Goal: Transaction & Acquisition: Book appointment/travel/reservation

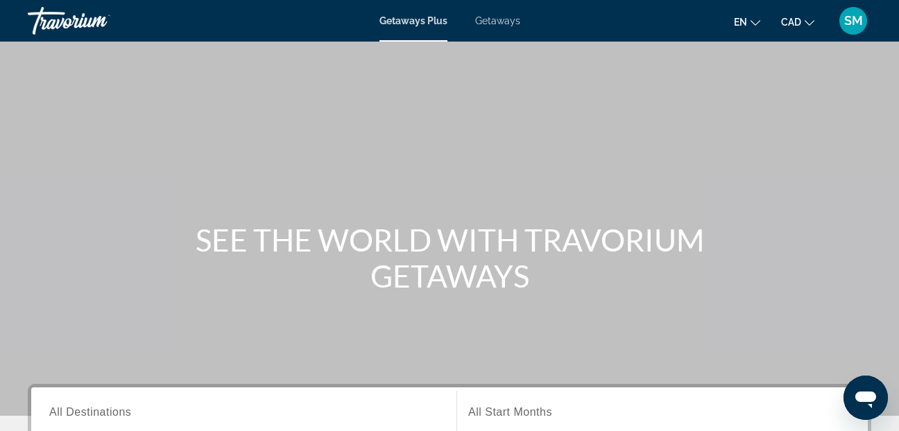
click at [498, 21] on span "Getaways" at bounding box center [497, 20] width 45 height 11
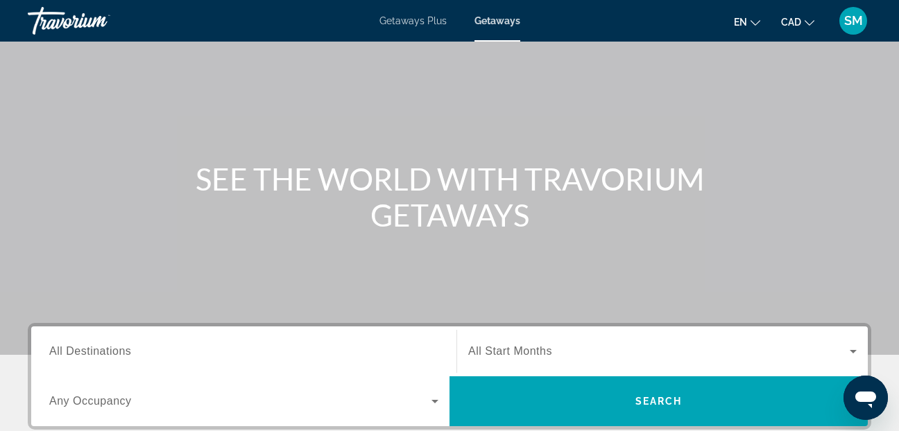
scroll to position [139, 0]
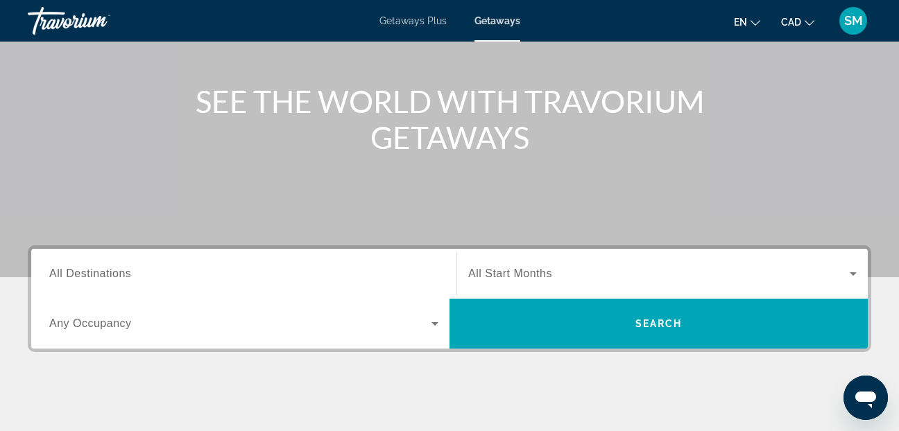
click at [60, 276] on span "All Destinations" at bounding box center [90, 274] width 82 height 12
click at [60, 276] on input "Destination All Destinations" at bounding box center [243, 274] width 389 height 17
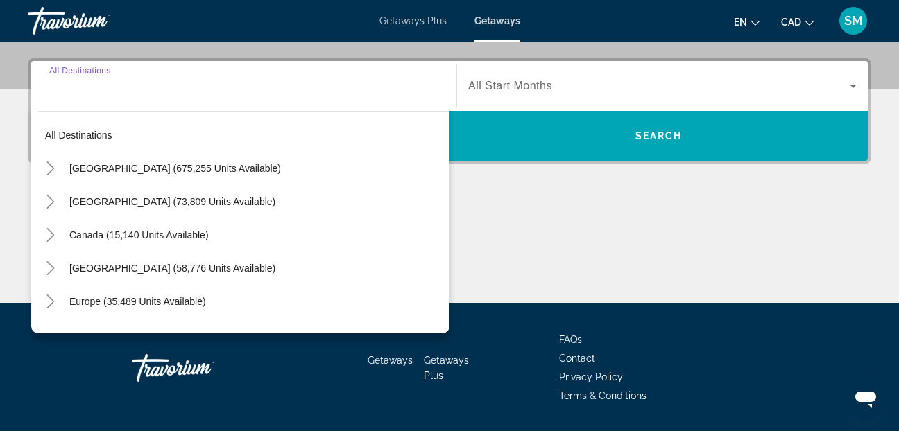
scroll to position [339, 0]
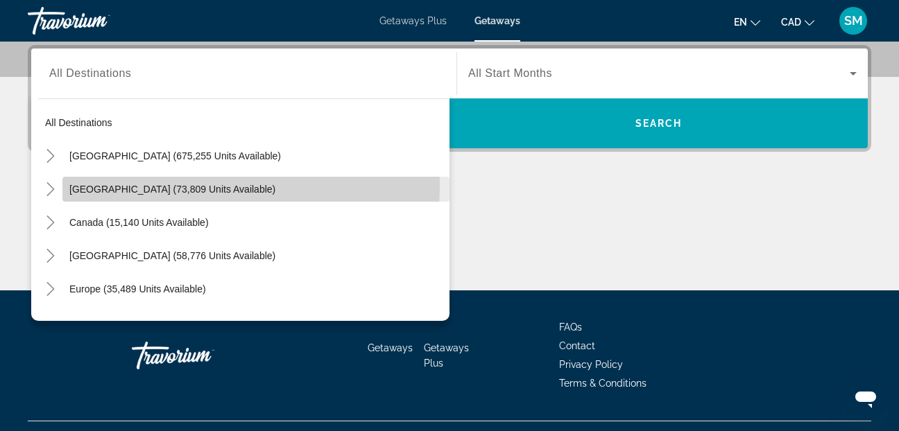
click at [92, 185] on span "Mexico (73,809 units available)" at bounding box center [172, 189] width 206 height 11
type input "**********"
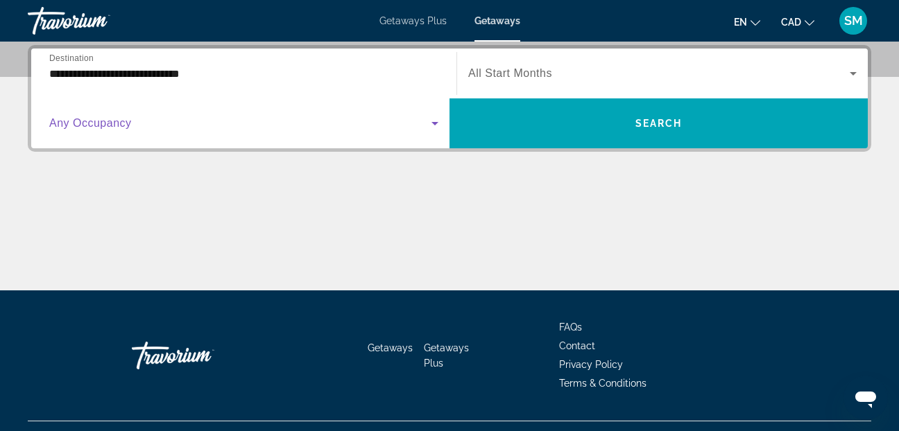
click at [433, 124] on icon "Search widget" at bounding box center [434, 123] width 7 height 3
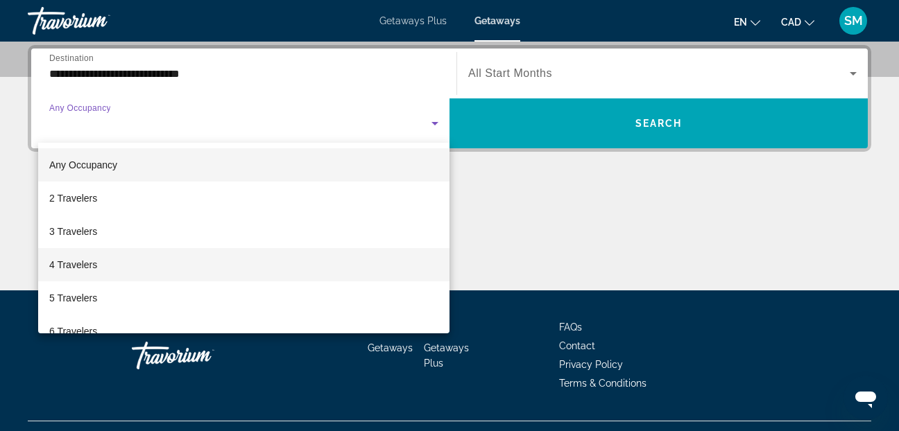
click at [65, 260] on span "4 Travelers" at bounding box center [73, 265] width 48 height 17
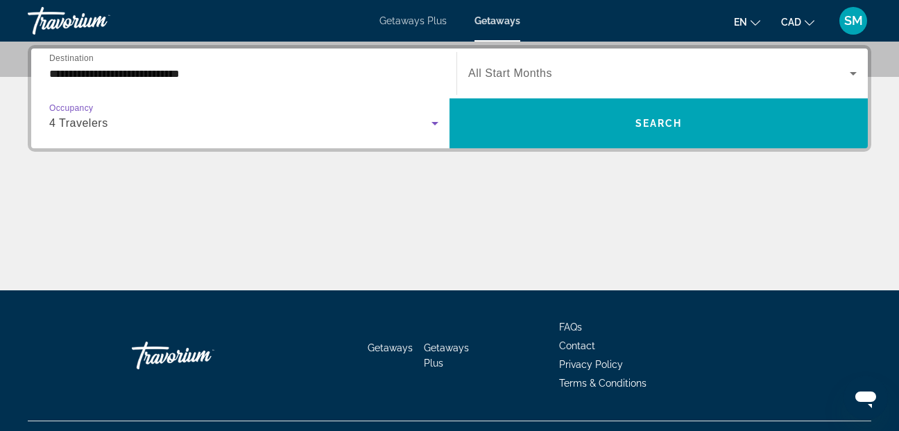
click at [856, 71] on icon "Search widget" at bounding box center [853, 73] width 17 height 17
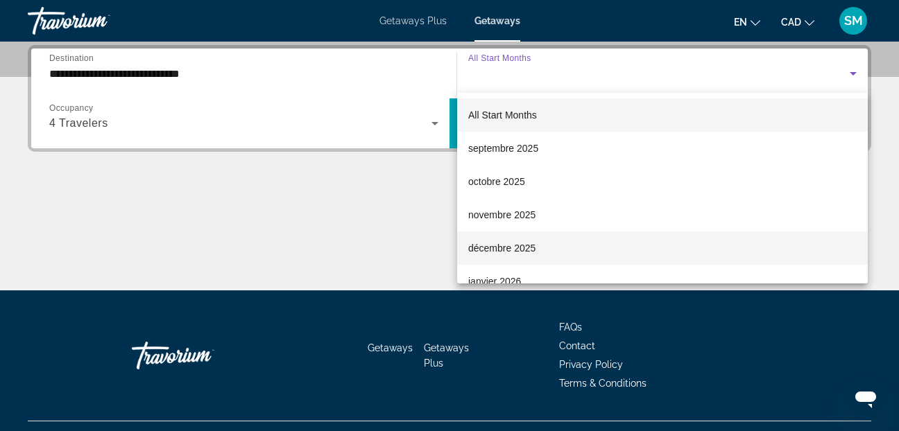
click at [508, 245] on span "décembre 2025" at bounding box center [501, 248] width 67 height 17
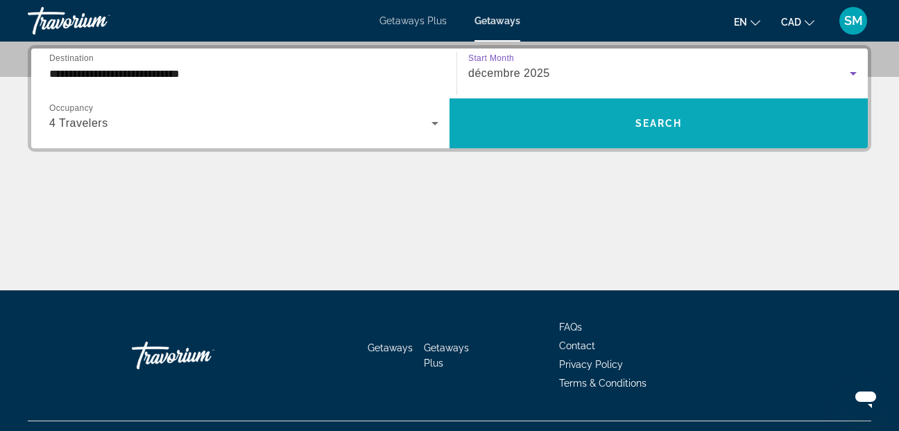
click at [541, 117] on span "Search widget" at bounding box center [658, 123] width 418 height 33
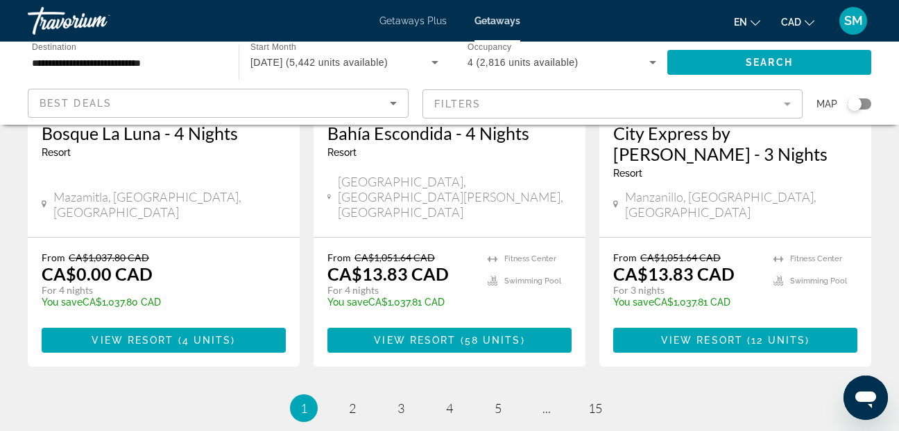
scroll to position [1917, 0]
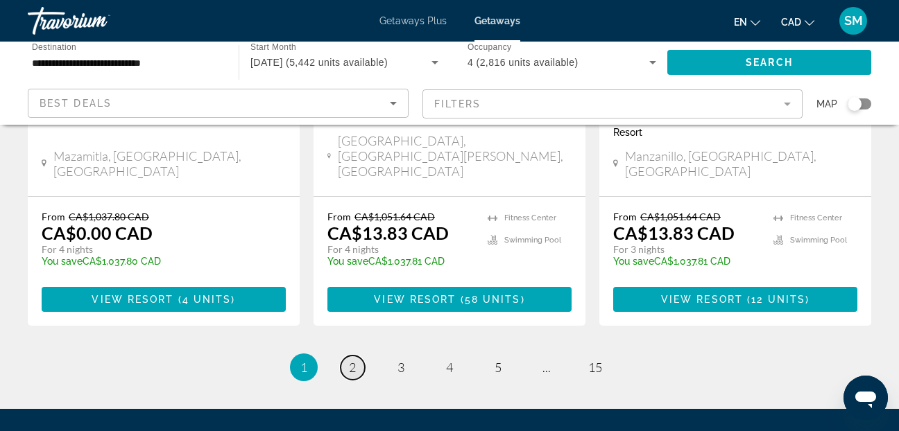
click at [354, 360] on span "2" at bounding box center [352, 367] width 7 height 15
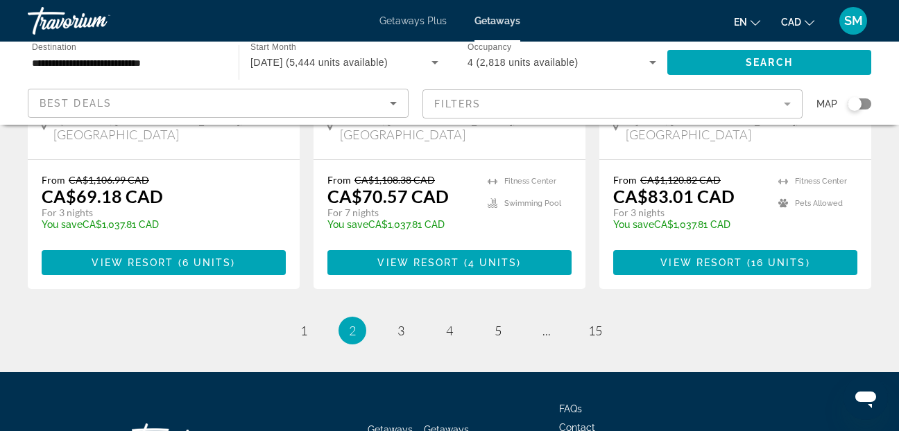
scroll to position [1958, 0]
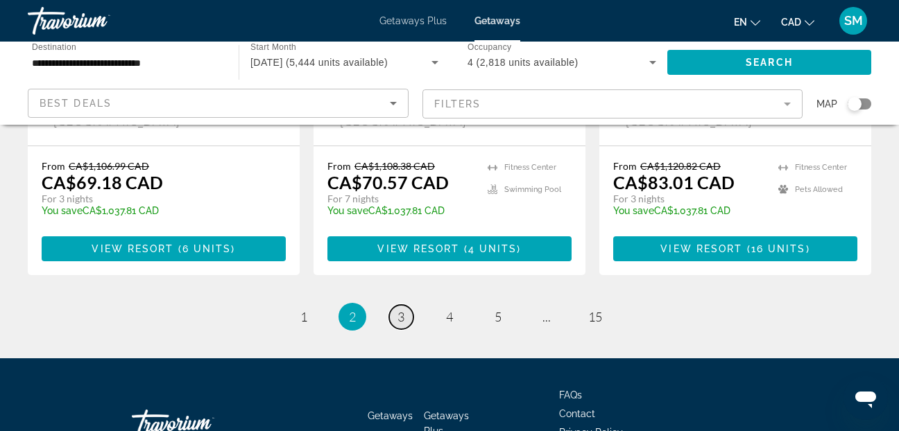
click at [399, 309] on span "3" at bounding box center [400, 316] width 7 height 15
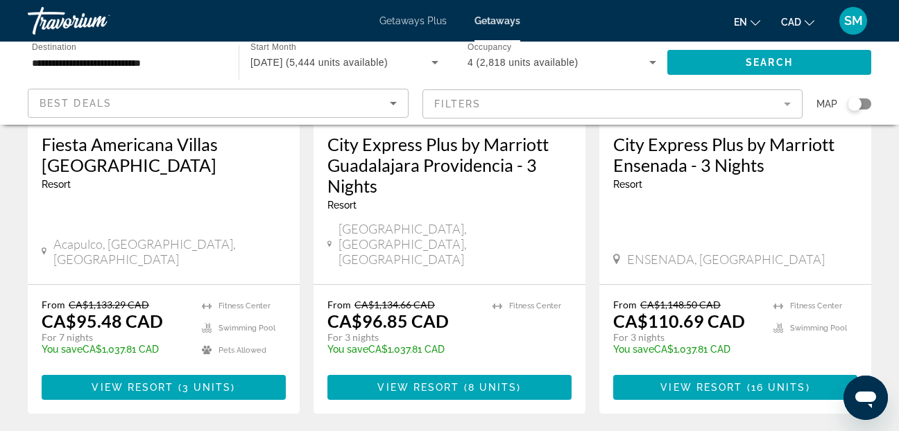
scroll to position [1872, 0]
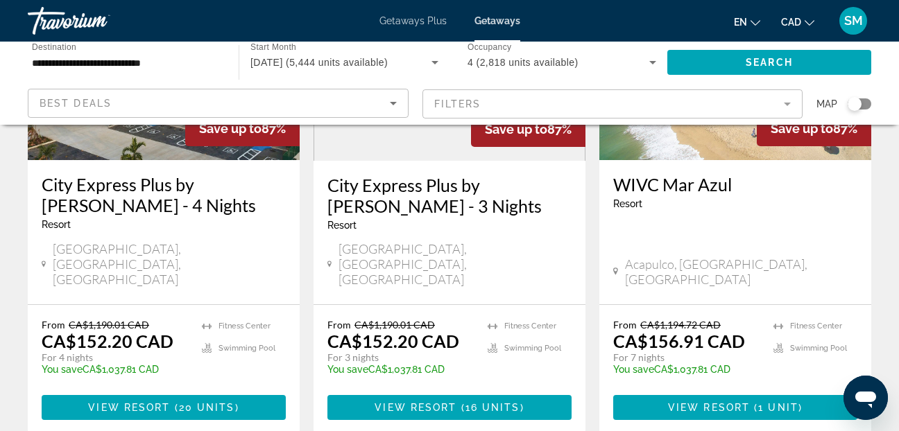
scroll to position [1872, 0]
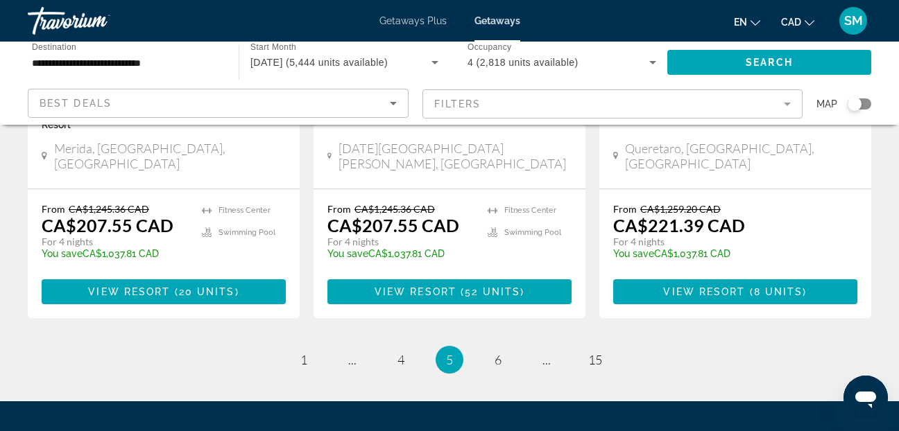
scroll to position [1937, 0]
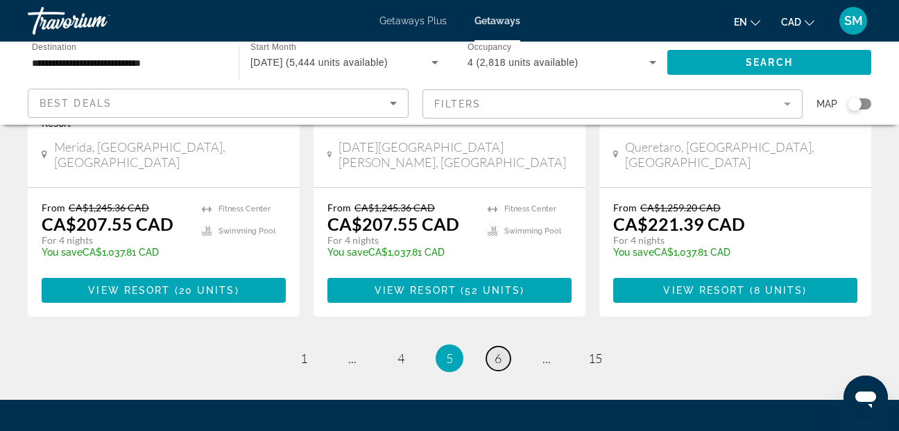
click at [503, 347] on link "page 6" at bounding box center [498, 359] width 24 height 24
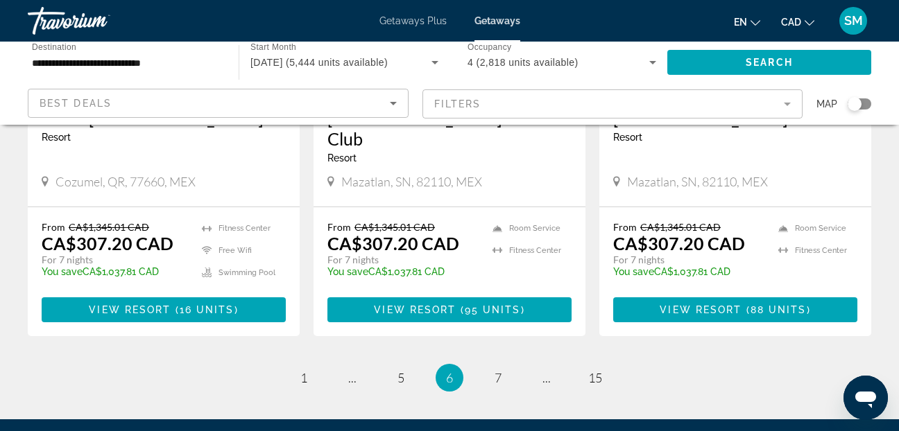
scroll to position [1942, 0]
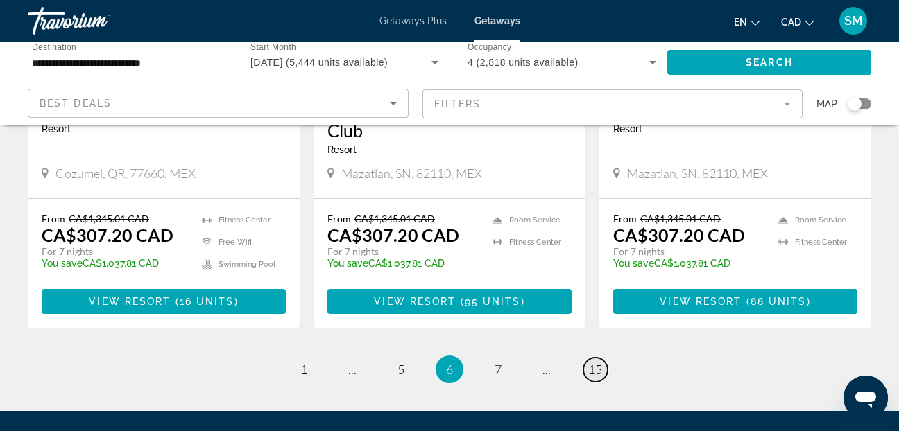
click at [594, 362] on span "15" at bounding box center [595, 369] width 14 height 15
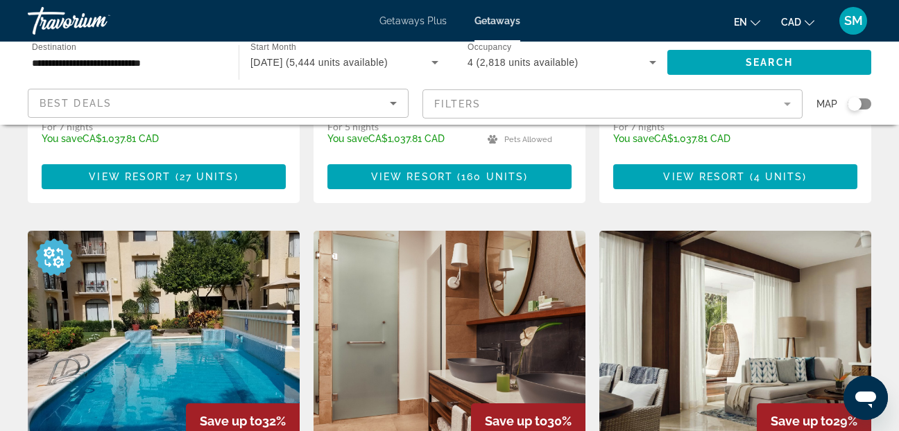
scroll to position [485, 0]
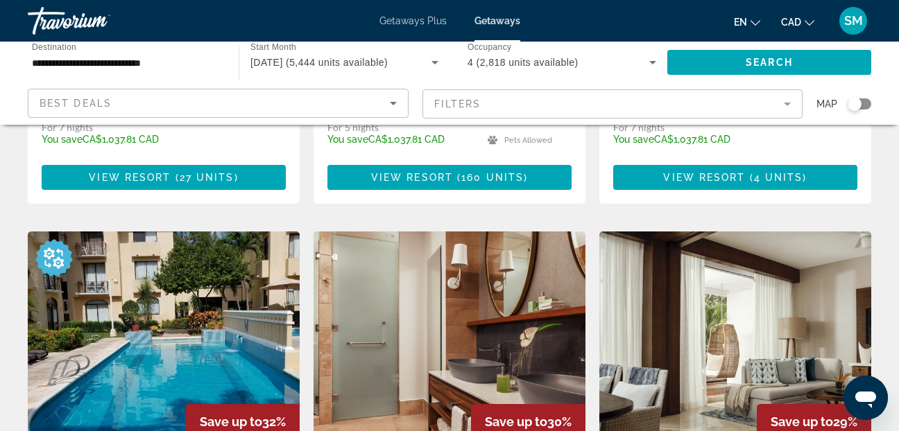
click at [709, 344] on img "Main content" at bounding box center [735, 343] width 272 height 222
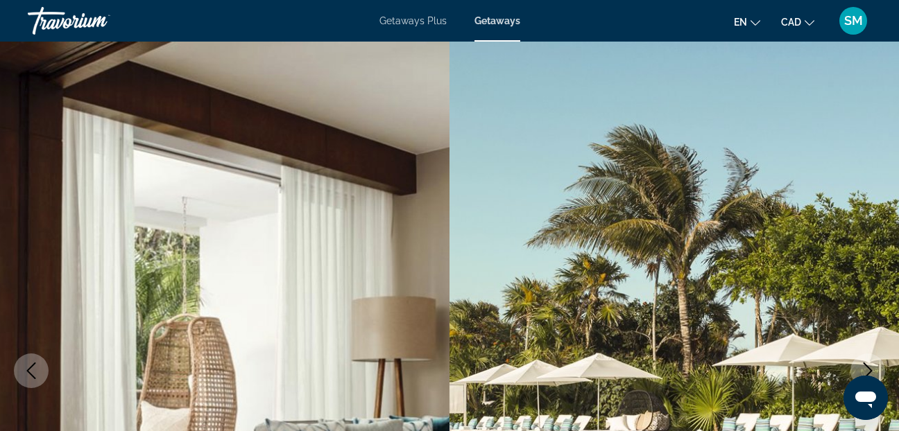
click at [865, 370] on icon "Next image" at bounding box center [867, 371] width 17 height 17
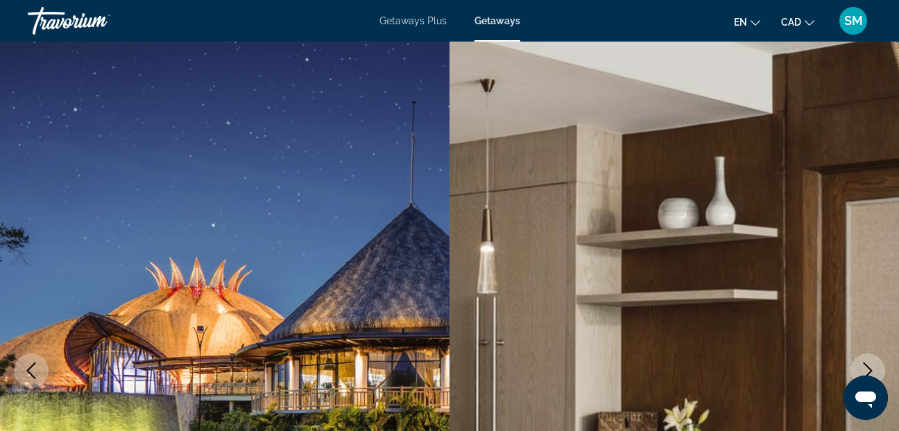
click at [865, 370] on icon "Next image" at bounding box center [867, 371] width 17 height 17
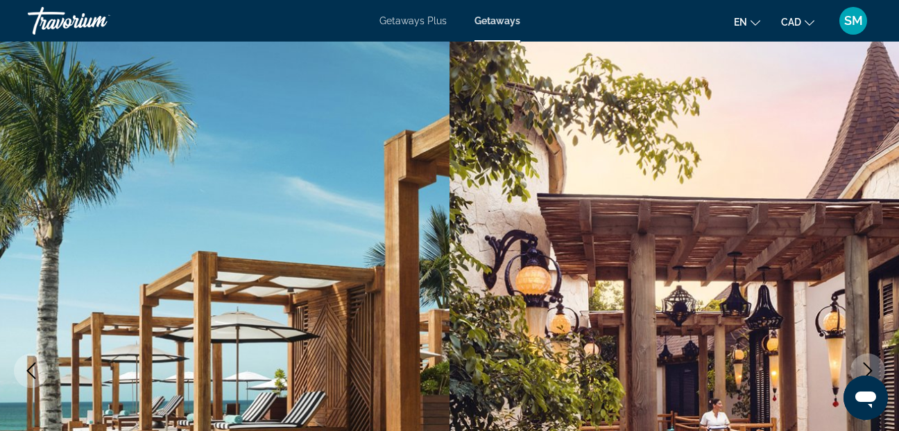
click at [865, 370] on icon "Next image" at bounding box center [867, 371] width 17 height 17
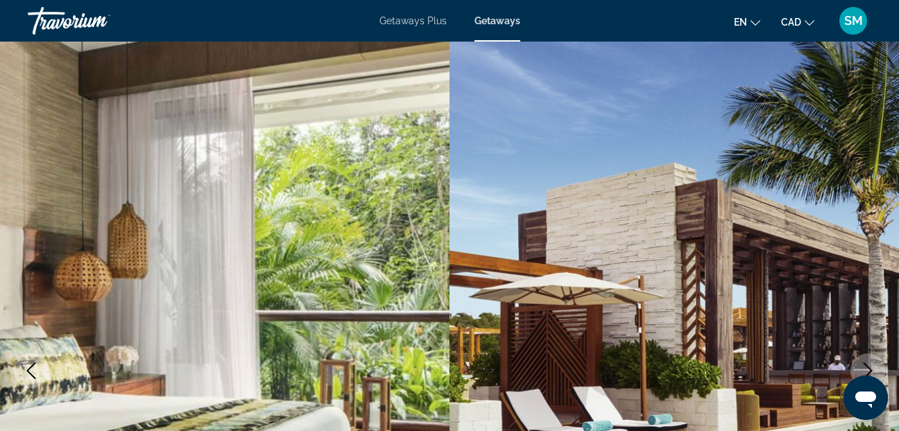
click at [869, 374] on icon "Next image" at bounding box center [867, 371] width 9 height 17
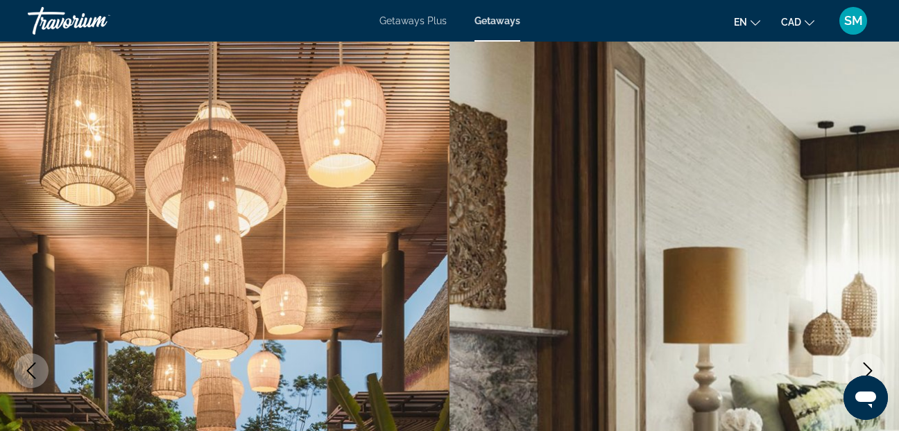
click at [869, 374] on icon "Next image" at bounding box center [867, 371] width 9 height 17
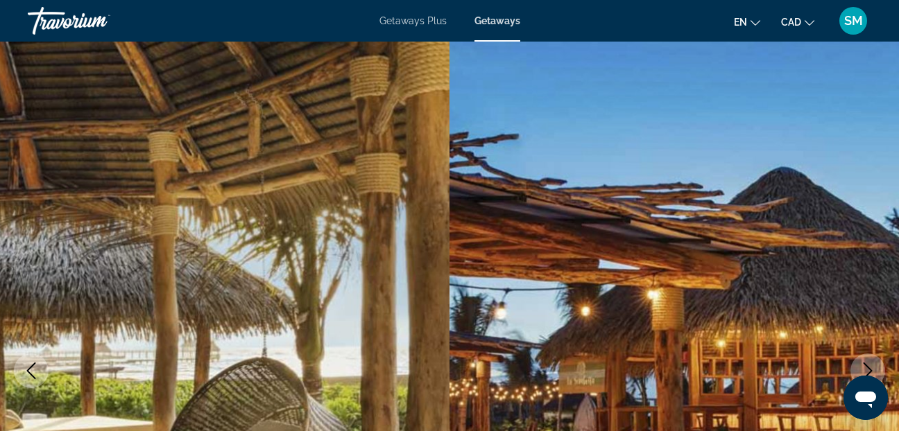
click at [869, 374] on icon "Next image" at bounding box center [867, 371] width 9 height 17
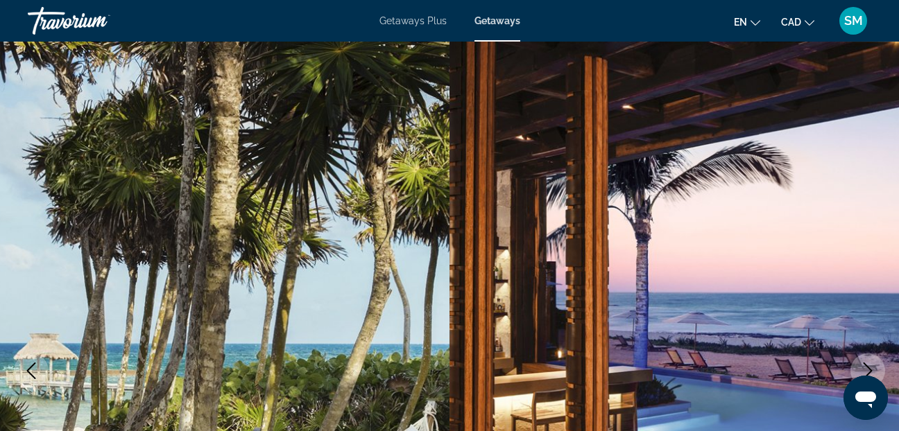
click at [869, 374] on icon "Next image" at bounding box center [867, 371] width 9 height 17
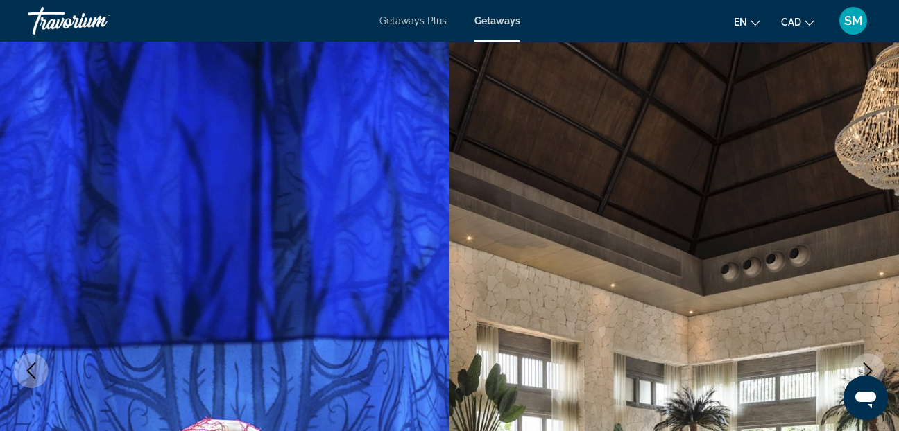
click at [869, 374] on icon "Next image" at bounding box center [867, 371] width 9 height 17
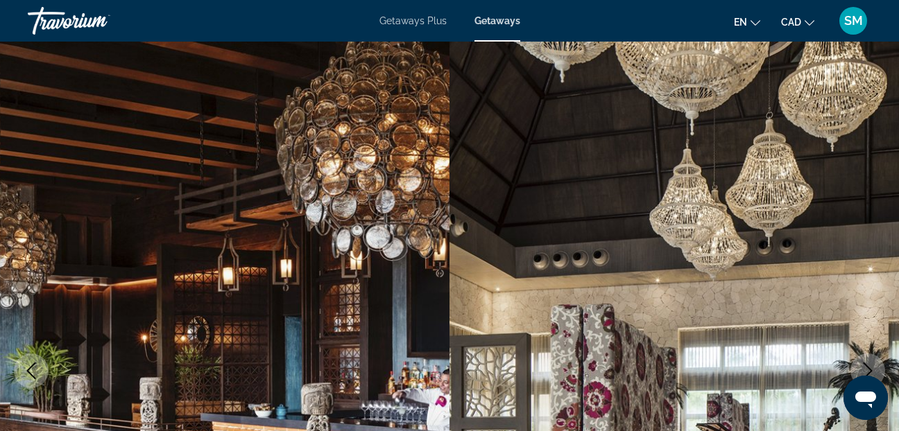
click at [869, 374] on icon "Next image" at bounding box center [867, 371] width 9 height 17
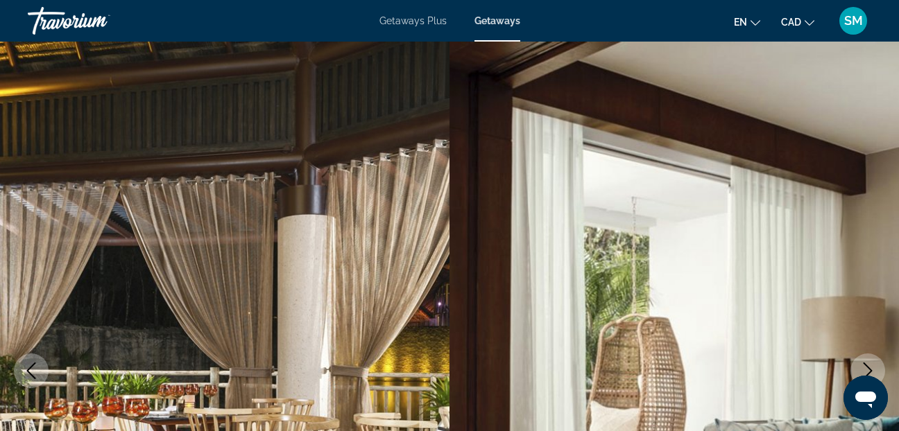
click at [869, 374] on icon "Next image" at bounding box center [867, 371] width 9 height 17
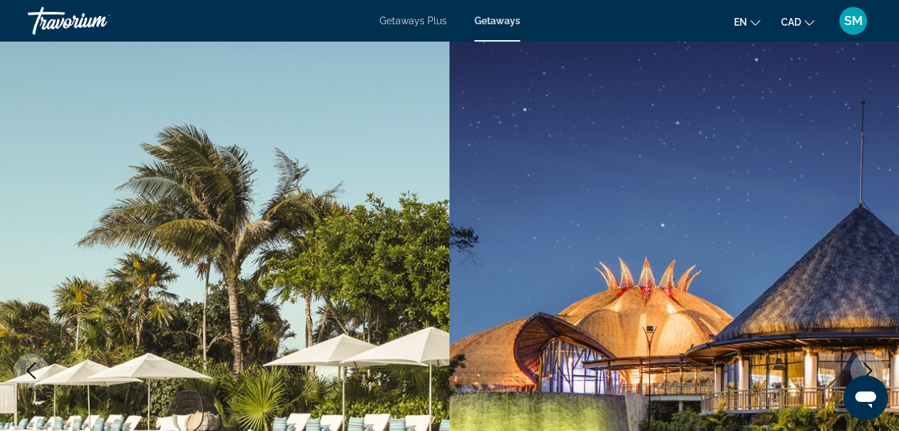
click at [869, 374] on icon "Next image" at bounding box center [867, 371] width 9 height 17
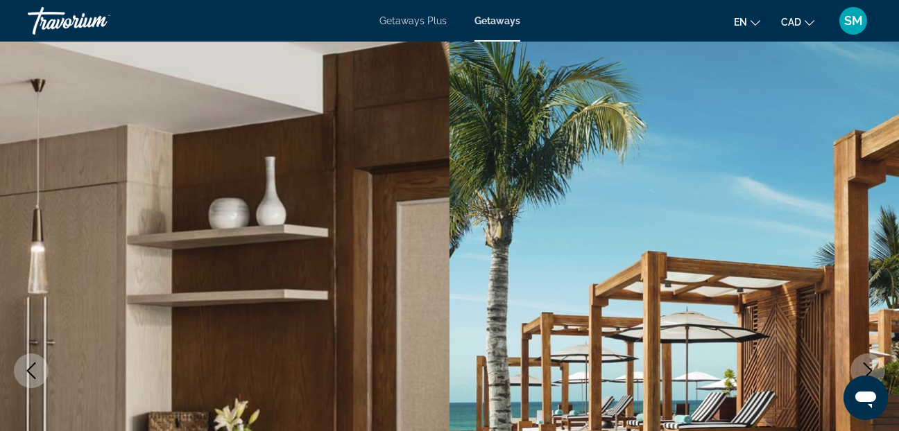
click at [869, 374] on icon "Next image" at bounding box center [867, 371] width 9 height 17
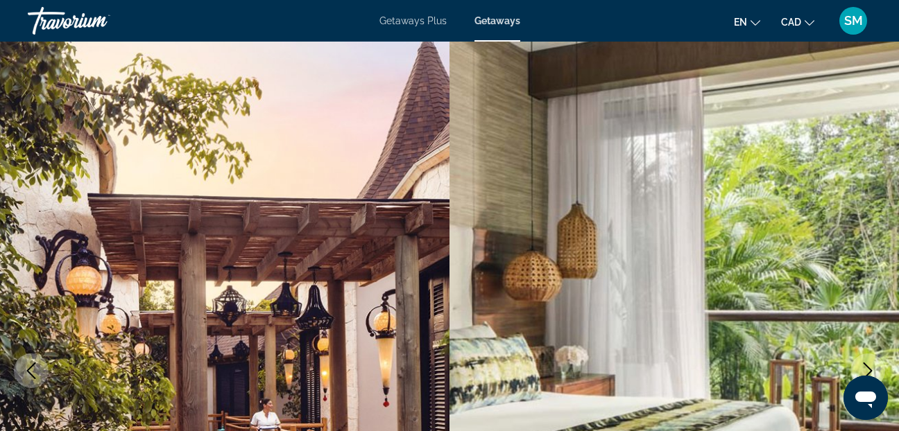
click at [869, 374] on icon "Next image" at bounding box center [867, 371] width 9 height 17
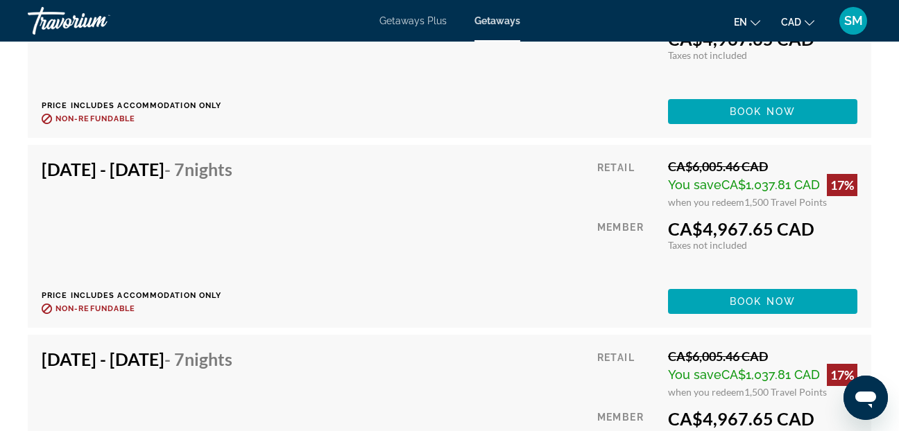
scroll to position [6796, 0]
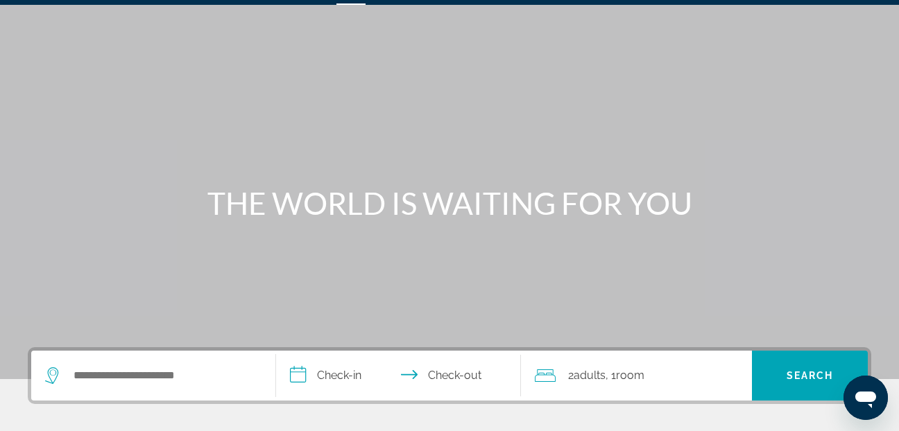
scroll to position [69, 0]
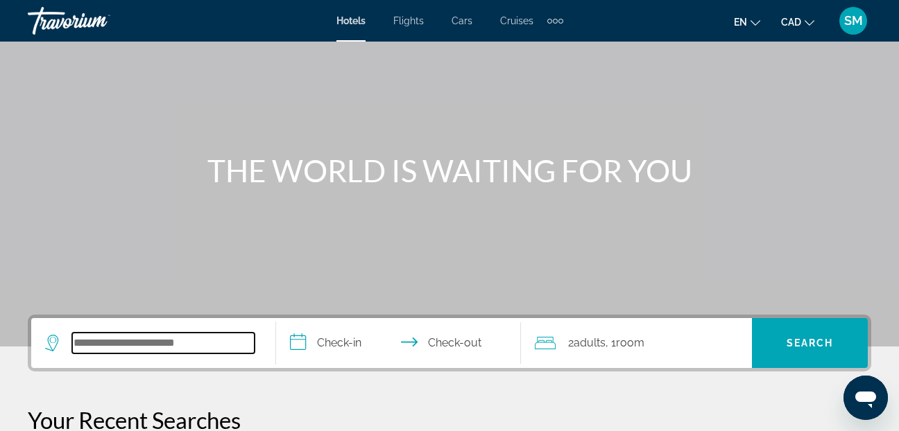
click at [78, 341] on input "Search widget" at bounding box center [163, 343] width 182 height 21
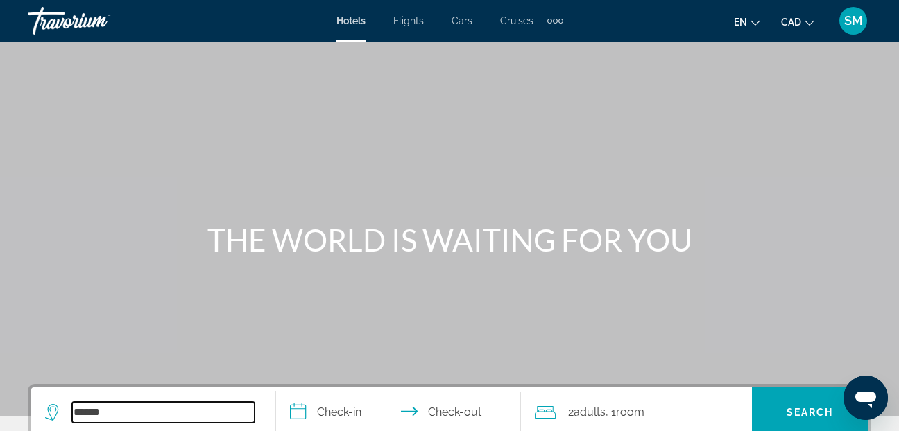
type input "******"
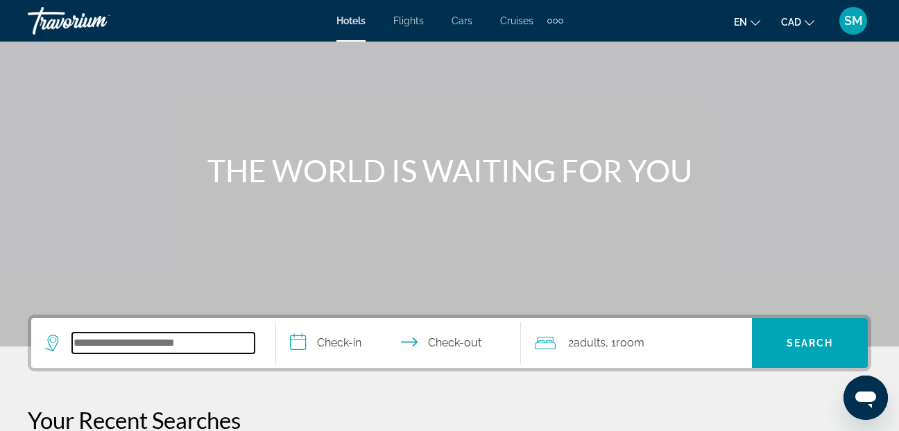
click at [87, 345] on input "Search widget" at bounding box center [163, 343] width 182 height 21
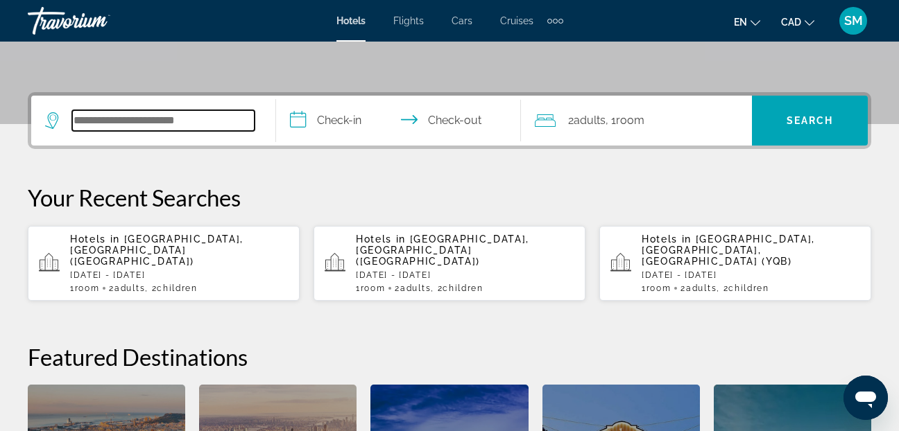
scroll to position [339, 0]
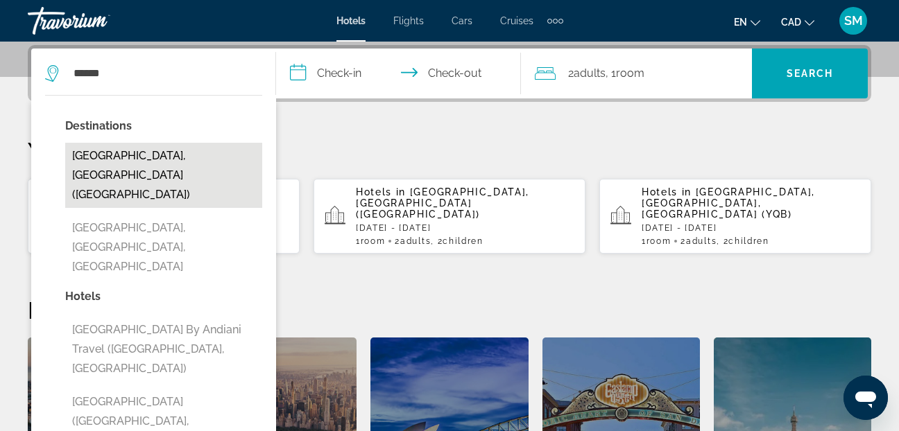
click at [157, 156] on button "[GEOGRAPHIC_DATA], [GEOGRAPHIC_DATA] ([GEOGRAPHIC_DATA])" at bounding box center [163, 175] width 197 height 65
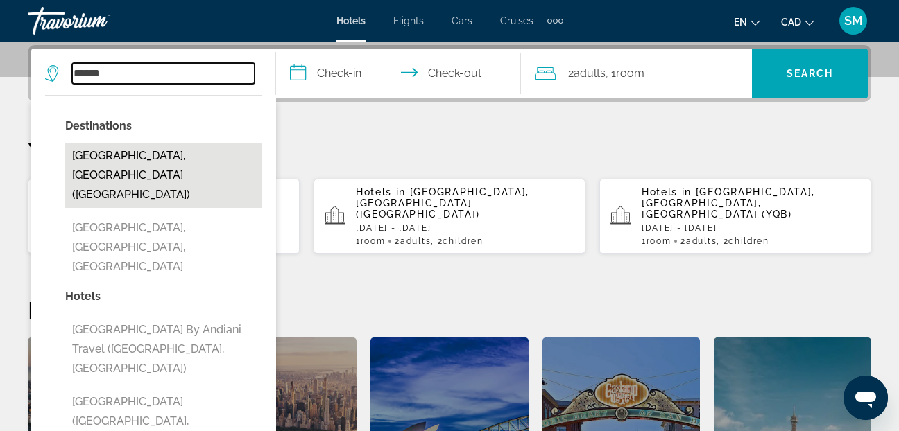
type input "**********"
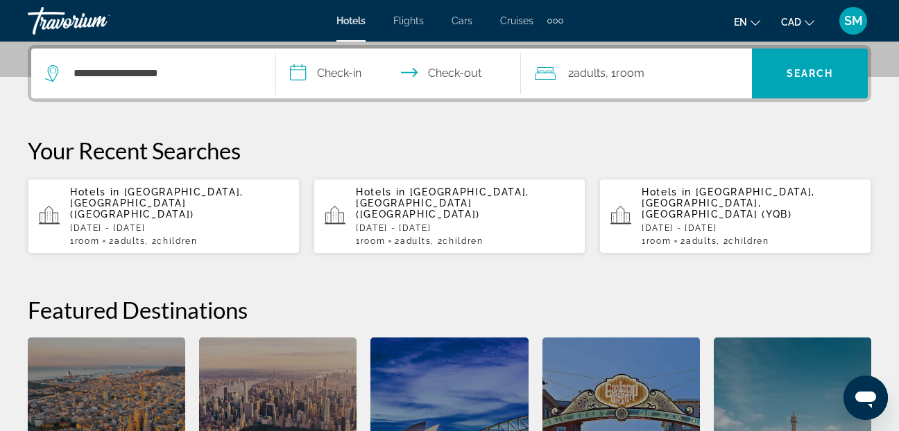
click at [300, 78] on input "**********" at bounding box center [401, 76] width 250 height 54
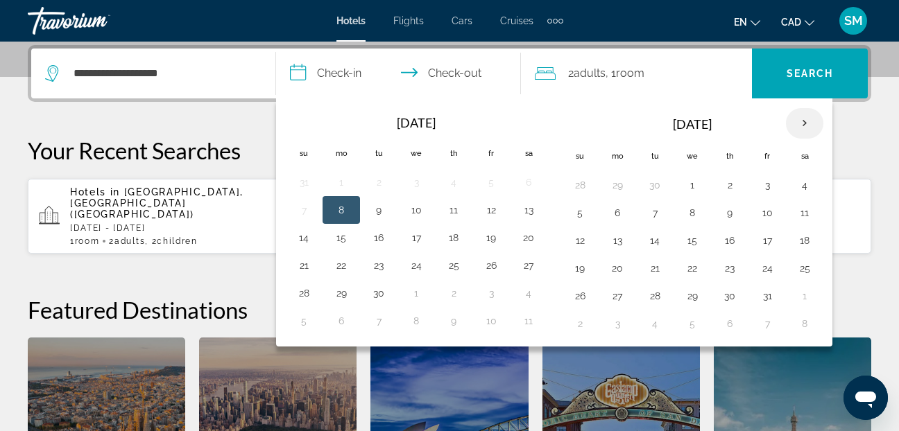
click at [805, 115] on th "Next month" at bounding box center [804, 123] width 37 height 31
click at [806, 118] on th "Next month" at bounding box center [804, 123] width 37 height 31
click at [807, 241] on button "20" at bounding box center [804, 240] width 22 height 19
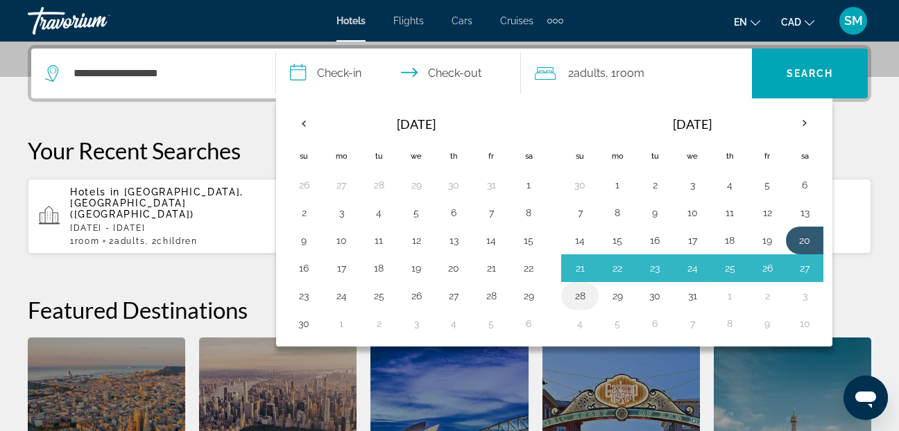
click at [578, 294] on button "28" at bounding box center [580, 295] width 22 height 19
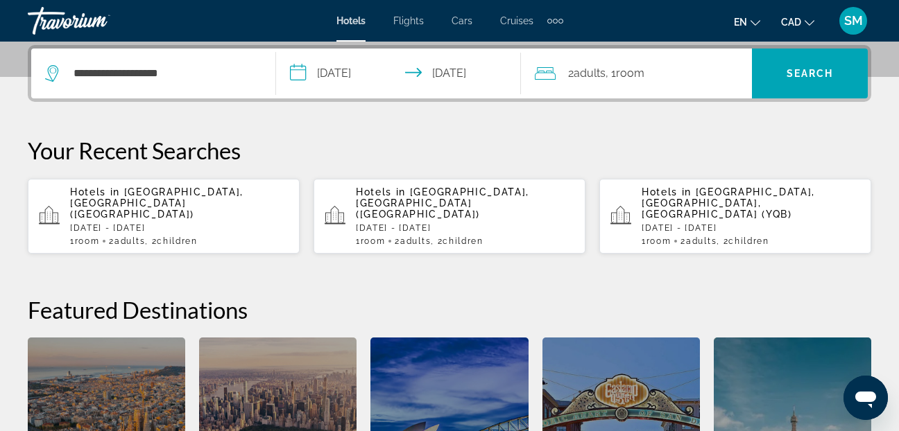
click at [295, 67] on input "**********" at bounding box center [401, 76] width 250 height 54
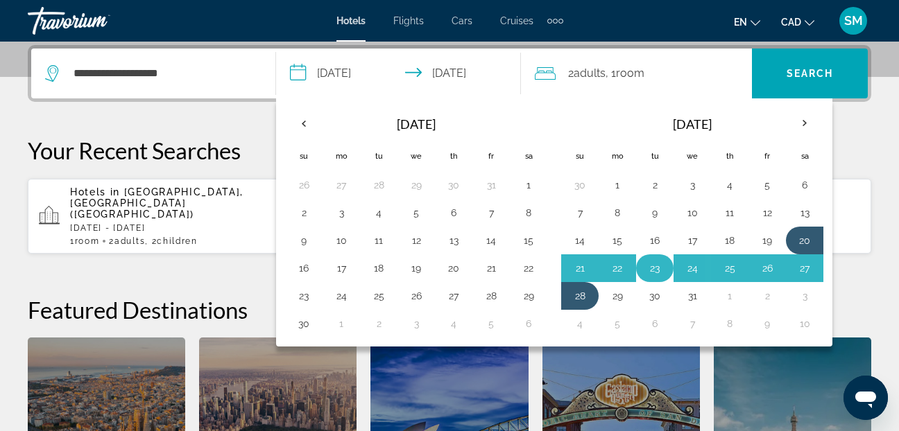
click at [653, 270] on button "23" at bounding box center [655, 268] width 22 height 19
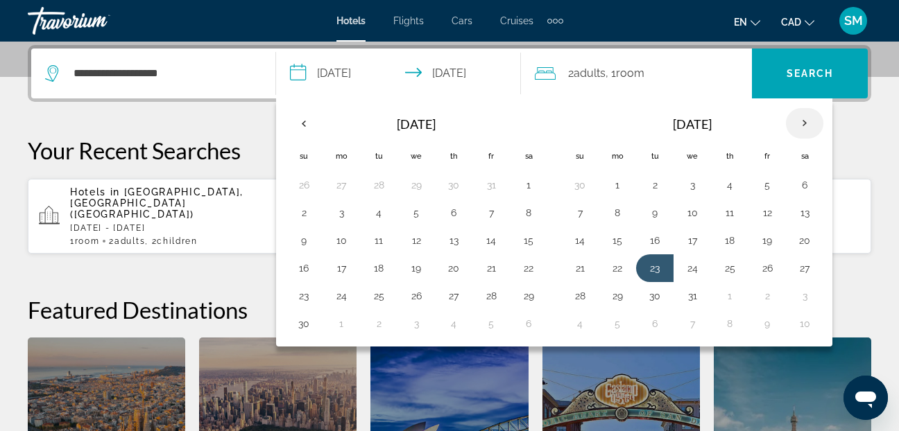
click at [805, 120] on th "Next month" at bounding box center [804, 123] width 37 height 31
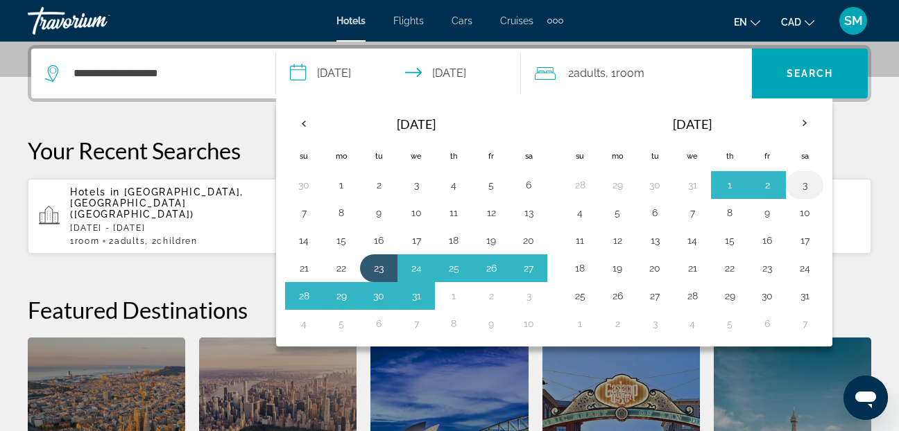
click at [805, 184] on button "3" at bounding box center [804, 184] width 22 height 19
type input "**********"
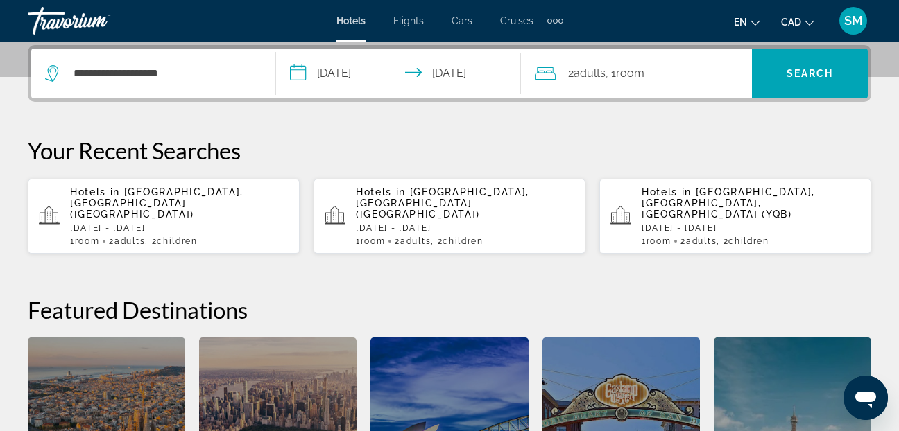
click at [542, 76] on icon "Travelers: 2 adults, 0 children" at bounding box center [545, 73] width 21 height 17
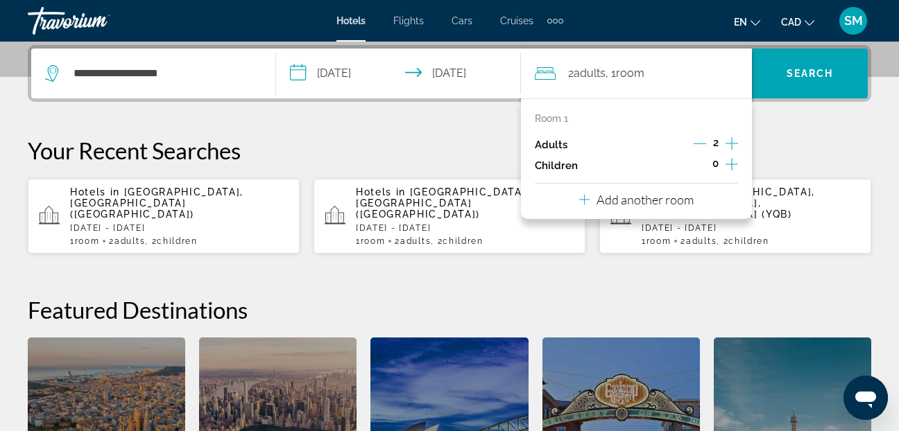
click at [732, 159] on icon "Increment children" at bounding box center [731, 164] width 12 height 12
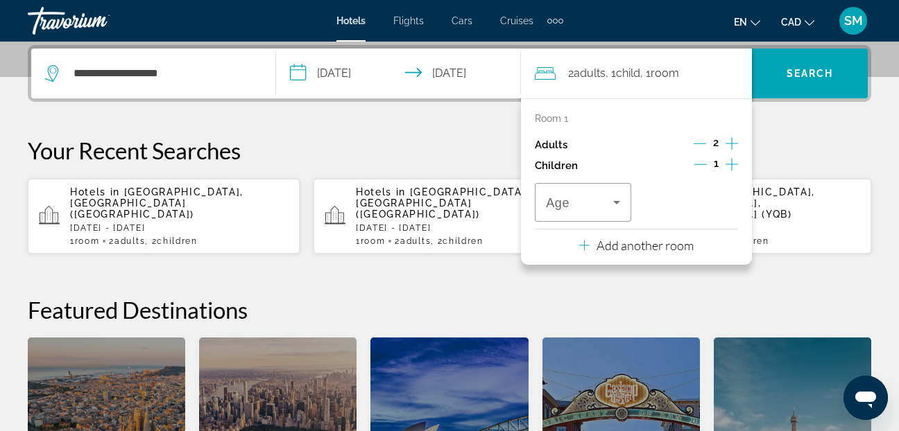
click at [732, 159] on icon "Increment children" at bounding box center [731, 164] width 12 height 12
click at [617, 206] on icon "Travelers: 2 adults, 2 children" at bounding box center [616, 202] width 17 height 17
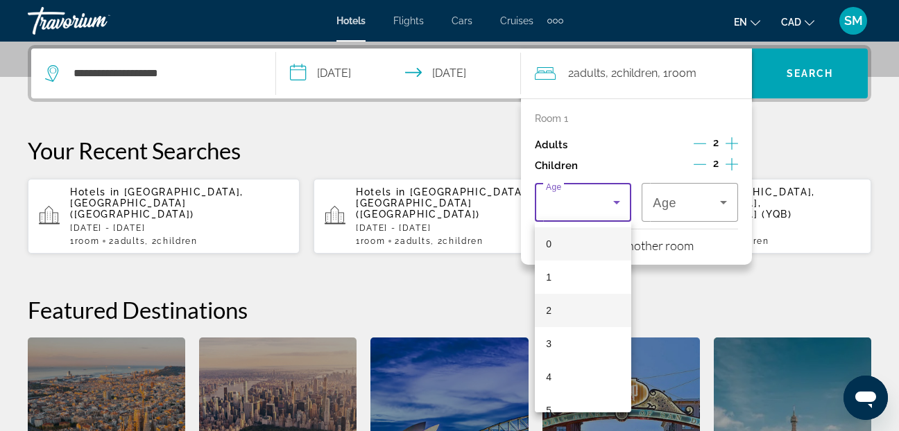
scroll to position [69, 0]
click at [557, 340] on mat-option "5" at bounding box center [583, 341] width 96 height 33
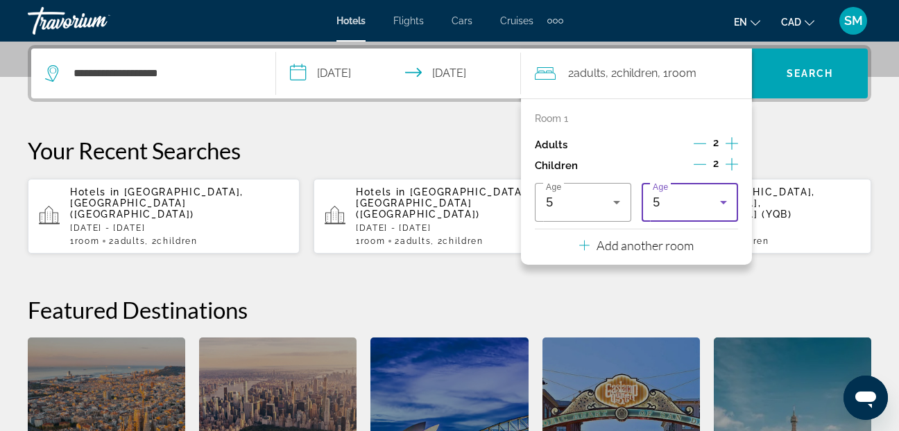
click at [726, 202] on icon "Travelers: 2 adults, 2 children" at bounding box center [723, 202] width 17 height 17
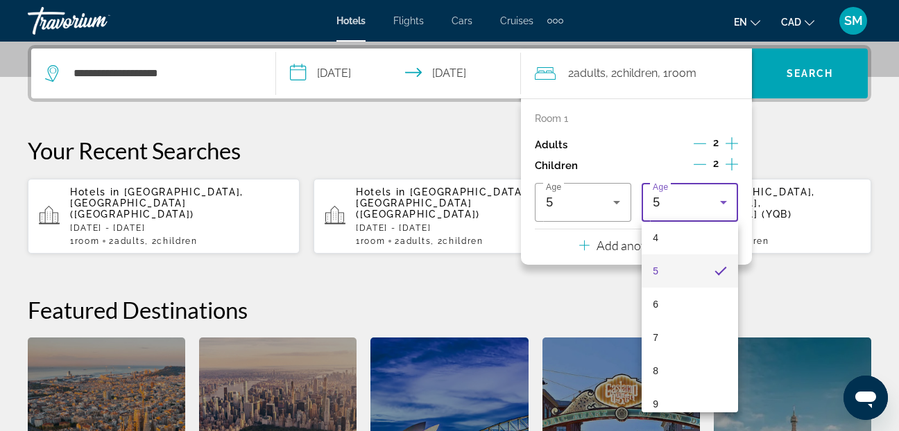
scroll to position [153, 0]
click at [664, 355] on mat-option "8" at bounding box center [689, 356] width 96 height 33
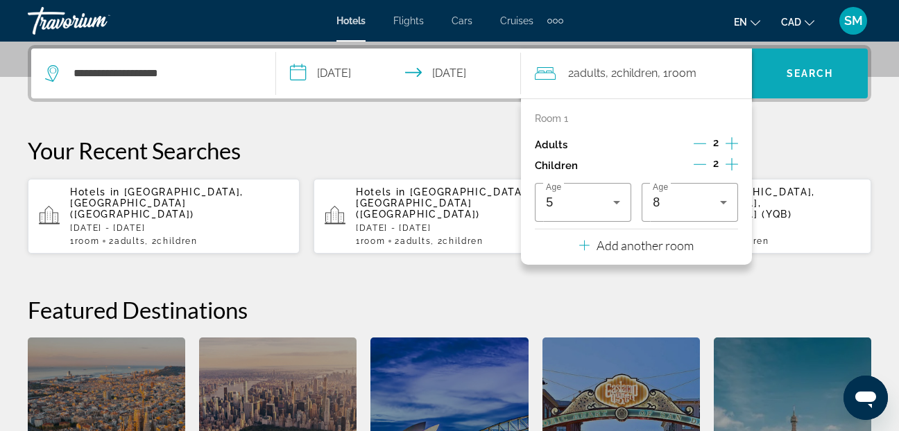
click at [815, 67] on span "Search widget" at bounding box center [810, 73] width 116 height 33
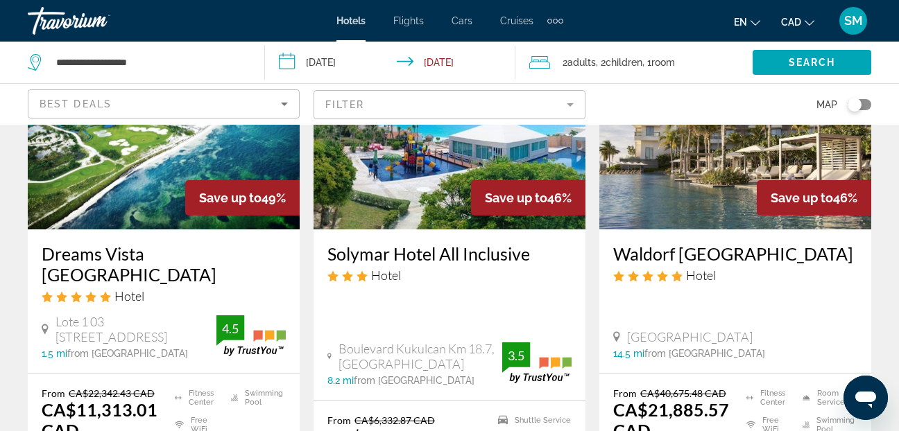
scroll to position [1248, 0]
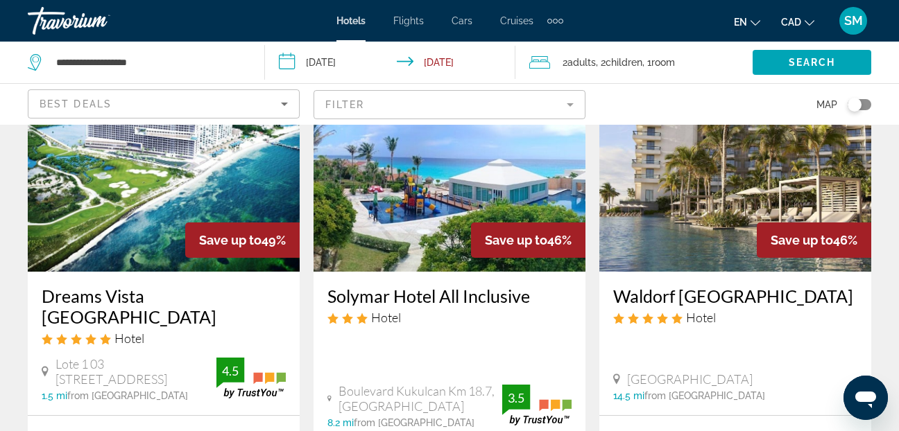
click at [420, 216] on img "Main content" at bounding box center [449, 161] width 272 height 222
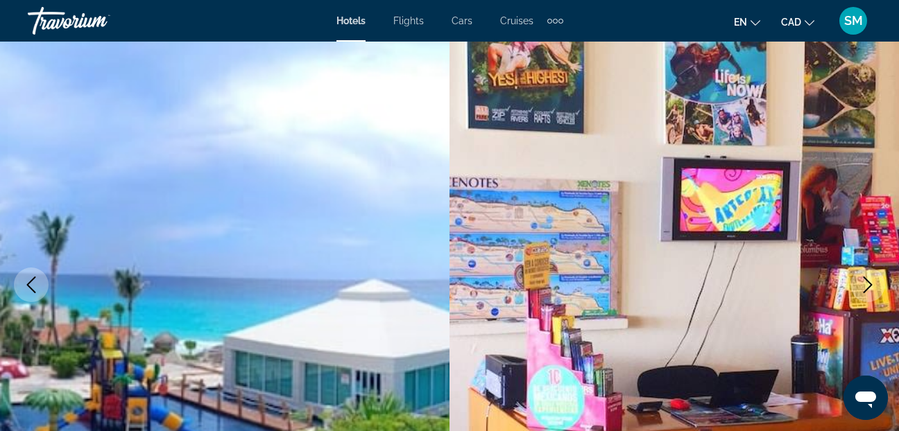
scroll to position [139, 0]
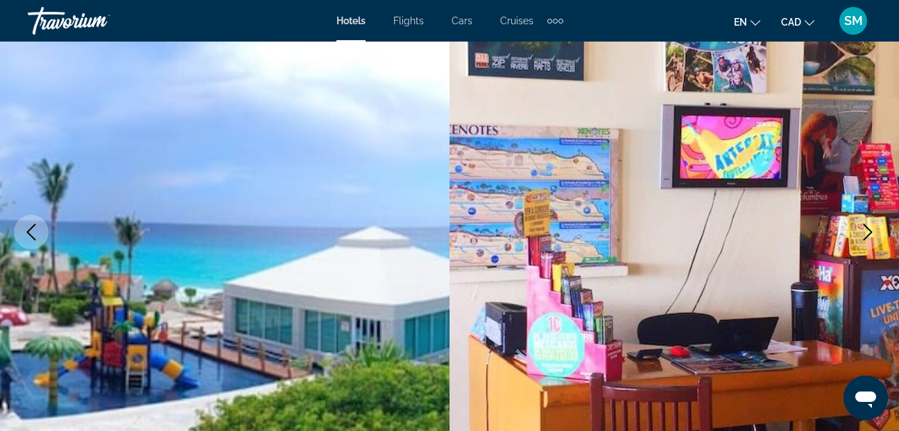
click at [870, 227] on icon "Next image" at bounding box center [867, 232] width 17 height 17
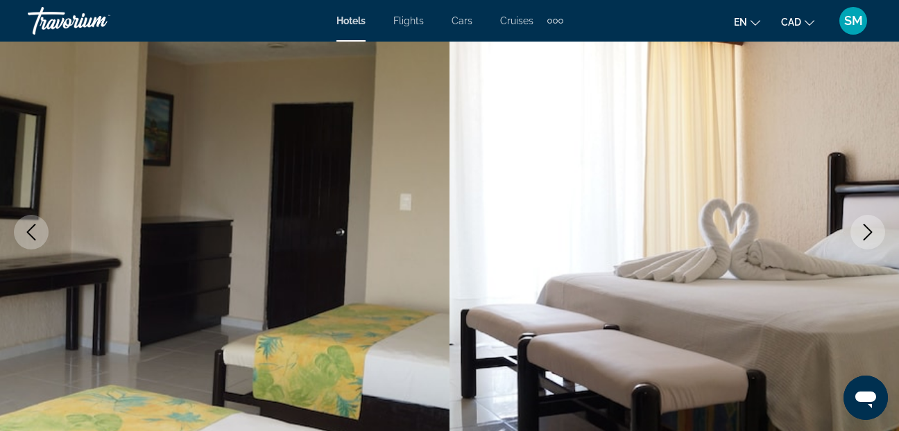
click at [870, 227] on icon "Next image" at bounding box center [867, 232] width 17 height 17
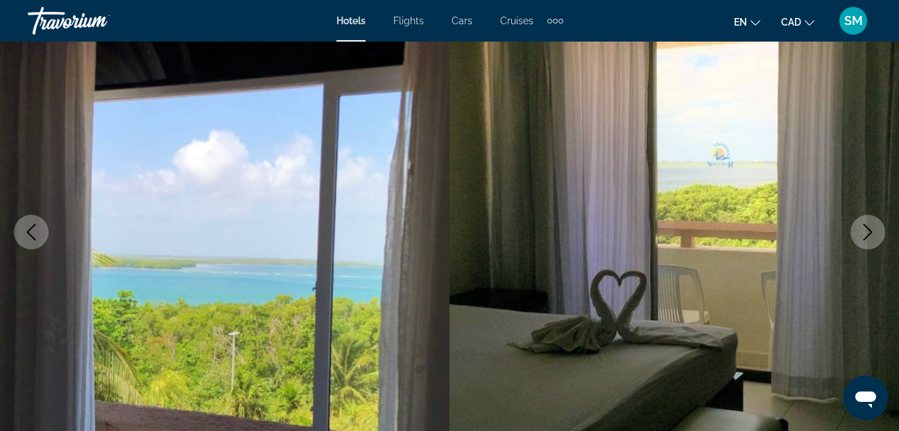
click at [870, 227] on icon "Next image" at bounding box center [867, 232] width 17 height 17
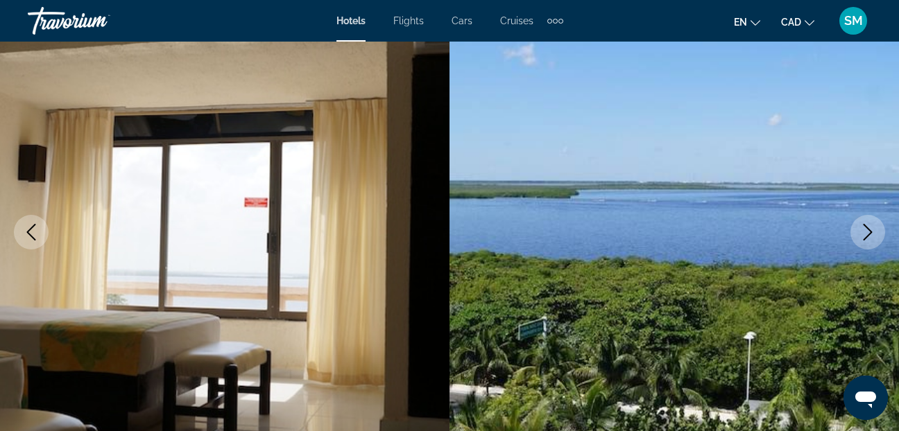
click at [870, 227] on icon "Next image" at bounding box center [867, 232] width 17 height 17
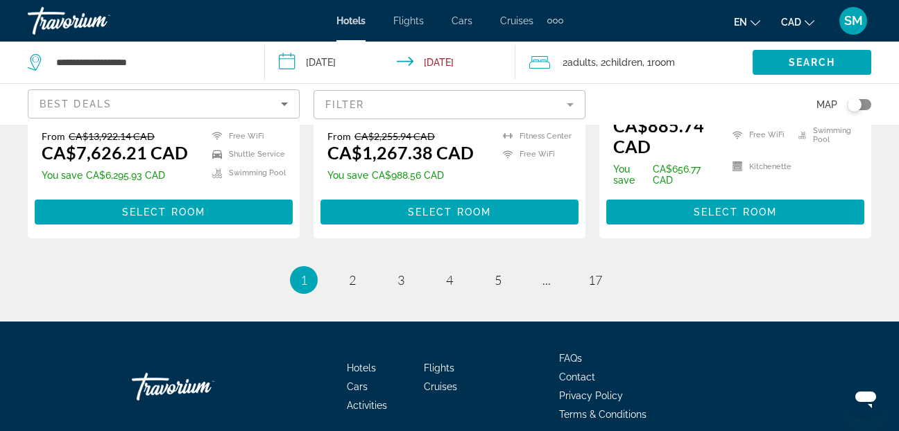
scroll to position [2150, 0]
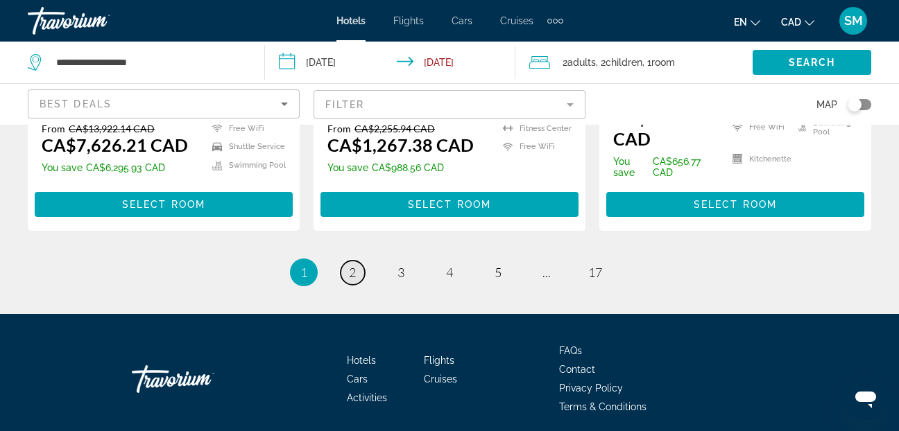
click at [351, 265] on span "2" at bounding box center [352, 272] width 7 height 15
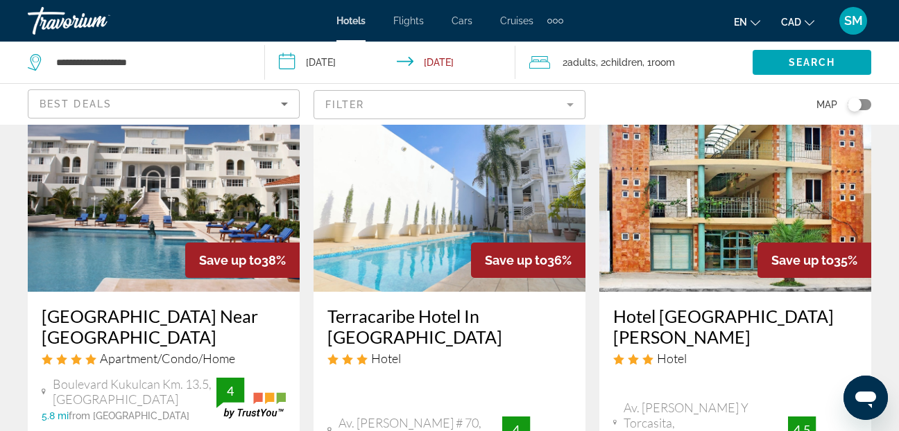
scroll to position [624, 0]
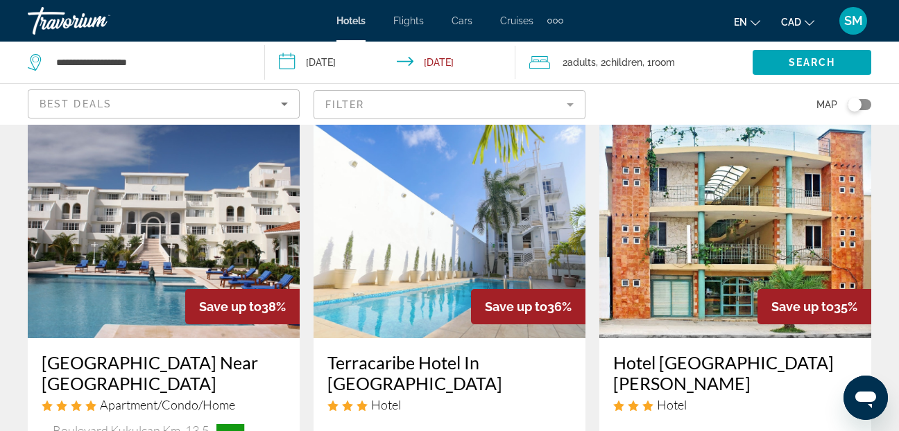
click at [118, 230] on img "Main content" at bounding box center [164, 228] width 272 height 222
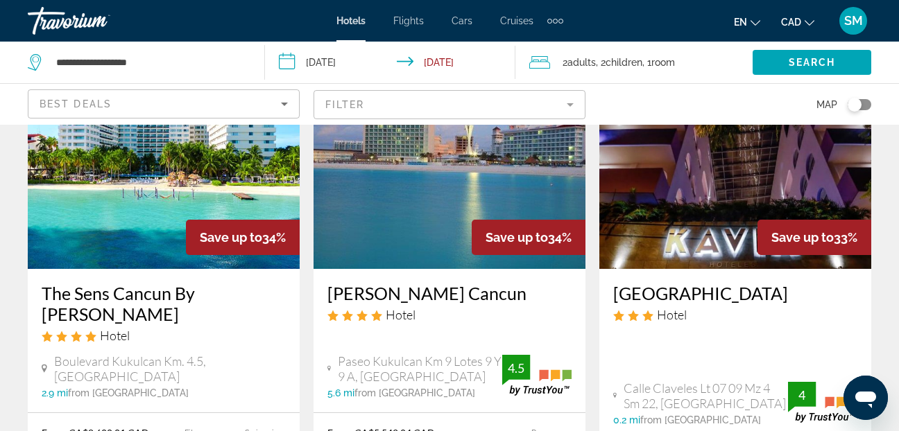
scroll to position [1110, 0]
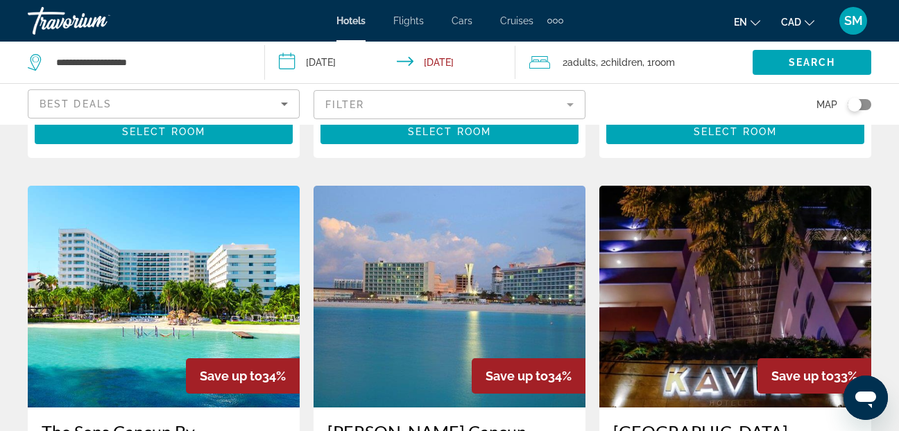
click at [397, 261] on img "Main content" at bounding box center [449, 297] width 272 height 222
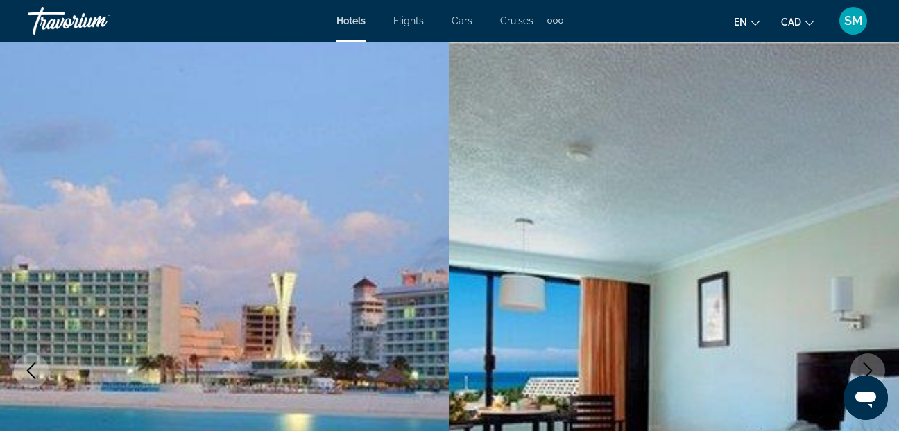
click at [865, 373] on icon "Next image" at bounding box center [867, 371] width 17 height 17
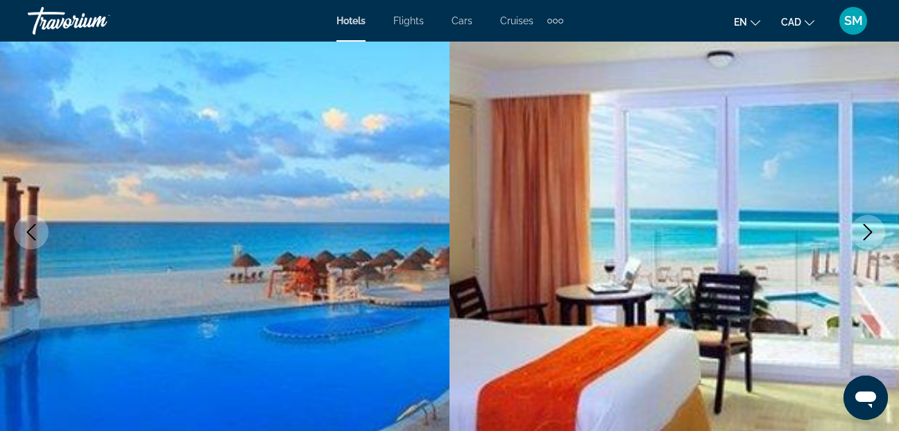
scroll to position [208, 0]
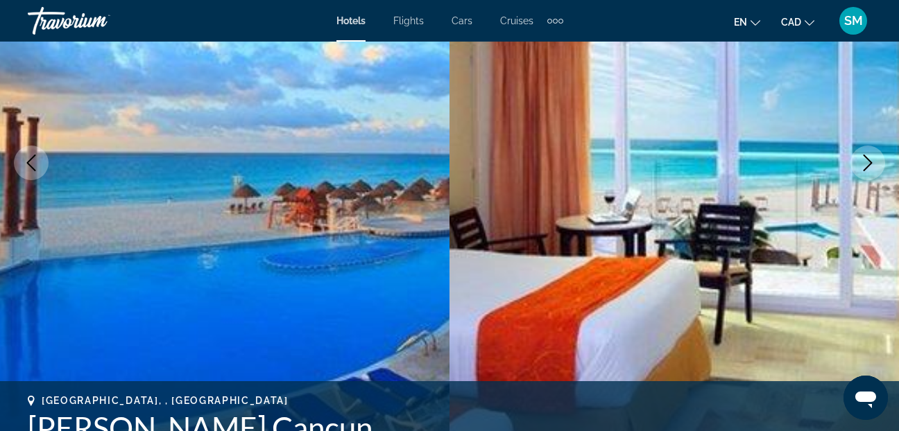
click at [865, 164] on icon "Next image" at bounding box center [867, 163] width 17 height 17
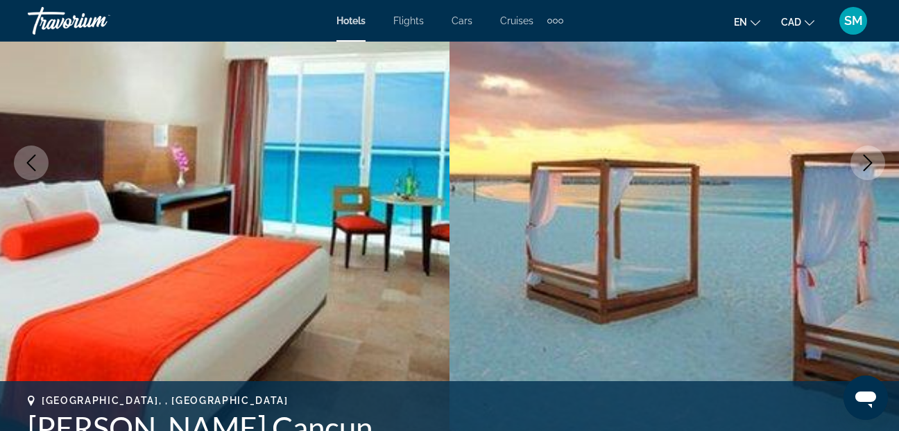
click at [865, 164] on icon "Next image" at bounding box center [867, 163] width 17 height 17
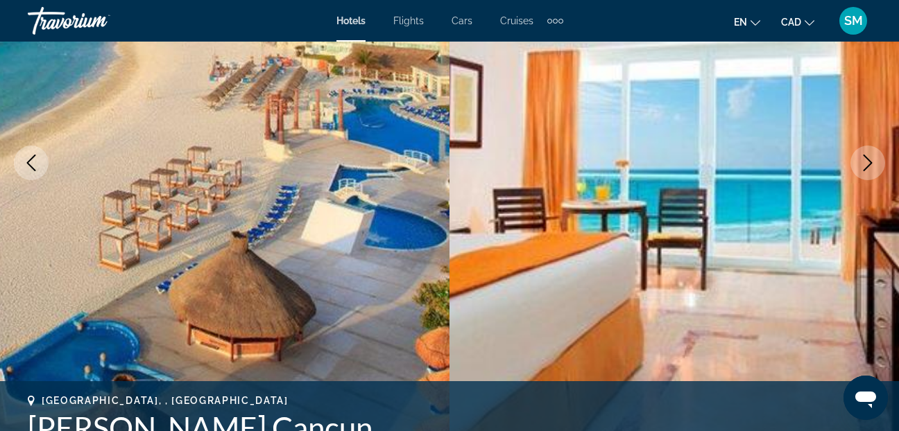
click at [865, 164] on icon "Next image" at bounding box center [867, 163] width 17 height 17
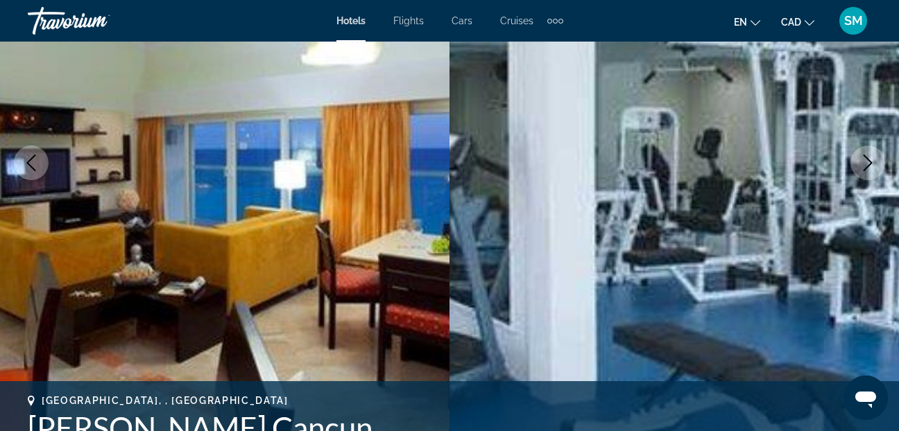
click at [865, 164] on icon "Next image" at bounding box center [867, 163] width 17 height 17
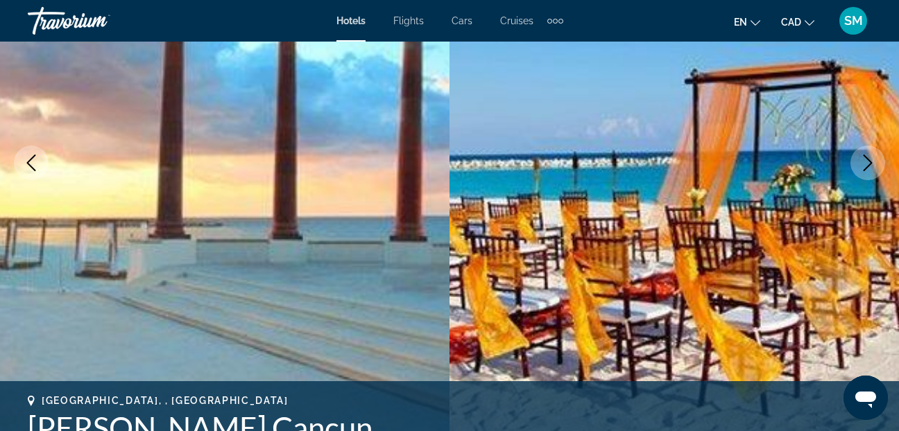
click at [865, 164] on icon "Next image" at bounding box center [867, 163] width 17 height 17
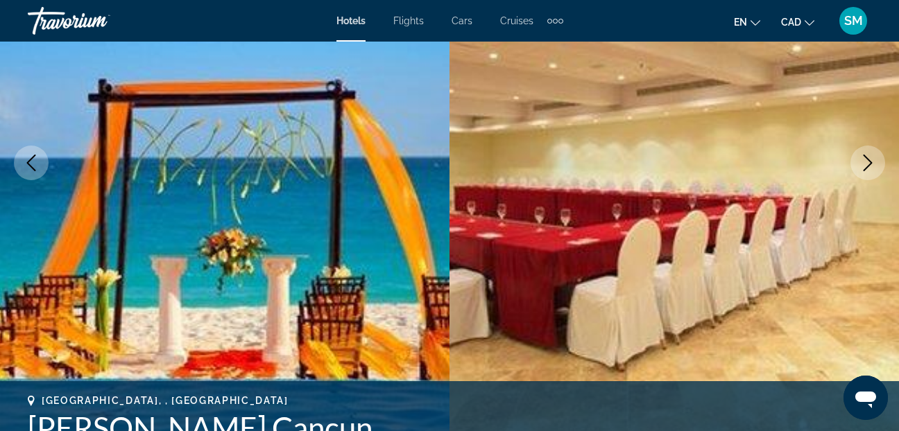
click at [865, 164] on icon "Next image" at bounding box center [867, 163] width 17 height 17
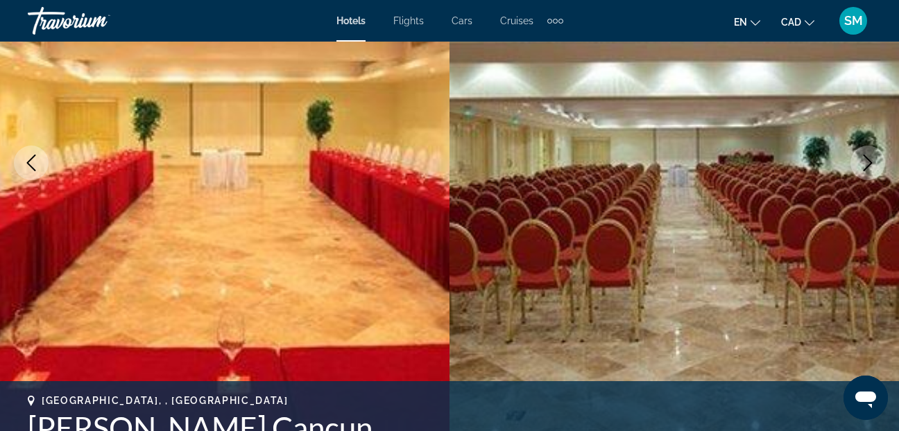
click at [865, 164] on icon "Next image" at bounding box center [867, 163] width 17 height 17
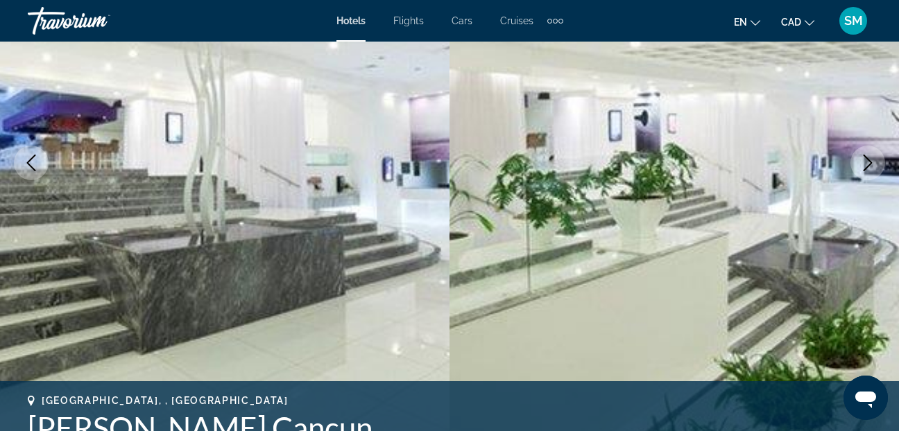
click at [865, 164] on icon "Next image" at bounding box center [867, 163] width 17 height 17
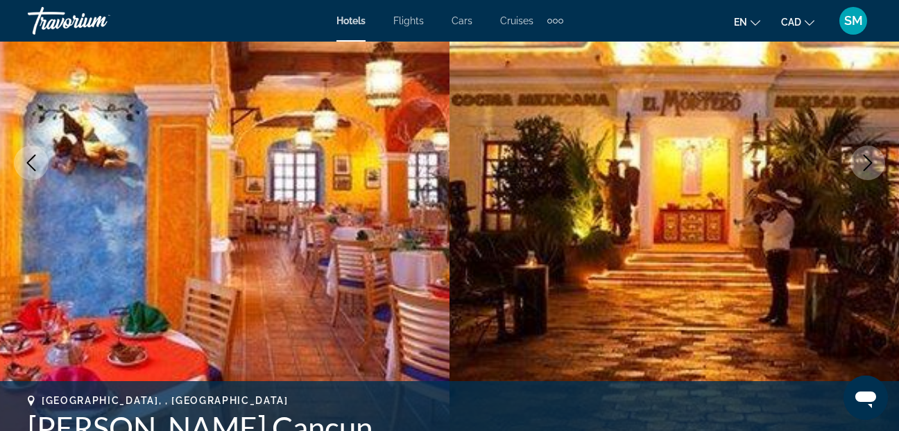
click at [865, 164] on icon "Next image" at bounding box center [867, 163] width 17 height 17
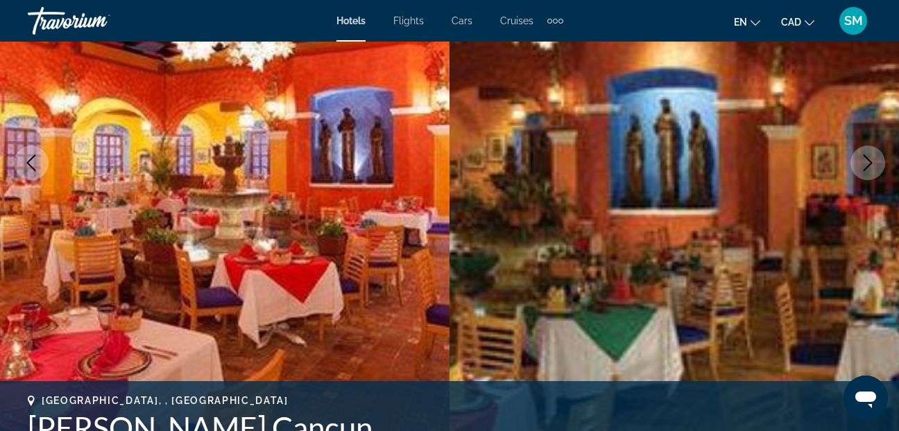
click at [865, 164] on icon "Next image" at bounding box center [867, 163] width 17 height 17
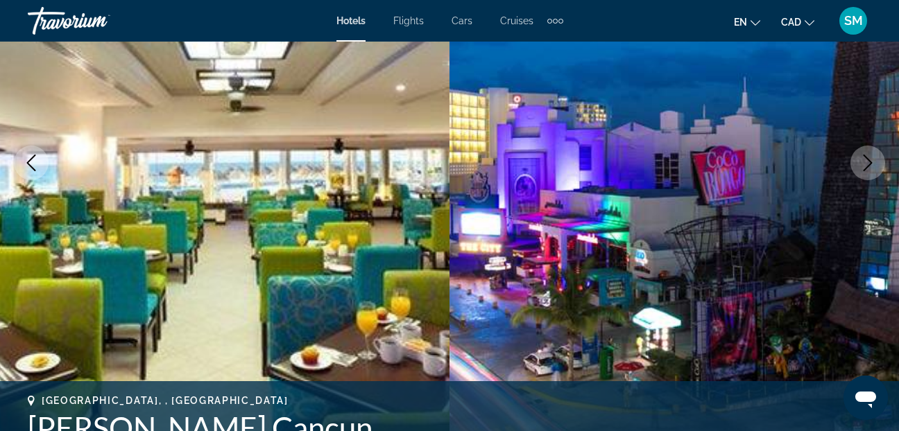
click at [865, 164] on icon "Next image" at bounding box center [867, 163] width 17 height 17
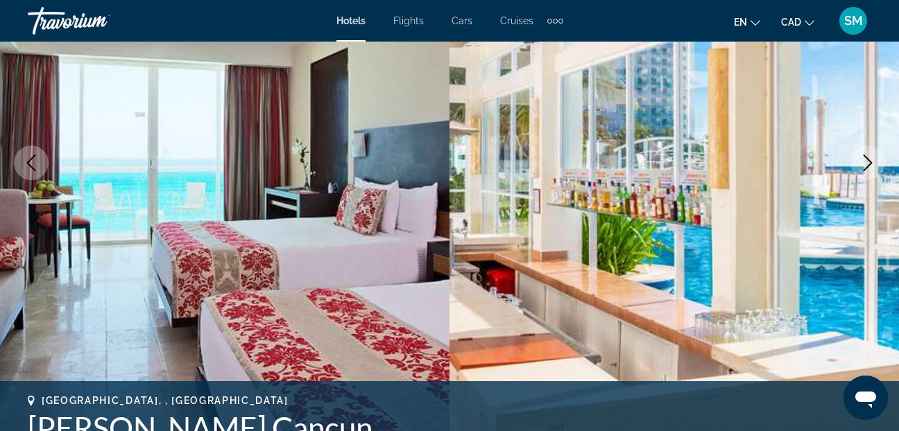
click at [865, 164] on icon "Next image" at bounding box center [867, 163] width 17 height 17
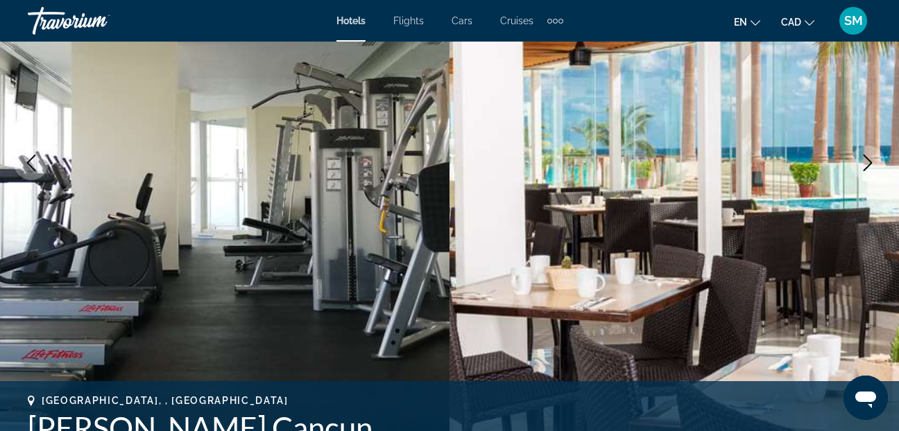
click at [865, 164] on icon "Next image" at bounding box center [867, 163] width 17 height 17
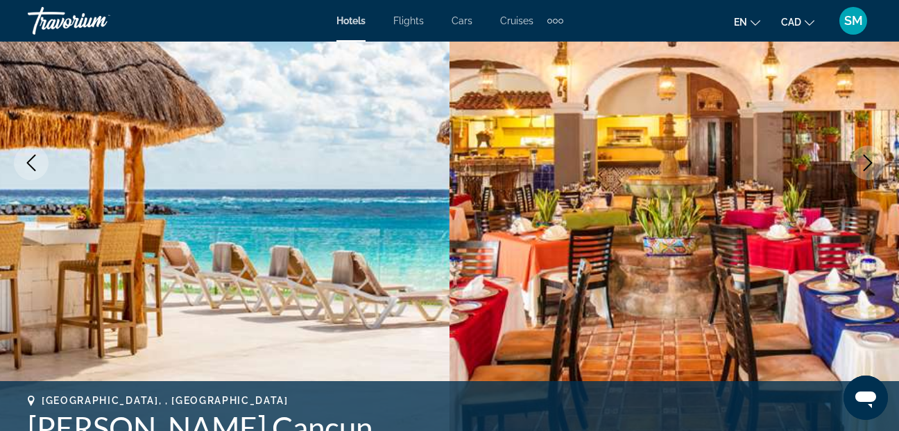
click at [865, 164] on icon "Next image" at bounding box center [867, 163] width 17 height 17
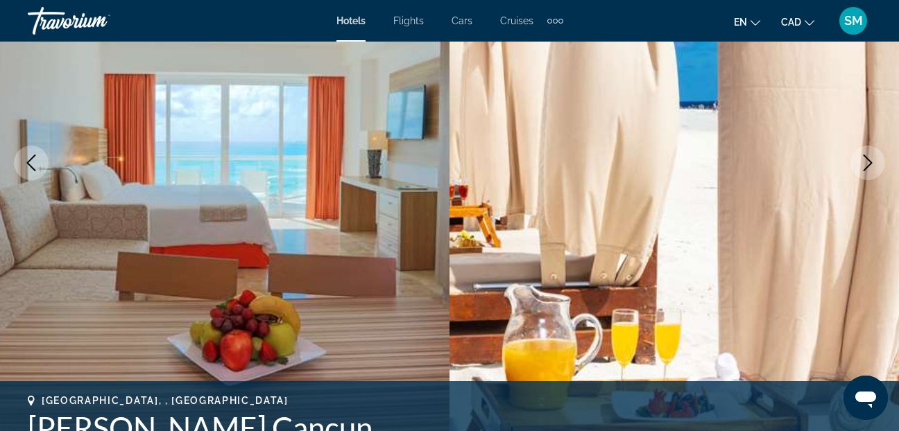
click at [865, 164] on icon "Next image" at bounding box center [867, 163] width 17 height 17
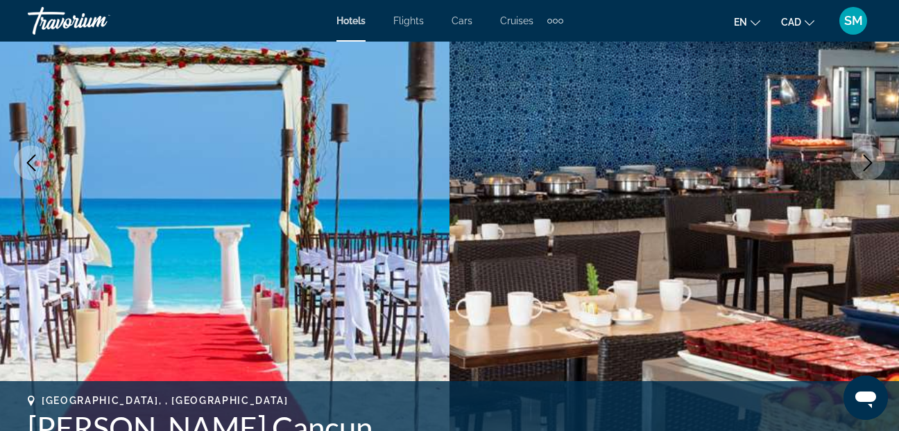
click at [865, 164] on icon "Next image" at bounding box center [867, 163] width 17 height 17
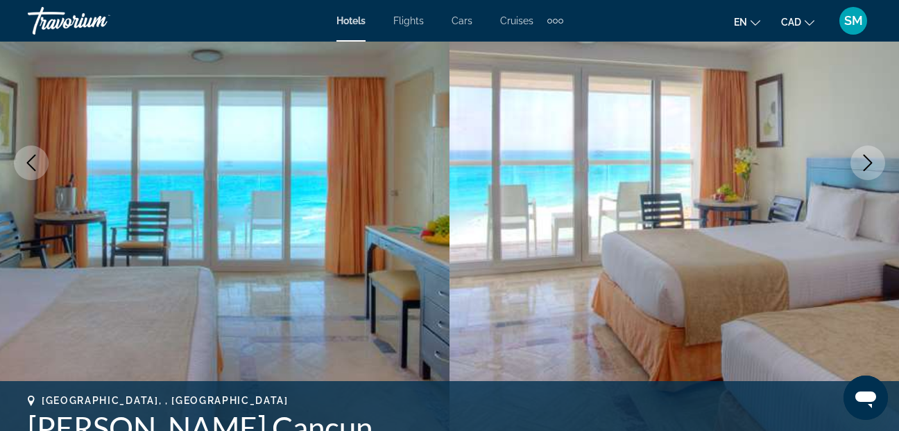
click at [865, 164] on icon "Next image" at bounding box center [867, 163] width 17 height 17
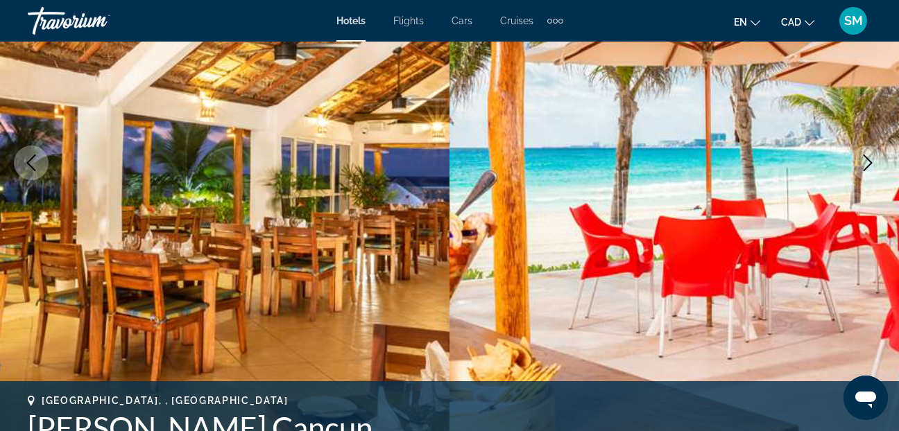
click at [865, 164] on icon "Next image" at bounding box center [867, 163] width 17 height 17
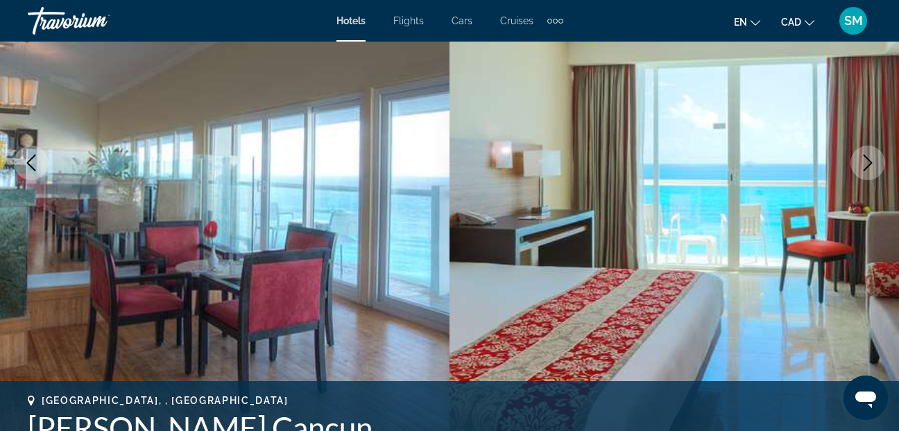
click at [865, 164] on icon "Next image" at bounding box center [867, 163] width 17 height 17
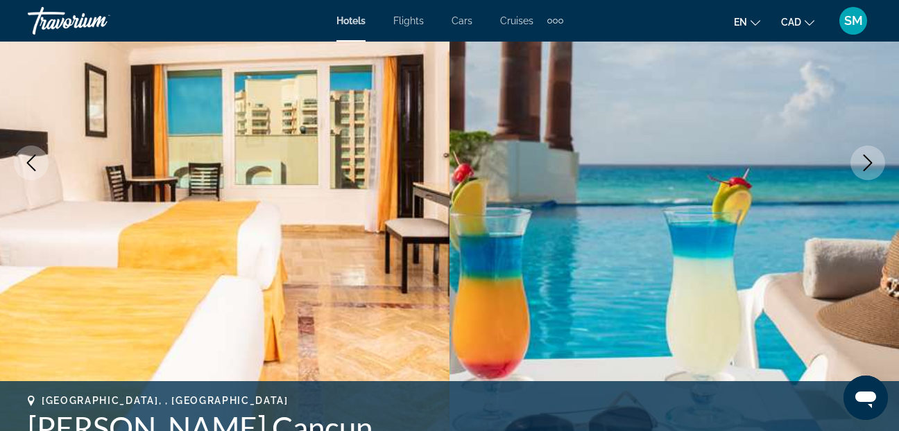
click at [865, 164] on icon "Next image" at bounding box center [867, 163] width 17 height 17
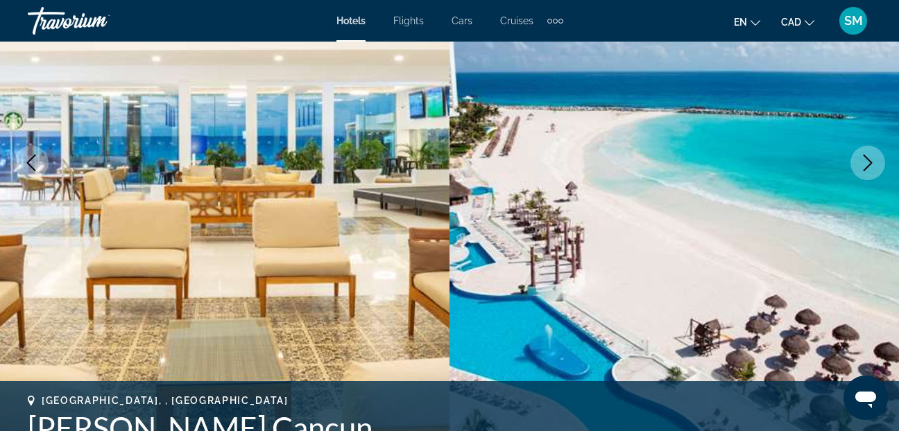
click at [865, 164] on icon "Next image" at bounding box center [867, 163] width 17 height 17
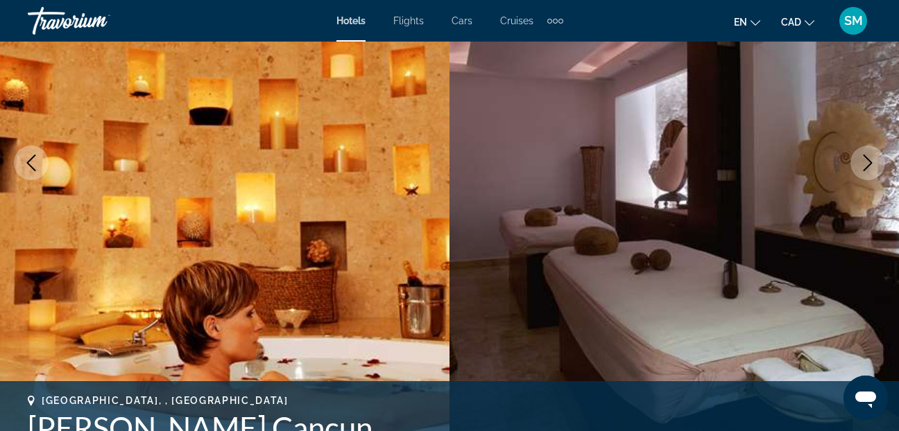
click at [865, 164] on icon "Next image" at bounding box center [867, 163] width 17 height 17
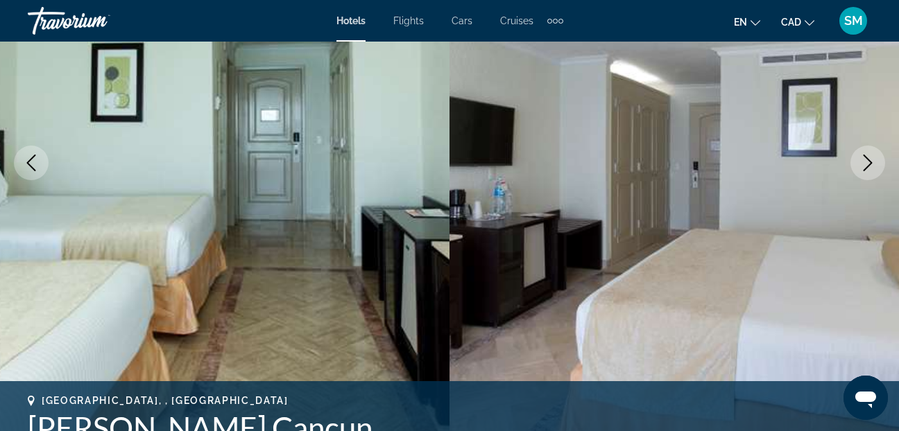
click at [865, 164] on icon "Next image" at bounding box center [867, 163] width 17 height 17
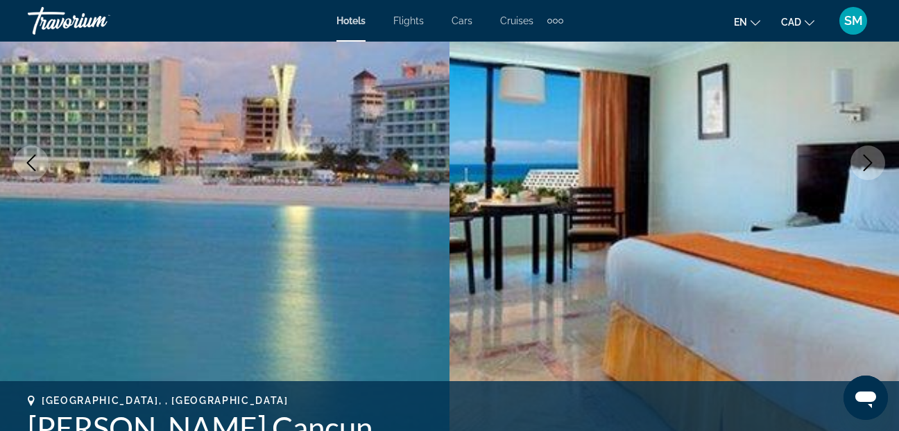
click at [865, 164] on icon "Next image" at bounding box center [867, 163] width 17 height 17
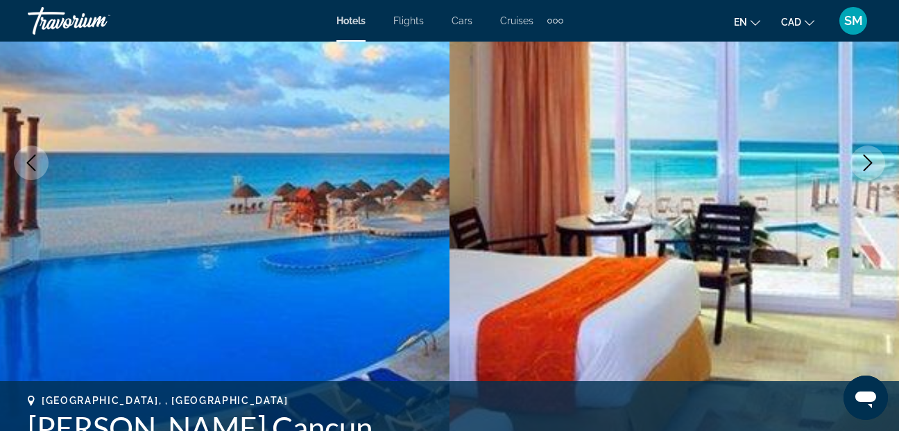
click at [865, 164] on icon "Next image" at bounding box center [867, 163] width 17 height 17
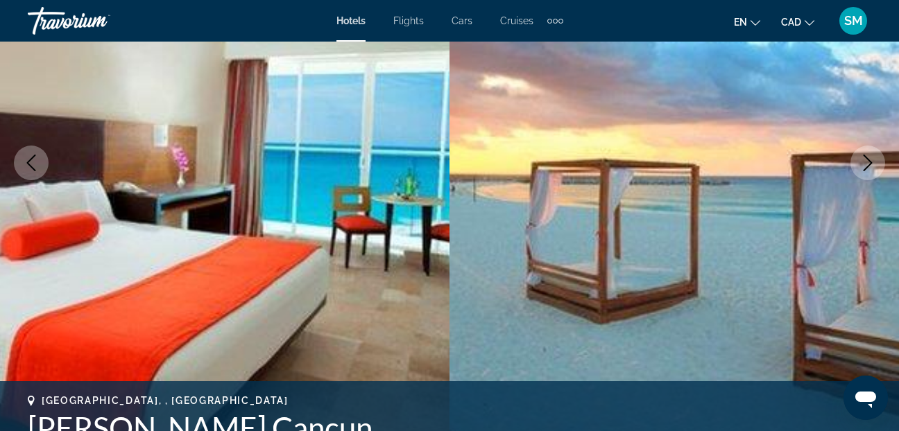
click at [865, 164] on icon "Next image" at bounding box center [867, 163] width 17 height 17
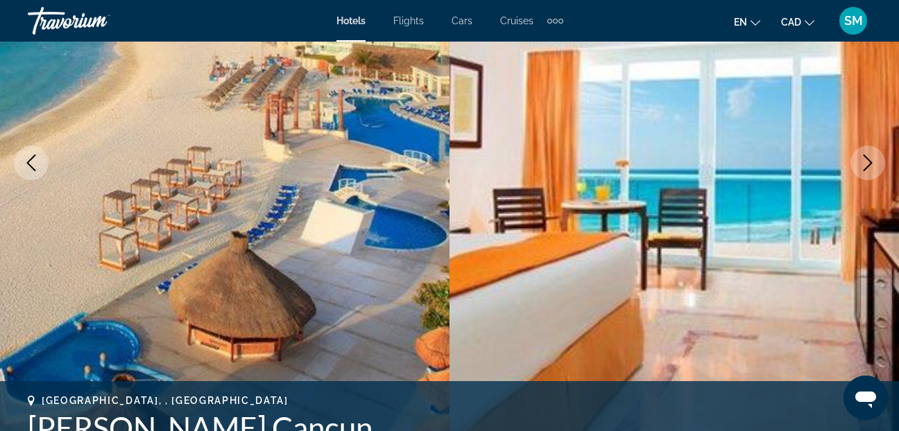
click at [865, 164] on icon "Next image" at bounding box center [867, 163] width 17 height 17
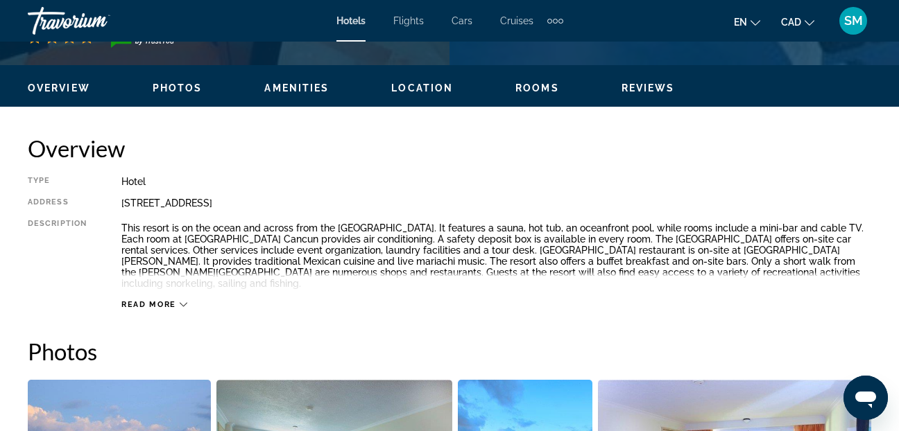
scroll to position [693, 0]
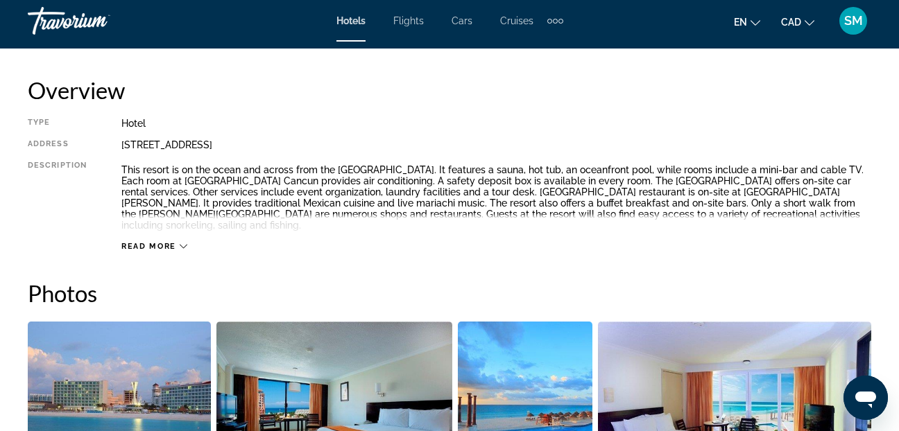
click at [183, 243] on icon "Main content" at bounding box center [184, 247] width 8 height 8
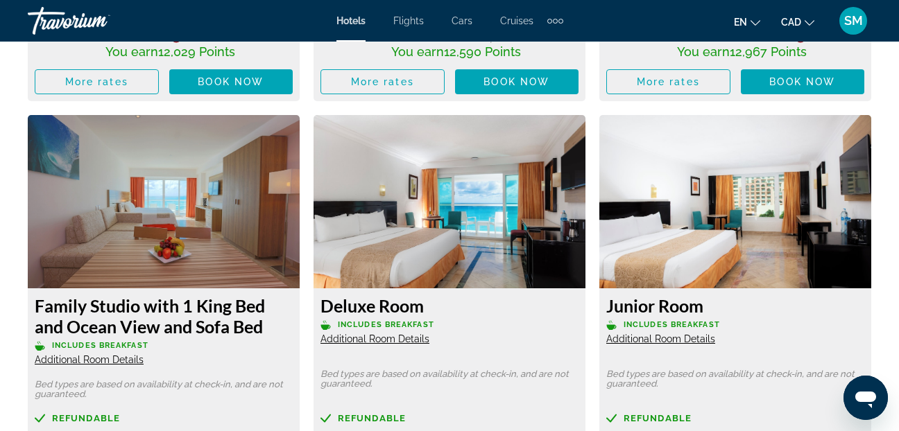
scroll to position [4022, 0]
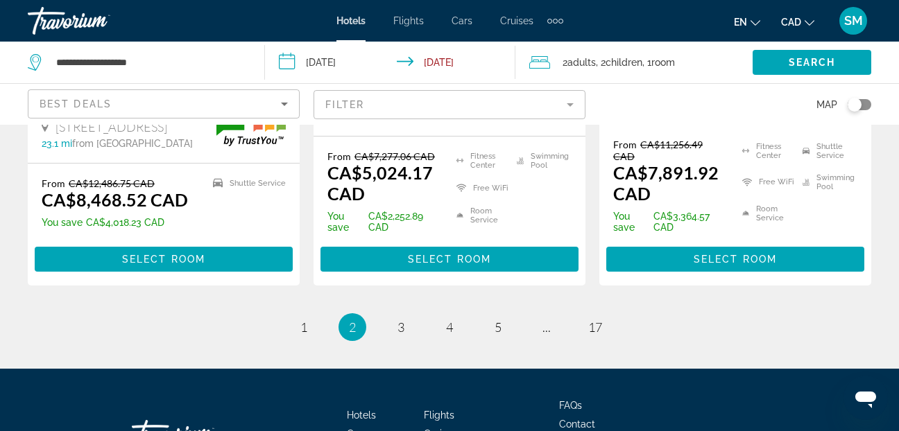
scroll to position [2113, 0]
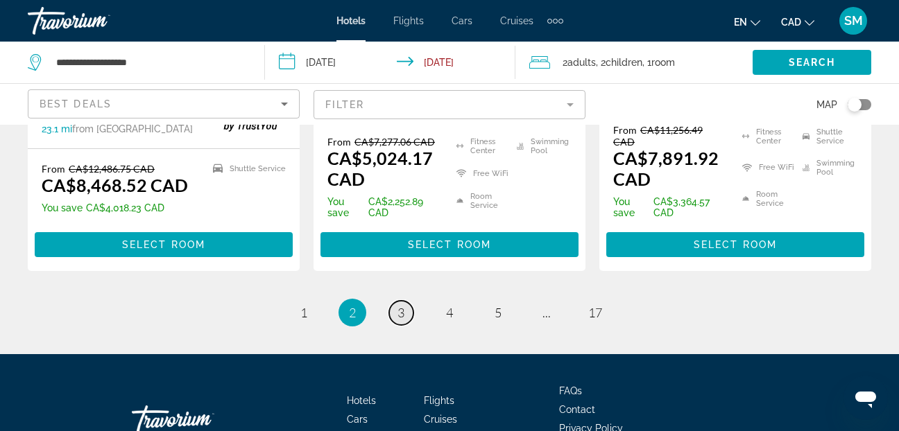
click at [401, 305] on span "3" at bounding box center [400, 312] width 7 height 15
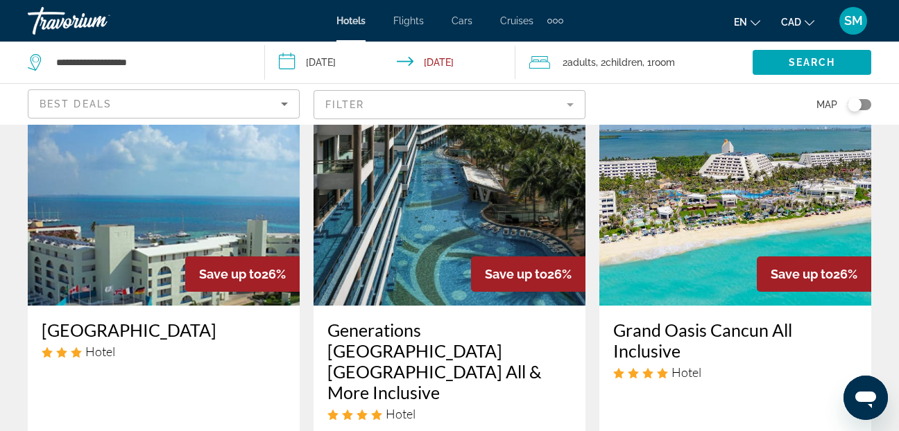
scroll to position [1179, 0]
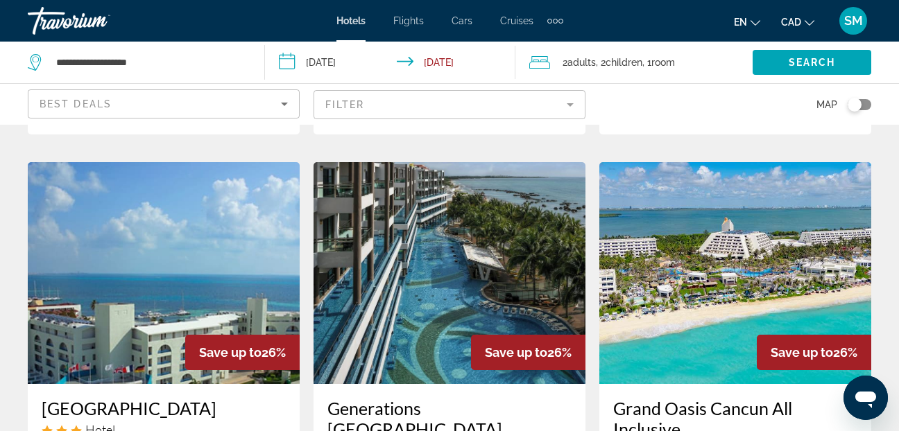
click at [707, 259] on img "Main content" at bounding box center [735, 273] width 272 height 222
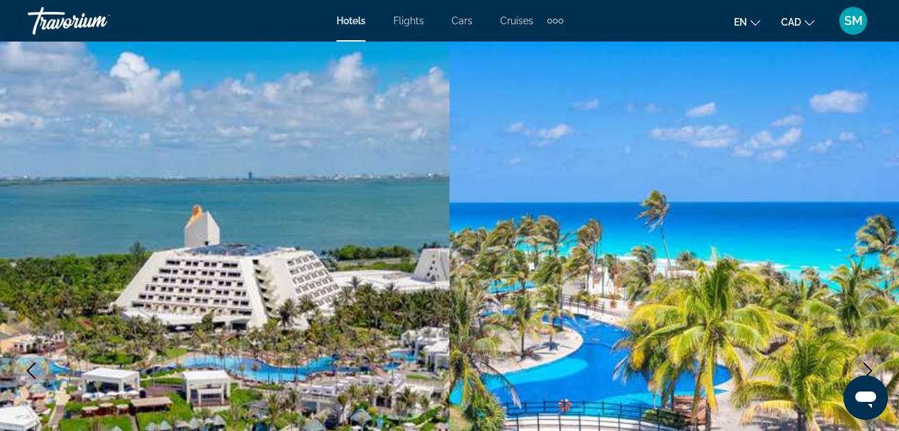
scroll to position [139, 0]
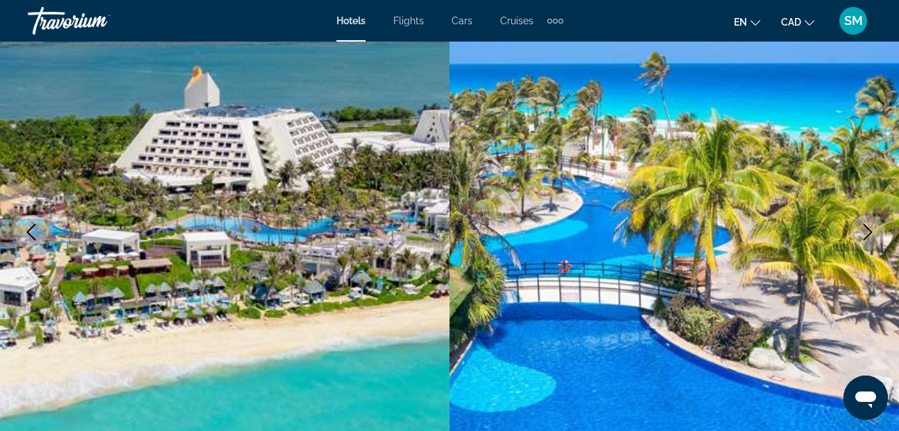
click at [864, 226] on icon "Next image" at bounding box center [867, 232] width 17 height 17
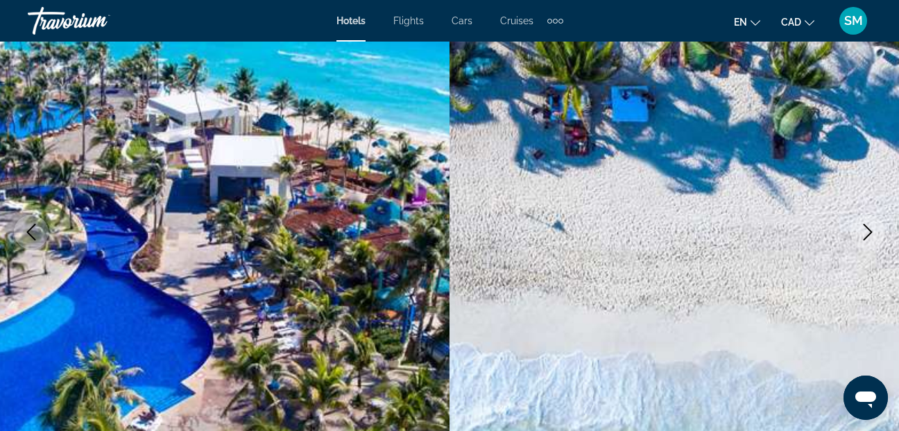
click at [864, 226] on icon "Next image" at bounding box center [867, 232] width 17 height 17
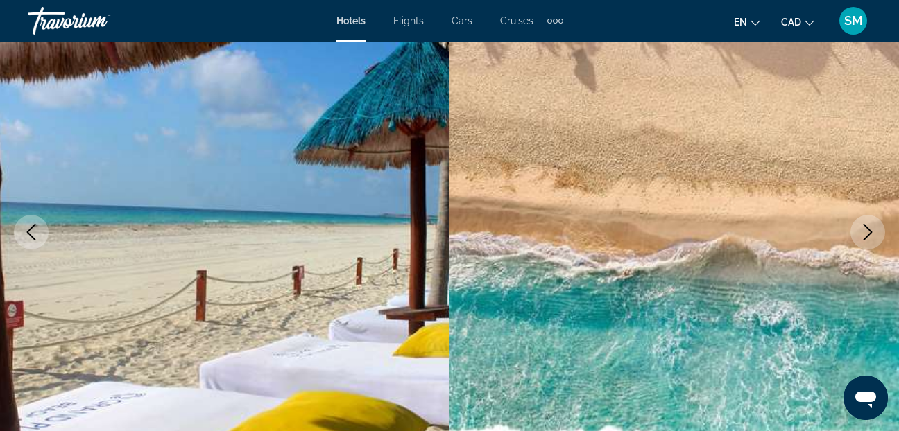
click at [864, 226] on icon "Next image" at bounding box center [867, 232] width 17 height 17
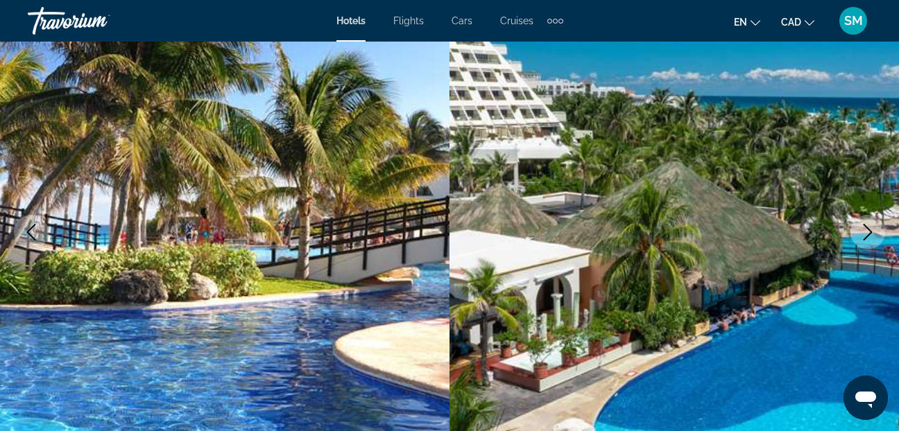
click at [864, 226] on icon "Next image" at bounding box center [867, 232] width 17 height 17
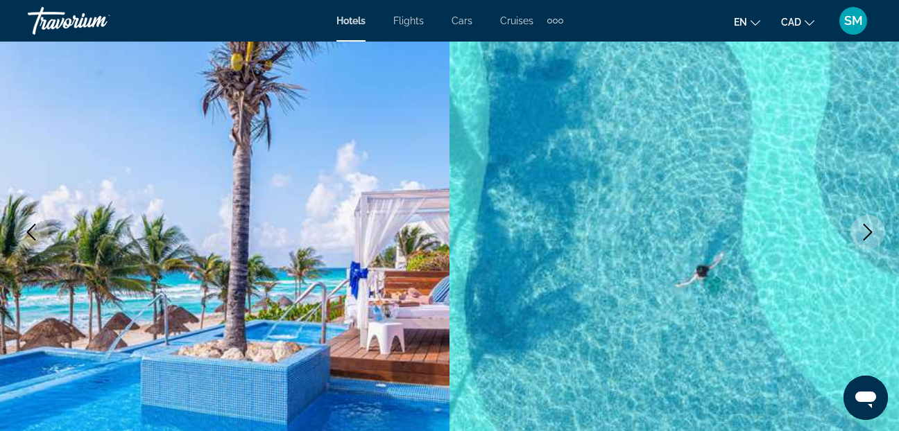
click at [864, 226] on icon "Next image" at bounding box center [867, 232] width 17 height 17
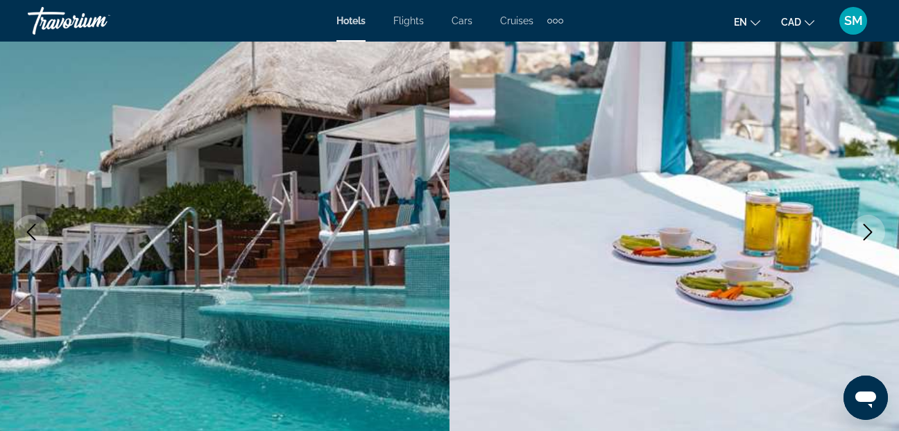
click at [864, 226] on icon "Next image" at bounding box center [867, 232] width 17 height 17
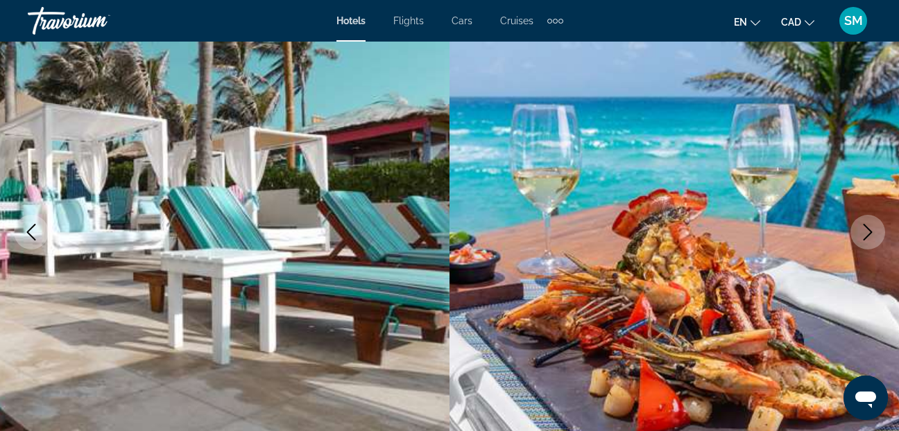
click at [864, 226] on icon "Next image" at bounding box center [867, 232] width 17 height 17
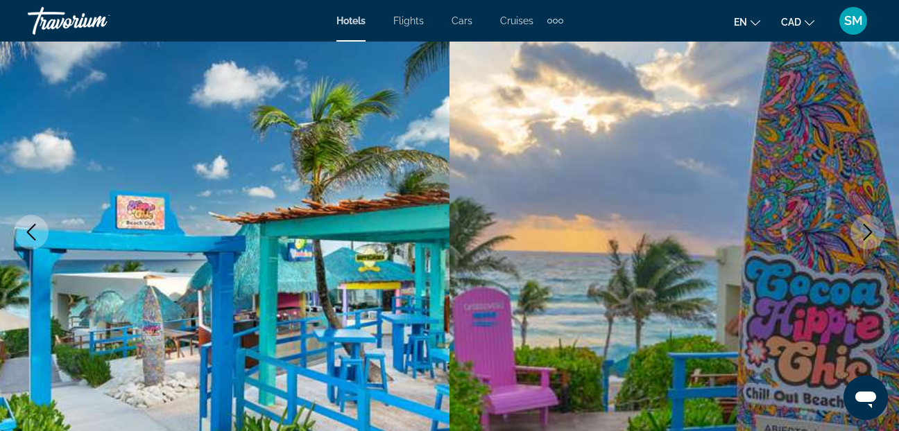
click at [864, 226] on icon "Next image" at bounding box center [867, 232] width 17 height 17
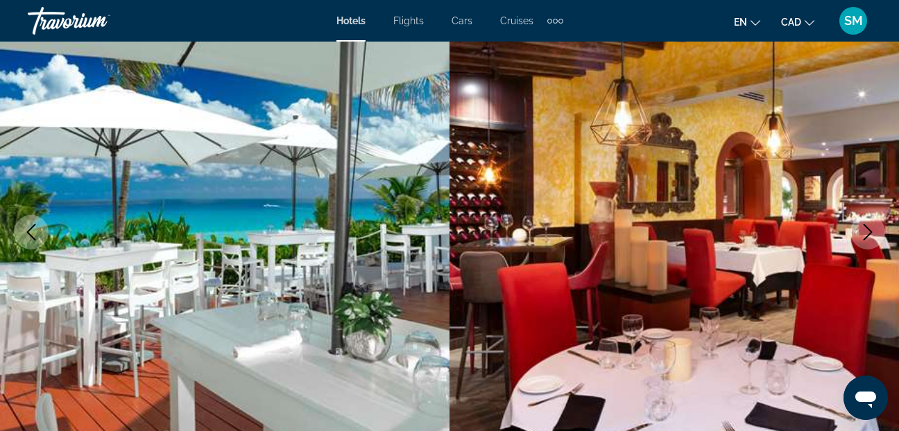
click at [864, 226] on icon "Next image" at bounding box center [867, 232] width 17 height 17
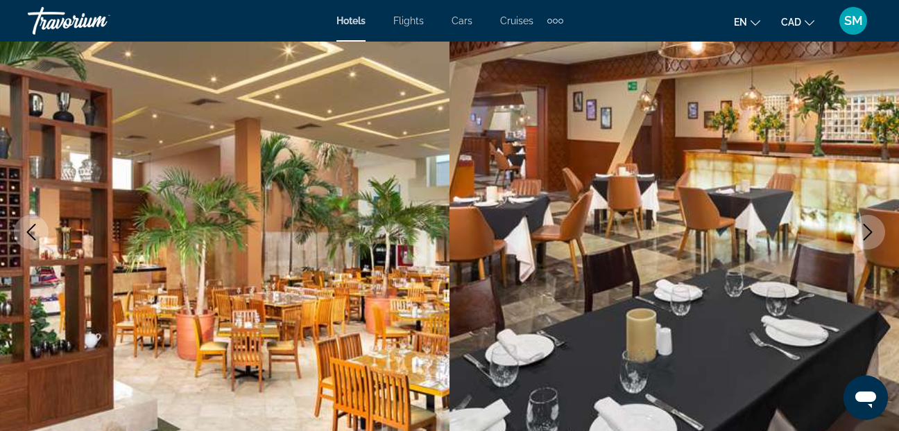
click at [864, 226] on icon "Next image" at bounding box center [867, 232] width 17 height 17
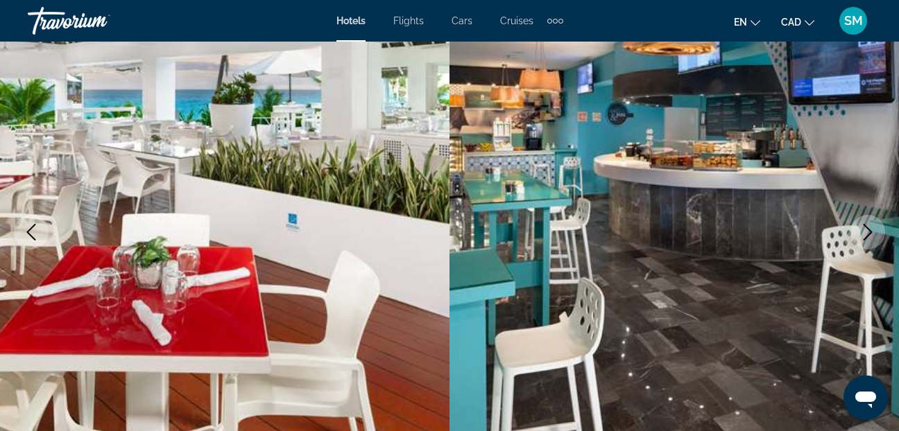
click at [864, 227] on icon "Next image" at bounding box center [867, 232] width 17 height 17
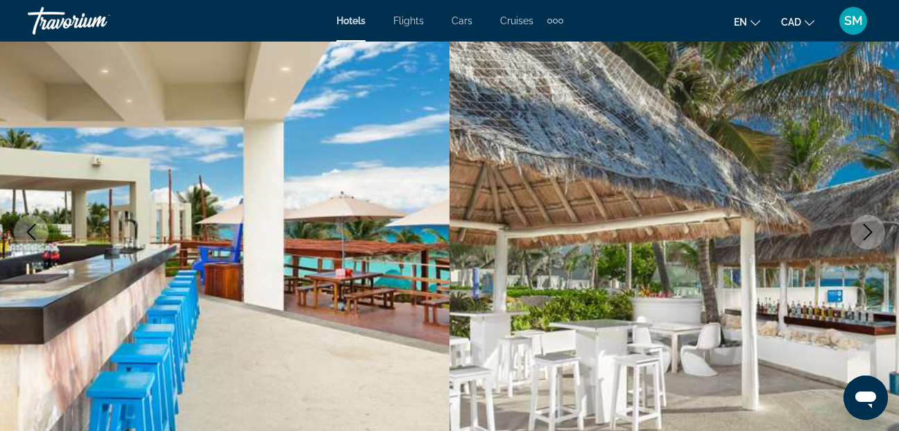
click at [864, 227] on icon "Next image" at bounding box center [867, 232] width 17 height 17
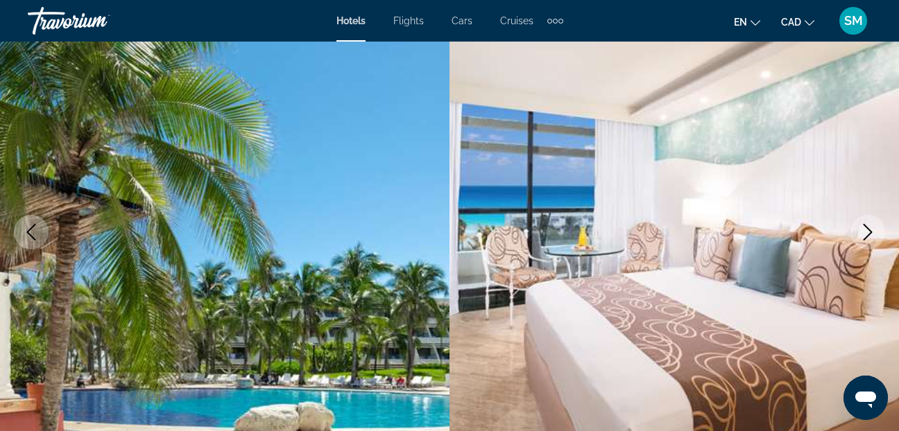
click at [864, 227] on icon "Next image" at bounding box center [867, 232] width 17 height 17
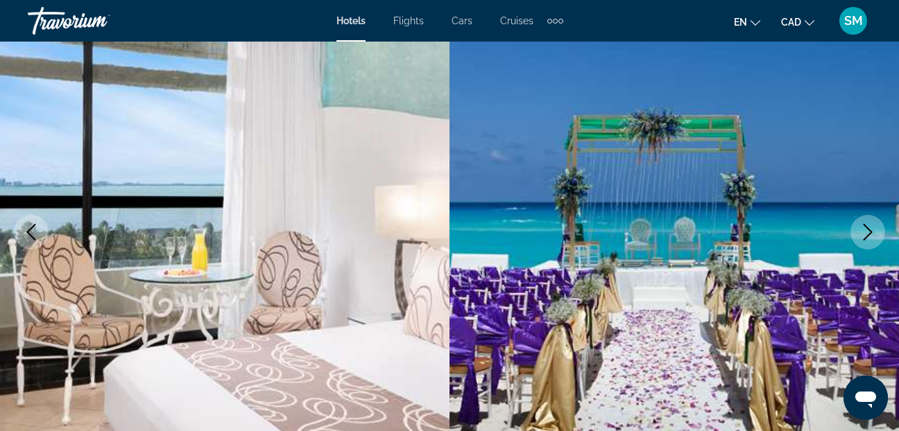
click at [864, 227] on icon "Next image" at bounding box center [867, 232] width 17 height 17
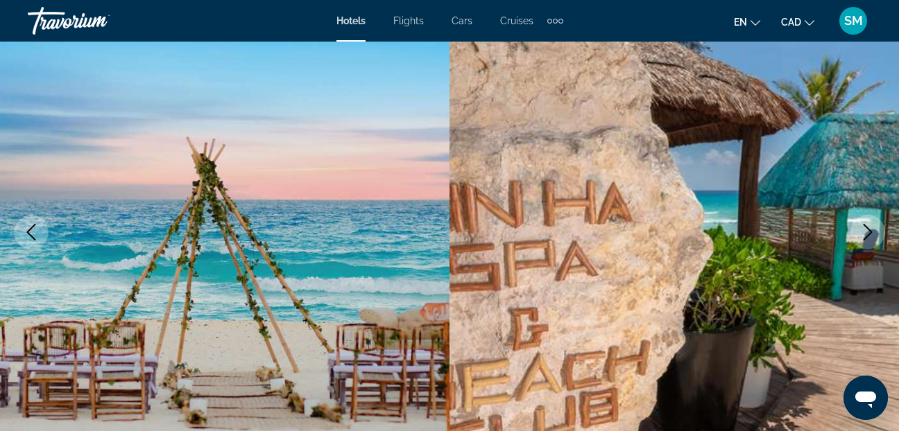
click at [864, 227] on icon "Next image" at bounding box center [867, 232] width 17 height 17
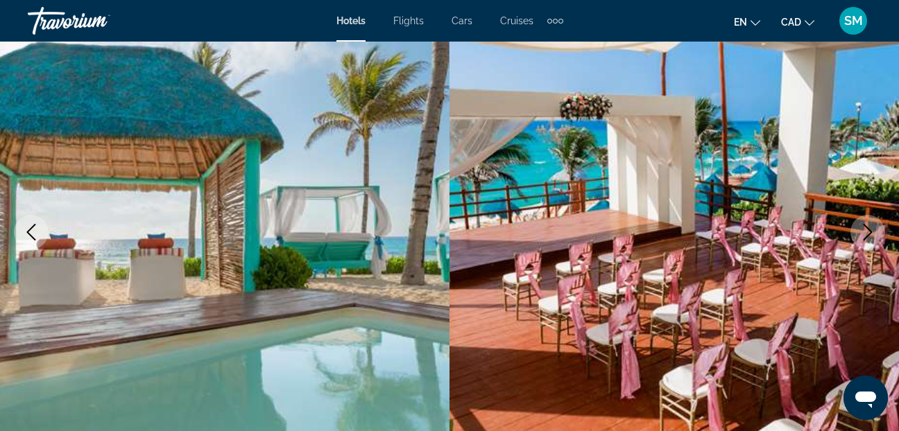
click at [864, 227] on icon "Next image" at bounding box center [867, 232] width 17 height 17
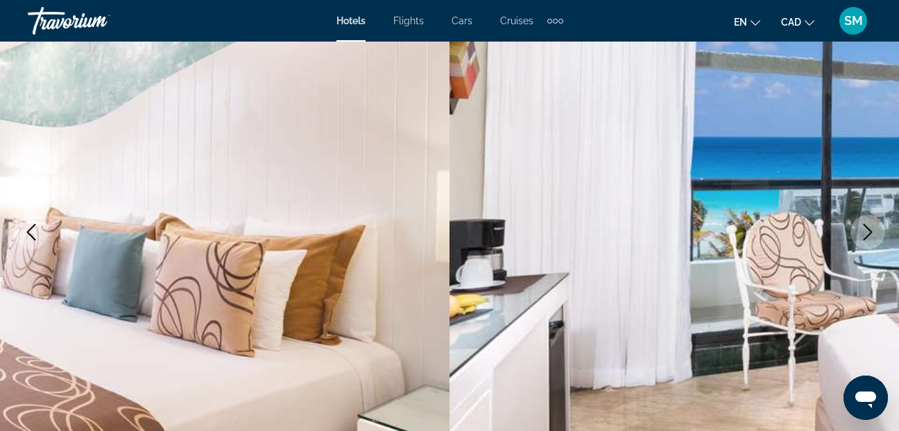
click at [864, 227] on icon "Next image" at bounding box center [867, 232] width 17 height 17
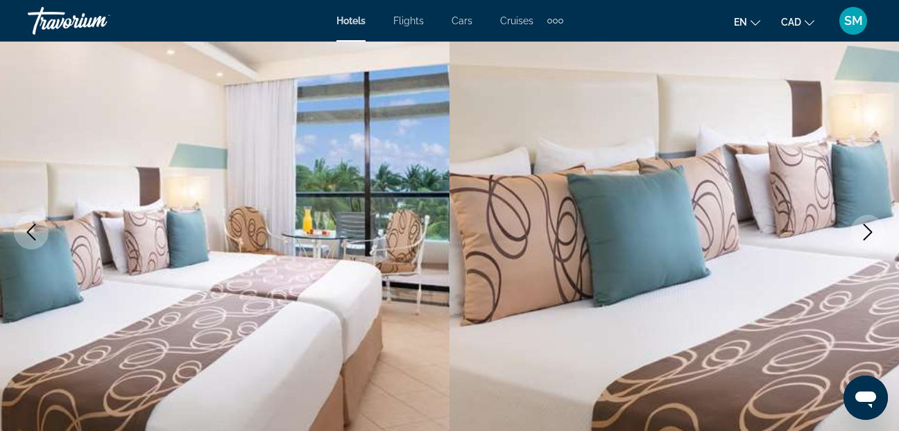
click at [864, 227] on icon "Next image" at bounding box center [867, 232] width 17 height 17
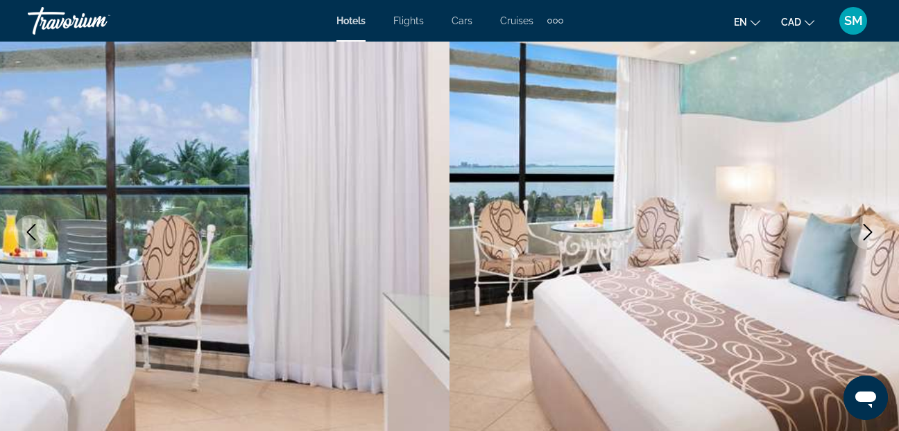
click at [864, 227] on icon "Next image" at bounding box center [867, 232] width 17 height 17
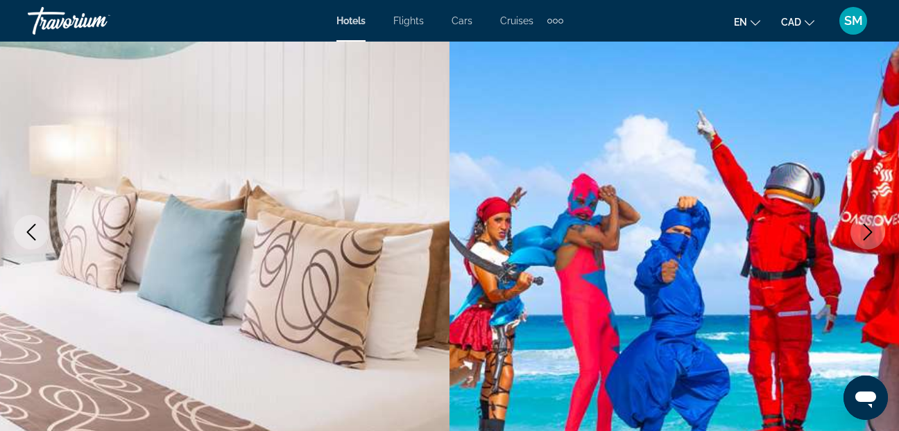
click at [864, 227] on icon "Next image" at bounding box center [867, 232] width 17 height 17
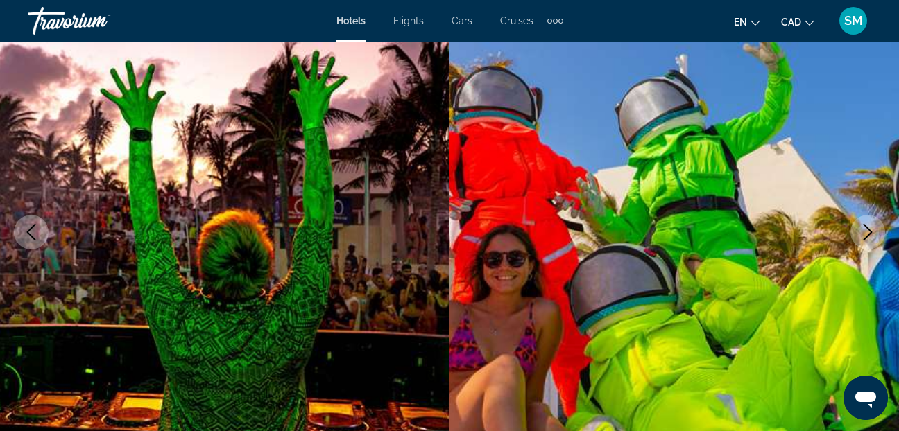
click at [864, 227] on icon "Next image" at bounding box center [867, 232] width 17 height 17
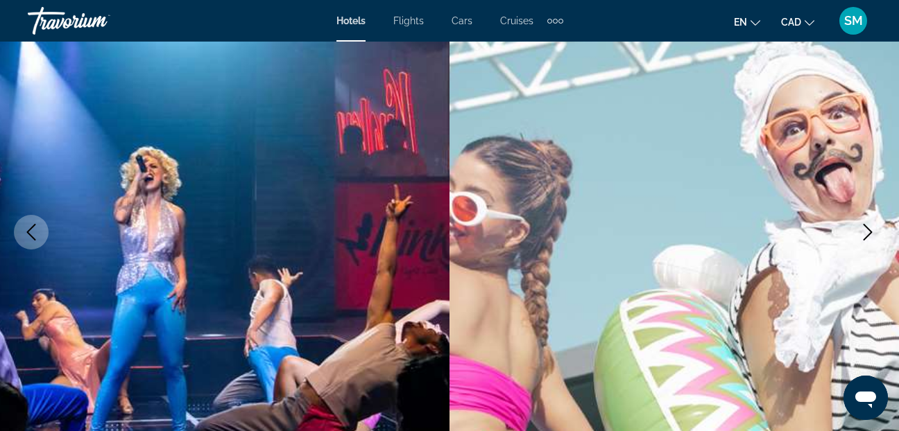
click at [864, 227] on icon "Next image" at bounding box center [867, 232] width 17 height 17
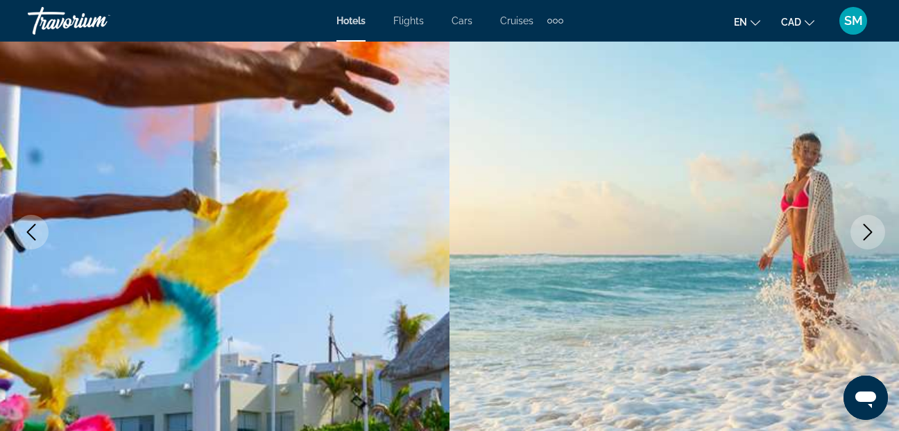
click at [864, 227] on icon "Next image" at bounding box center [867, 232] width 17 height 17
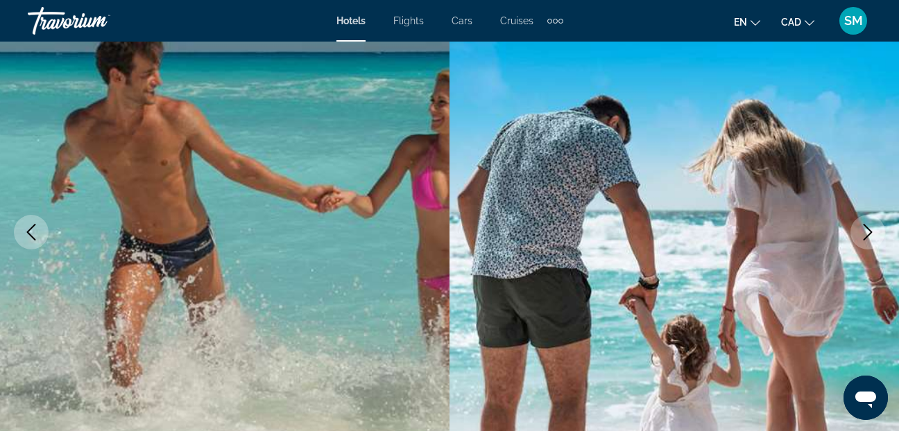
click at [864, 227] on icon "Next image" at bounding box center [867, 232] width 17 height 17
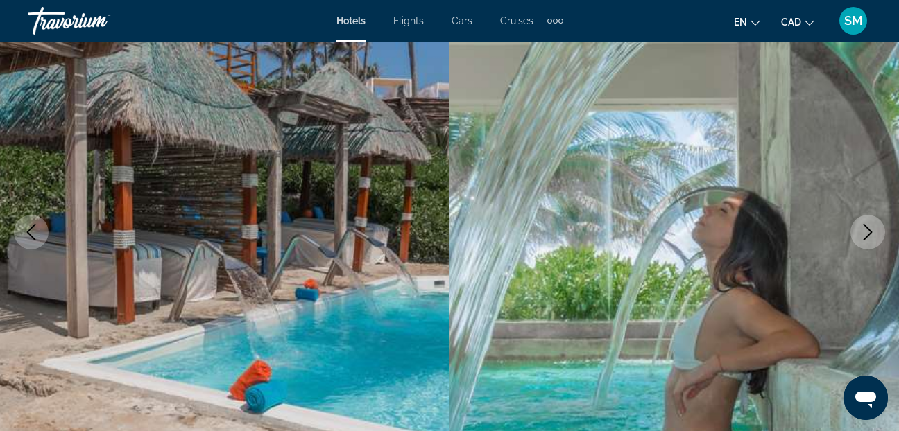
click at [864, 227] on icon "Next image" at bounding box center [867, 232] width 17 height 17
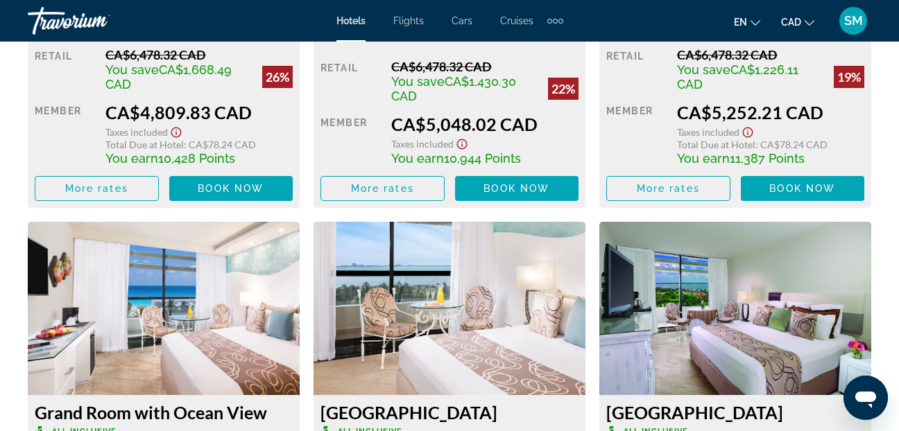
scroll to position [2497, 0]
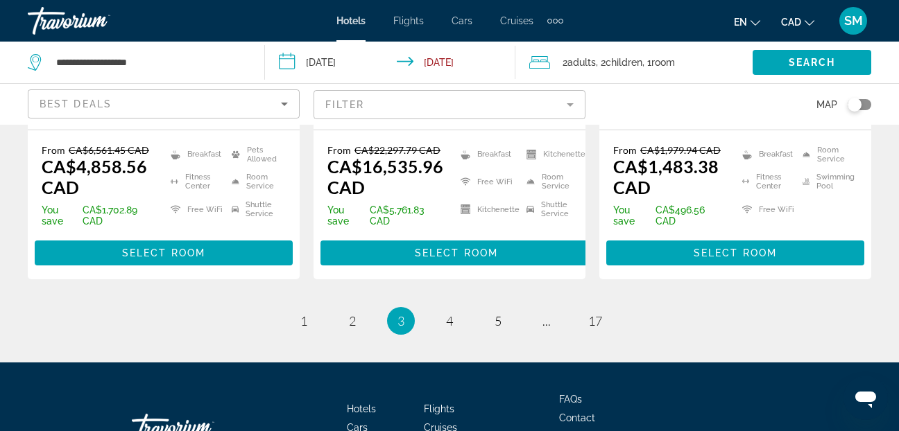
scroll to position [2223, 0]
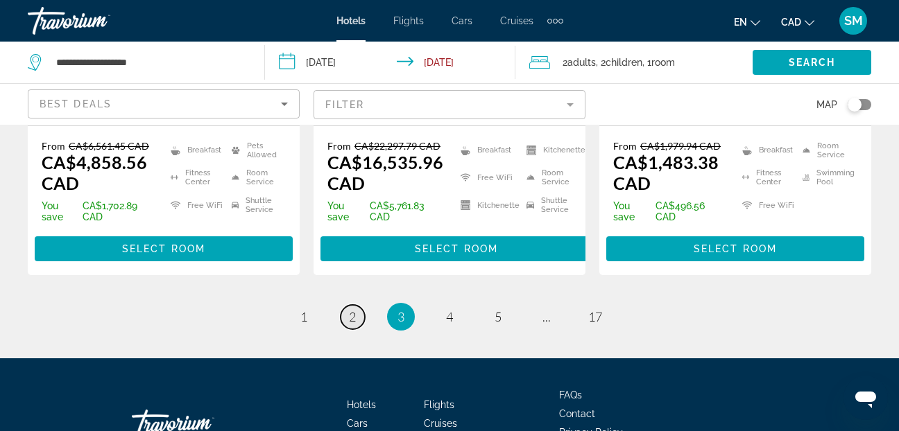
click at [352, 309] on span "2" at bounding box center [352, 316] width 7 height 15
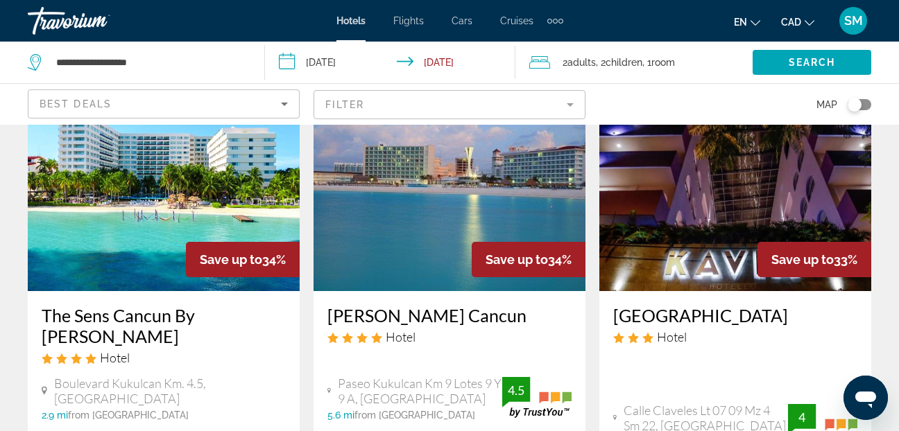
scroll to position [1248, 0]
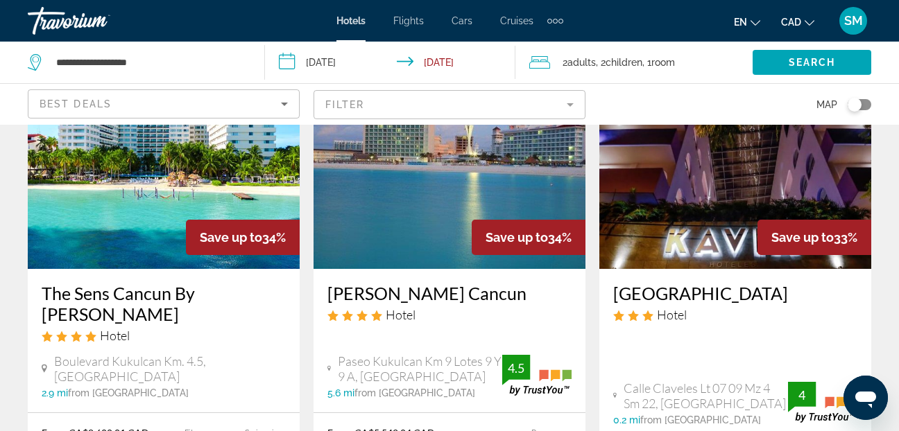
click at [155, 170] on img "Main content" at bounding box center [164, 158] width 272 height 222
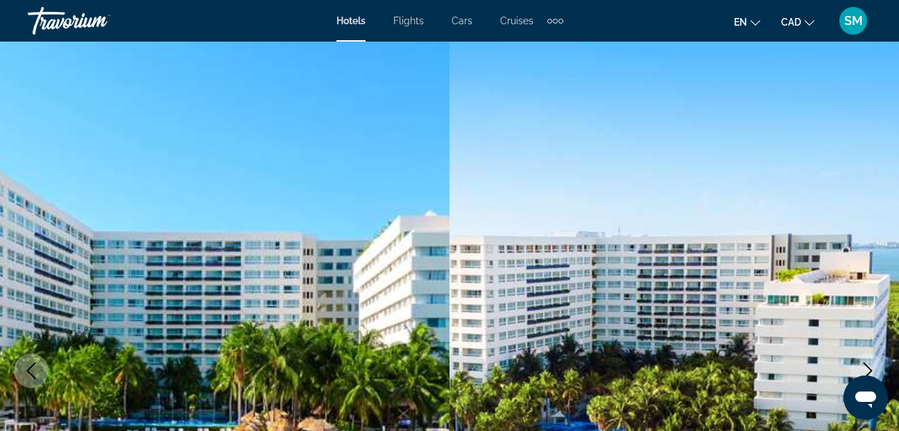
click at [867, 369] on icon "Next image" at bounding box center [867, 371] width 17 height 17
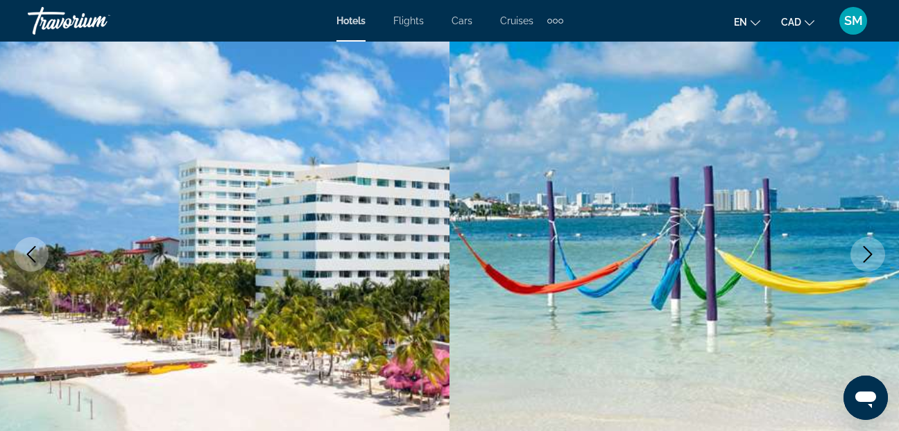
scroll to position [139, 0]
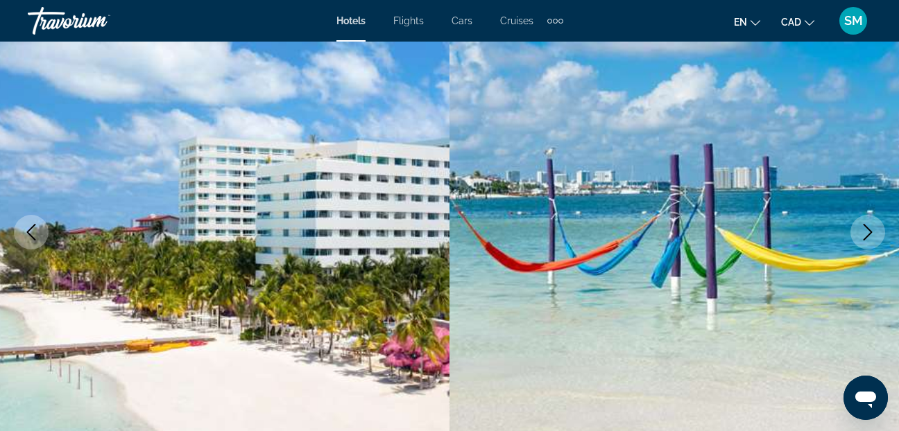
click at [872, 229] on icon "Next image" at bounding box center [867, 232] width 17 height 17
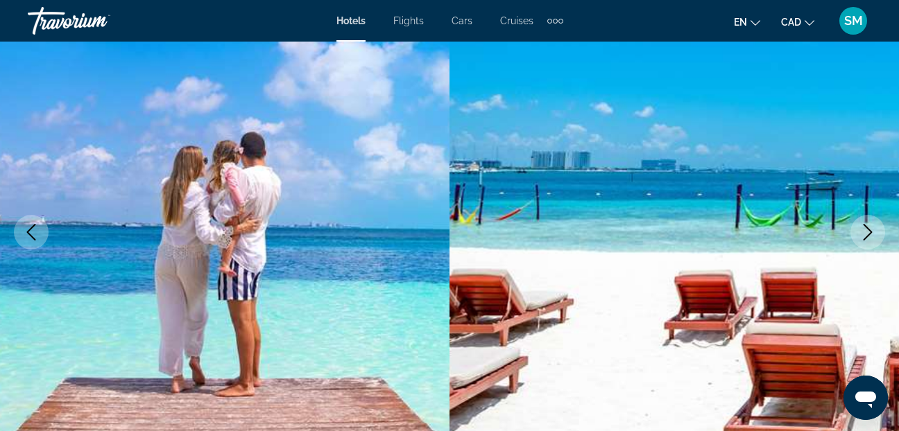
click at [872, 229] on icon "Next image" at bounding box center [867, 232] width 17 height 17
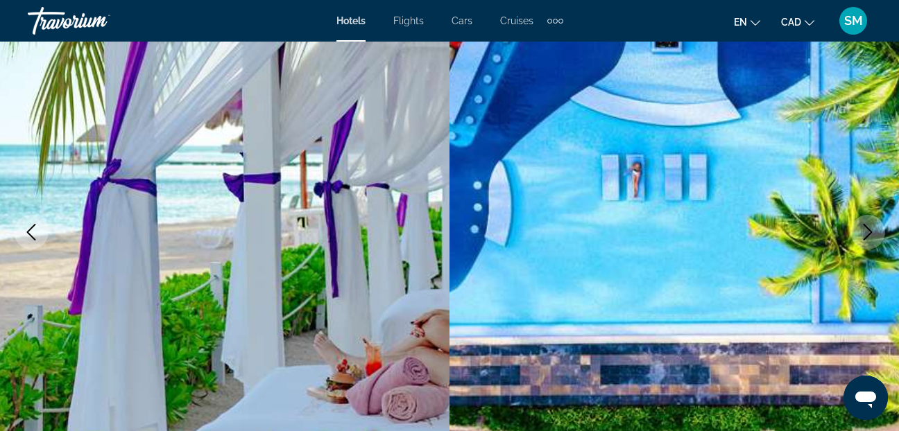
click at [872, 229] on icon "Next image" at bounding box center [867, 232] width 17 height 17
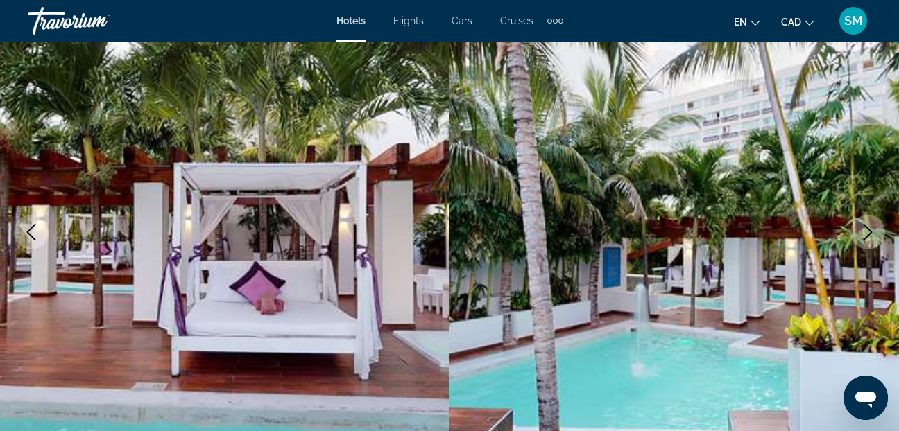
click at [872, 229] on icon "Next image" at bounding box center [867, 232] width 17 height 17
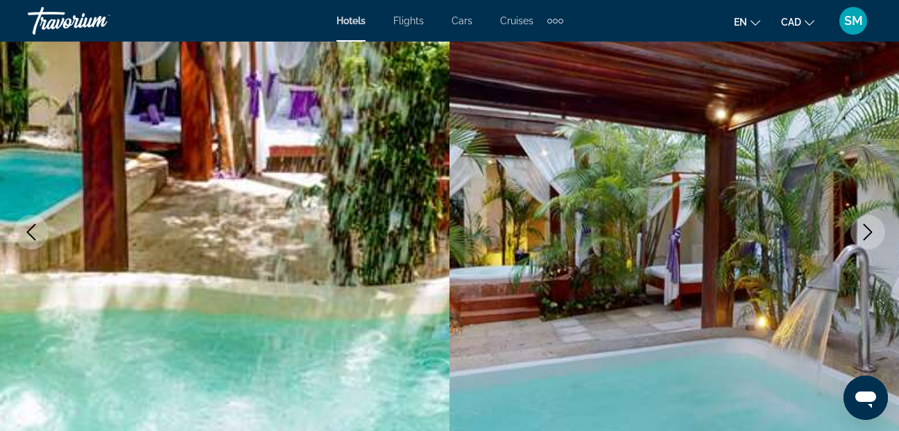
click at [872, 229] on icon "Next image" at bounding box center [867, 232] width 17 height 17
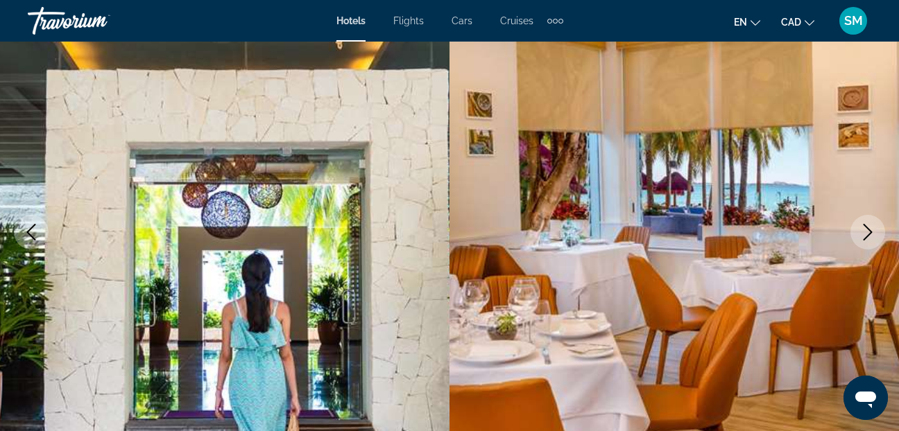
click at [872, 229] on icon "Next image" at bounding box center [867, 232] width 17 height 17
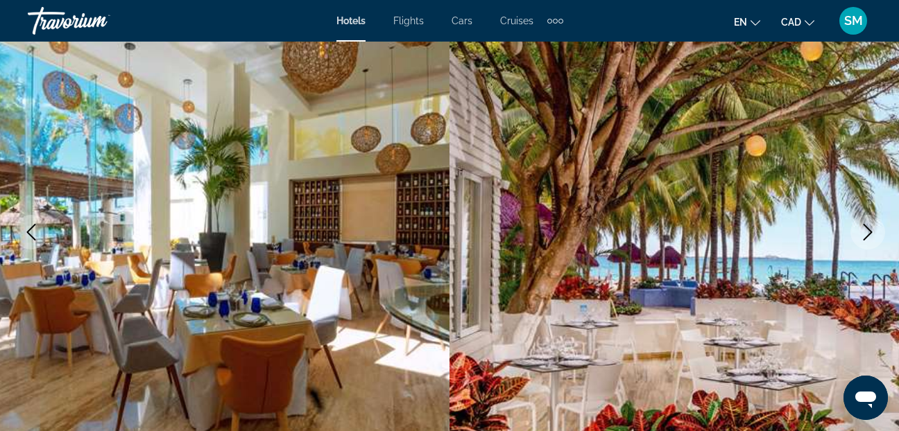
click at [872, 229] on icon "Next image" at bounding box center [867, 232] width 17 height 17
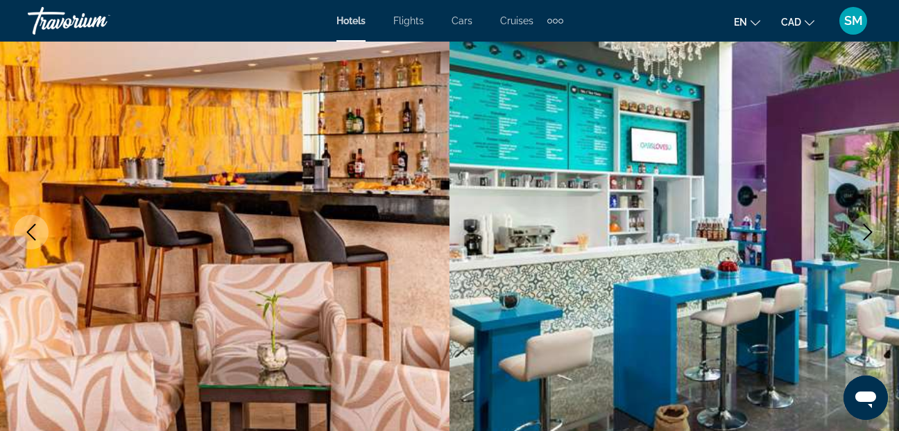
click at [872, 229] on icon "Next image" at bounding box center [867, 232] width 17 height 17
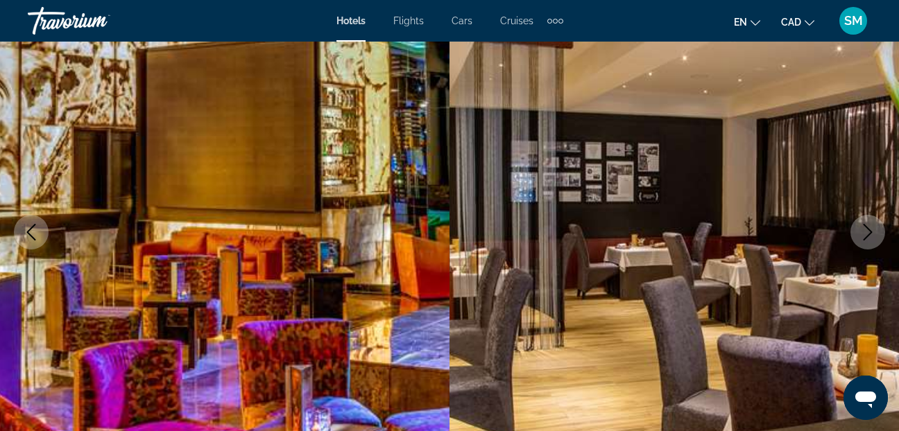
click at [872, 229] on icon "Next image" at bounding box center [867, 232] width 17 height 17
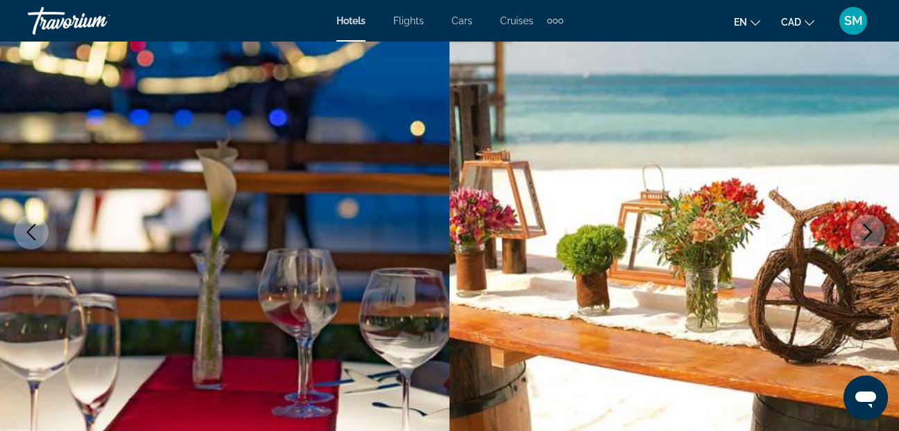
click at [872, 229] on icon "Next image" at bounding box center [867, 232] width 17 height 17
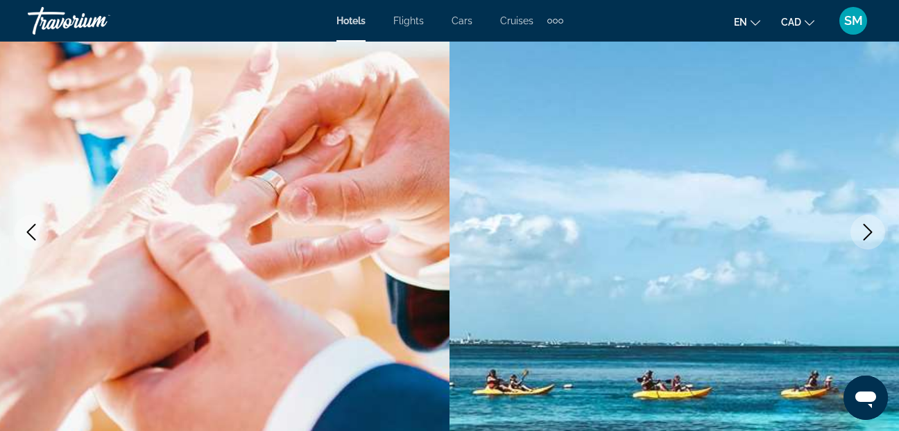
click at [872, 229] on icon "Next image" at bounding box center [867, 232] width 17 height 17
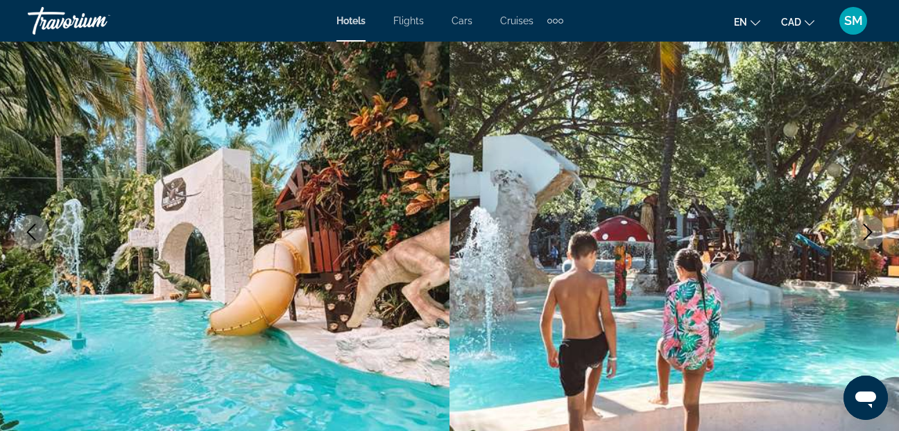
click at [872, 229] on icon "Next image" at bounding box center [867, 232] width 17 height 17
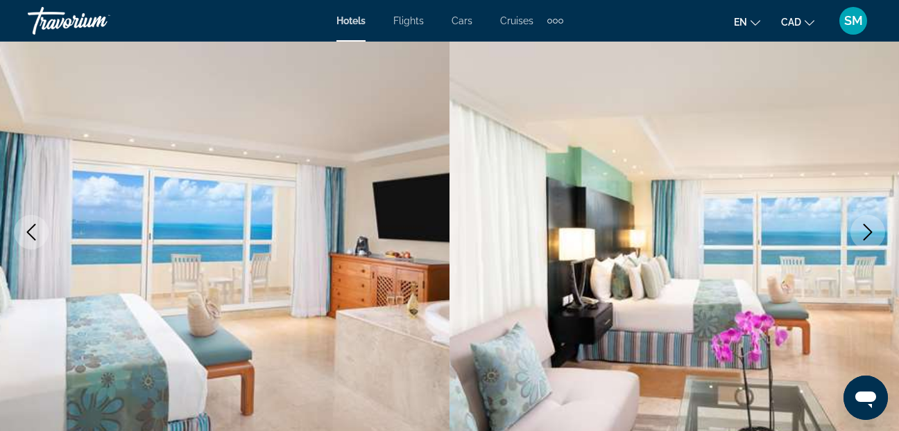
click at [872, 229] on icon "Next image" at bounding box center [867, 232] width 17 height 17
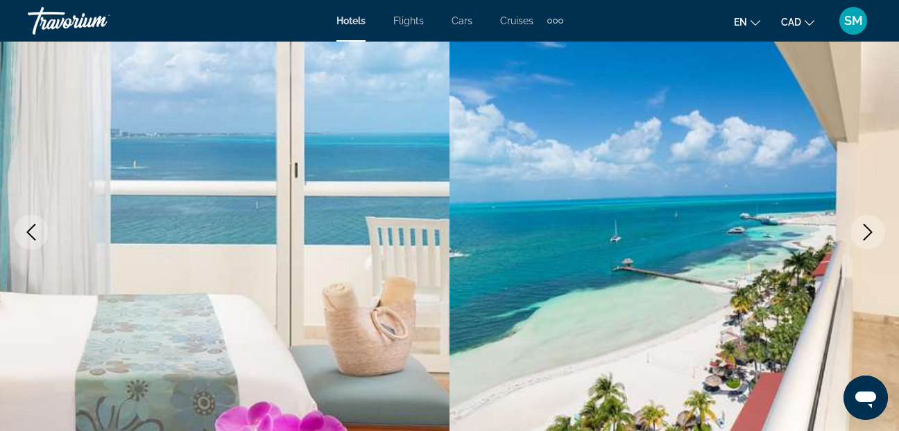
click at [872, 229] on icon "Next image" at bounding box center [867, 232] width 17 height 17
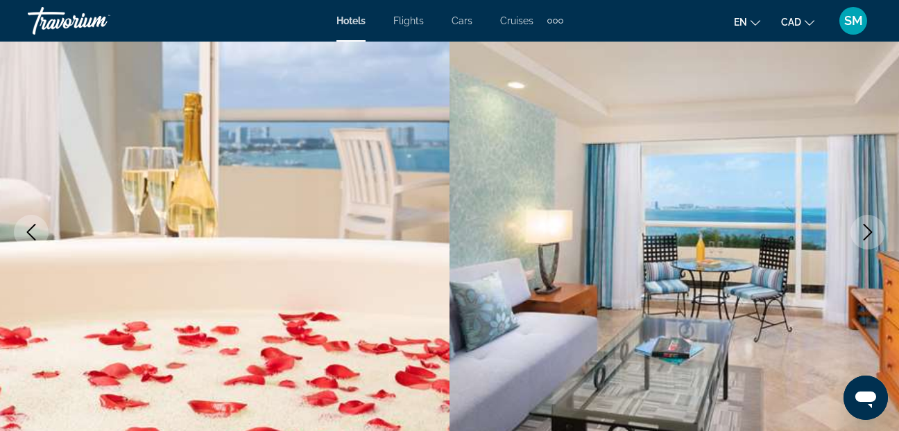
click at [872, 229] on icon "Next image" at bounding box center [867, 232] width 17 height 17
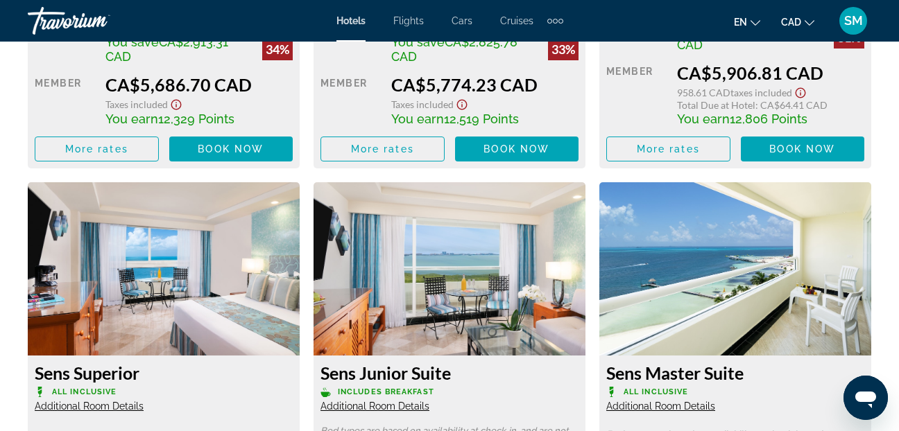
scroll to position [2487, 0]
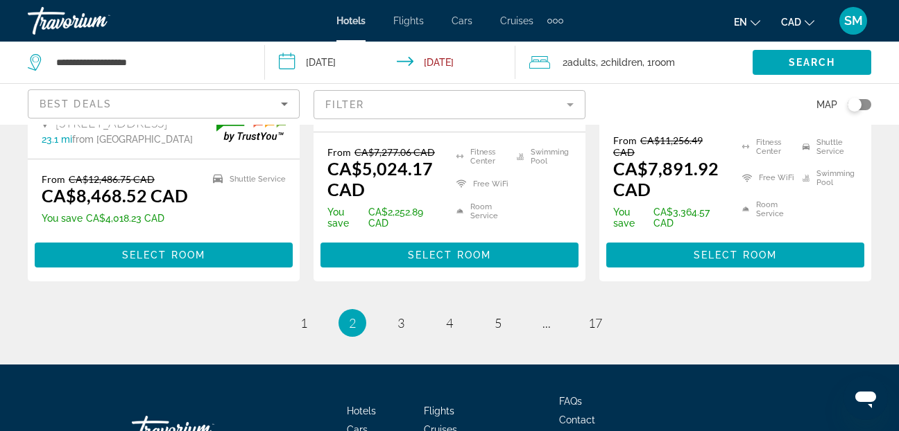
scroll to position [2113, 0]
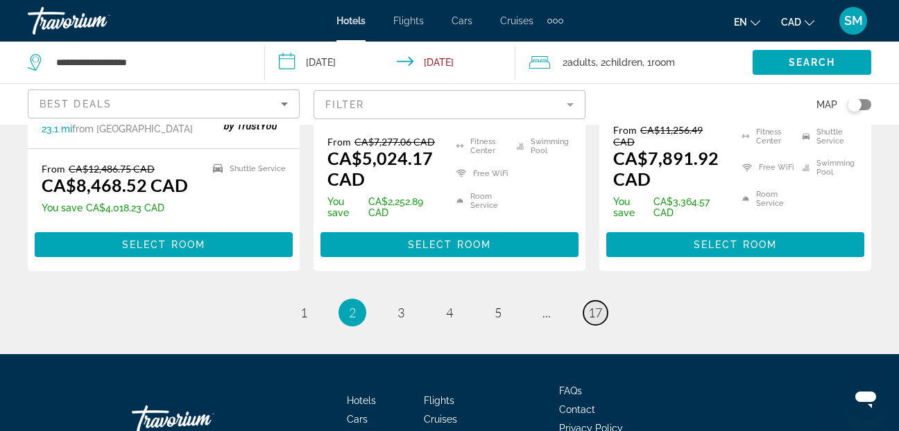
click at [598, 305] on span "17" at bounding box center [595, 312] width 14 height 15
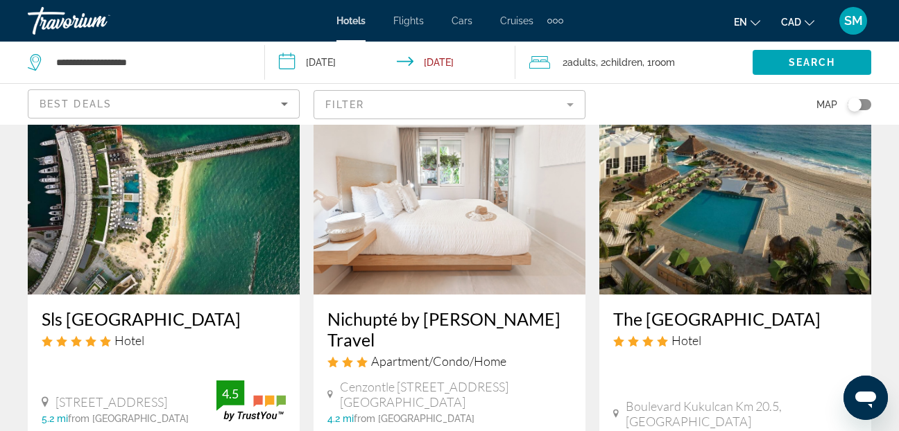
scroll to position [69, 0]
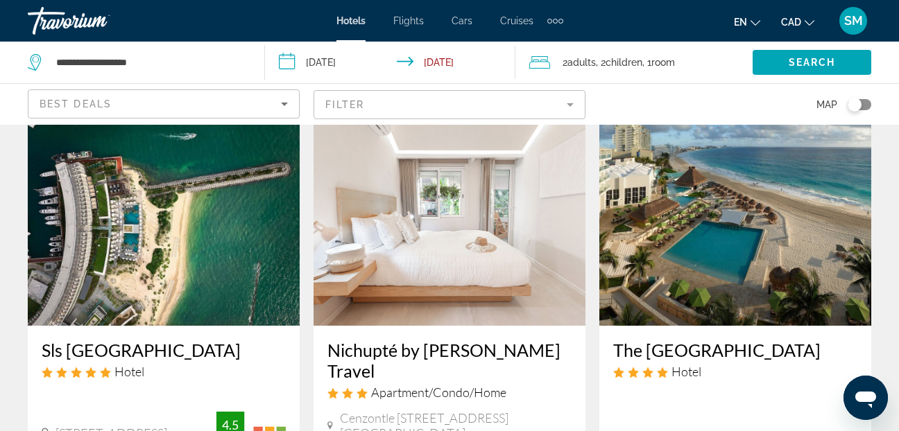
click at [166, 261] on img "Main content" at bounding box center [164, 215] width 272 height 222
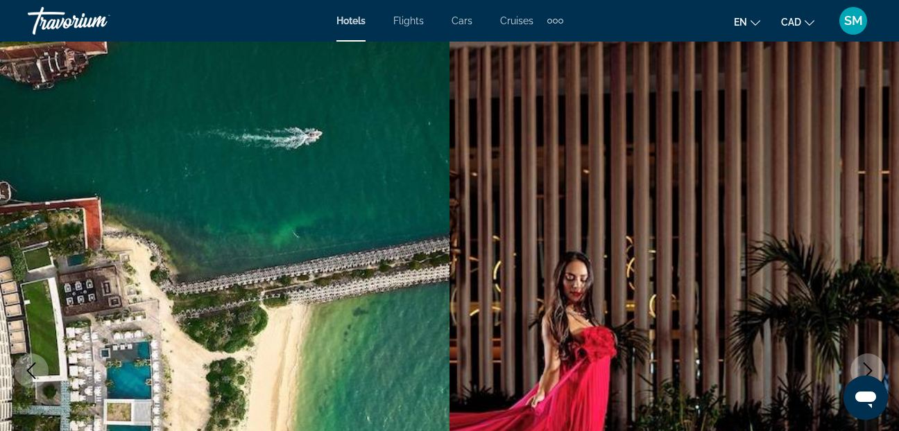
click at [871, 368] on icon "Next image" at bounding box center [867, 371] width 17 height 17
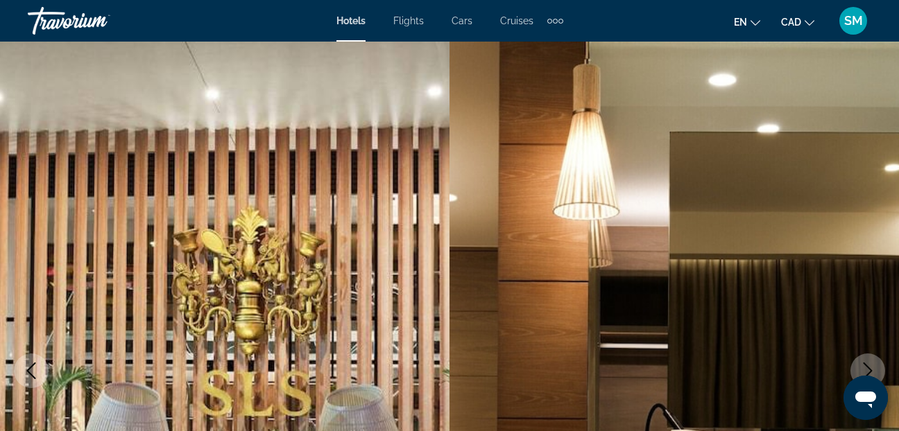
click at [870, 368] on icon "Next image" at bounding box center [867, 371] width 17 height 17
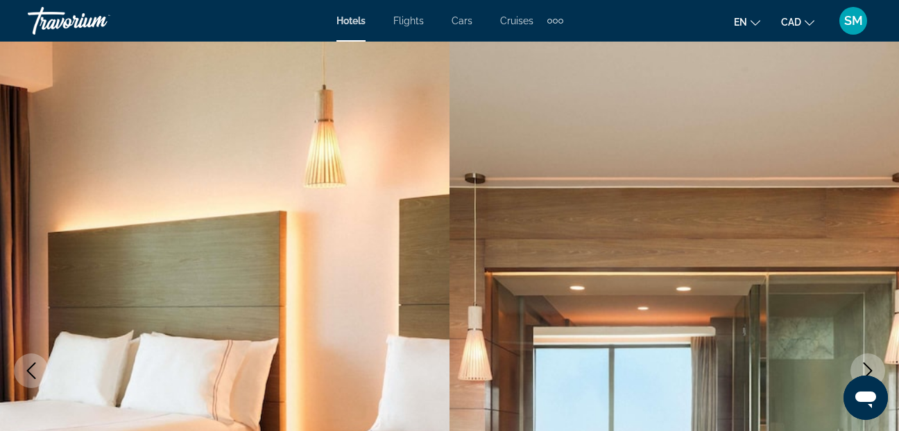
click at [870, 368] on icon "Next image" at bounding box center [867, 371] width 17 height 17
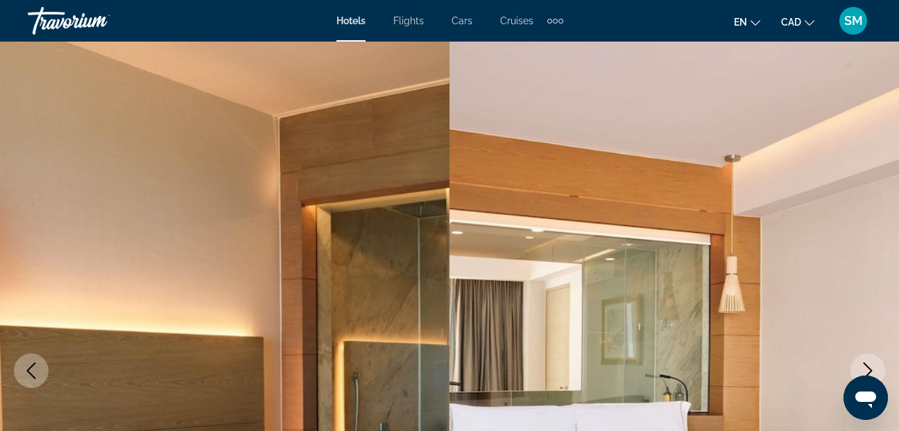
click at [35, 375] on icon "Previous image" at bounding box center [31, 371] width 17 height 17
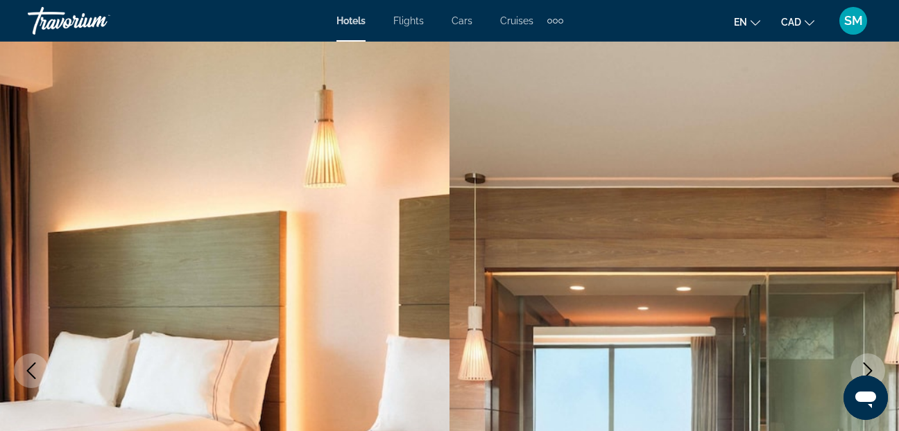
click at [27, 370] on icon "Previous image" at bounding box center [31, 371] width 17 height 17
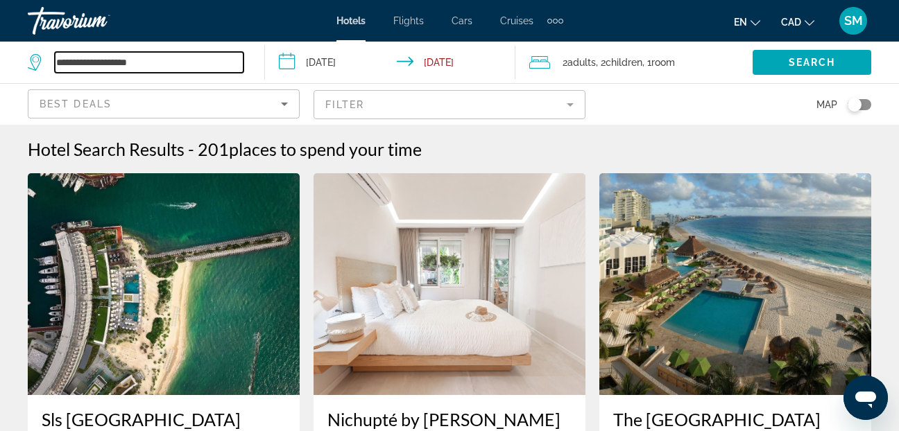
click at [166, 63] on input "**********" at bounding box center [149, 62] width 189 height 21
type input "*"
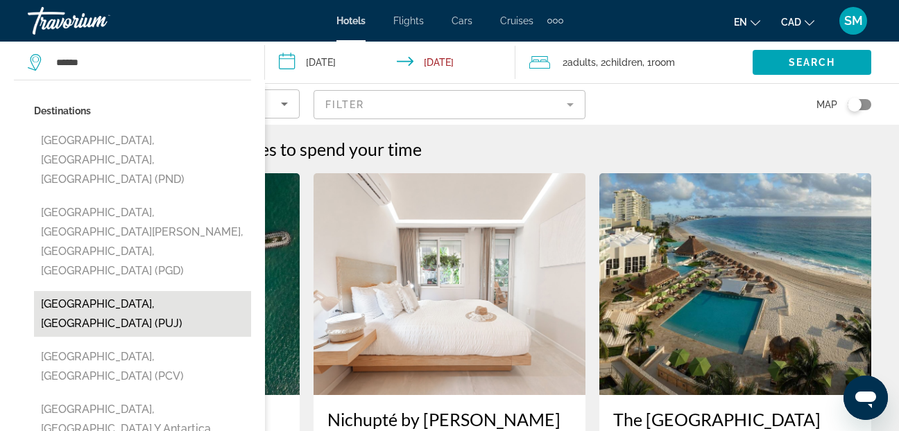
click at [76, 291] on button "[GEOGRAPHIC_DATA], [GEOGRAPHIC_DATA] (PUJ)" at bounding box center [142, 314] width 217 height 46
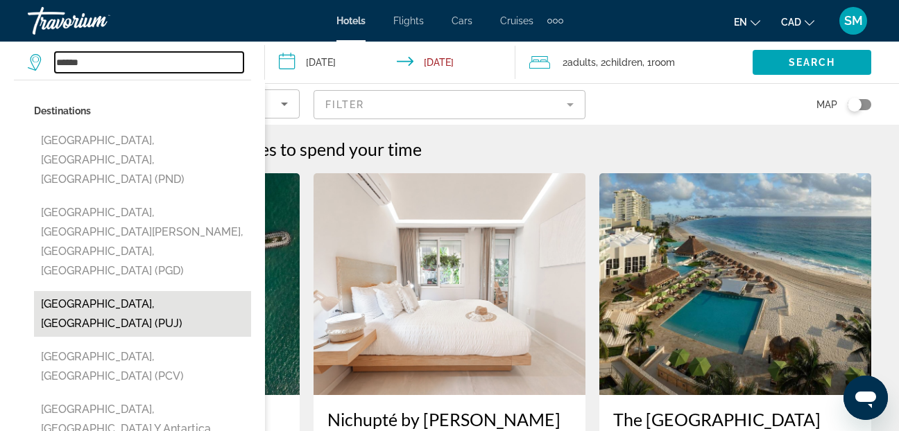
type input "**********"
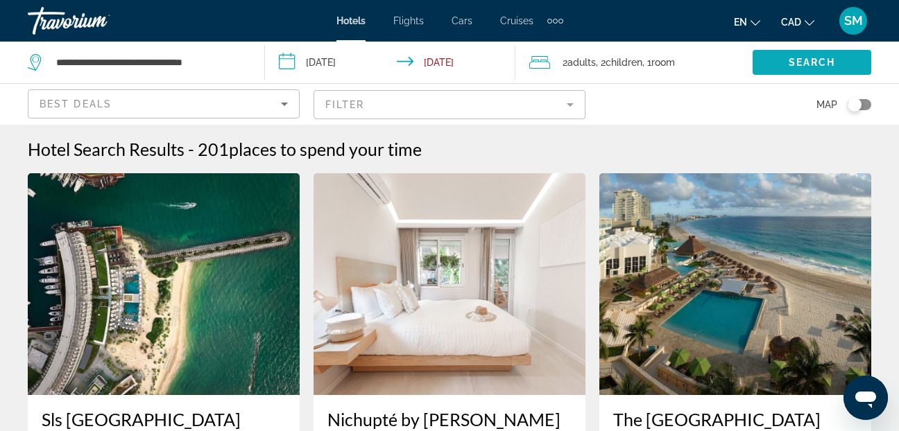
click at [816, 55] on span "Search widget" at bounding box center [811, 62] width 119 height 33
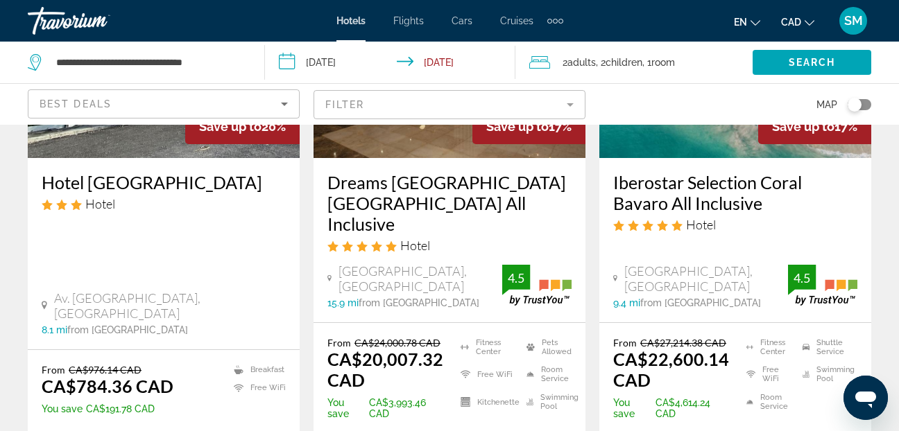
scroll to position [2080, 0]
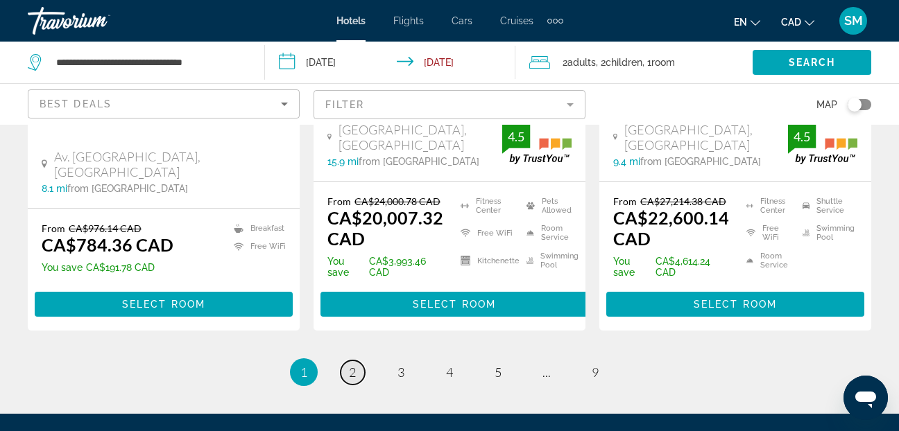
click at [347, 361] on link "page 2" at bounding box center [352, 373] width 24 height 24
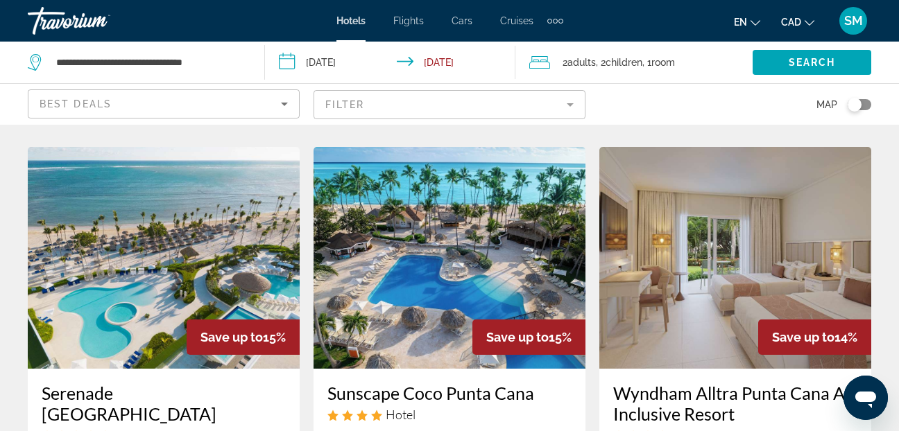
scroll to position [347, 0]
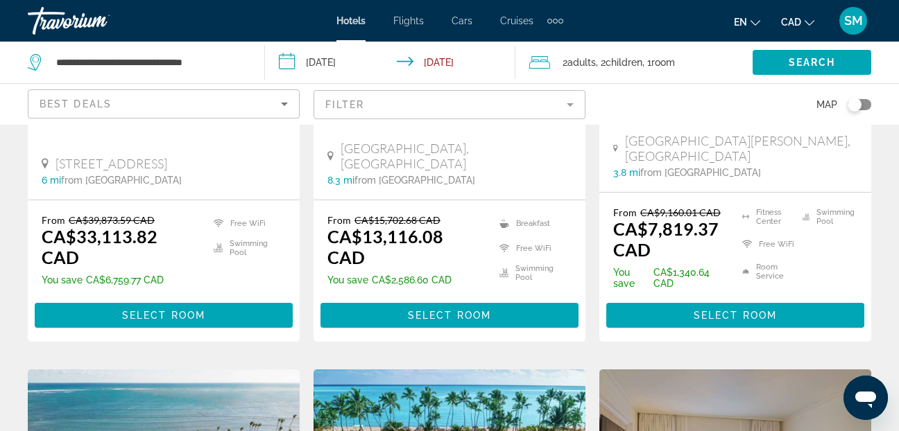
click at [282, 64] on input "**********" at bounding box center [393, 65] width 257 height 46
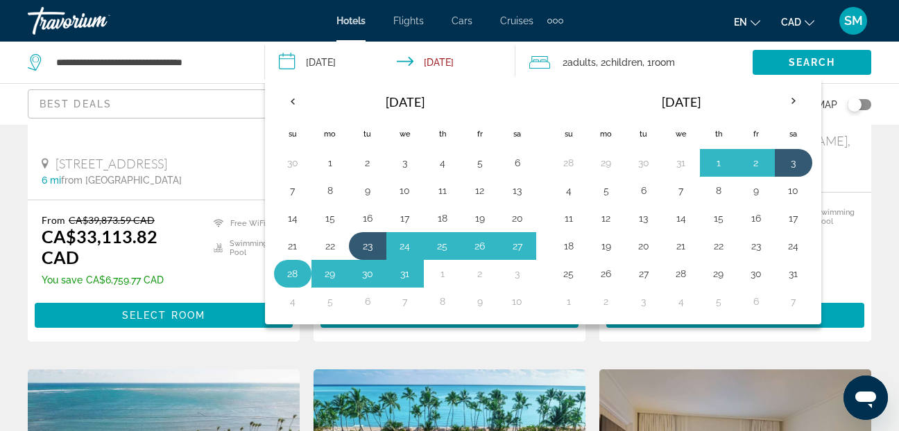
click at [285, 269] on button "28" at bounding box center [293, 273] width 22 height 19
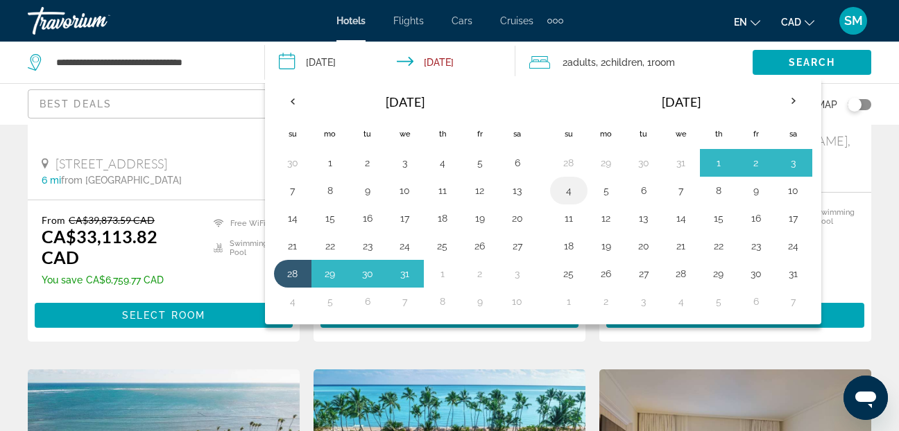
click at [571, 189] on button "4" at bounding box center [569, 190] width 22 height 19
type input "**********"
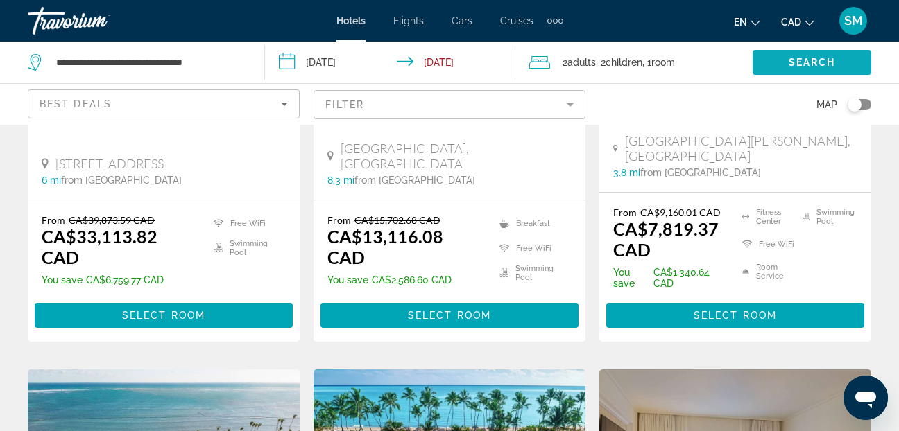
click at [794, 60] on span "Search" at bounding box center [811, 62] width 47 height 11
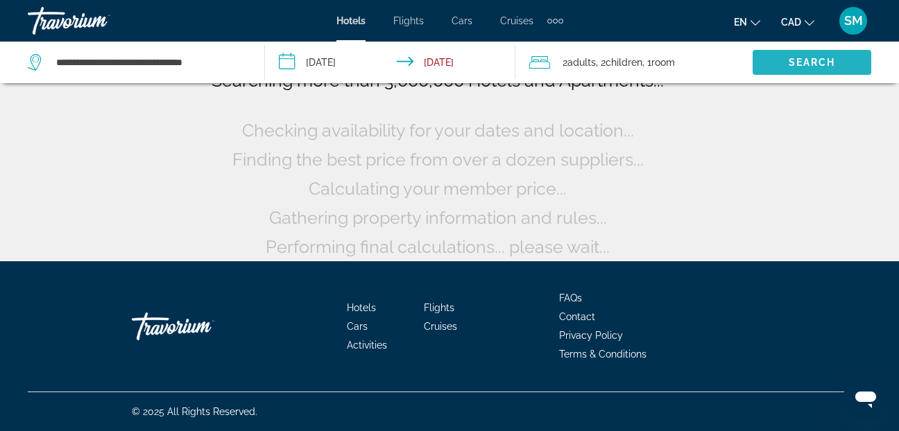
scroll to position [128, 0]
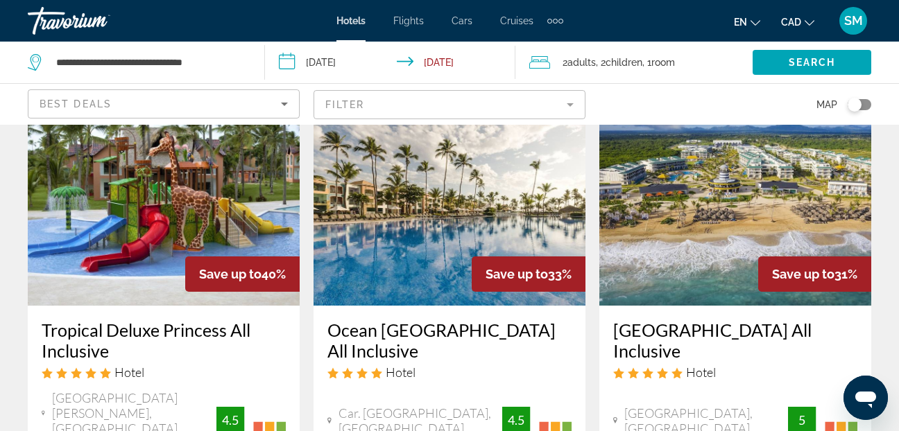
scroll to position [69, 0]
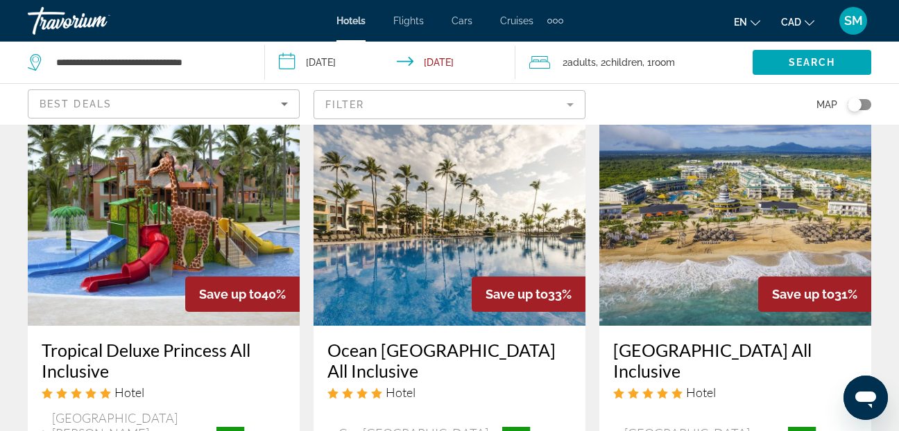
click at [132, 224] on img "Main content" at bounding box center [164, 215] width 272 height 222
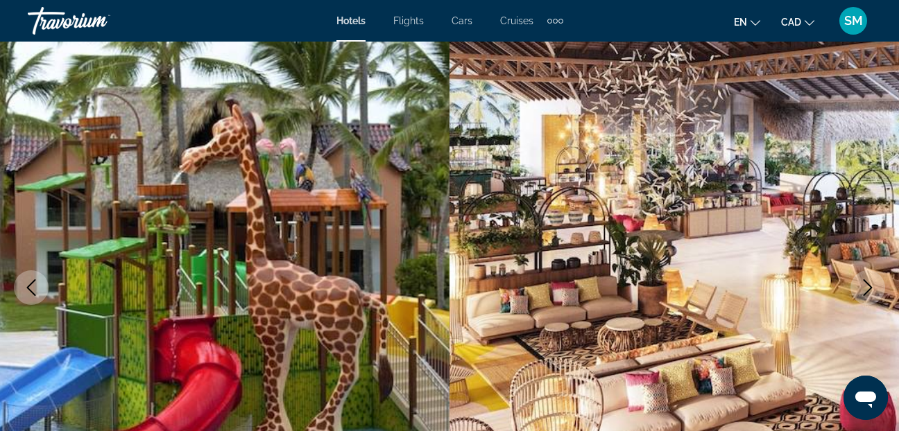
scroll to position [139, 0]
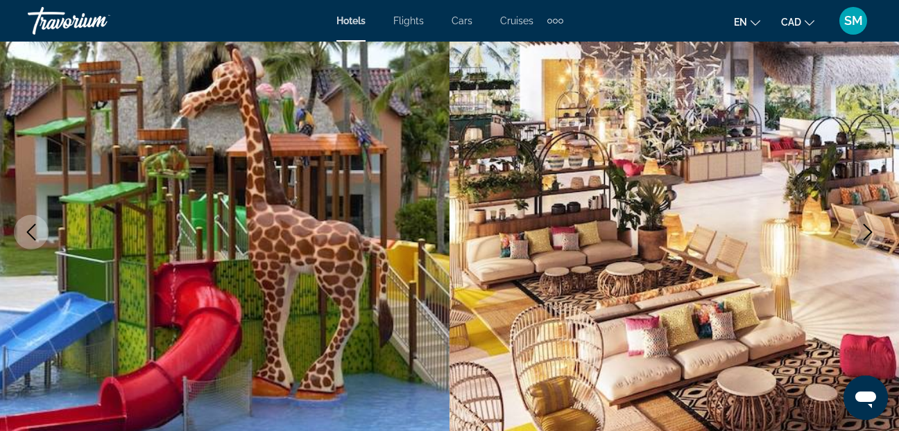
click at [869, 236] on icon "Next image" at bounding box center [867, 232] width 17 height 17
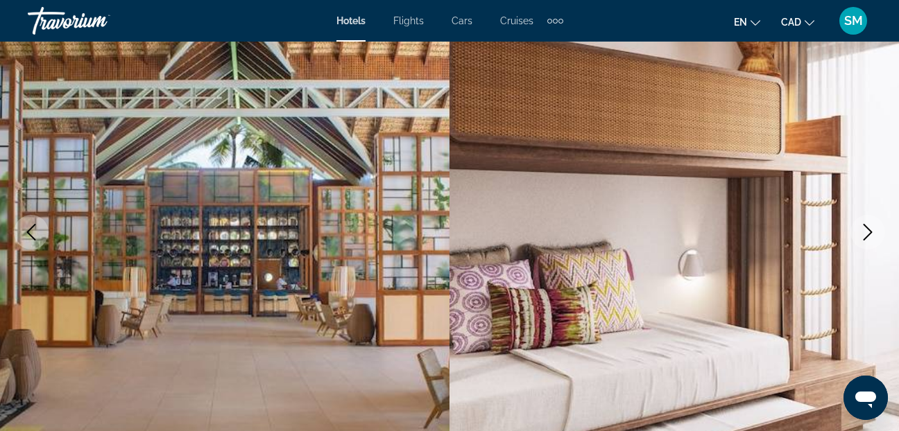
click at [869, 236] on icon "Next image" at bounding box center [867, 232] width 17 height 17
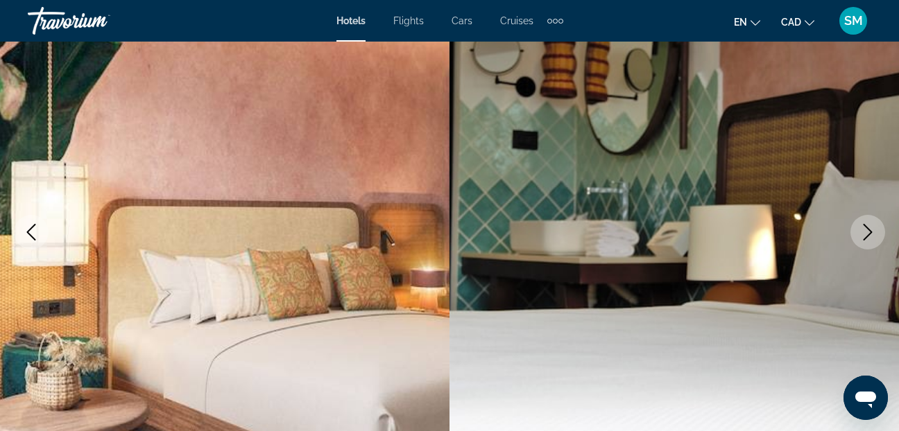
click at [866, 228] on icon "Next image" at bounding box center [867, 232] width 17 height 17
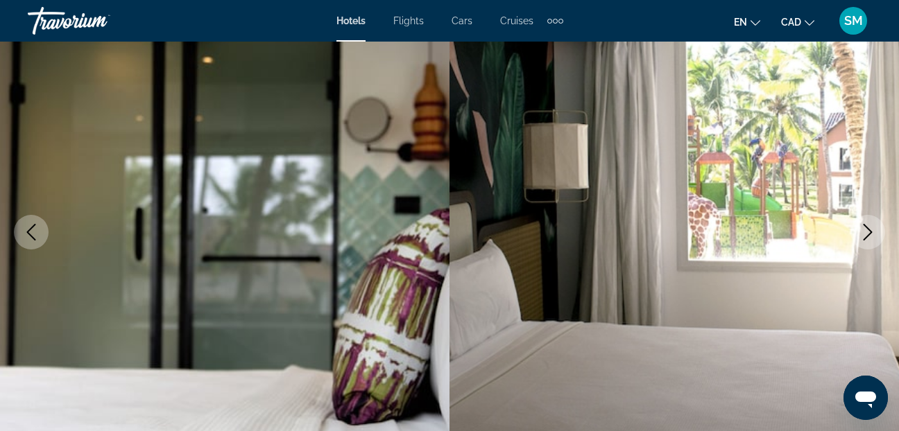
click at [866, 228] on icon "Next image" at bounding box center [867, 232] width 17 height 17
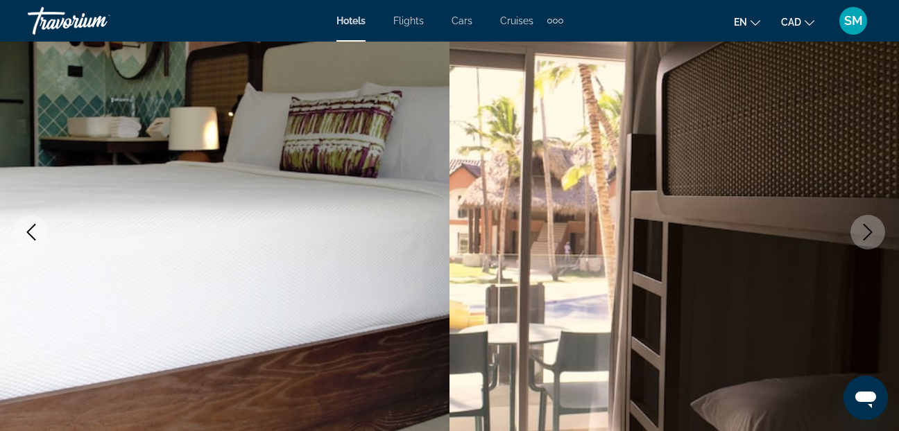
click at [26, 232] on icon "Previous image" at bounding box center [31, 232] width 17 height 17
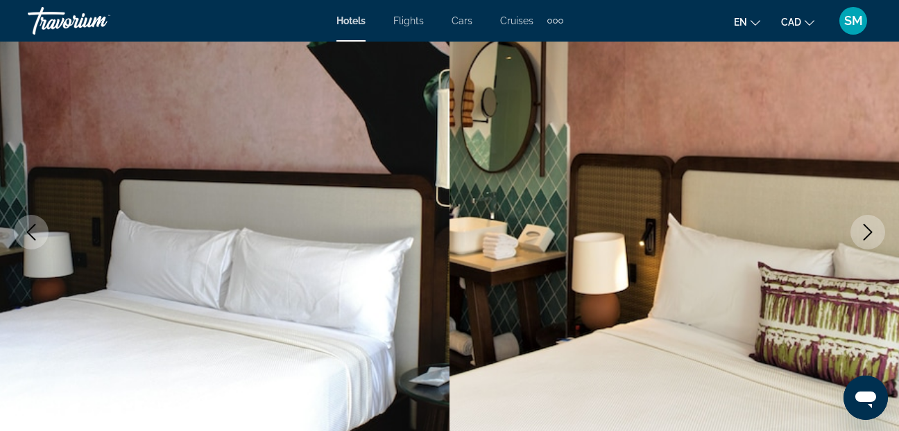
click at [31, 225] on icon "Previous image" at bounding box center [31, 232] width 17 height 17
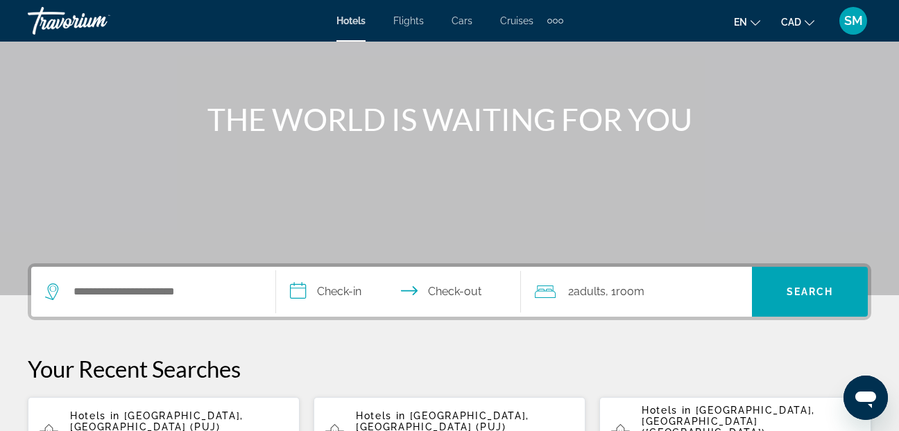
scroll to position [139, 0]
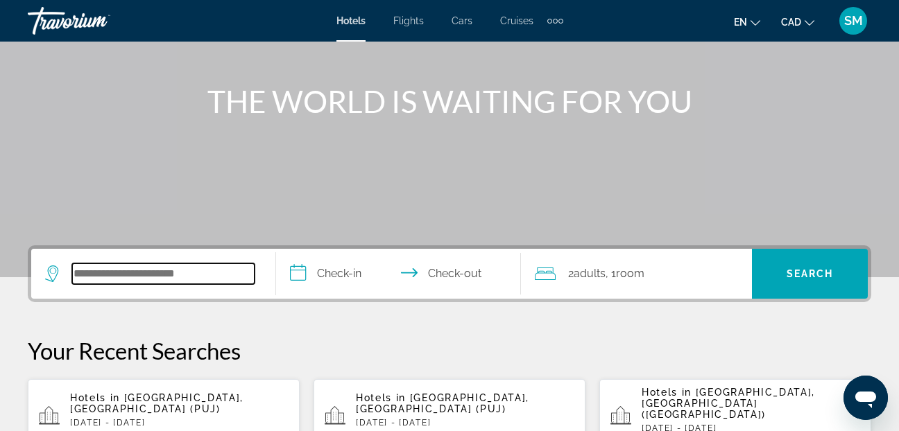
click at [109, 275] on input "Search widget" at bounding box center [163, 274] width 182 height 21
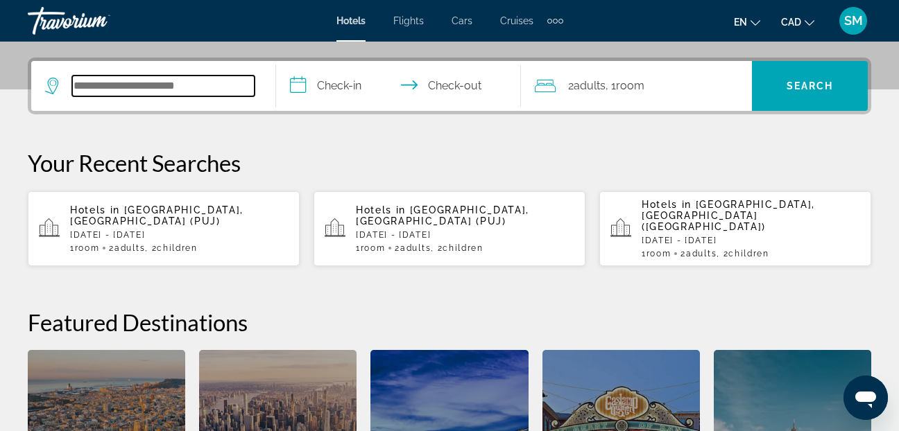
scroll to position [339, 0]
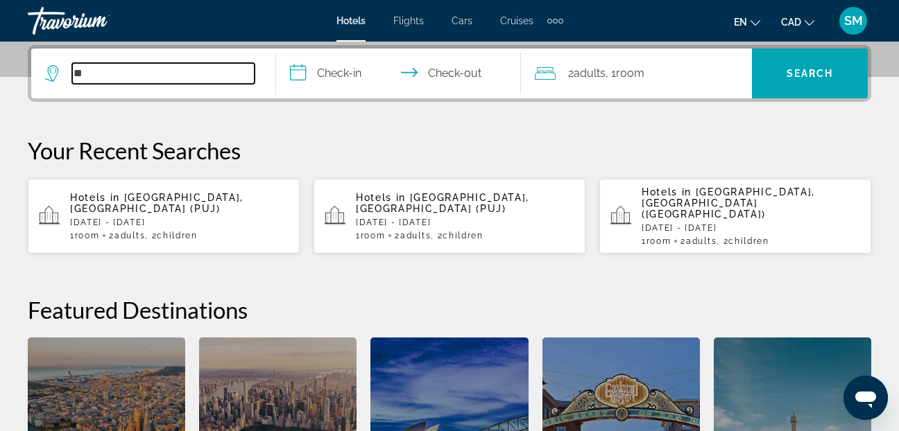
type input "*"
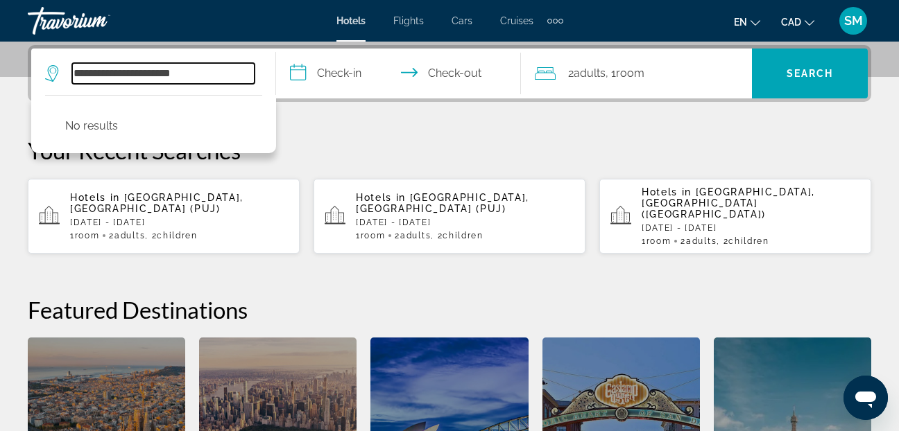
type input "**********"
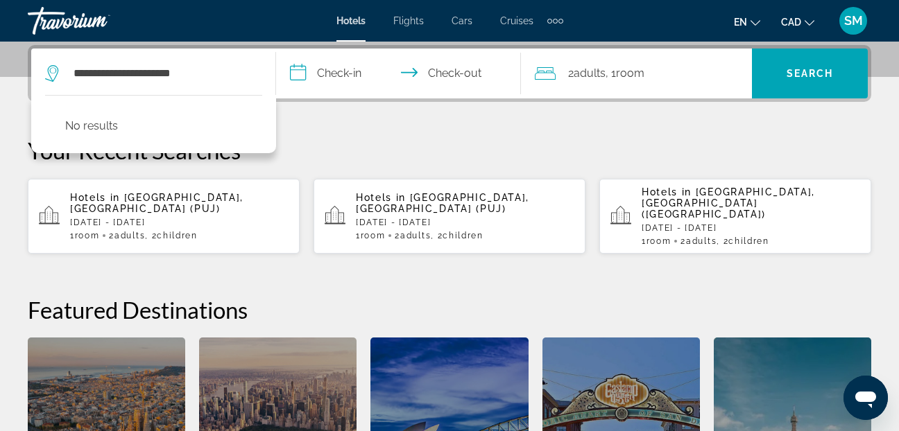
click at [296, 74] on input "**********" at bounding box center [401, 76] width 250 height 54
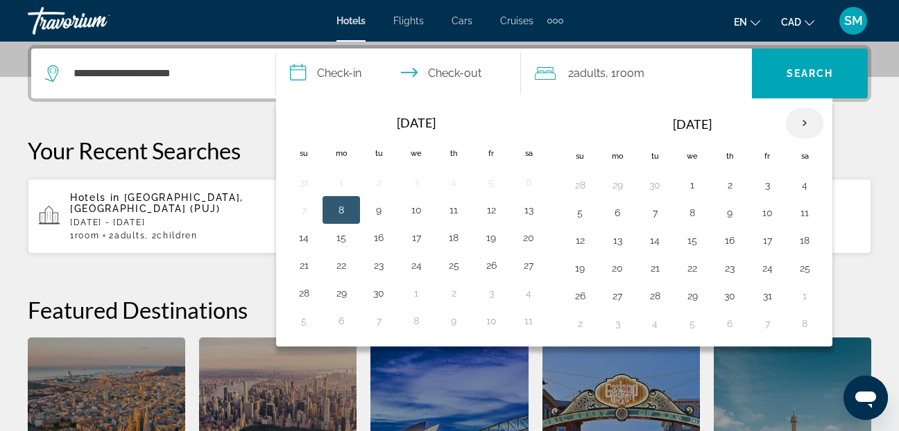
click at [805, 126] on th "Next month" at bounding box center [804, 123] width 37 height 31
click at [578, 294] on button "28" at bounding box center [580, 295] width 22 height 19
click at [803, 125] on th "Next month" at bounding box center [804, 123] width 37 height 31
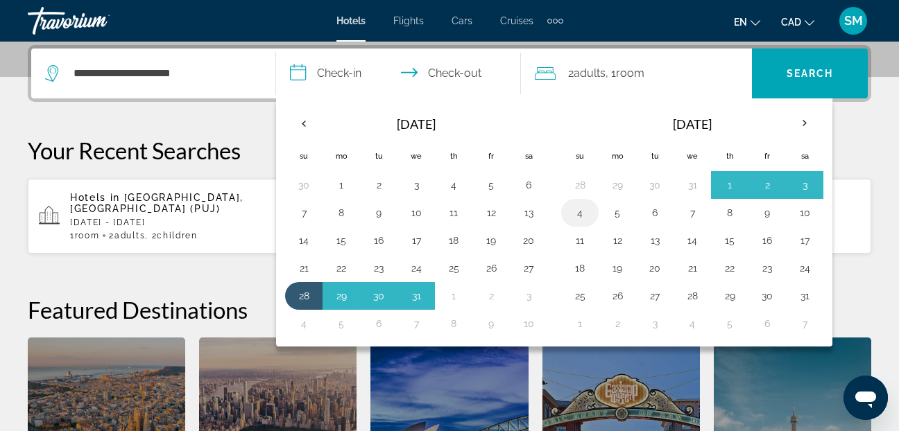
click at [575, 213] on button "4" at bounding box center [580, 212] width 22 height 19
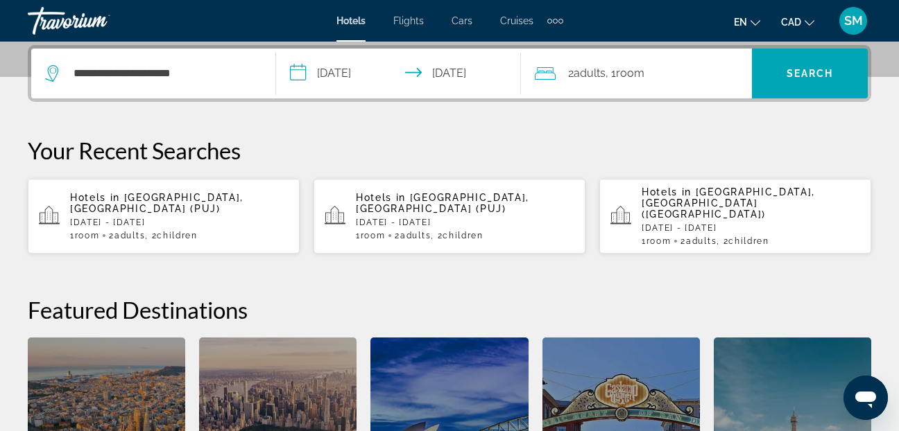
type input "**********"
click at [544, 71] on icon "Travelers: 2 adults, 0 children" at bounding box center [545, 73] width 21 height 17
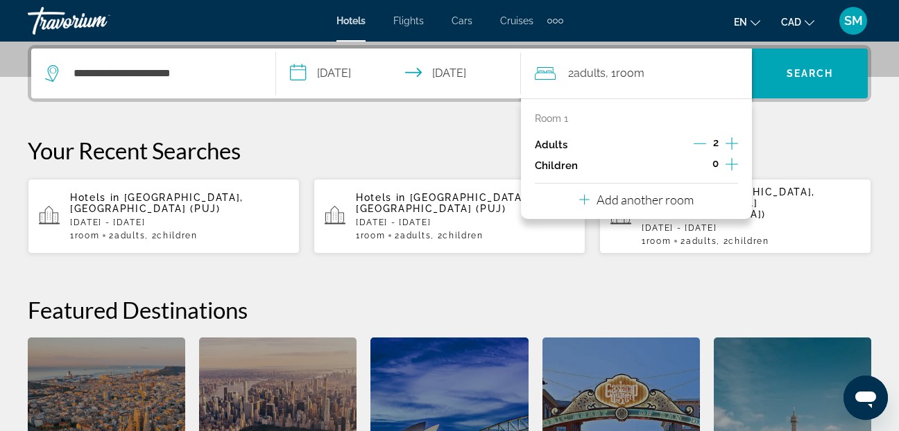
click at [730, 163] on icon "Increment children" at bounding box center [731, 164] width 12 height 17
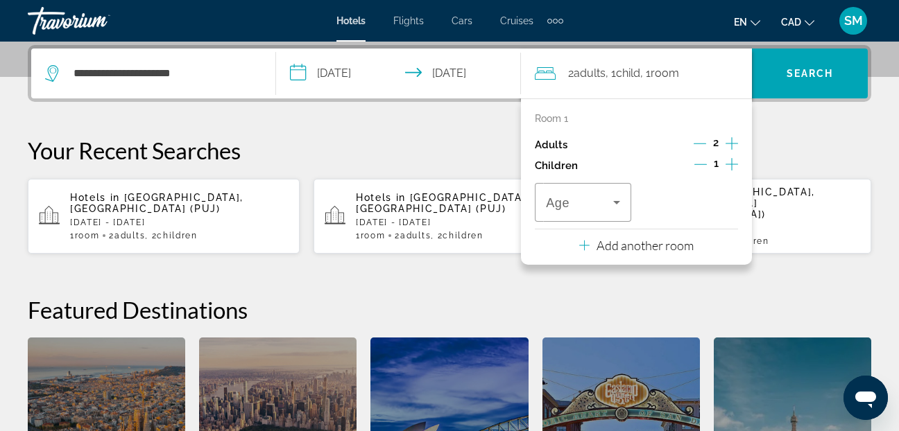
click at [730, 163] on icon "Increment children" at bounding box center [731, 164] width 12 height 17
click at [615, 206] on icon "Travelers: 2 adults, 2 children" at bounding box center [616, 202] width 17 height 17
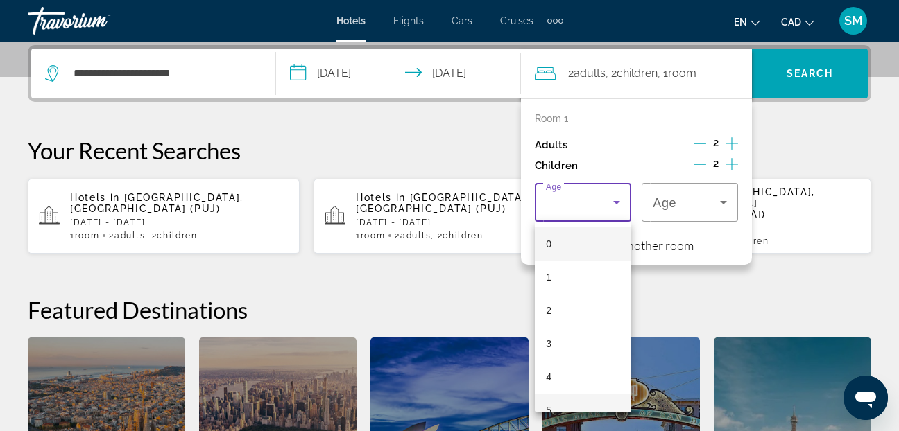
click at [549, 405] on span "5" at bounding box center [549, 410] width 6 height 17
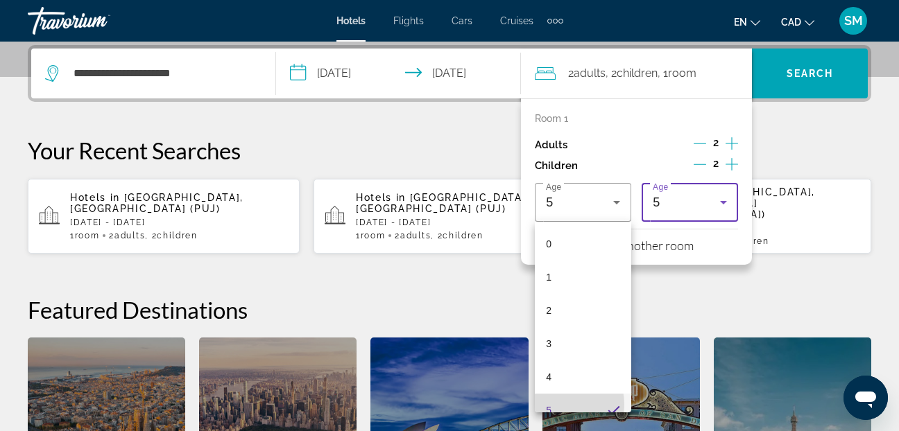
scroll to position [0, 0]
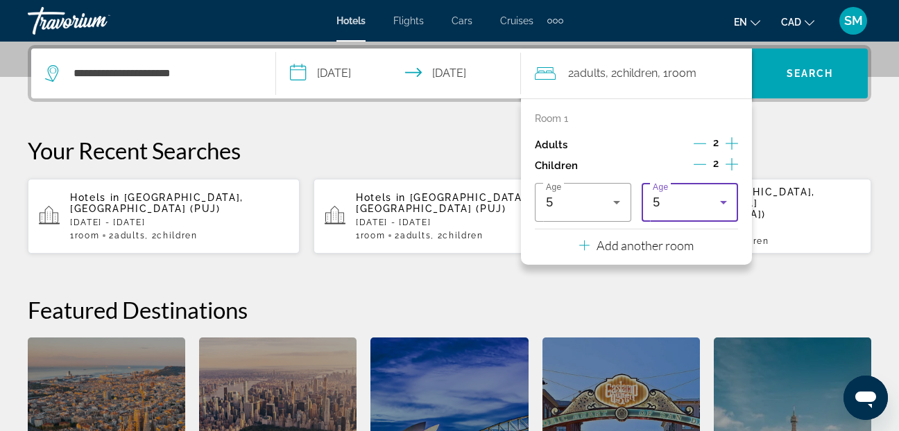
click at [726, 204] on icon "Travelers: 2 adults, 2 children" at bounding box center [723, 202] width 17 height 17
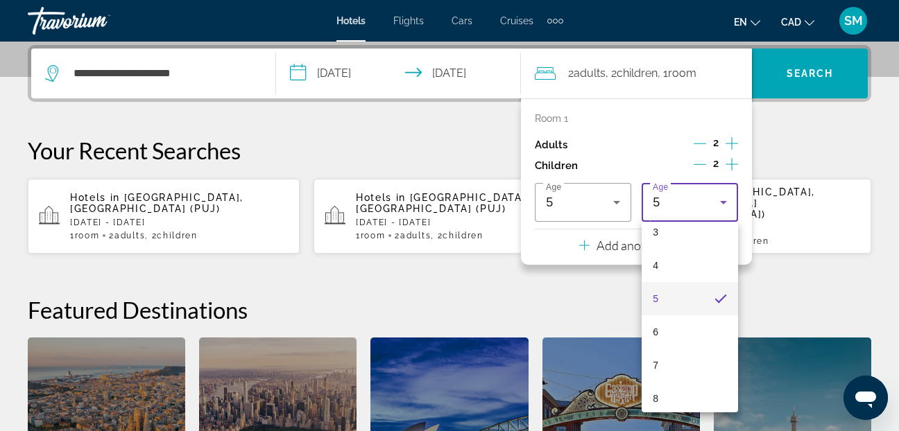
scroll to position [153, 0]
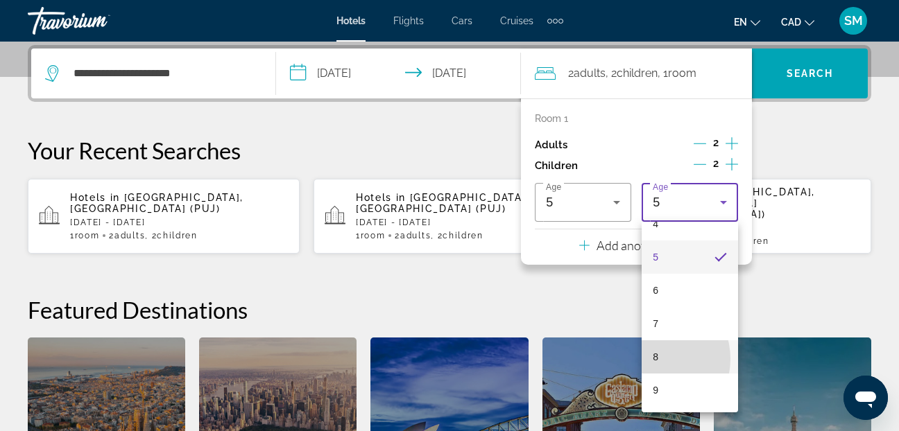
click at [651, 359] on mat-option "8" at bounding box center [689, 356] width 96 height 33
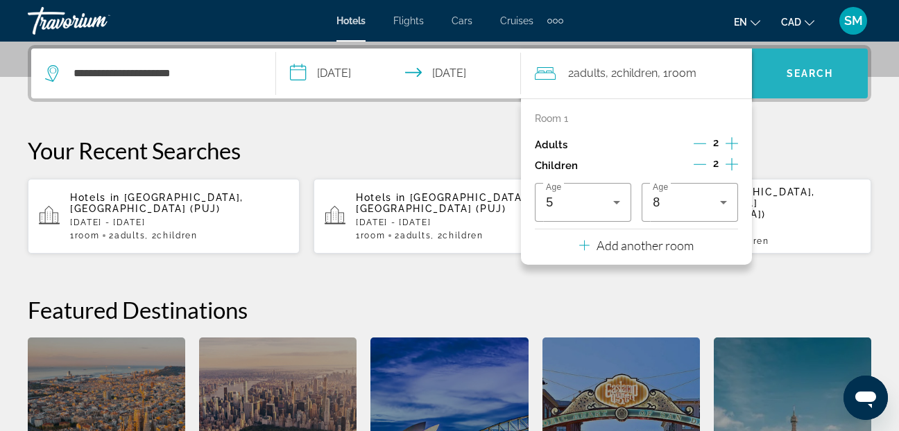
click at [824, 66] on span "Search widget" at bounding box center [810, 73] width 116 height 33
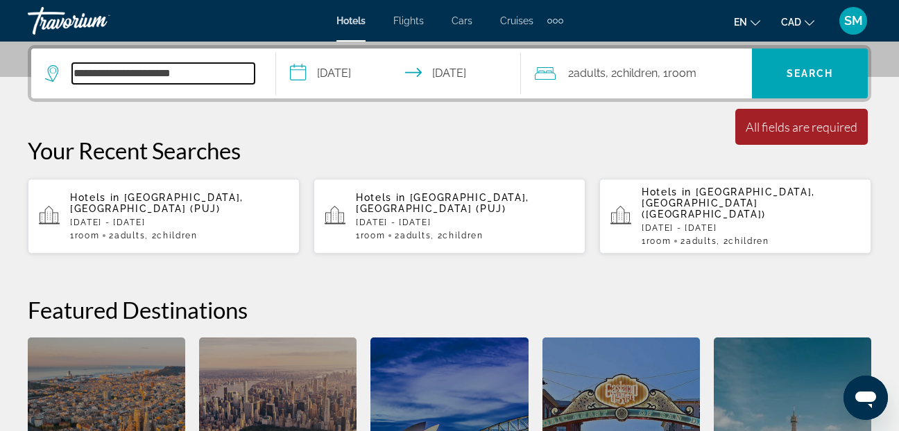
click at [214, 83] on input "**********" at bounding box center [163, 73] width 182 height 21
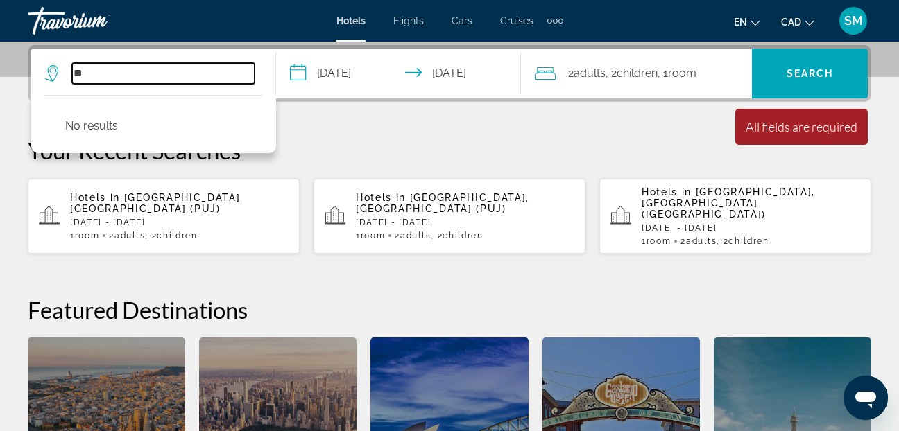
type input "*"
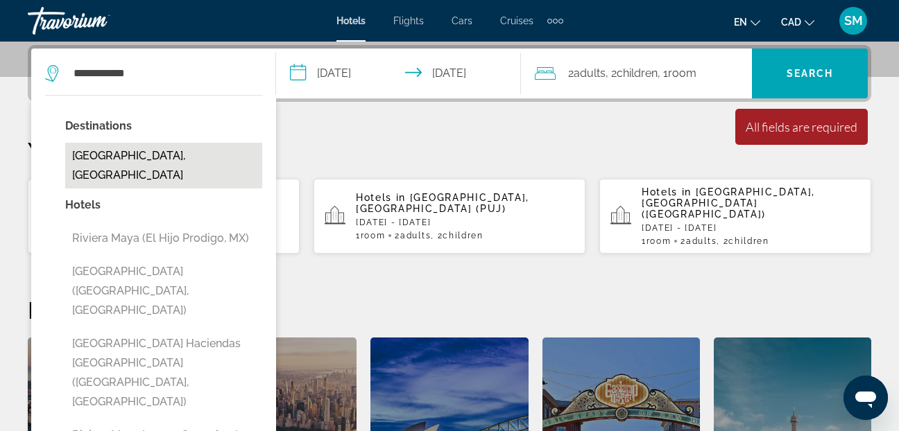
click at [164, 150] on button "[GEOGRAPHIC_DATA], [GEOGRAPHIC_DATA]" at bounding box center [163, 166] width 197 height 46
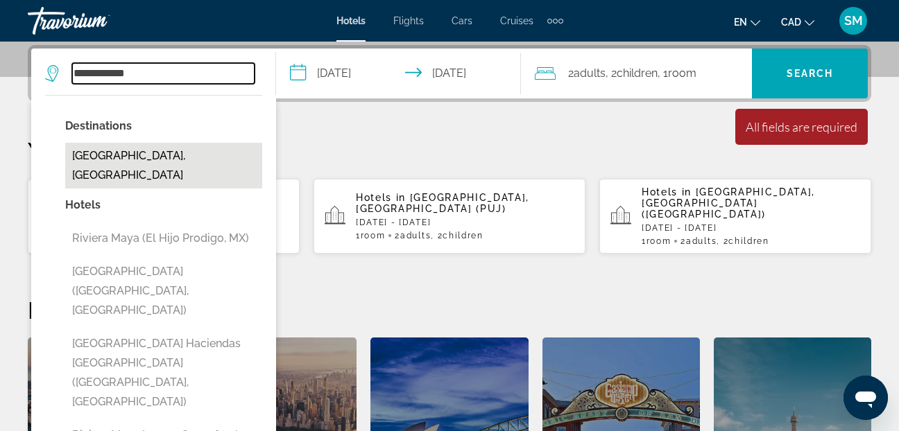
type input "**********"
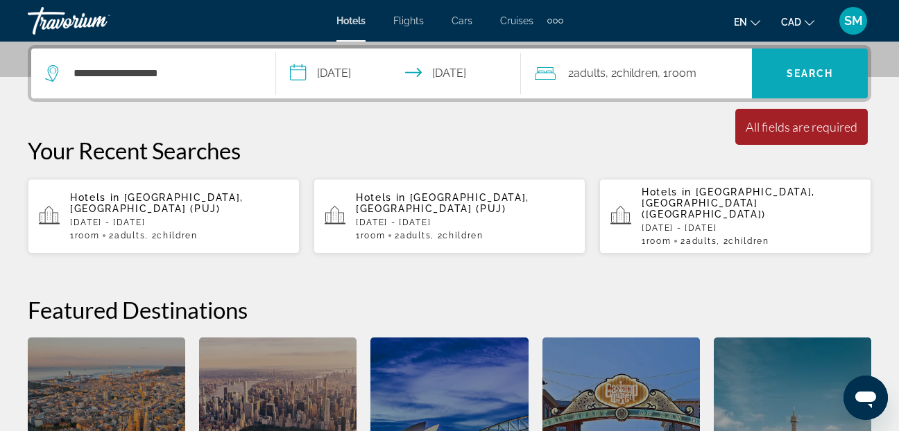
click at [792, 71] on span "Search" at bounding box center [809, 73] width 47 height 11
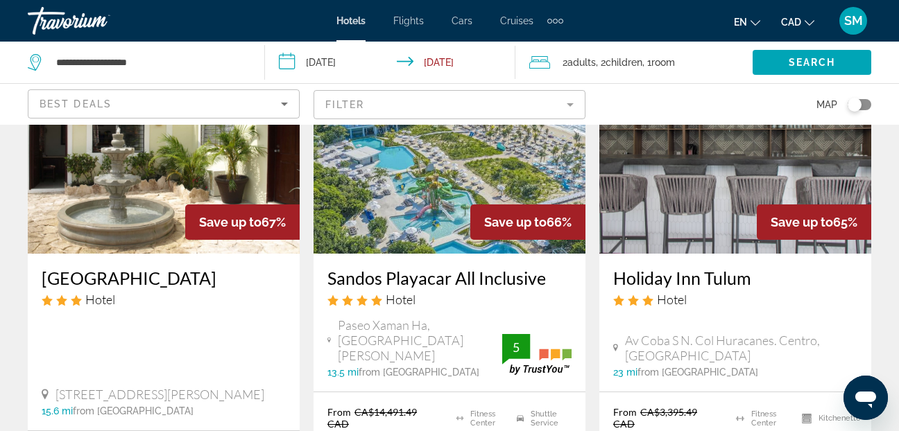
scroll to position [624, 0]
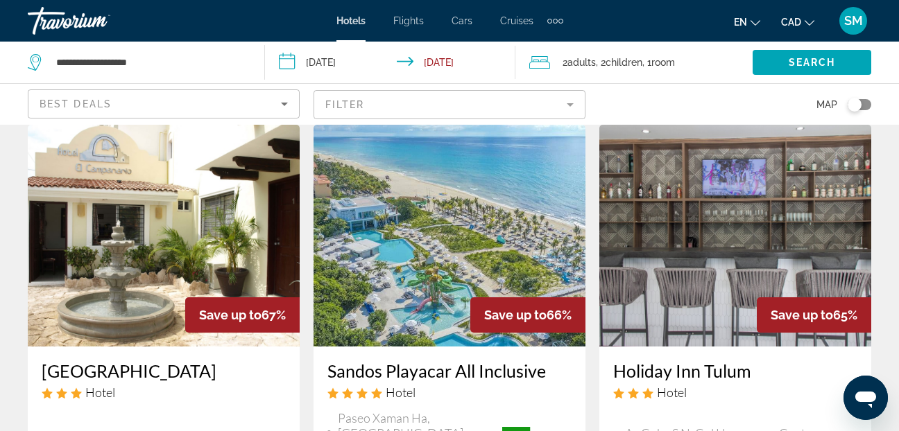
click at [386, 268] on img "Main content" at bounding box center [449, 236] width 272 height 222
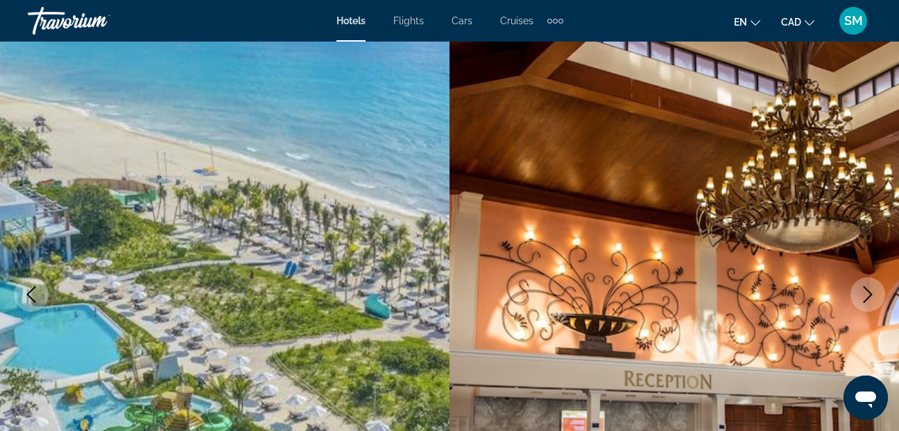
scroll to position [139, 0]
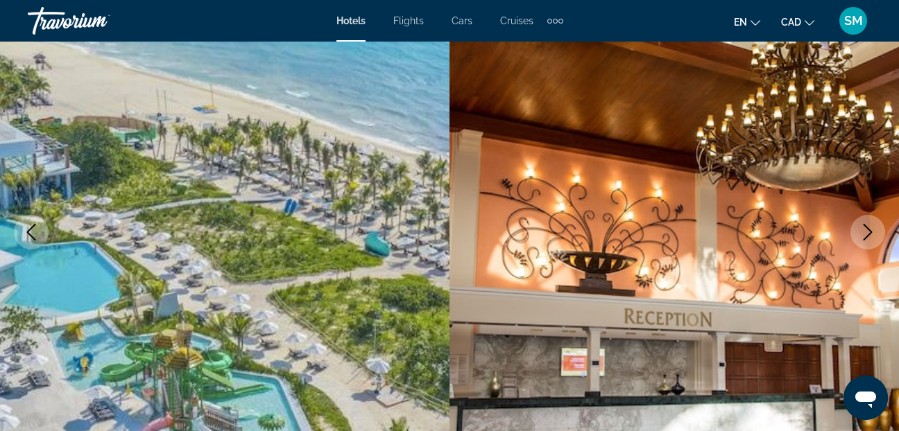
click at [868, 240] on icon "Next image" at bounding box center [867, 232] width 17 height 17
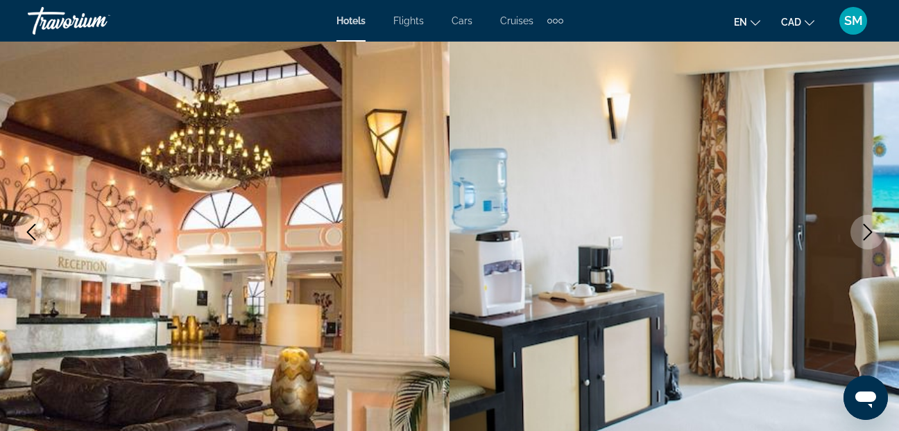
click at [867, 235] on icon "Next image" at bounding box center [867, 232] width 17 height 17
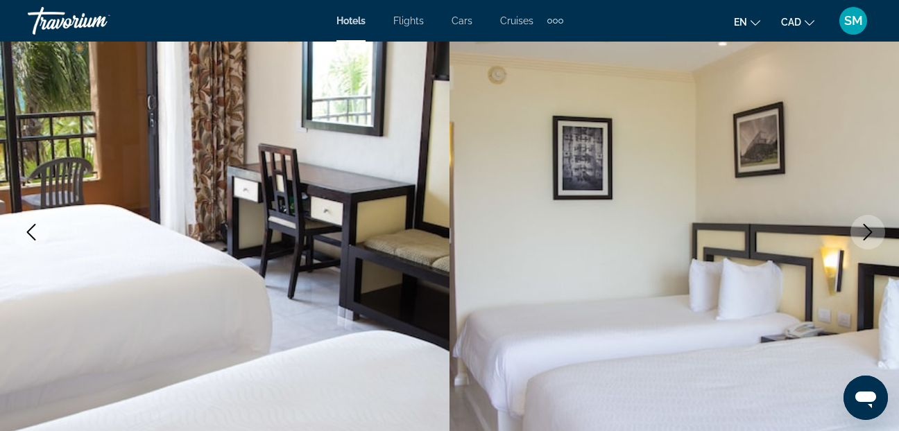
click at [865, 234] on icon "Next image" at bounding box center [867, 232] width 17 height 17
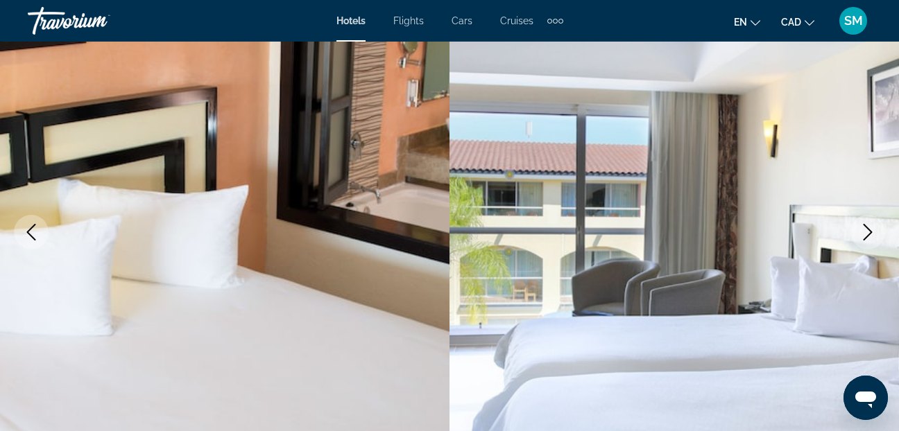
click at [865, 234] on icon "Next image" at bounding box center [867, 232] width 17 height 17
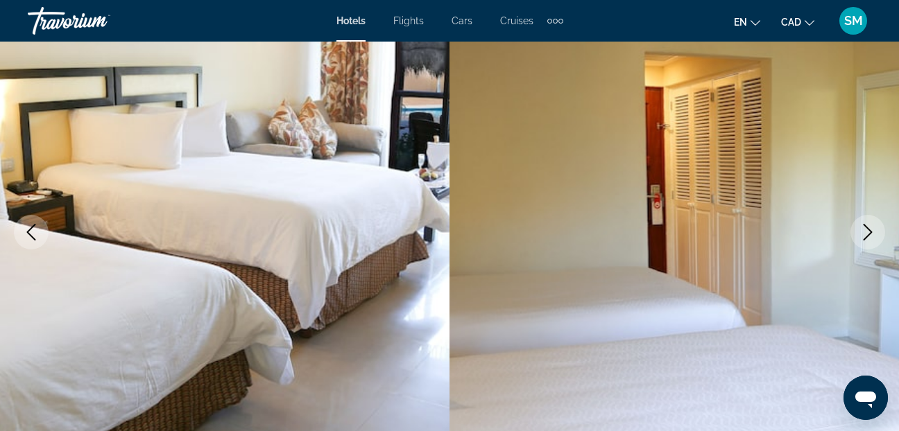
click at [865, 234] on icon "Next image" at bounding box center [867, 232] width 17 height 17
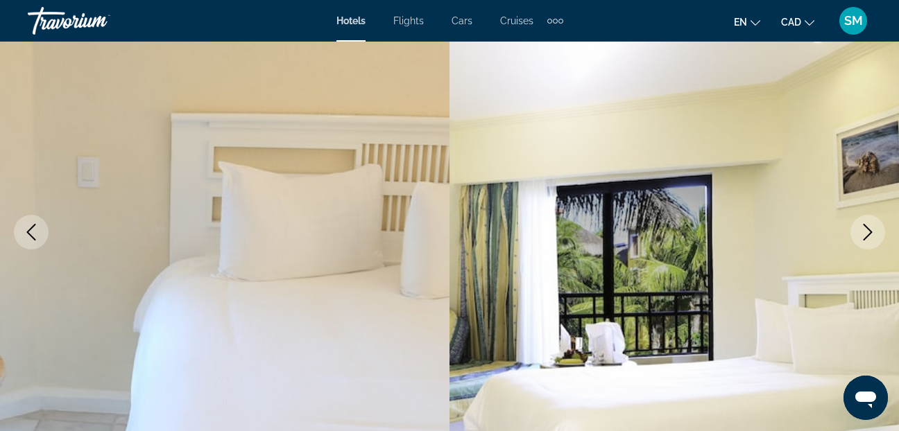
click at [865, 234] on icon "Next image" at bounding box center [867, 232] width 17 height 17
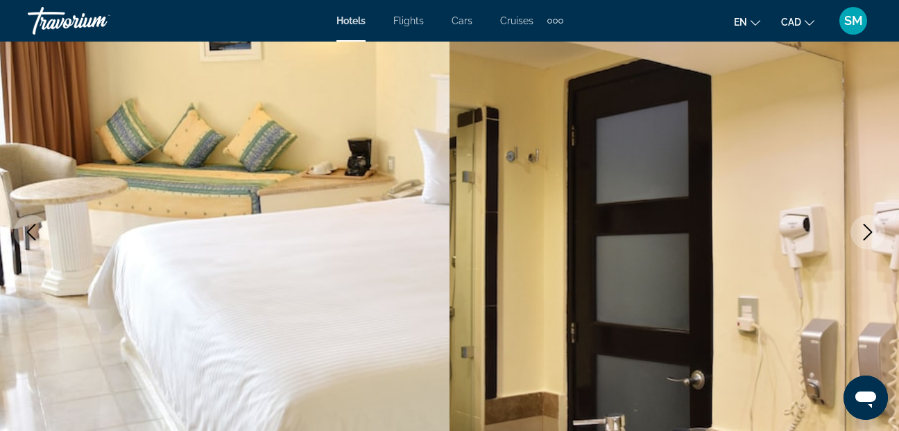
click at [865, 234] on icon "Next image" at bounding box center [867, 232] width 17 height 17
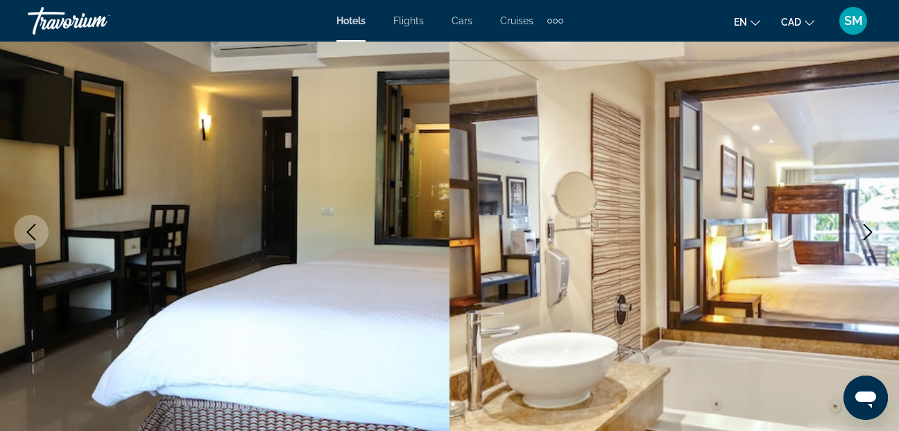
click at [865, 234] on icon "Next image" at bounding box center [867, 232] width 17 height 17
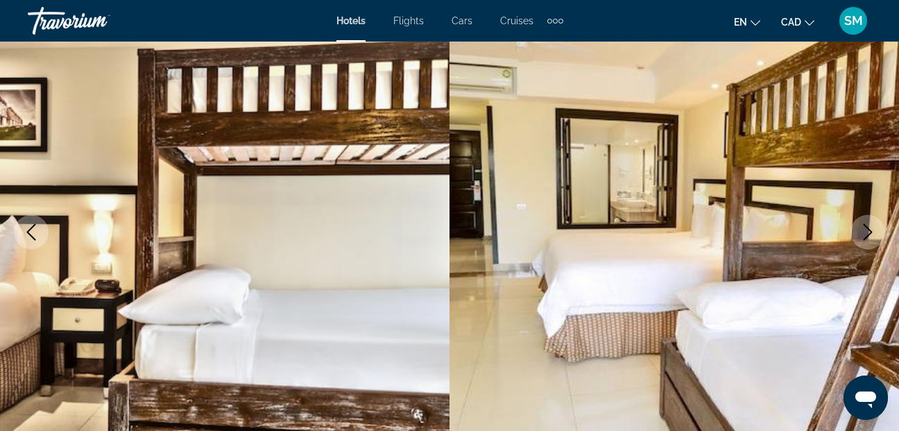
click at [867, 230] on icon "Next image" at bounding box center [867, 232] width 17 height 17
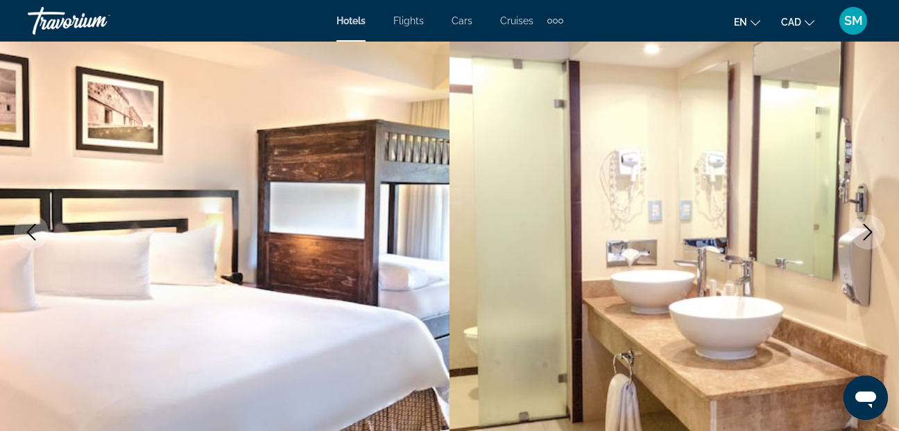
click at [867, 230] on icon "Next image" at bounding box center [867, 232] width 17 height 17
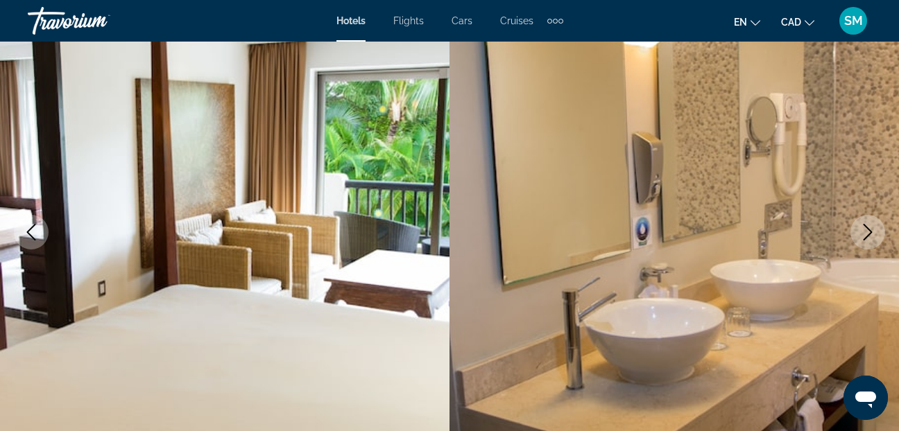
click at [867, 230] on icon "Next image" at bounding box center [867, 232] width 17 height 17
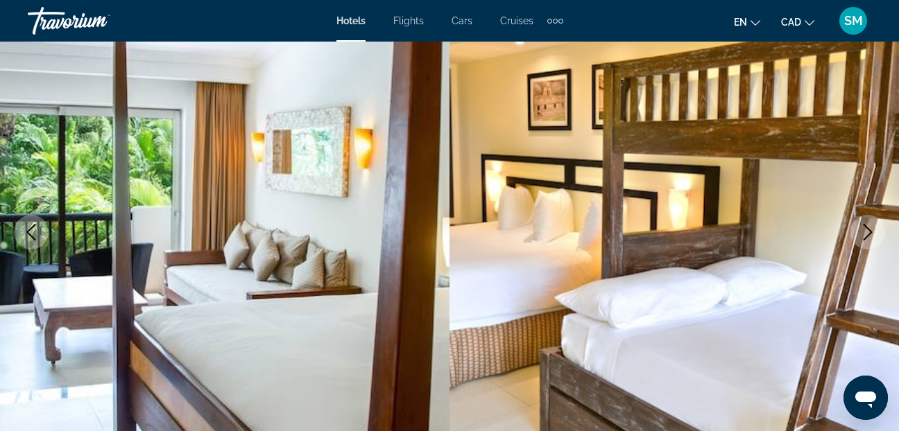
click at [867, 230] on icon "Next image" at bounding box center [867, 232] width 17 height 17
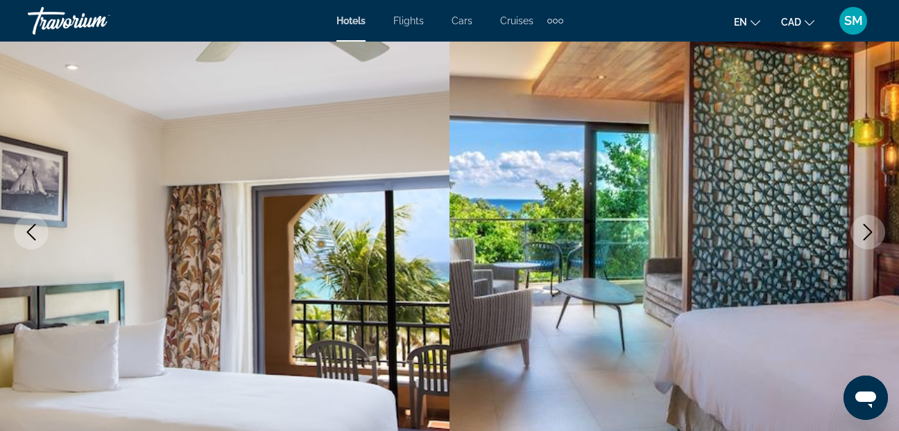
click at [867, 230] on icon "Next image" at bounding box center [867, 232] width 17 height 17
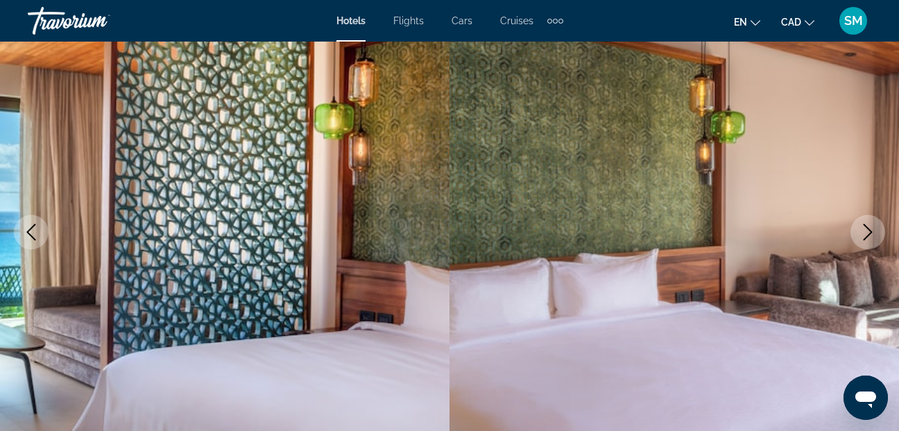
click at [867, 230] on icon "Next image" at bounding box center [867, 232] width 17 height 17
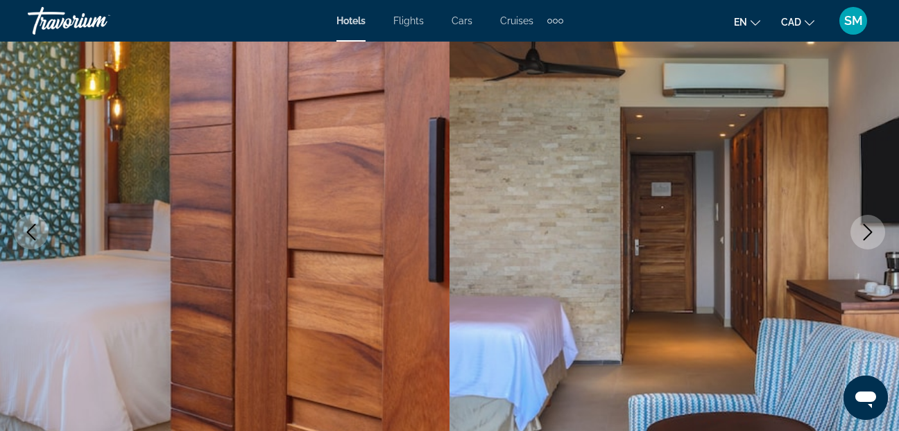
click at [867, 230] on icon "Next image" at bounding box center [867, 232] width 17 height 17
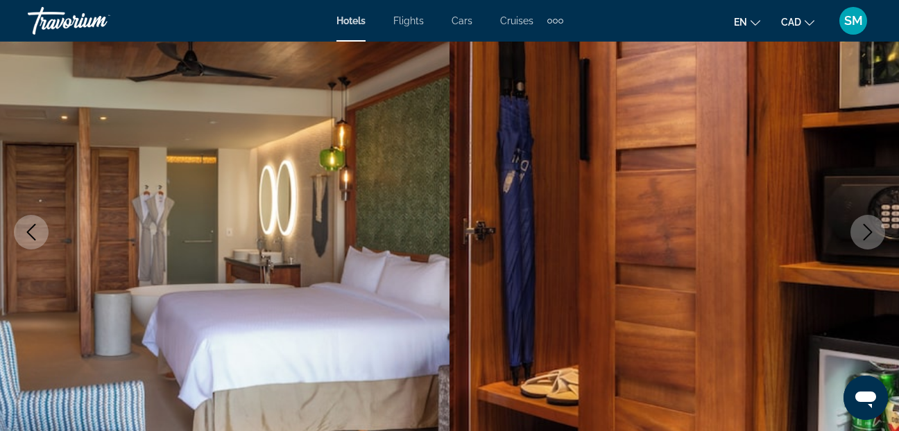
click at [867, 230] on icon "Next image" at bounding box center [867, 232] width 17 height 17
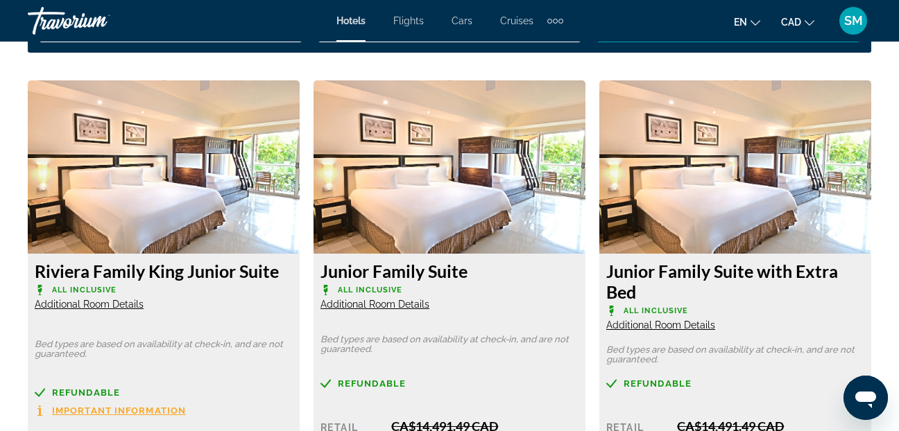
scroll to position [2150, 0]
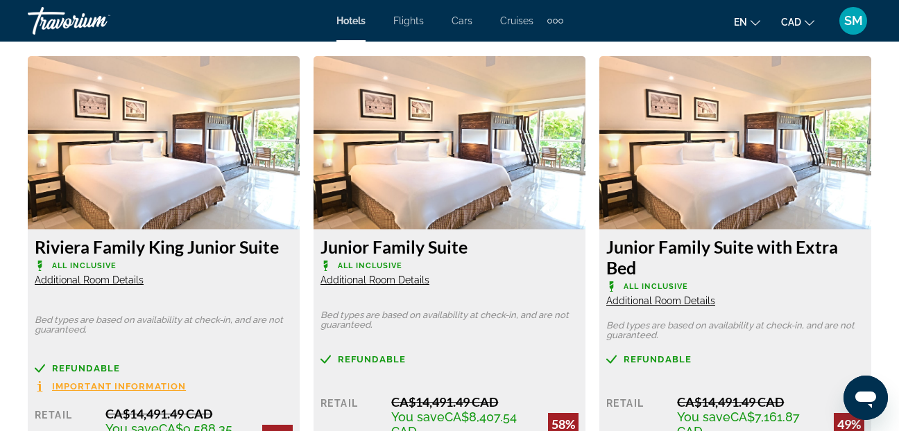
click at [184, 169] on img "Main content" at bounding box center [164, 142] width 272 height 173
click at [180, 179] on img "Main content" at bounding box center [164, 142] width 272 height 173
click at [129, 284] on span "Additional Room Details" at bounding box center [89, 280] width 109 height 11
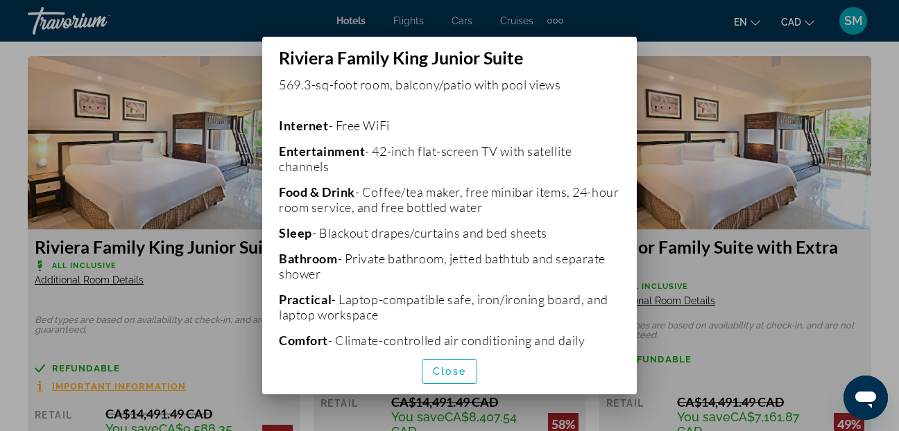
scroll to position [347, 0]
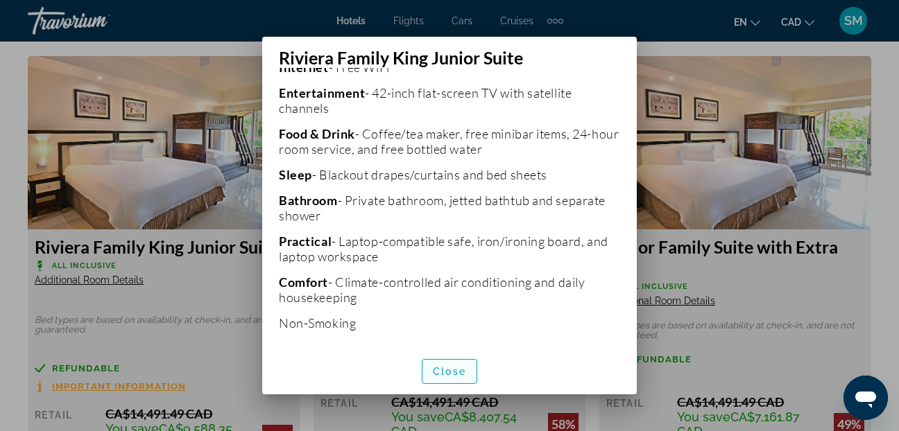
click at [449, 364] on span "button" at bounding box center [449, 371] width 54 height 33
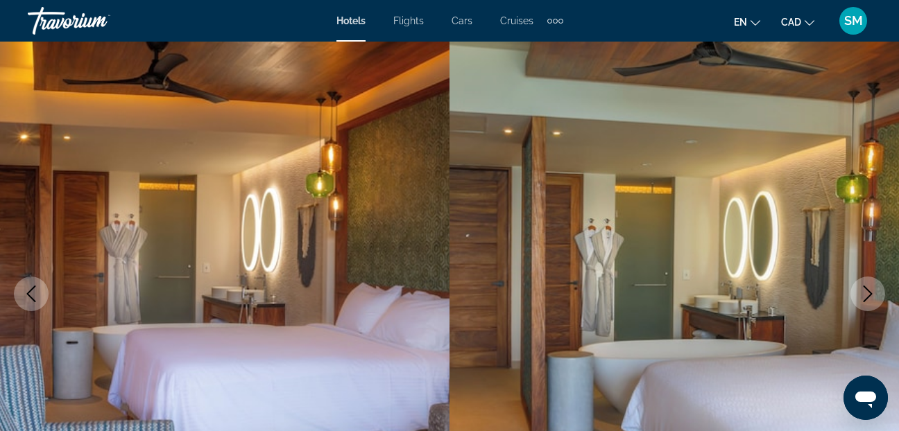
scroll to position [69, 0]
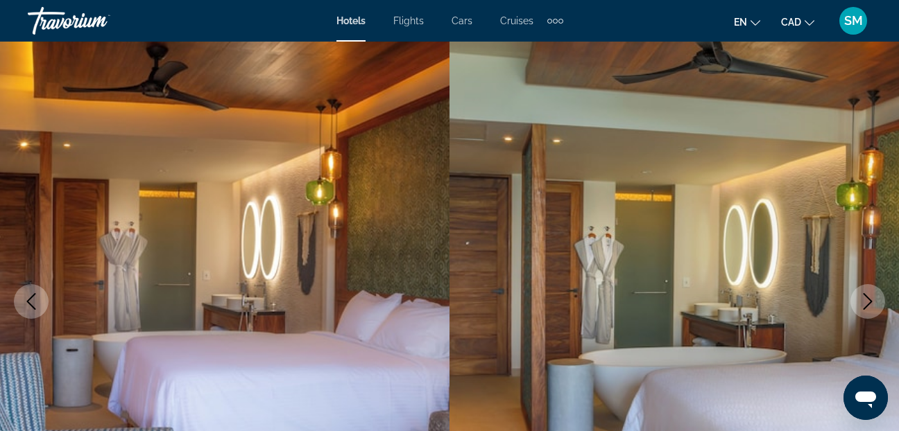
click at [868, 291] on button "Next image" at bounding box center [867, 301] width 35 height 35
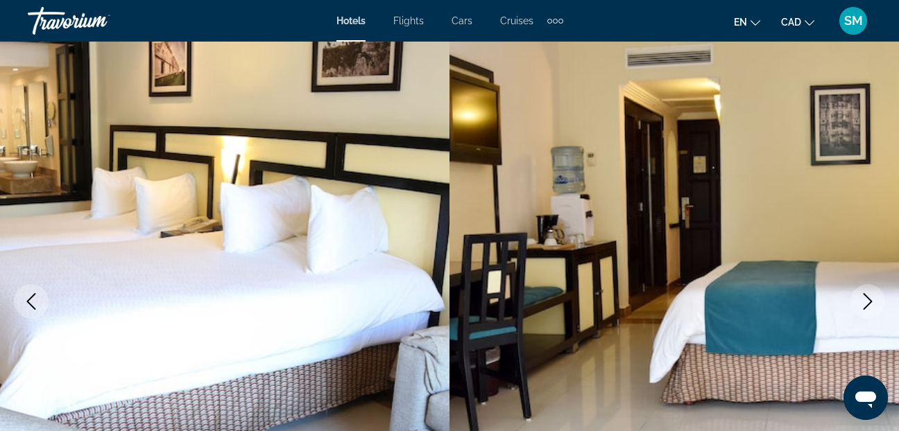
click at [868, 291] on button "Next image" at bounding box center [867, 301] width 35 height 35
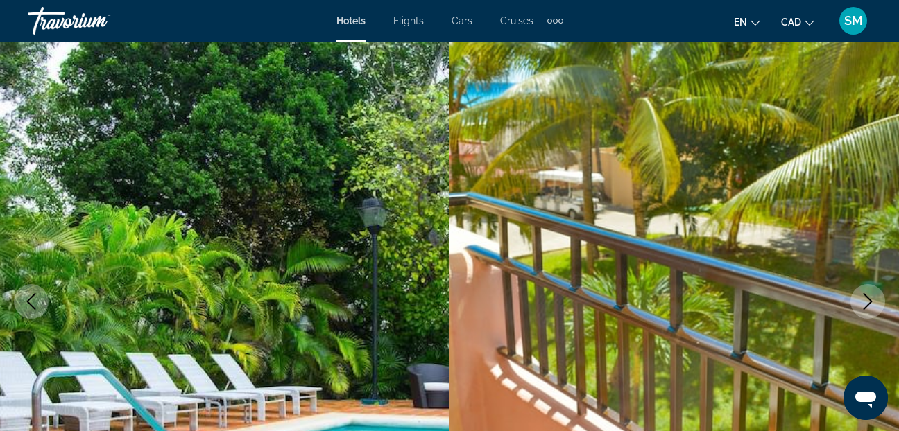
click at [868, 291] on button "Next image" at bounding box center [867, 301] width 35 height 35
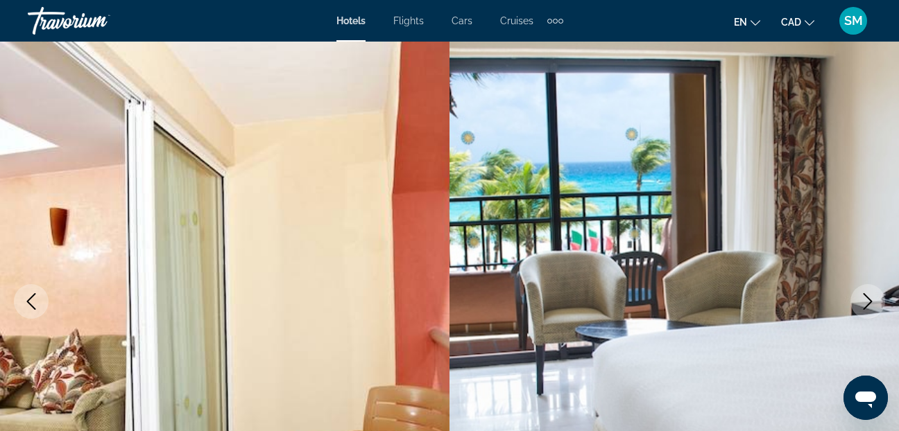
click at [868, 291] on button "Next image" at bounding box center [867, 301] width 35 height 35
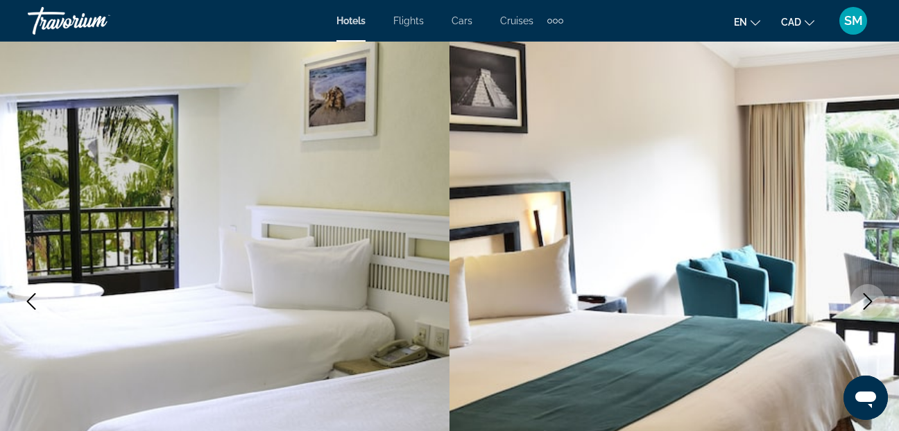
click at [868, 291] on button "Next image" at bounding box center [867, 301] width 35 height 35
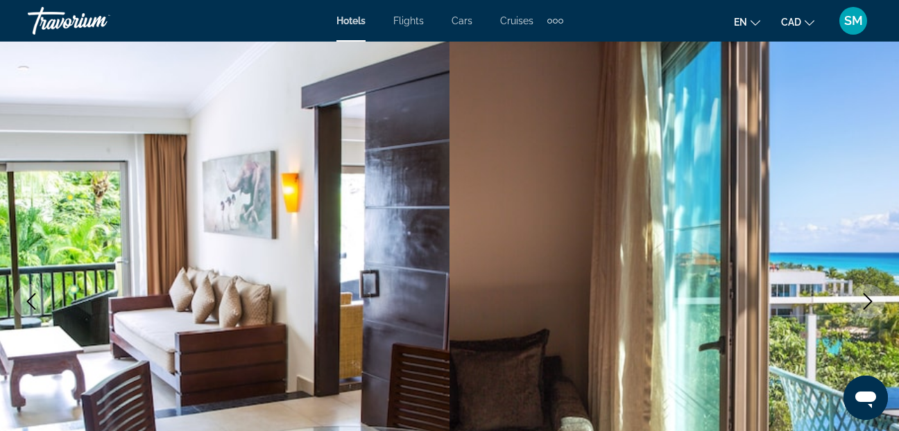
click at [868, 291] on button "Next image" at bounding box center [867, 301] width 35 height 35
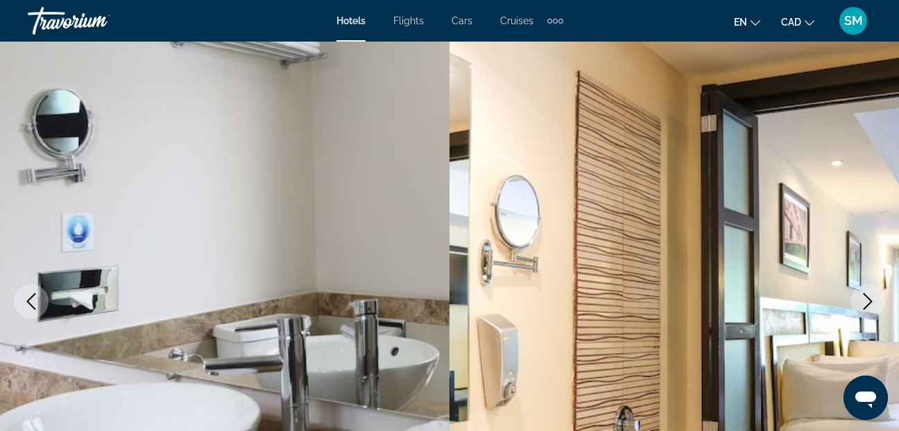
click at [868, 291] on button "Next image" at bounding box center [867, 301] width 35 height 35
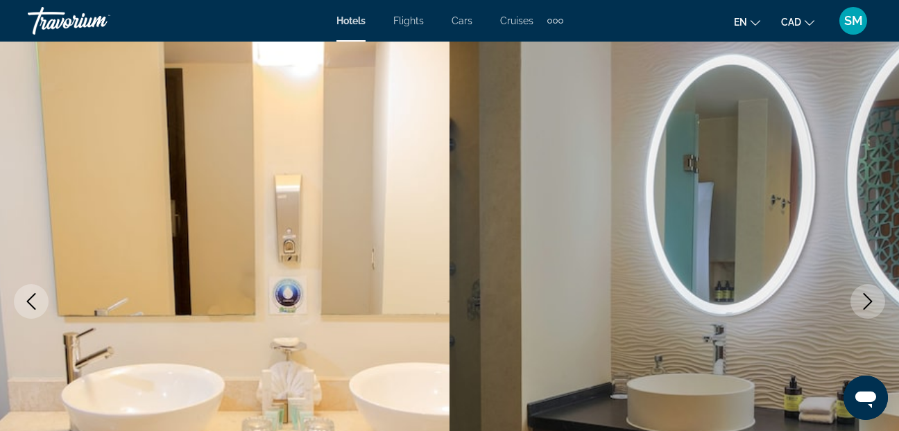
click at [868, 291] on button "Next image" at bounding box center [867, 301] width 35 height 35
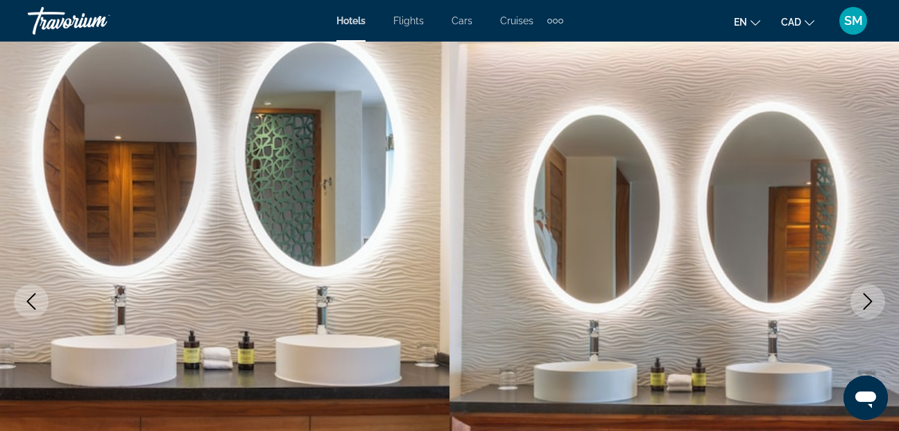
click at [868, 291] on button "Next image" at bounding box center [867, 301] width 35 height 35
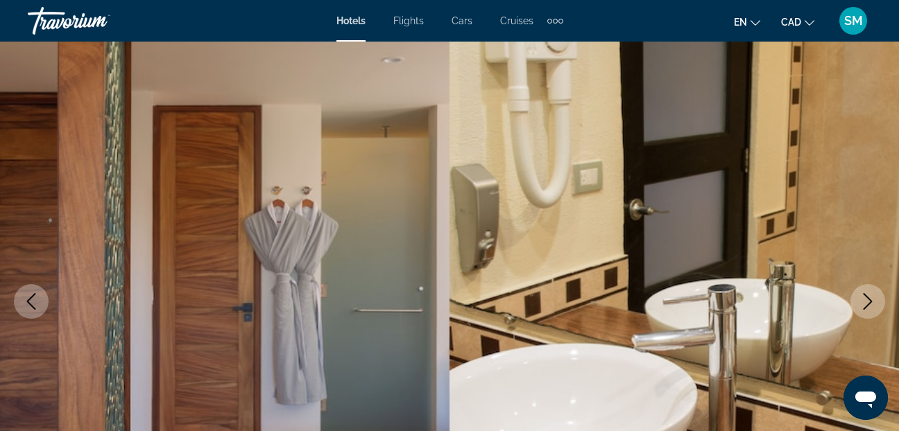
click at [868, 291] on button "Next image" at bounding box center [867, 301] width 35 height 35
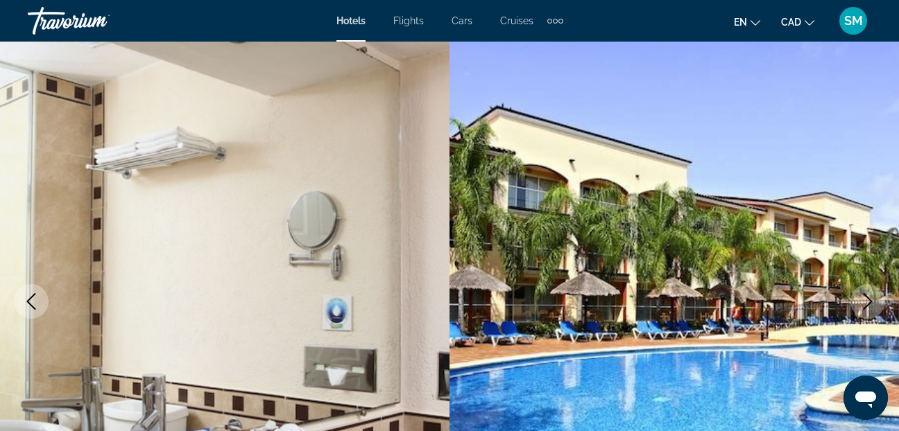
click at [868, 291] on button "Next image" at bounding box center [867, 301] width 35 height 35
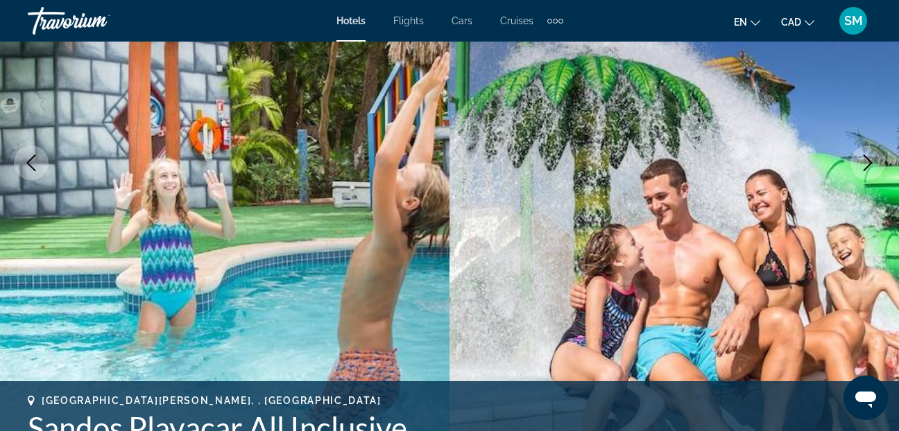
scroll to position [139, 0]
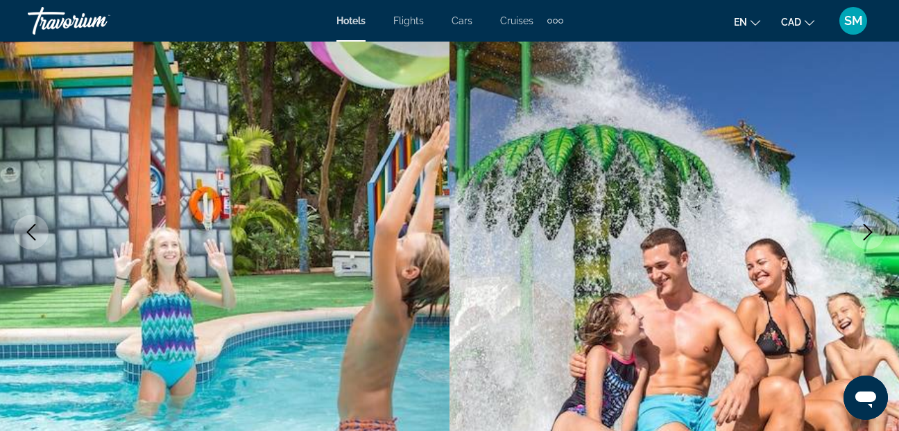
click at [870, 228] on icon "Next image" at bounding box center [867, 232] width 17 height 17
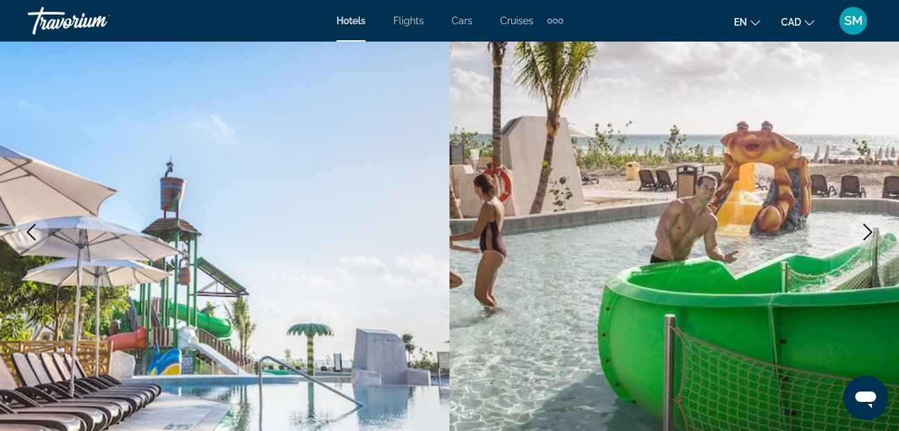
click at [870, 228] on icon "Next image" at bounding box center [867, 232] width 17 height 17
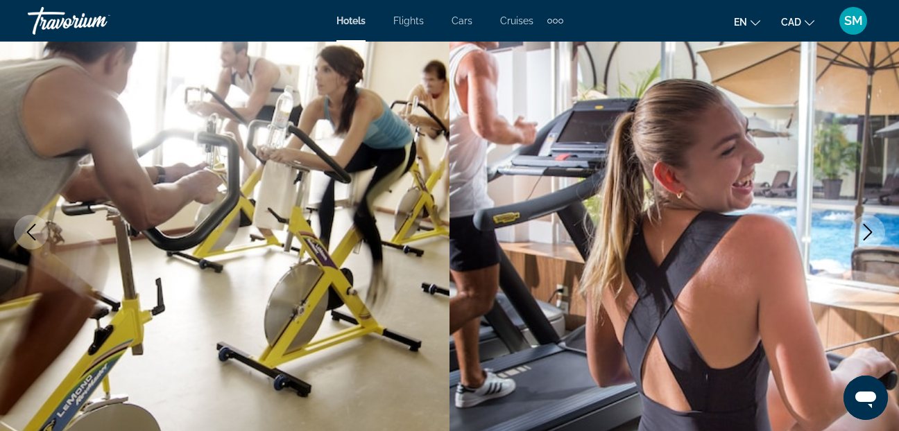
click at [870, 228] on icon "Next image" at bounding box center [867, 232] width 17 height 17
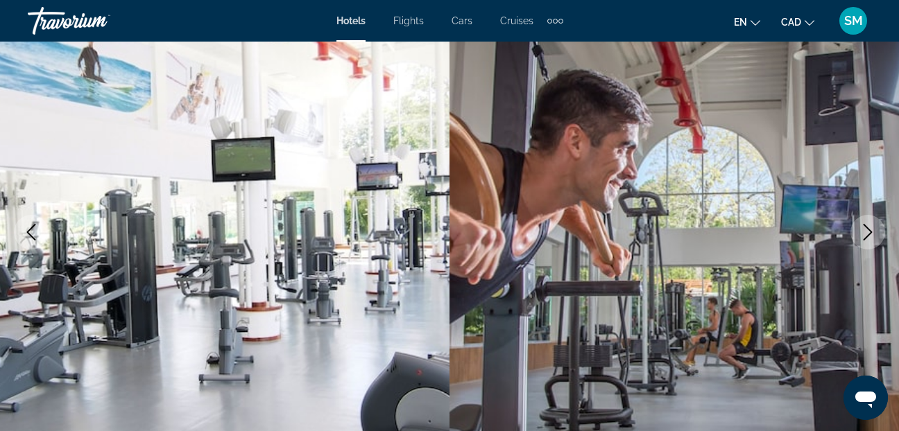
click at [870, 228] on icon "Next image" at bounding box center [867, 232] width 17 height 17
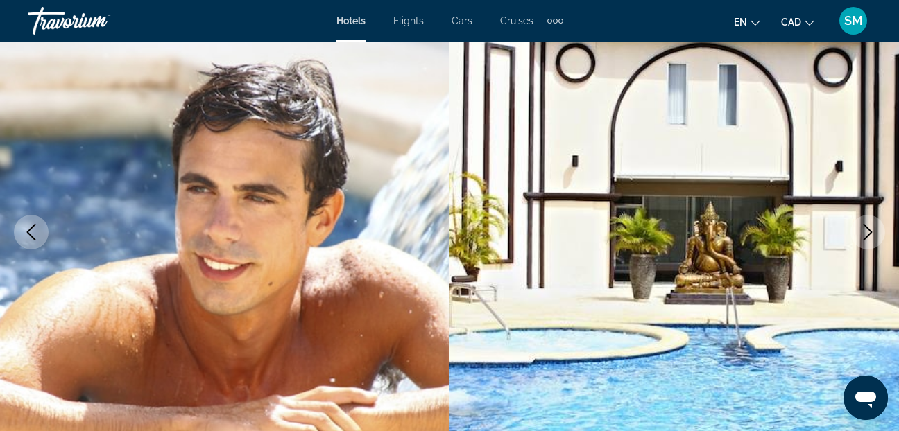
click at [870, 228] on icon "Next image" at bounding box center [867, 232] width 17 height 17
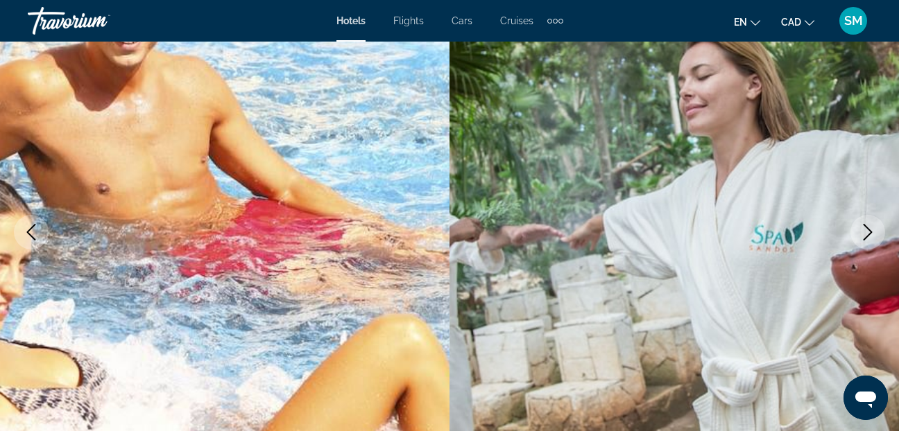
click at [870, 228] on icon "Next image" at bounding box center [867, 232] width 17 height 17
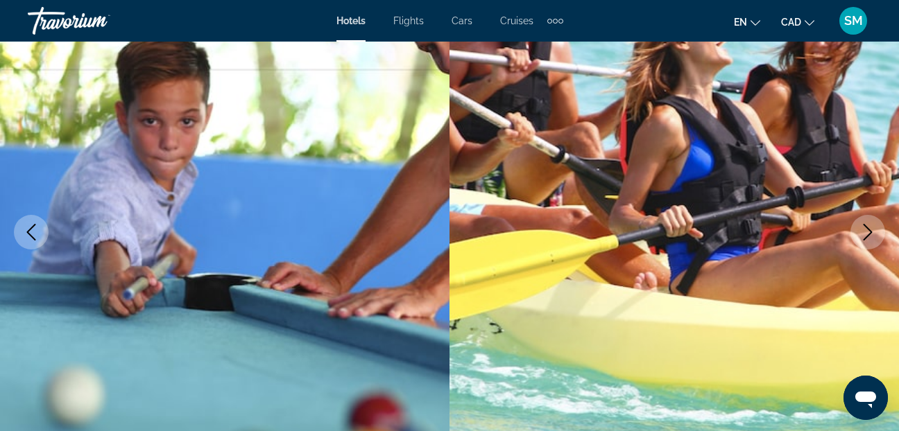
click at [870, 228] on icon "Next image" at bounding box center [867, 232] width 17 height 17
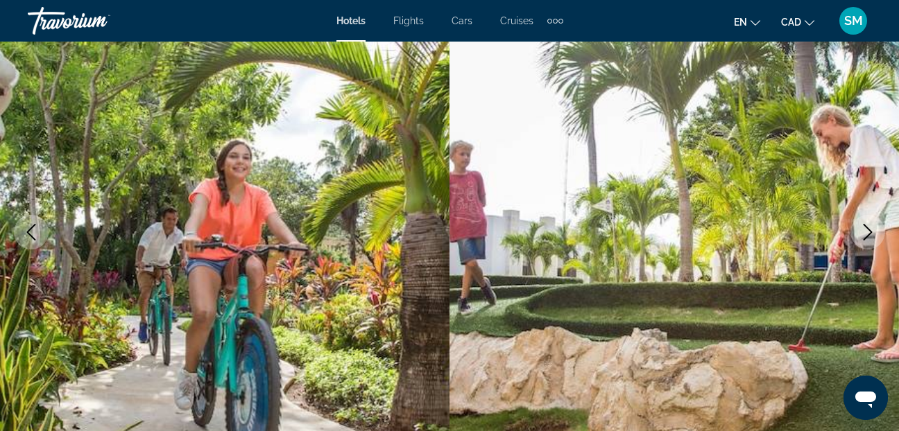
click at [870, 228] on icon "Next image" at bounding box center [867, 232] width 17 height 17
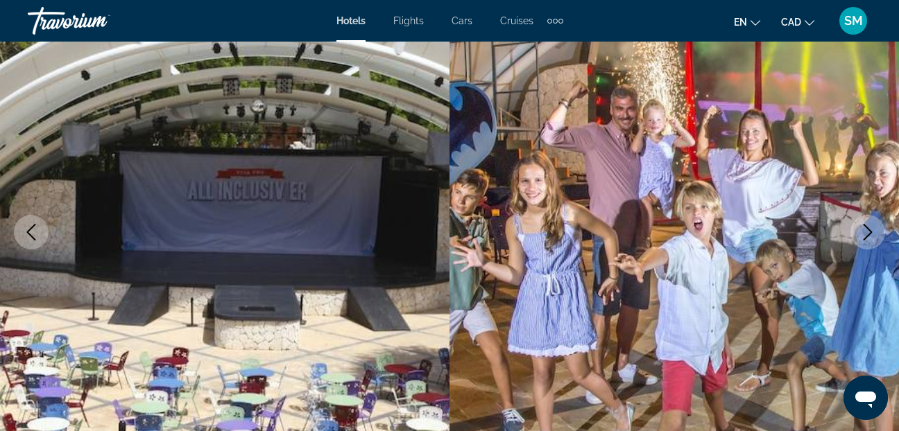
click at [870, 228] on icon "Next image" at bounding box center [867, 232] width 17 height 17
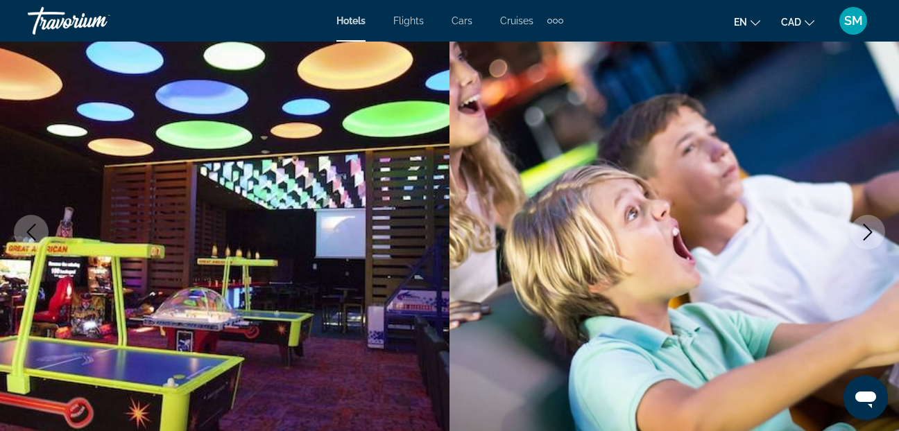
click at [870, 228] on icon "Next image" at bounding box center [867, 232] width 17 height 17
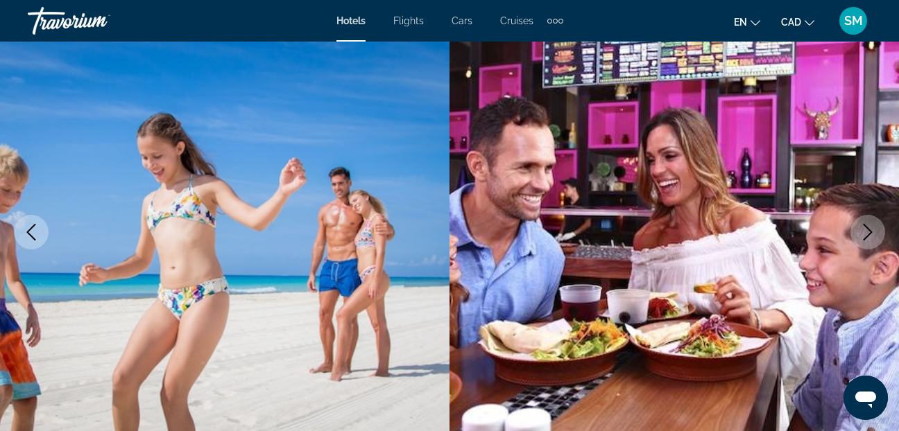
click at [870, 228] on icon "Next image" at bounding box center [867, 232] width 17 height 17
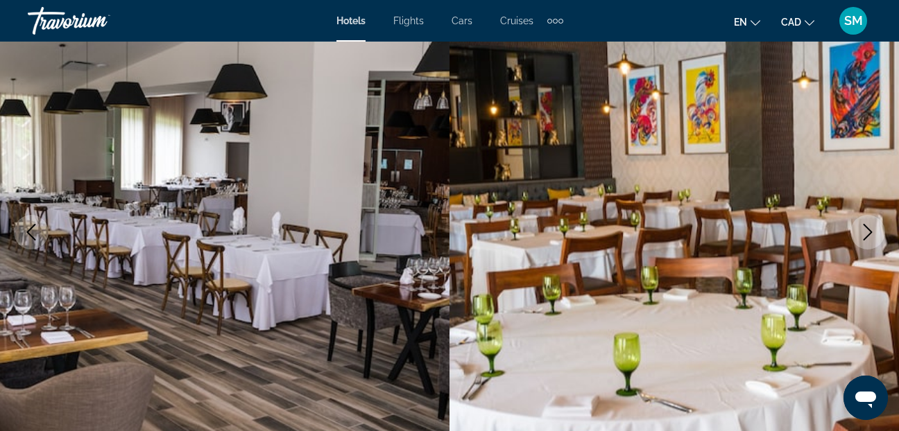
click at [870, 228] on icon "Next image" at bounding box center [867, 232] width 17 height 17
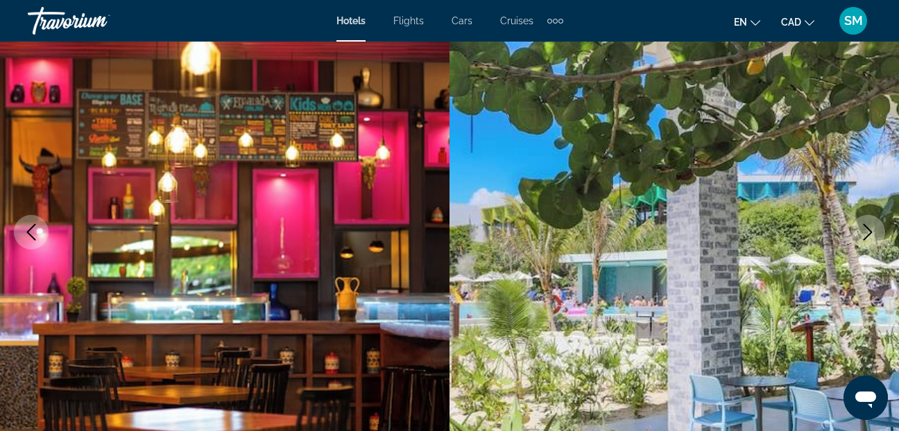
click at [870, 228] on icon "Next image" at bounding box center [867, 232] width 17 height 17
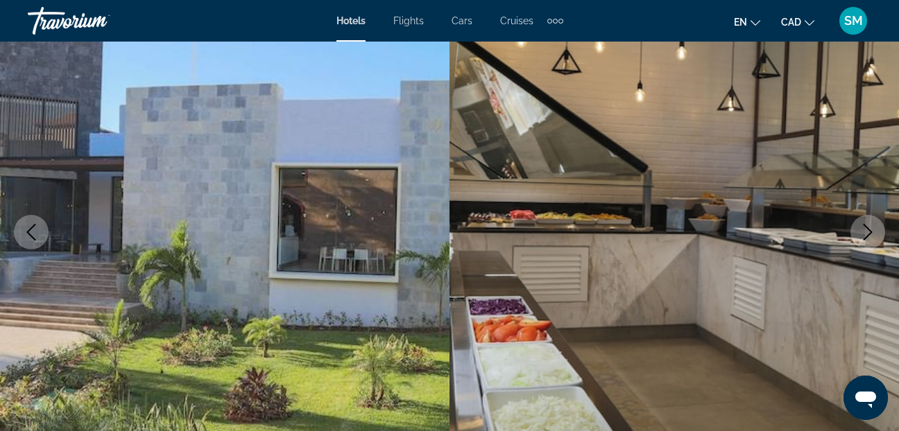
click at [870, 228] on icon "Next image" at bounding box center [867, 232] width 17 height 17
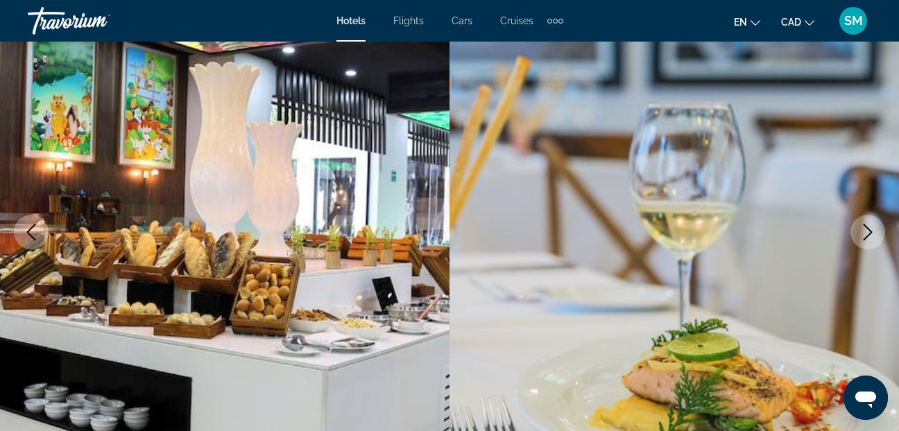
click at [870, 228] on icon "Next image" at bounding box center [867, 232] width 17 height 17
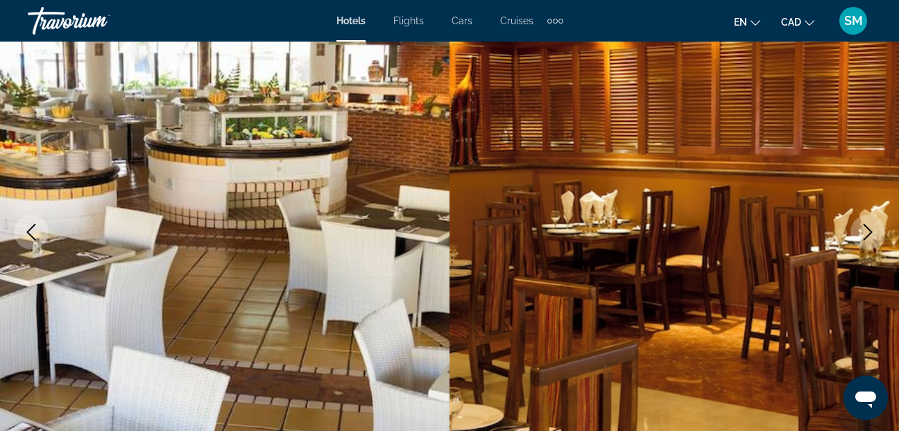
click at [870, 228] on icon "Next image" at bounding box center [867, 232] width 17 height 17
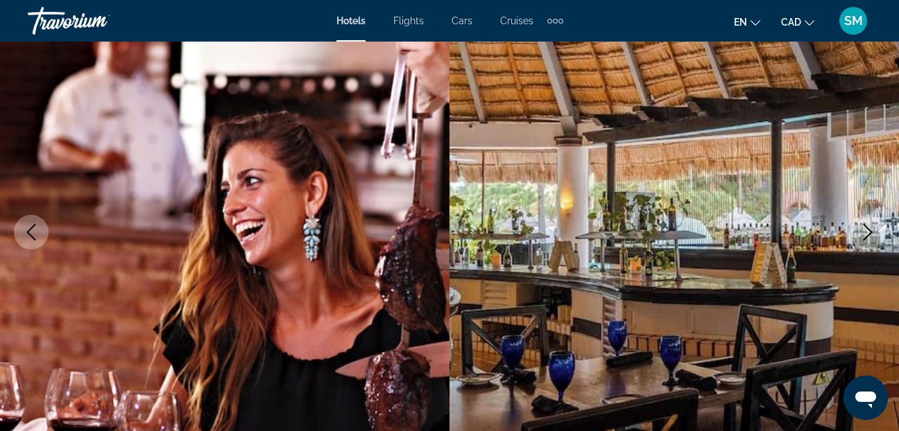
click at [870, 228] on icon "Next image" at bounding box center [867, 232] width 17 height 17
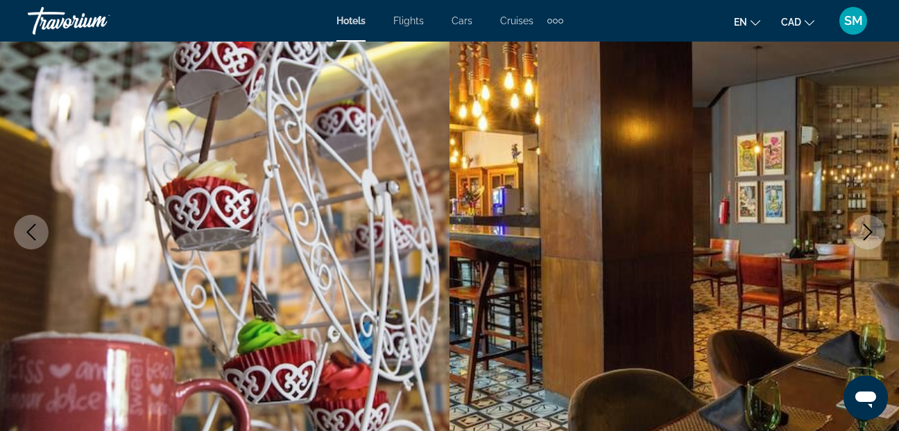
click at [870, 228] on icon "Next image" at bounding box center [867, 232] width 17 height 17
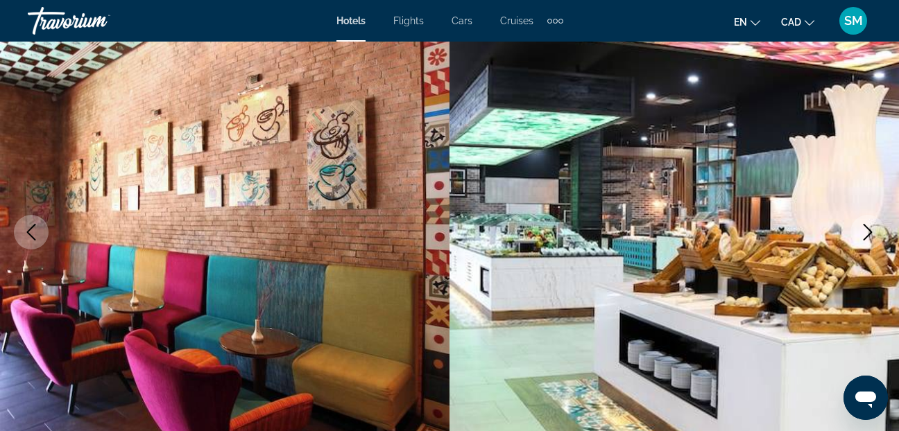
click at [870, 228] on icon "Next image" at bounding box center [867, 232] width 17 height 17
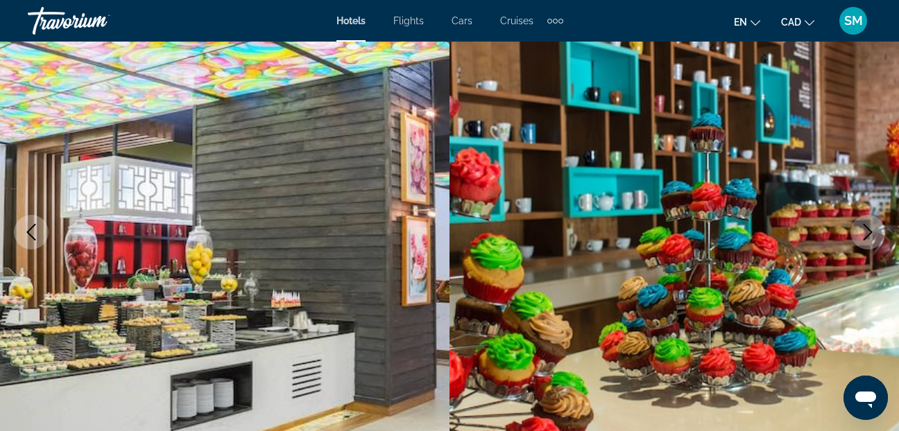
click at [870, 228] on icon "Next image" at bounding box center [867, 232] width 17 height 17
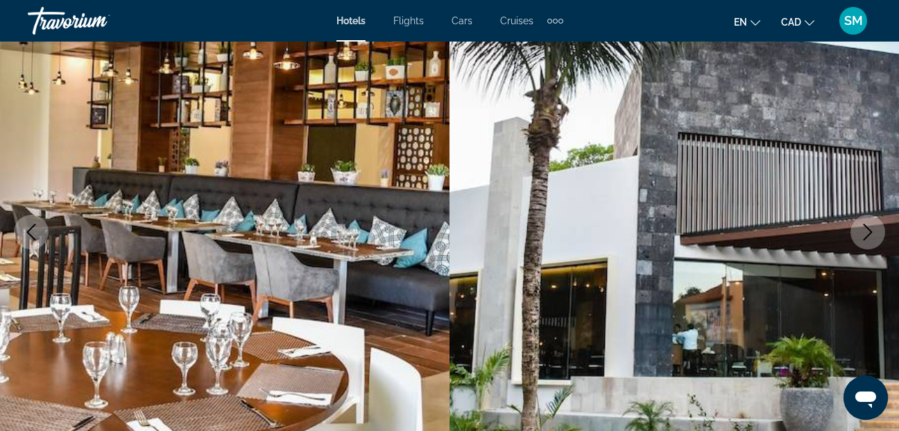
click at [870, 228] on icon "Next image" at bounding box center [867, 232] width 17 height 17
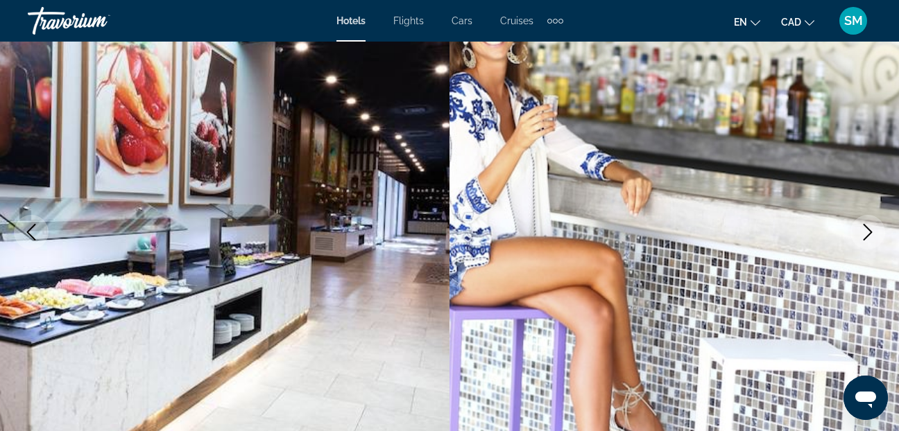
click at [870, 228] on icon "Next image" at bounding box center [867, 232] width 17 height 17
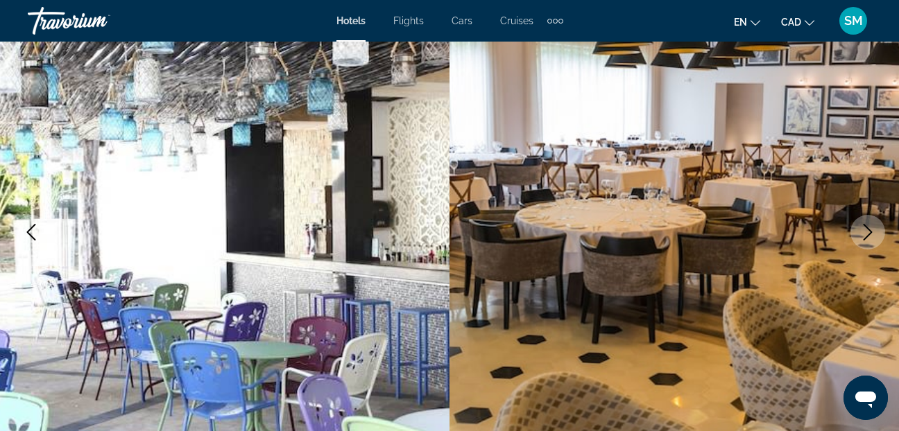
click at [870, 228] on icon "Next image" at bounding box center [867, 232] width 17 height 17
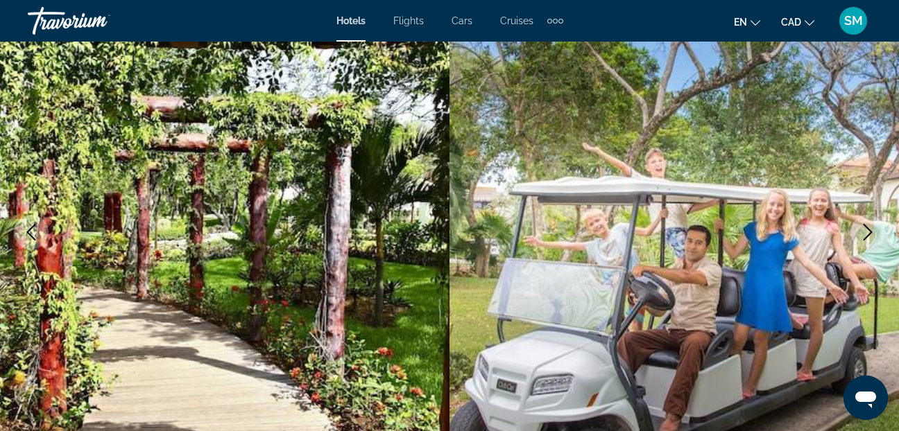
click at [870, 228] on icon "Next image" at bounding box center [867, 232] width 17 height 17
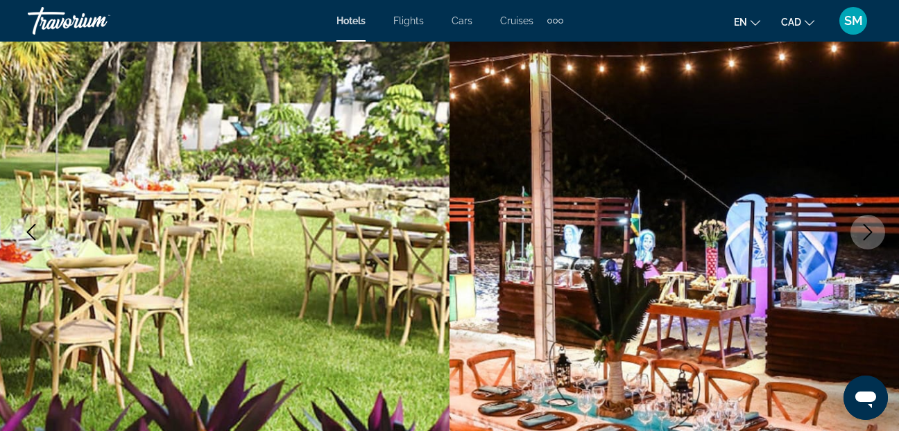
click at [870, 228] on icon "Next image" at bounding box center [867, 232] width 17 height 17
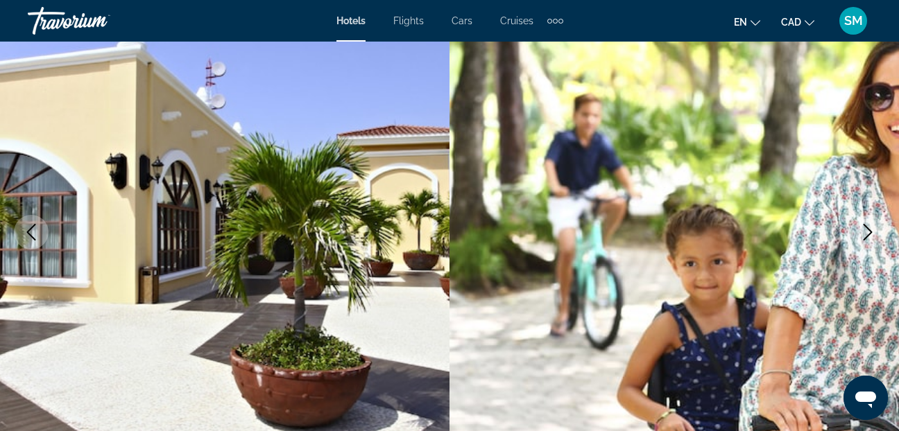
click at [870, 228] on icon "Next image" at bounding box center [867, 232] width 17 height 17
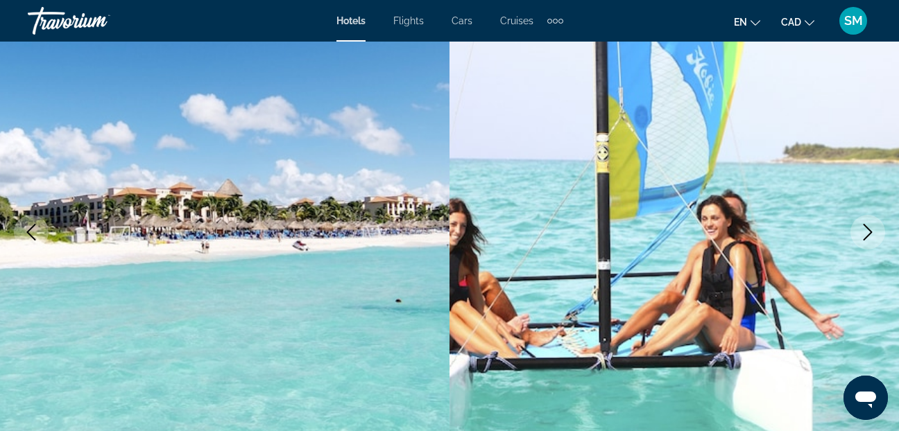
click at [870, 228] on icon "Next image" at bounding box center [867, 232] width 17 height 17
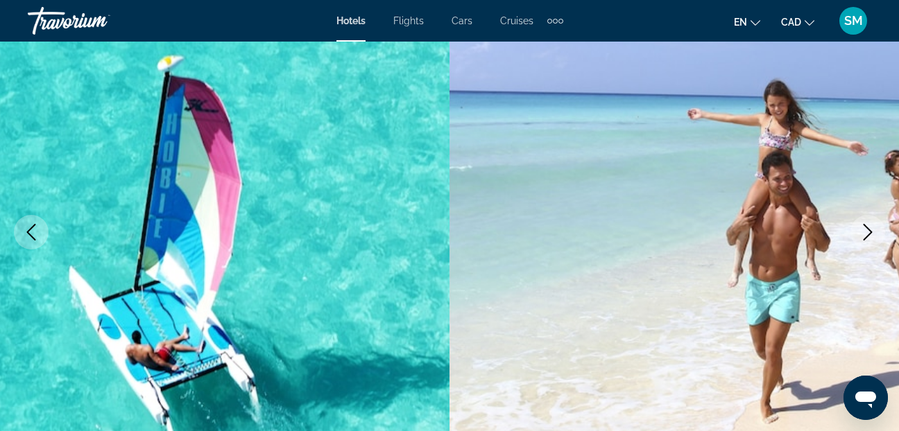
click at [870, 228] on icon "Next image" at bounding box center [867, 232] width 17 height 17
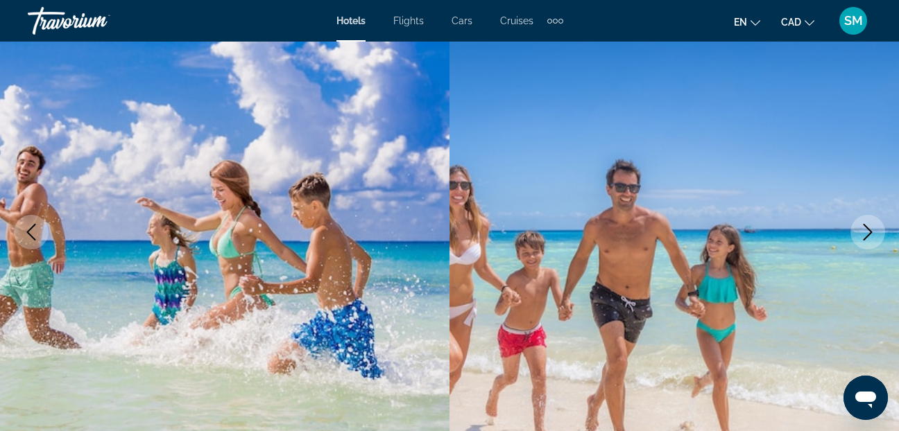
click at [870, 228] on icon "Next image" at bounding box center [867, 232] width 17 height 17
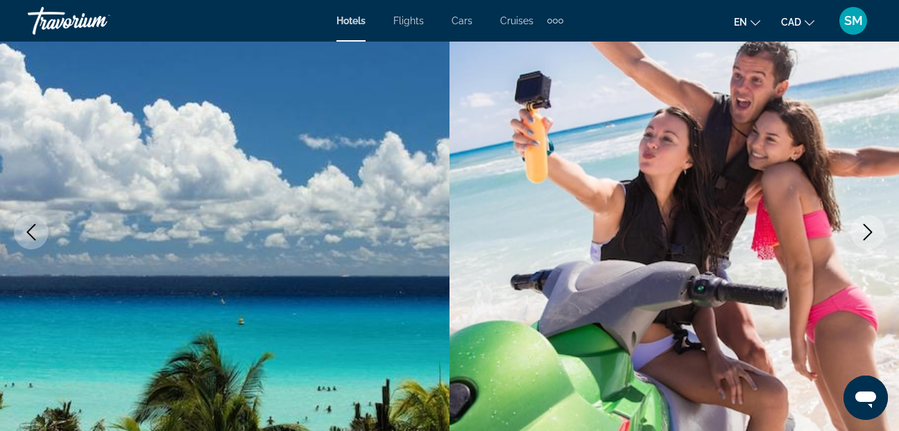
click at [870, 228] on icon "Next image" at bounding box center [867, 232] width 17 height 17
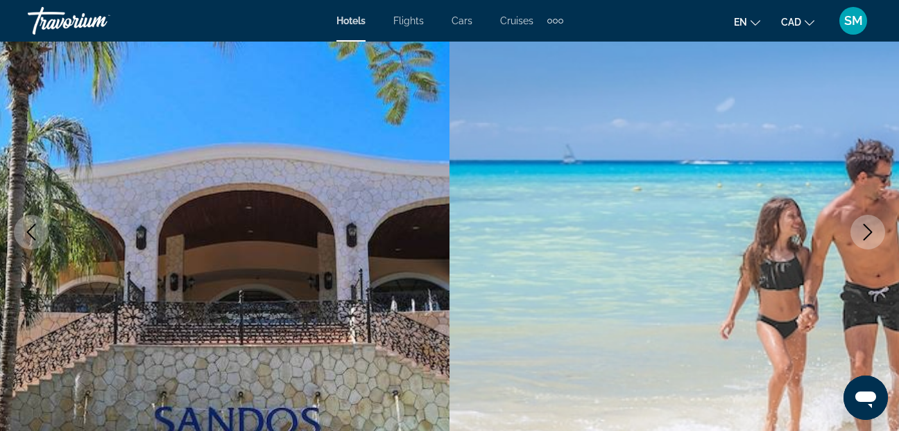
click at [870, 228] on icon "Next image" at bounding box center [867, 232] width 17 height 17
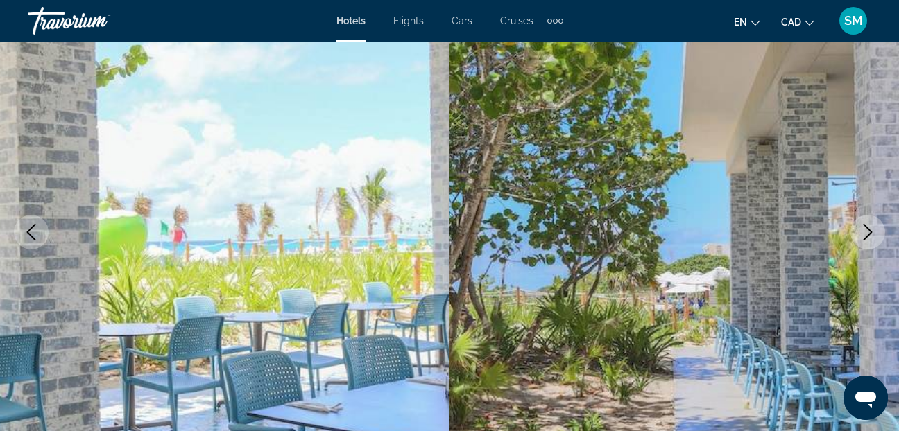
click at [870, 228] on icon "Next image" at bounding box center [867, 232] width 17 height 17
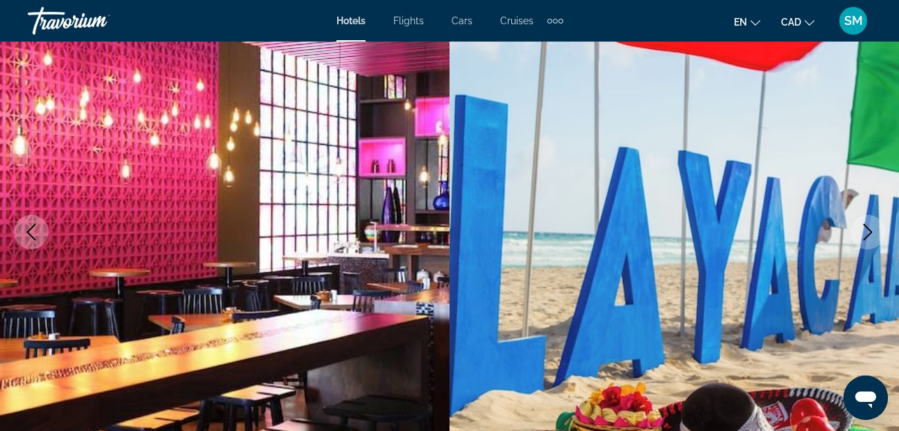
click at [870, 228] on icon "Next image" at bounding box center [867, 232] width 17 height 17
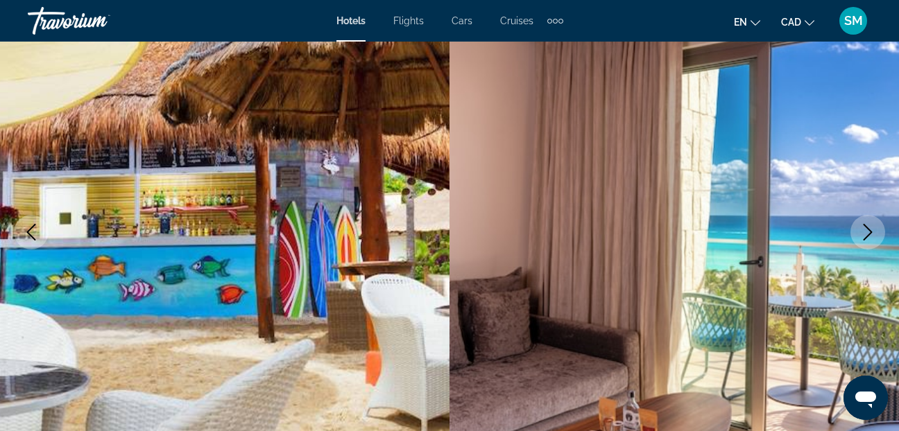
click at [870, 228] on icon "Next image" at bounding box center [867, 232] width 17 height 17
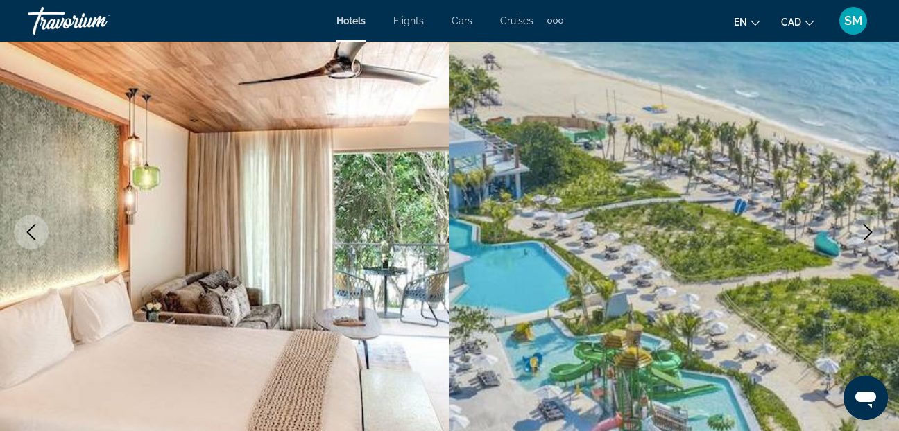
click at [870, 228] on icon "Next image" at bounding box center [867, 232] width 17 height 17
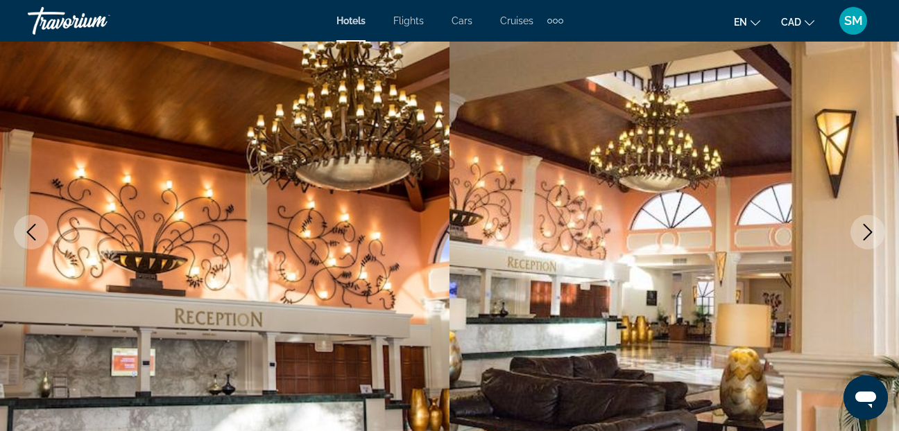
click at [870, 228] on icon "Next image" at bounding box center [867, 232] width 17 height 17
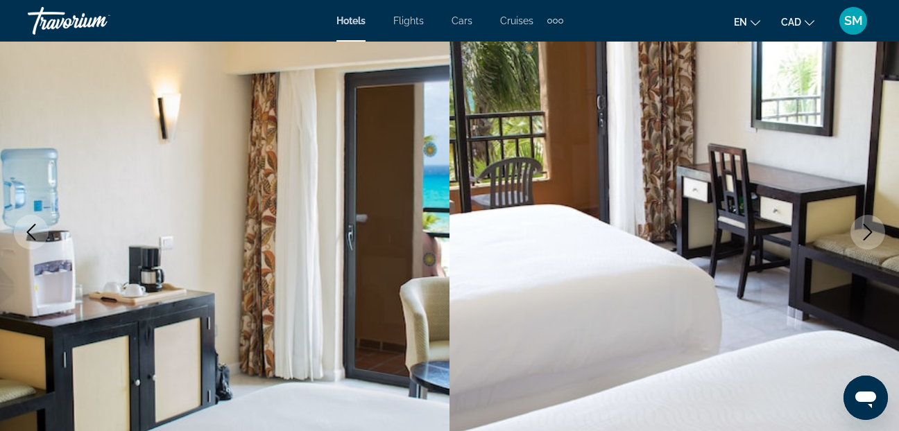
click at [870, 228] on icon "Next image" at bounding box center [867, 232] width 17 height 17
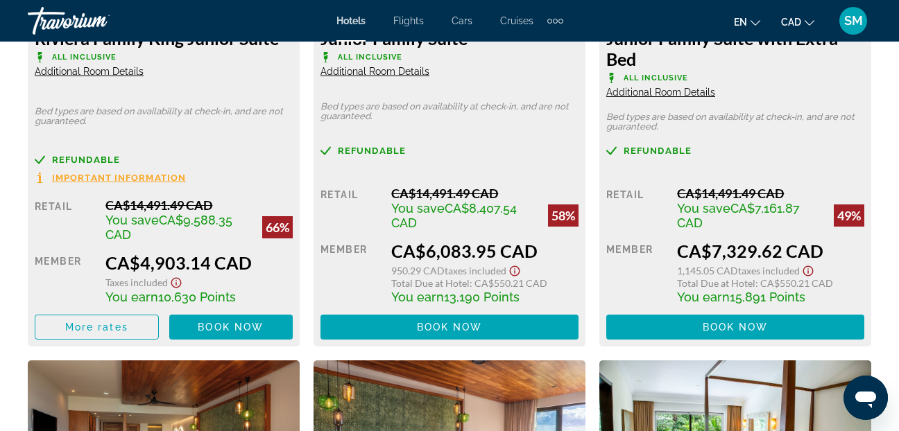
scroll to position [2295, 0]
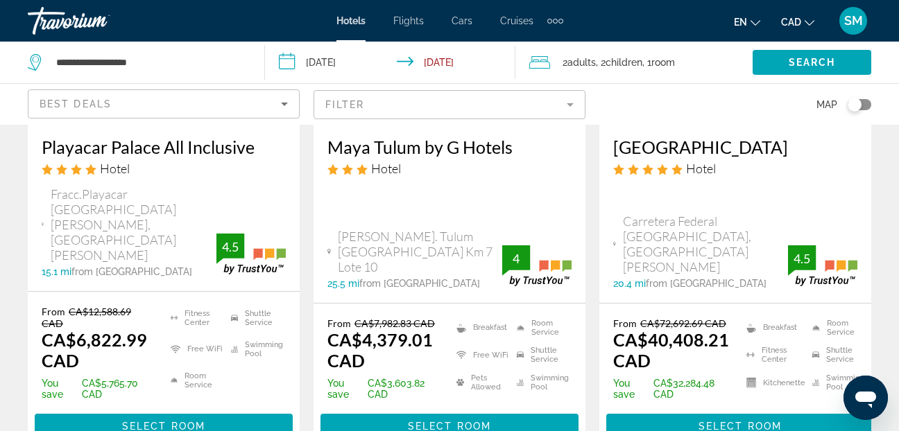
scroll to position [2080, 0]
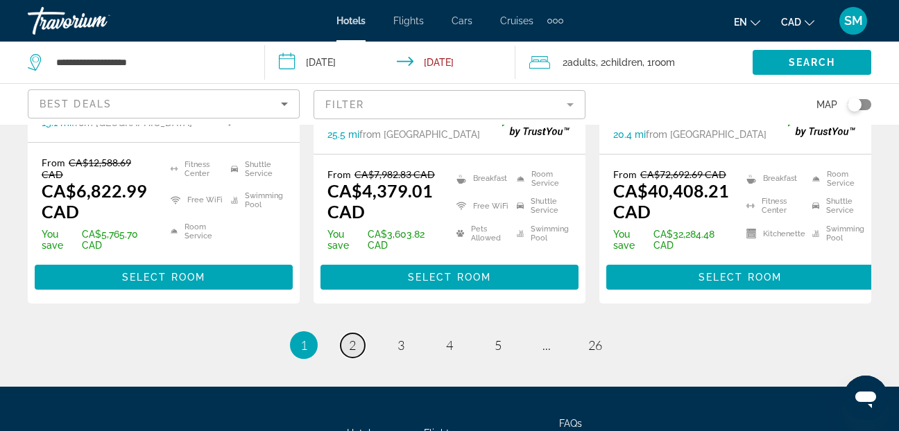
click at [355, 338] on span "2" at bounding box center [352, 345] width 7 height 15
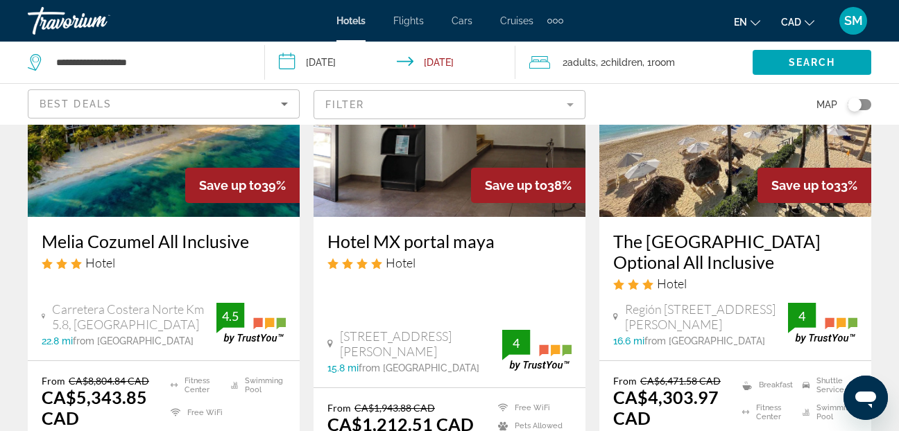
scroll to position [624, 0]
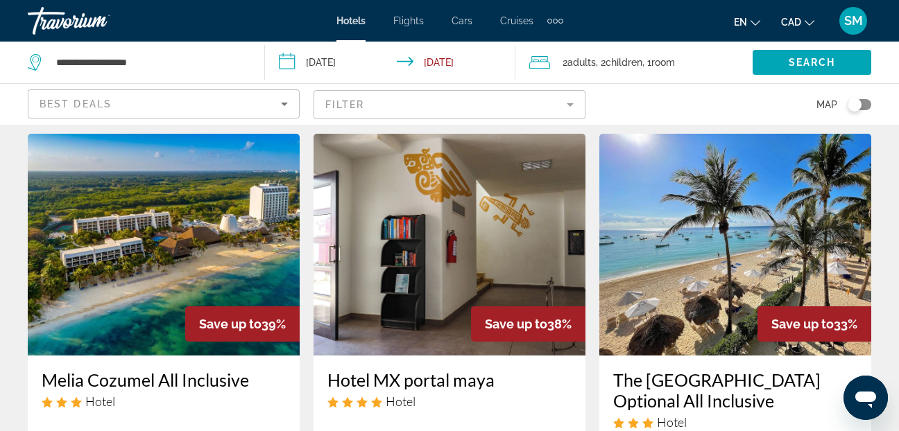
click at [112, 256] on img "Main content" at bounding box center [164, 245] width 272 height 222
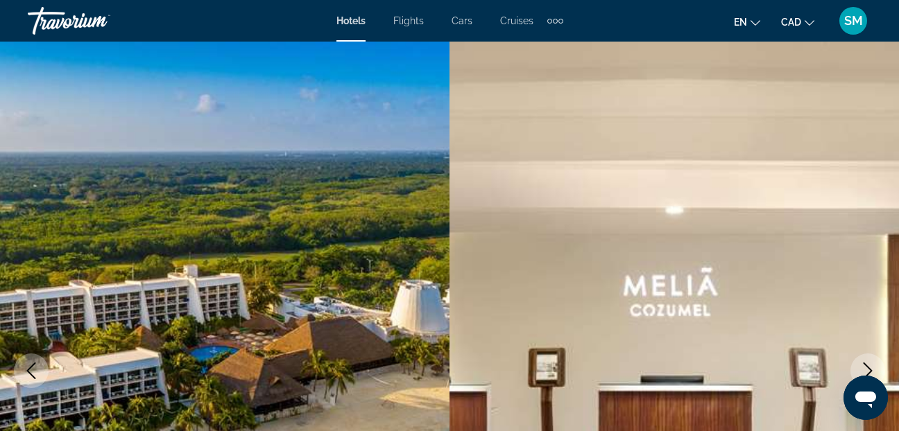
scroll to position [69, 0]
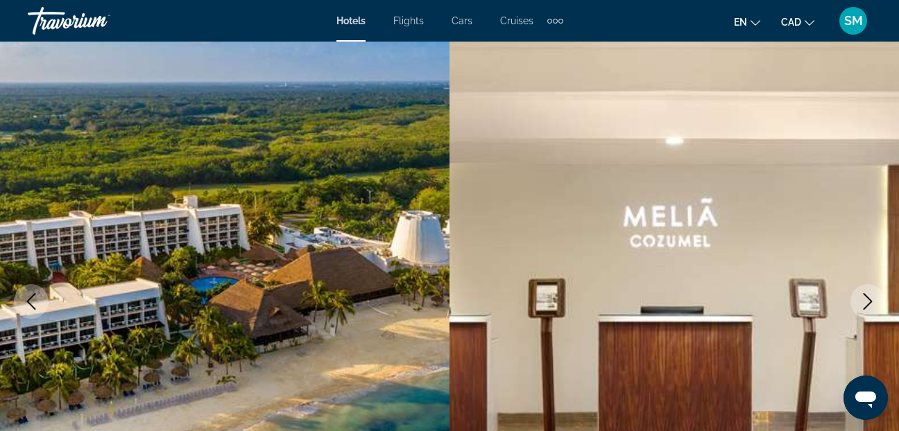
click at [870, 302] on icon "Next image" at bounding box center [867, 301] width 17 height 17
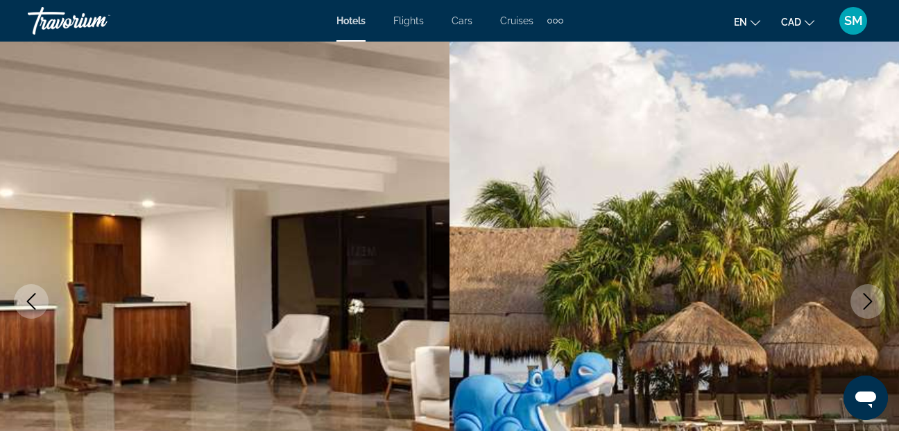
click at [870, 302] on icon "Next image" at bounding box center [867, 301] width 17 height 17
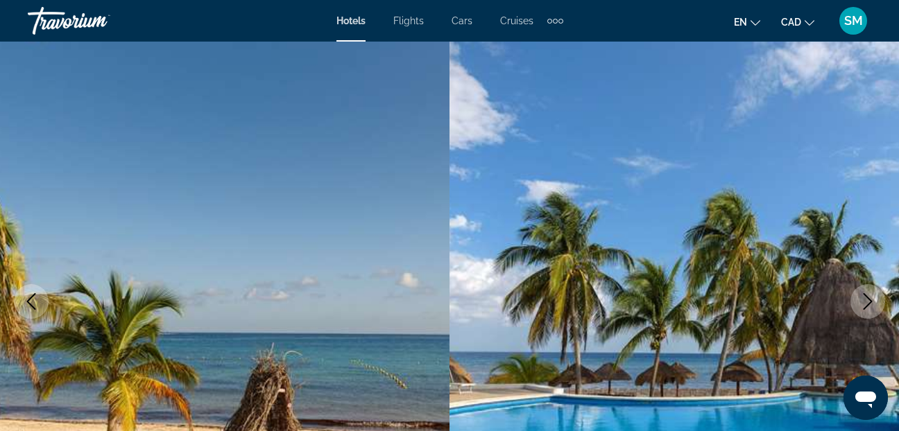
click at [865, 302] on icon "Next image" at bounding box center [867, 301] width 17 height 17
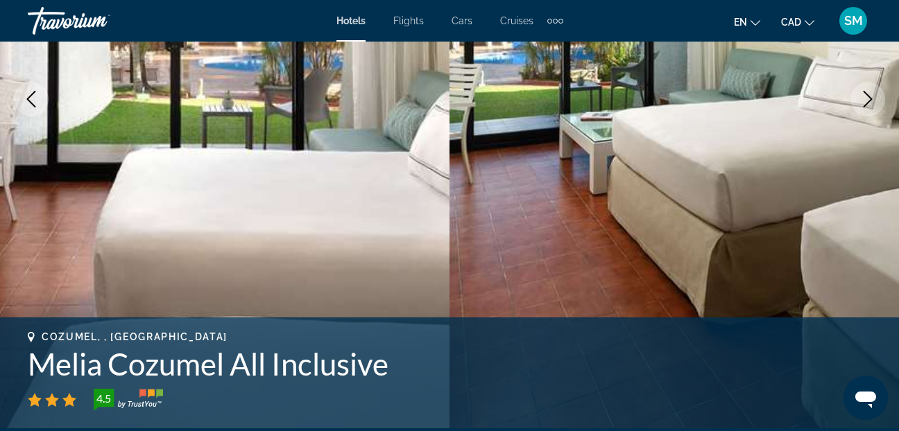
scroll to position [139, 0]
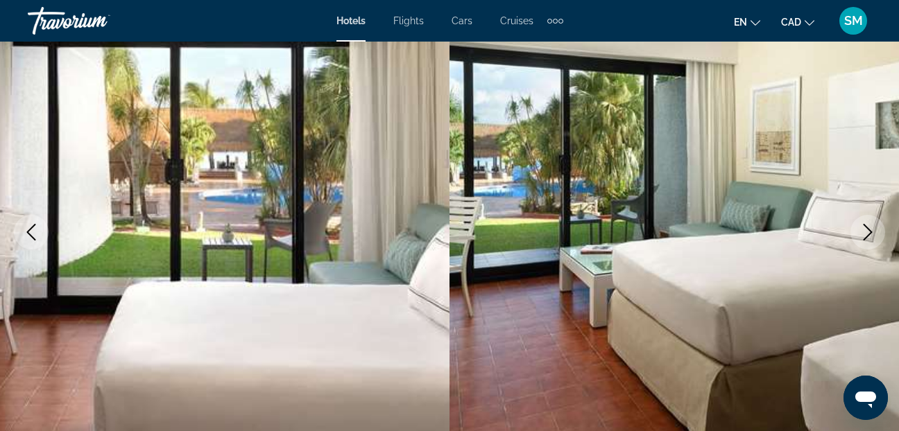
click at [872, 232] on icon "Next image" at bounding box center [867, 232] width 17 height 17
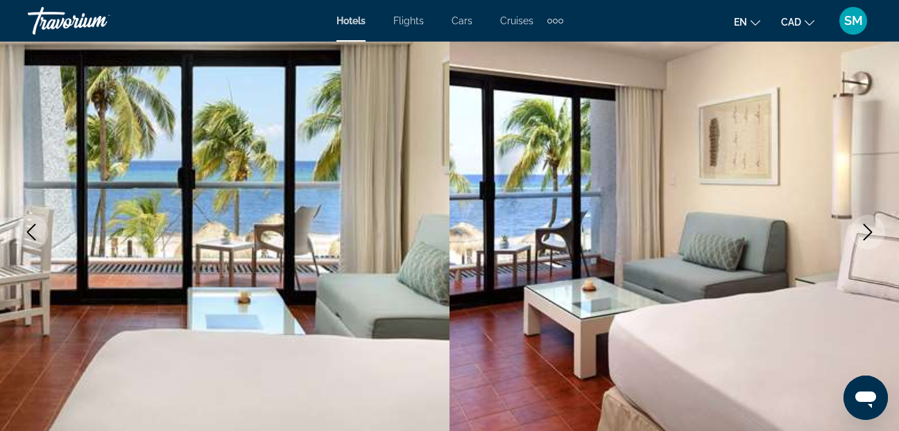
click at [869, 232] on icon "Next image" at bounding box center [867, 232] width 17 height 17
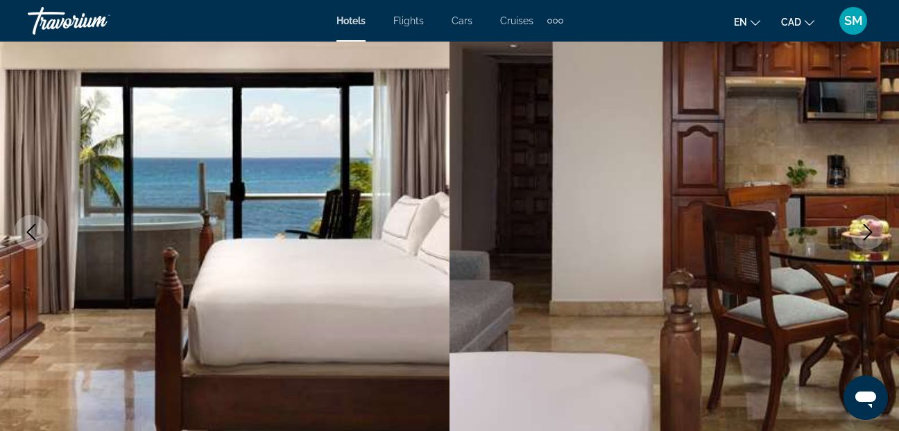
click at [869, 232] on icon "Next image" at bounding box center [867, 232] width 17 height 17
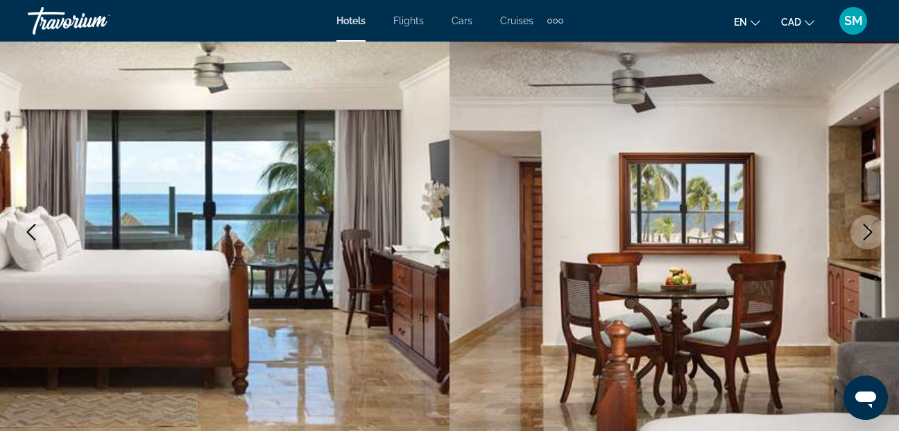
click at [869, 232] on icon "Next image" at bounding box center [867, 232] width 17 height 17
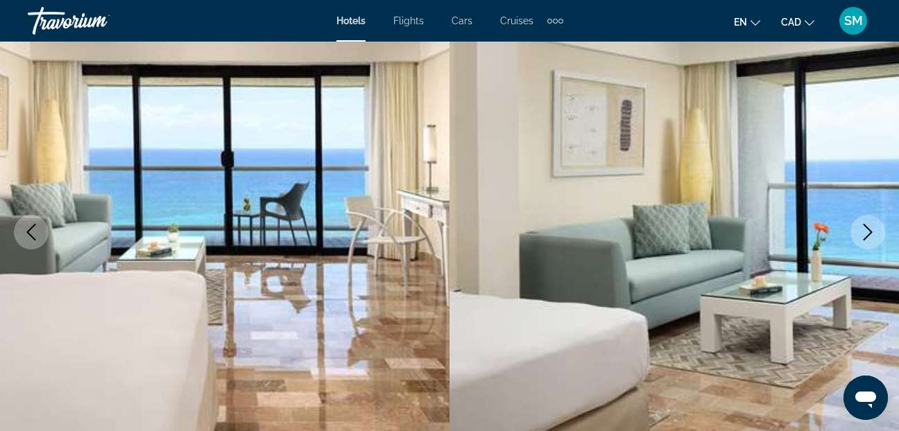
click at [869, 232] on icon "Next image" at bounding box center [867, 232] width 17 height 17
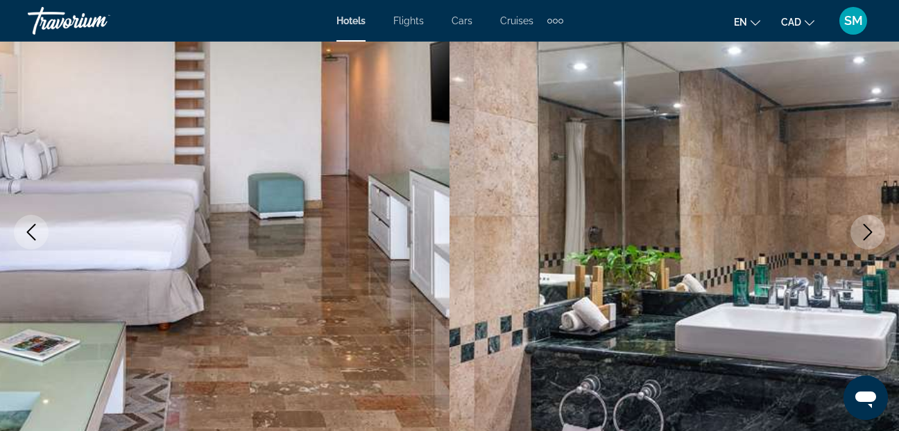
click at [869, 232] on icon "Next image" at bounding box center [867, 232] width 17 height 17
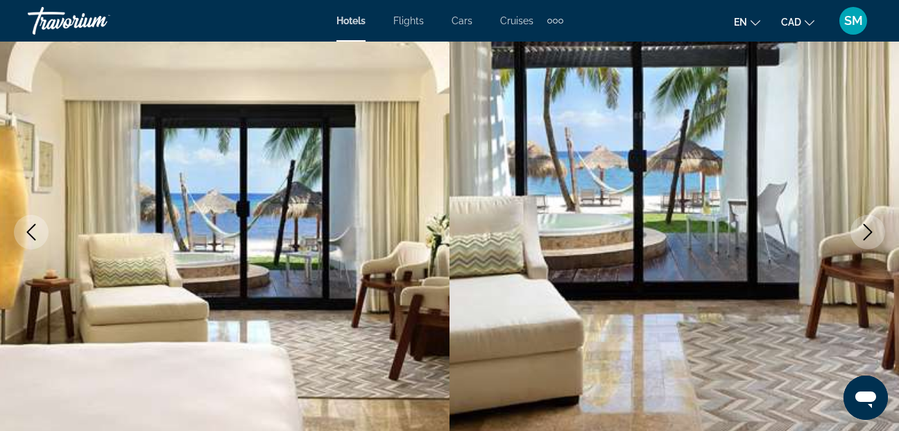
click at [869, 232] on icon "Next image" at bounding box center [867, 232] width 17 height 17
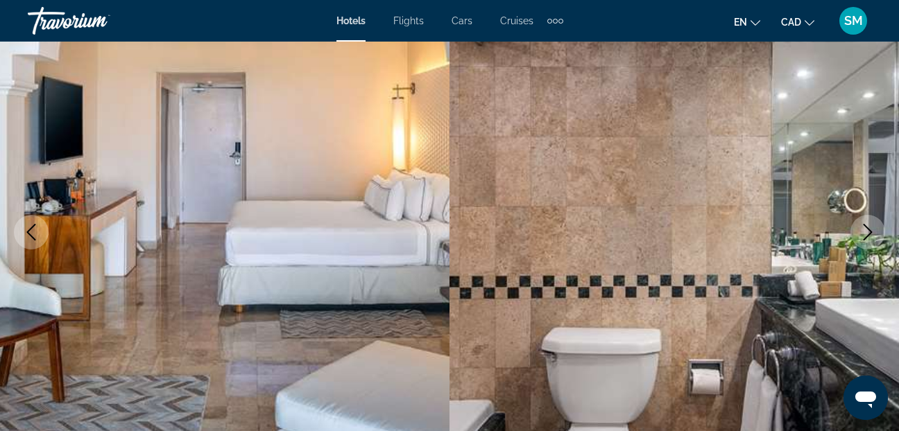
click at [869, 232] on icon "Next image" at bounding box center [867, 232] width 17 height 17
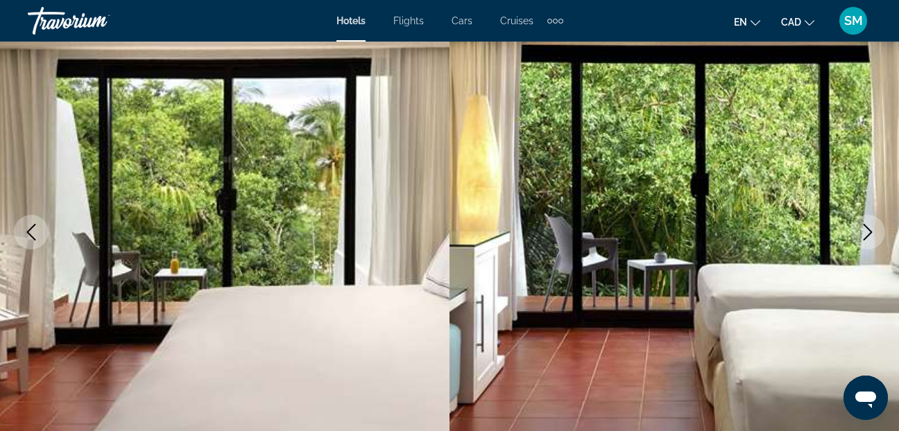
click at [869, 232] on icon "Next image" at bounding box center [867, 232] width 17 height 17
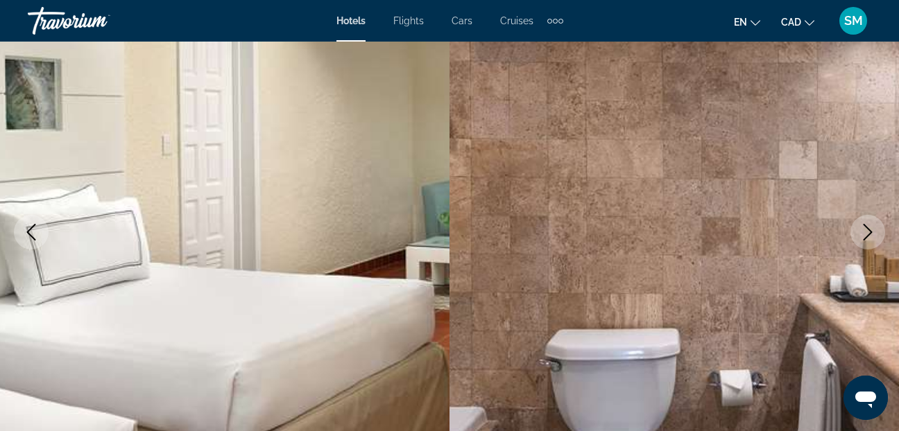
click at [869, 232] on icon "Next image" at bounding box center [867, 232] width 17 height 17
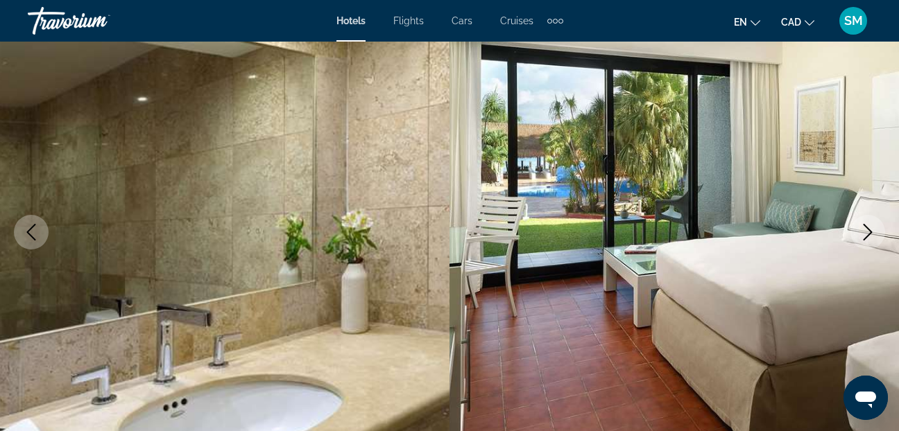
click at [869, 232] on icon "Next image" at bounding box center [867, 232] width 17 height 17
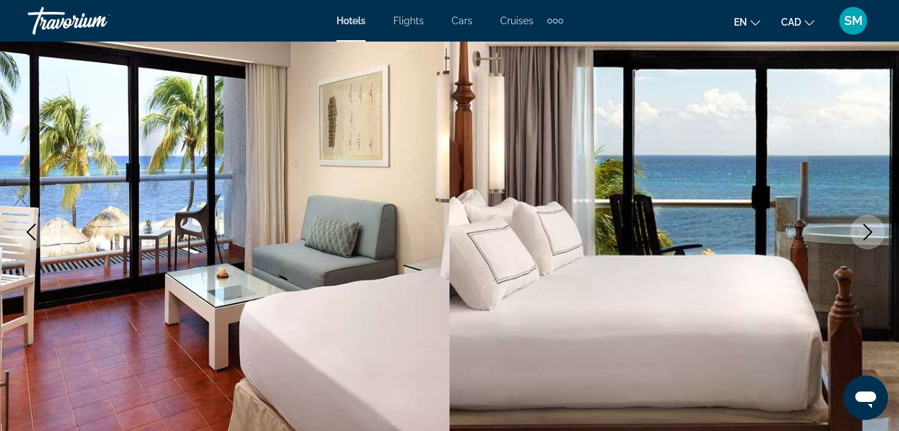
click at [869, 232] on icon "Next image" at bounding box center [867, 232] width 17 height 17
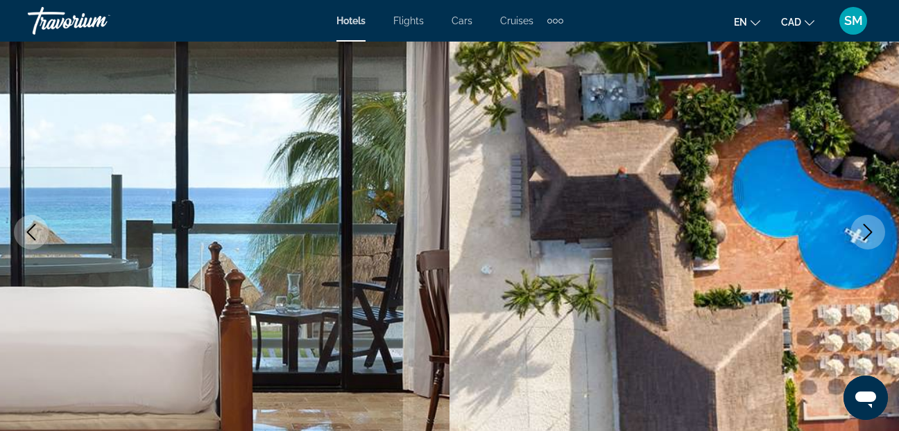
click at [869, 232] on icon "Next image" at bounding box center [867, 232] width 17 height 17
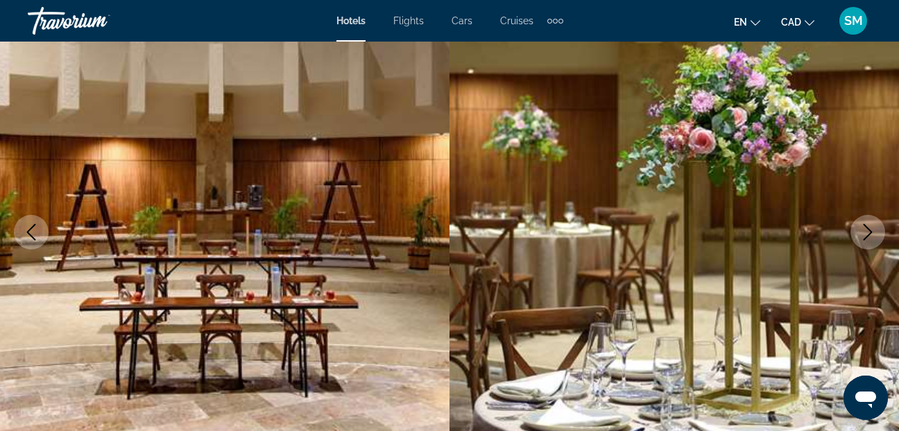
click at [869, 232] on icon "Next image" at bounding box center [867, 232] width 17 height 17
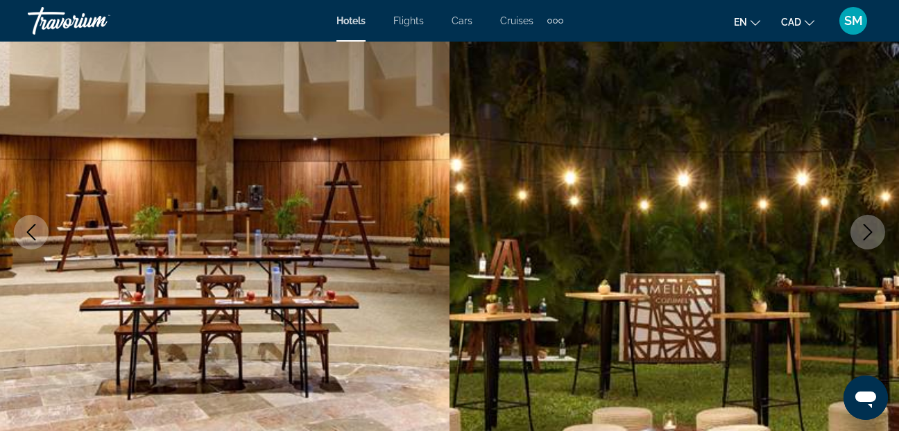
click at [869, 232] on icon "Next image" at bounding box center [867, 232] width 17 height 17
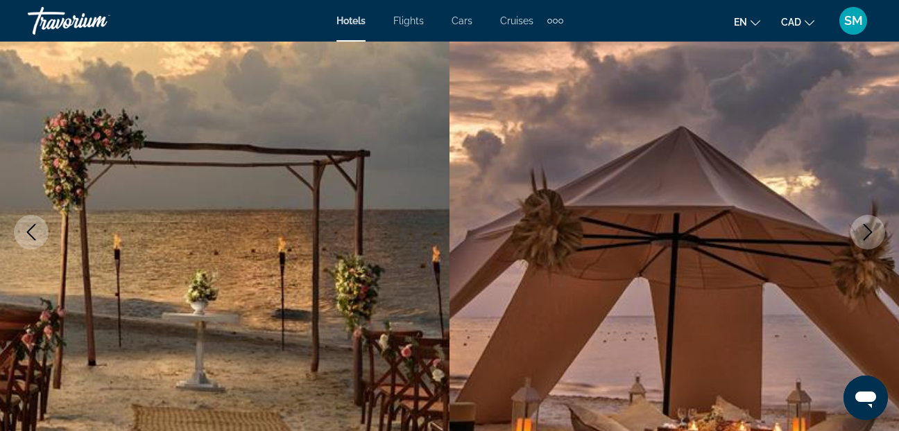
click at [869, 232] on icon "Next image" at bounding box center [867, 232] width 17 height 17
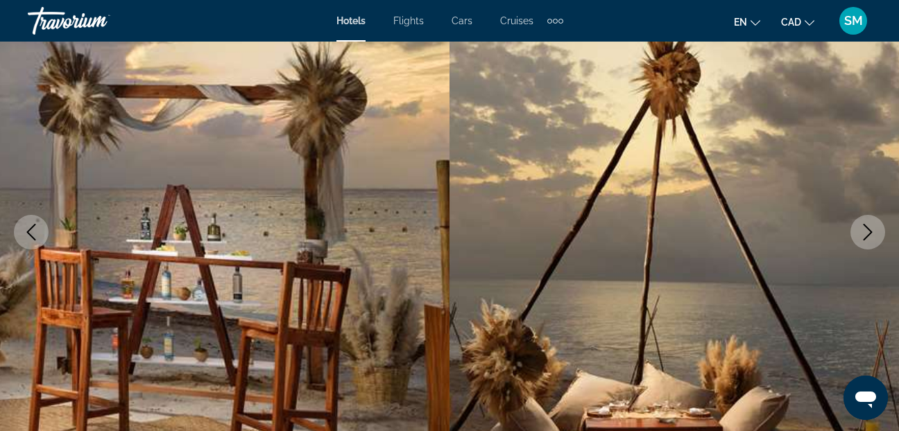
click at [869, 232] on icon "Next image" at bounding box center [867, 232] width 17 height 17
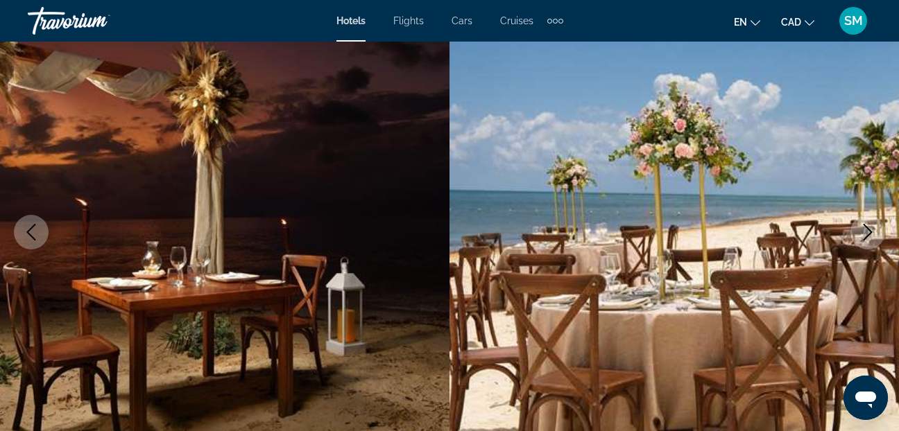
click at [869, 232] on icon "Next image" at bounding box center [867, 232] width 17 height 17
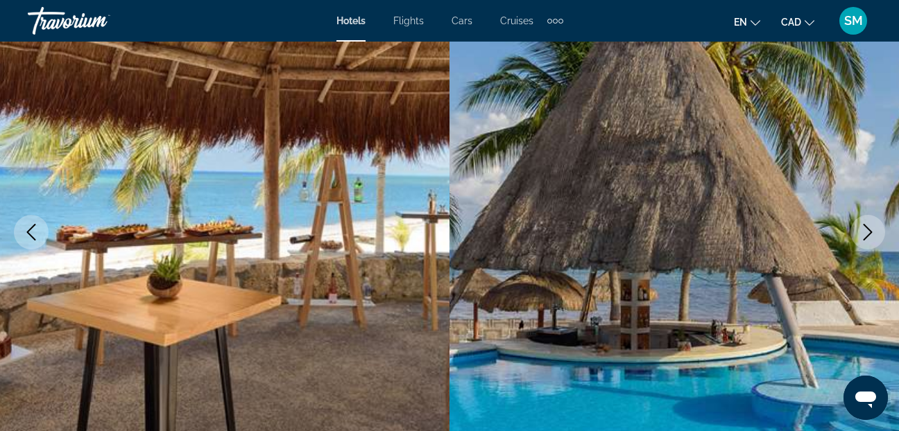
click at [869, 232] on icon "Next image" at bounding box center [867, 232] width 17 height 17
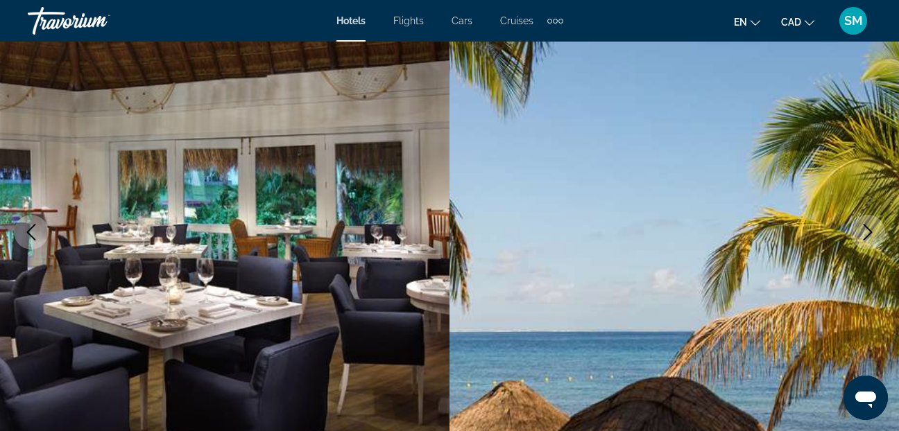
click at [869, 232] on icon "Next image" at bounding box center [867, 232] width 17 height 17
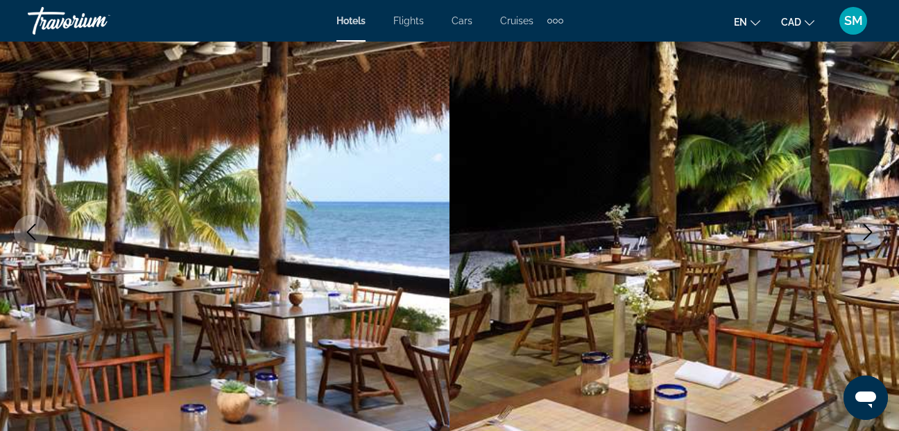
click at [869, 232] on icon "Next image" at bounding box center [867, 232] width 17 height 17
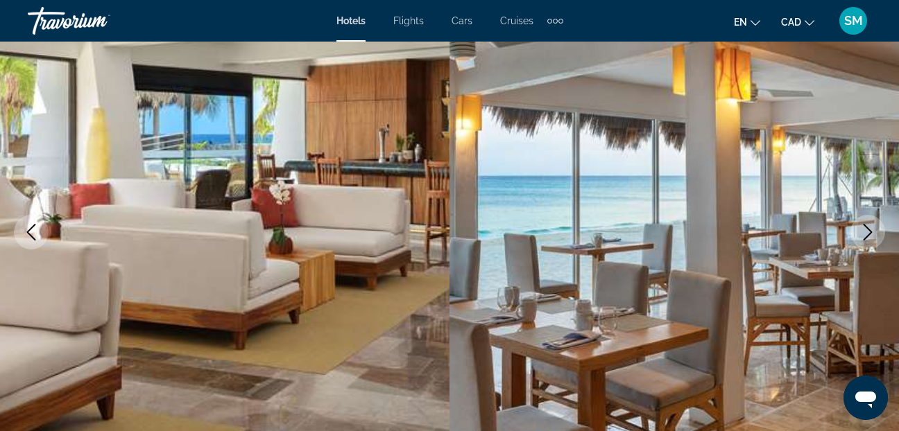
click at [869, 232] on icon "Next image" at bounding box center [867, 232] width 17 height 17
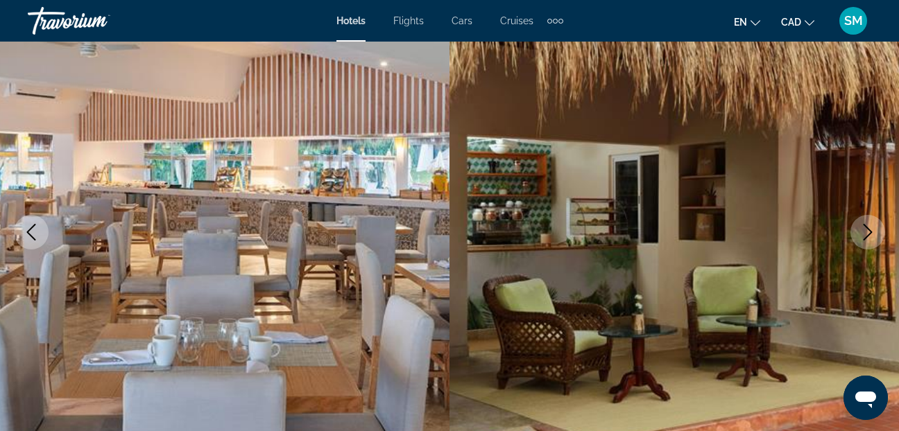
click at [869, 232] on icon "Next image" at bounding box center [867, 232] width 17 height 17
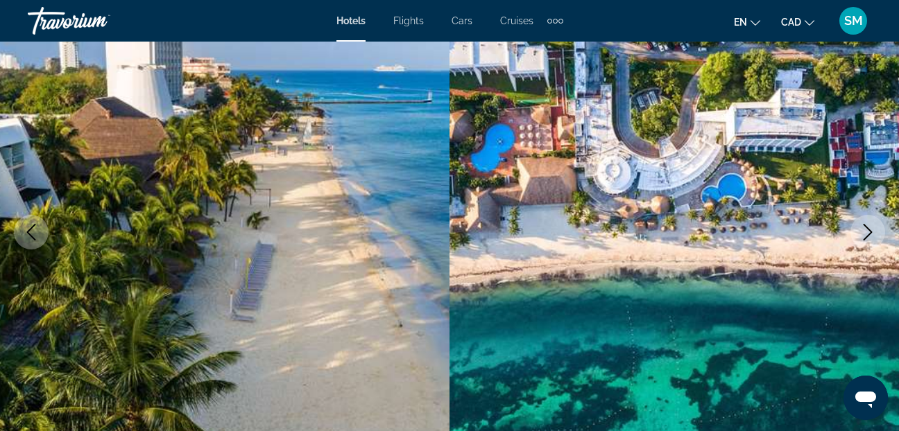
click at [869, 232] on icon "Next image" at bounding box center [867, 232] width 17 height 17
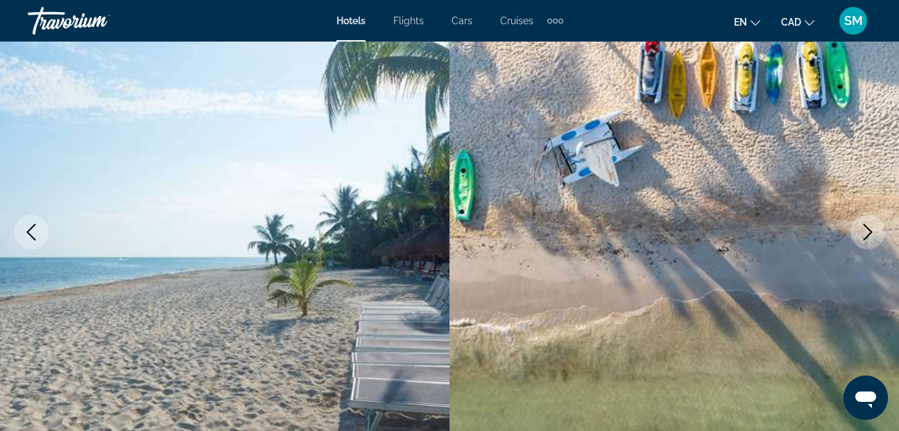
click at [869, 232] on icon "Next image" at bounding box center [867, 232] width 17 height 17
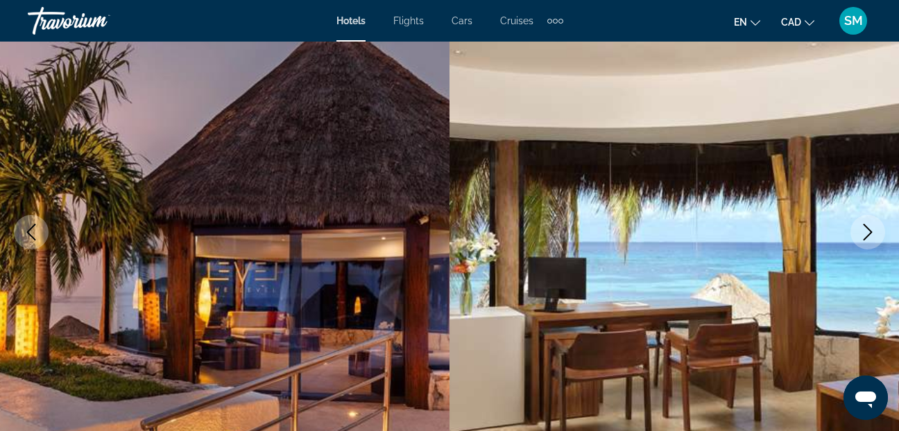
click at [869, 232] on icon "Next image" at bounding box center [867, 232] width 17 height 17
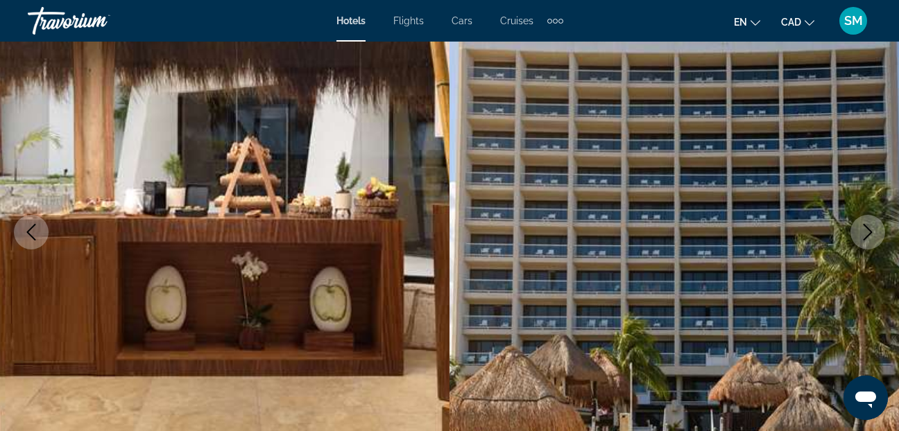
click at [869, 232] on icon "Next image" at bounding box center [867, 232] width 17 height 17
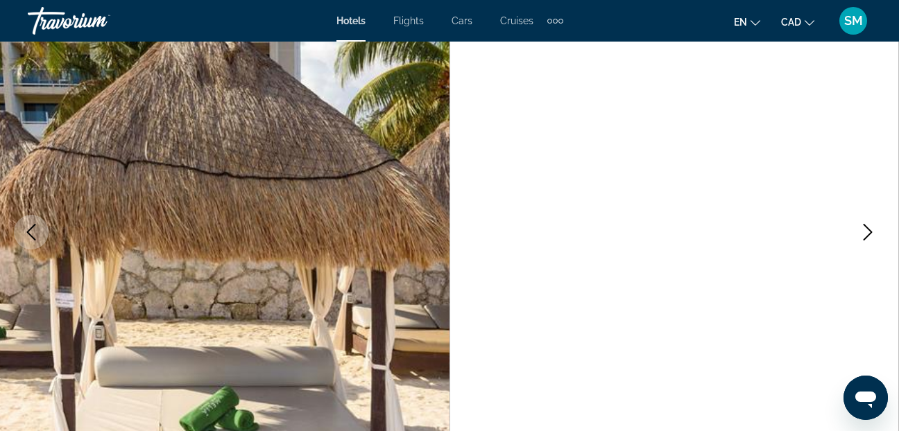
click at [869, 232] on icon "Next image" at bounding box center [867, 232] width 17 height 17
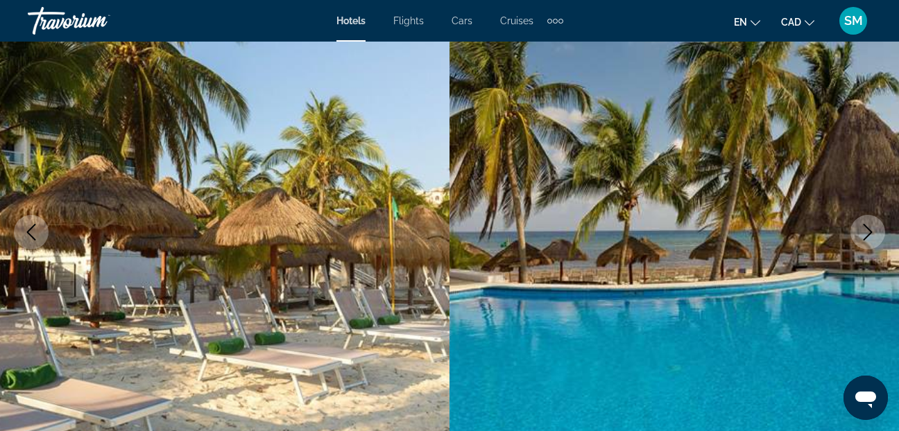
click at [869, 232] on icon "Next image" at bounding box center [867, 232] width 17 height 17
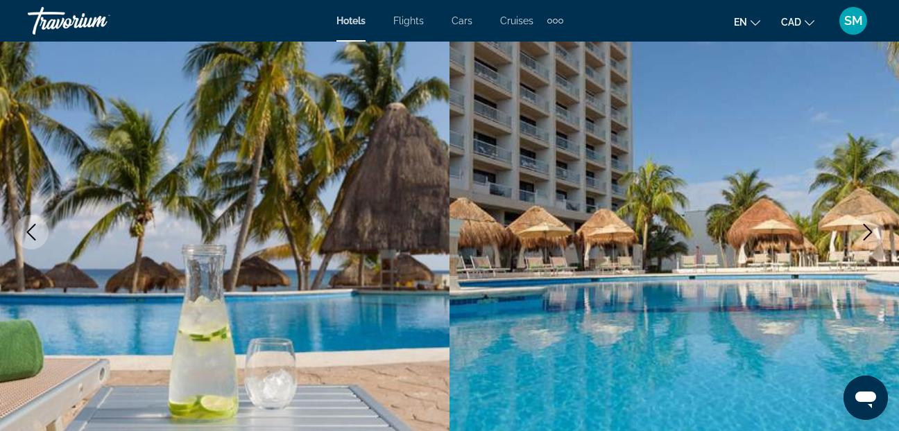
click at [869, 232] on icon "Next image" at bounding box center [867, 232] width 17 height 17
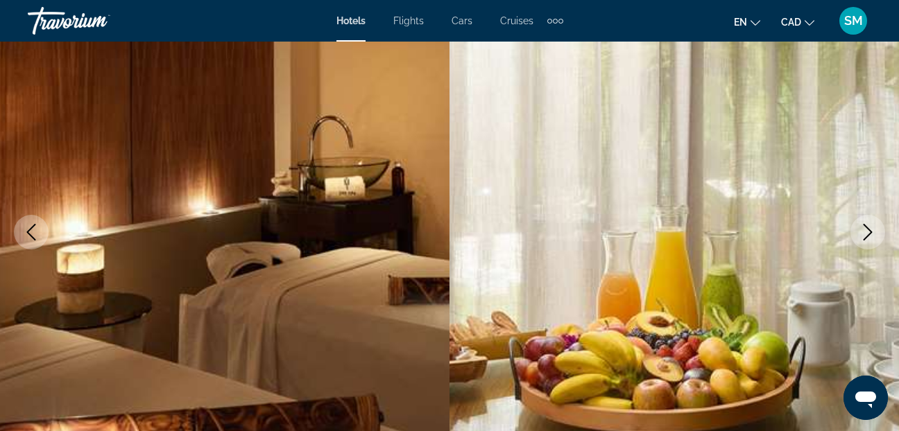
click at [869, 232] on icon "Next image" at bounding box center [867, 232] width 17 height 17
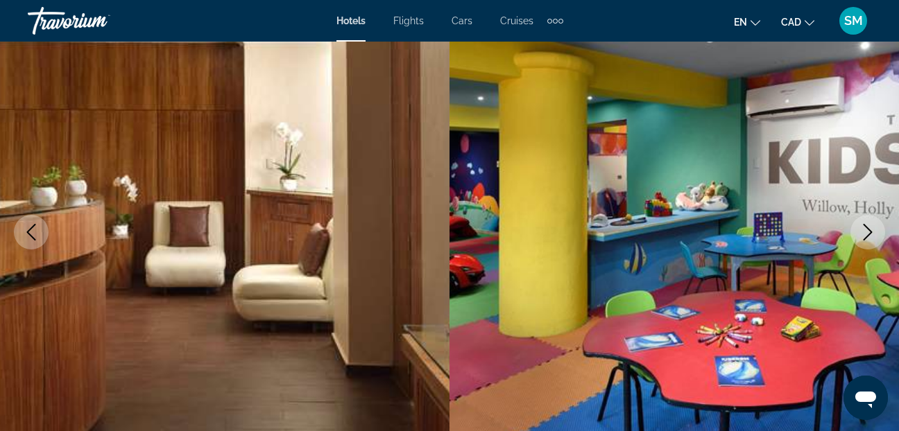
click at [869, 232] on icon "Next image" at bounding box center [867, 232] width 17 height 17
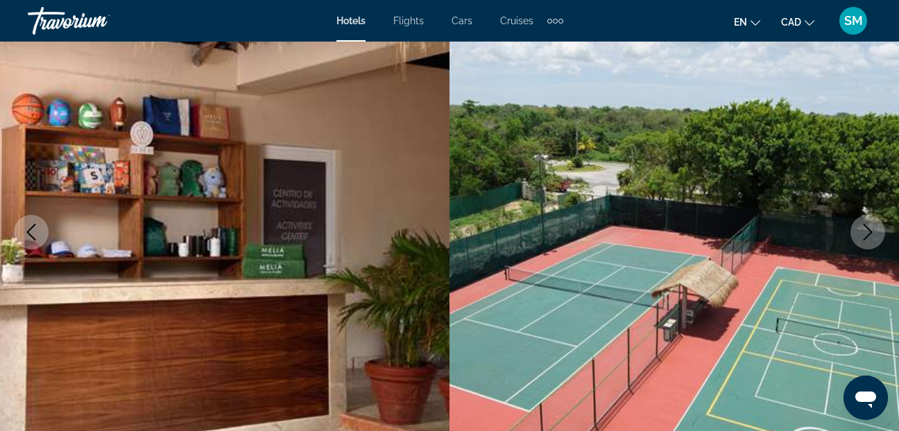
click at [869, 232] on icon "Next image" at bounding box center [867, 232] width 17 height 17
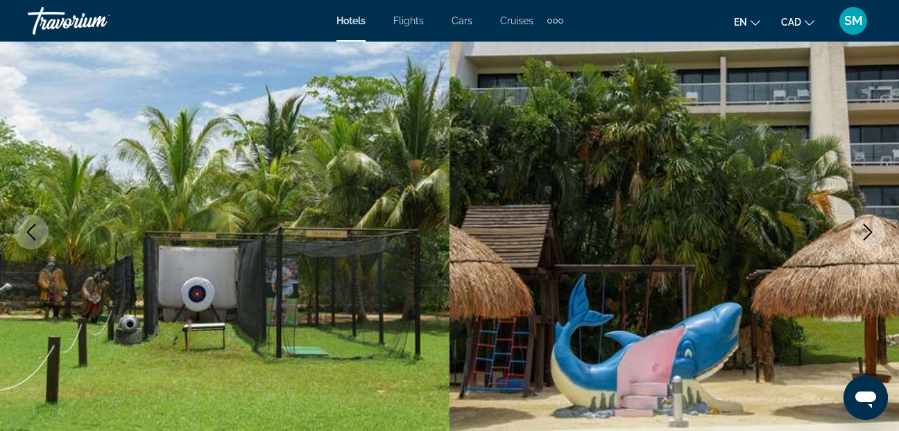
click at [869, 232] on icon "Next image" at bounding box center [867, 232] width 17 height 17
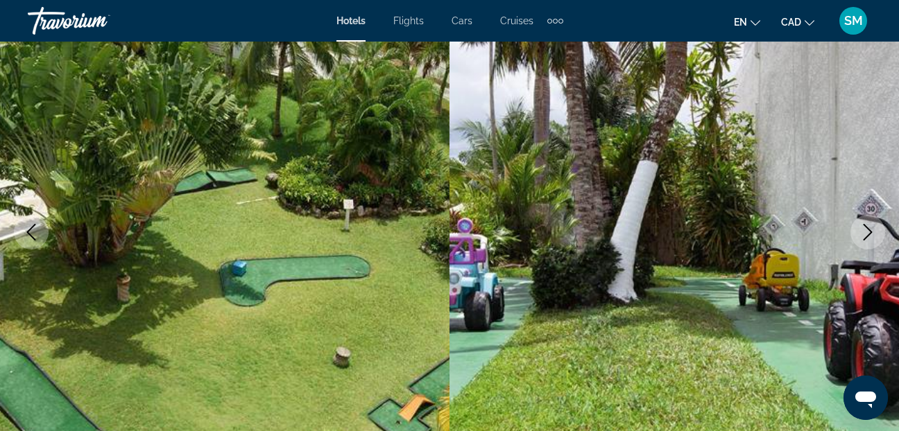
click at [869, 232] on icon "Next image" at bounding box center [867, 232] width 17 height 17
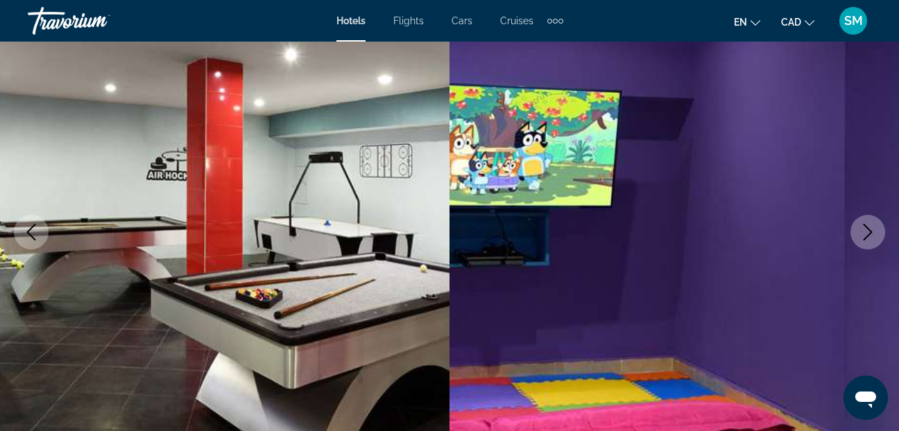
click at [869, 232] on icon "Next image" at bounding box center [867, 232] width 17 height 17
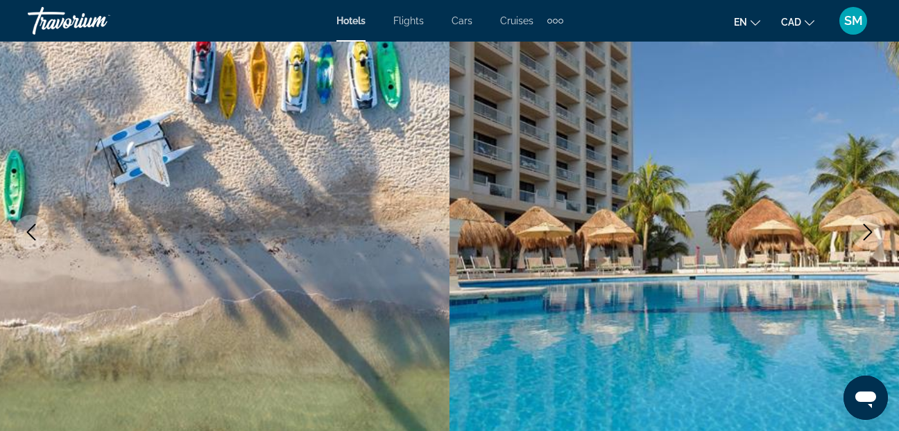
click at [869, 232] on icon "Next image" at bounding box center [867, 232] width 17 height 17
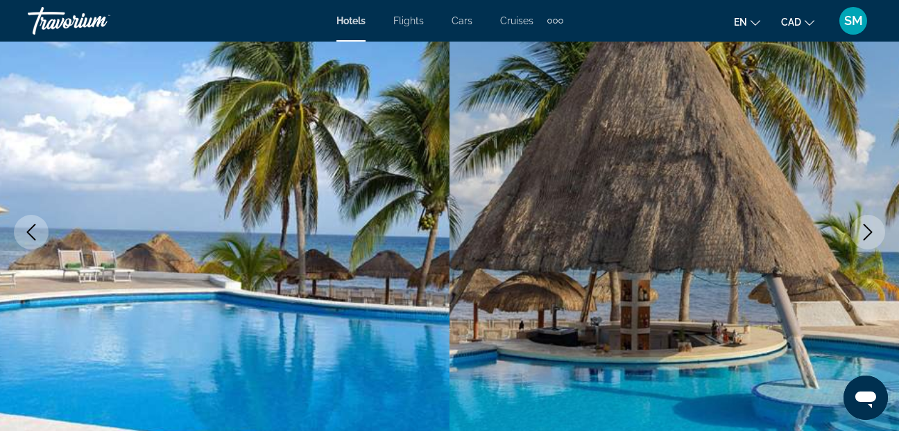
click at [869, 232] on icon "Next image" at bounding box center [867, 232] width 17 height 17
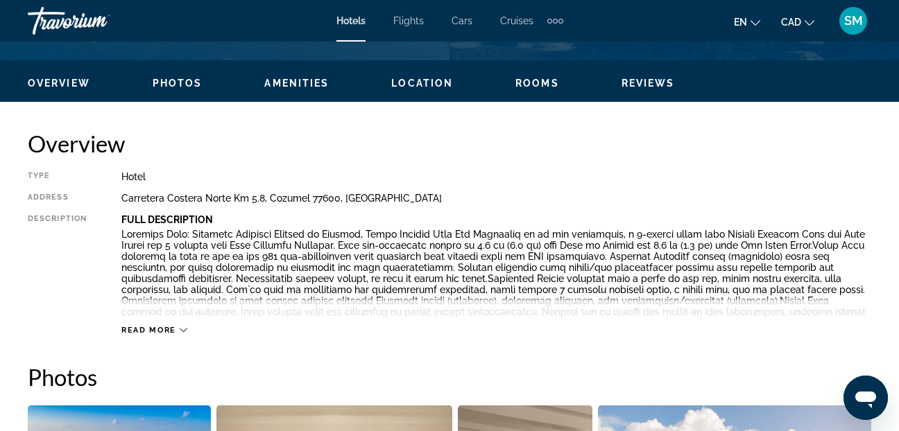
scroll to position [574, 0]
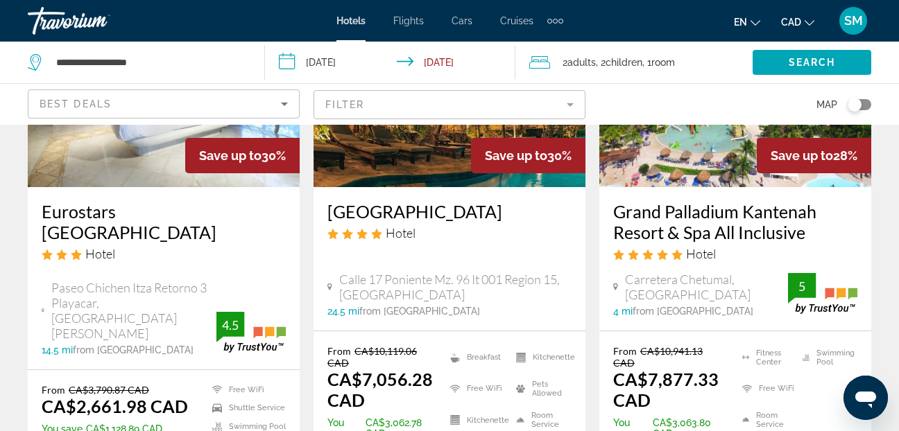
scroll to position [2162, 0]
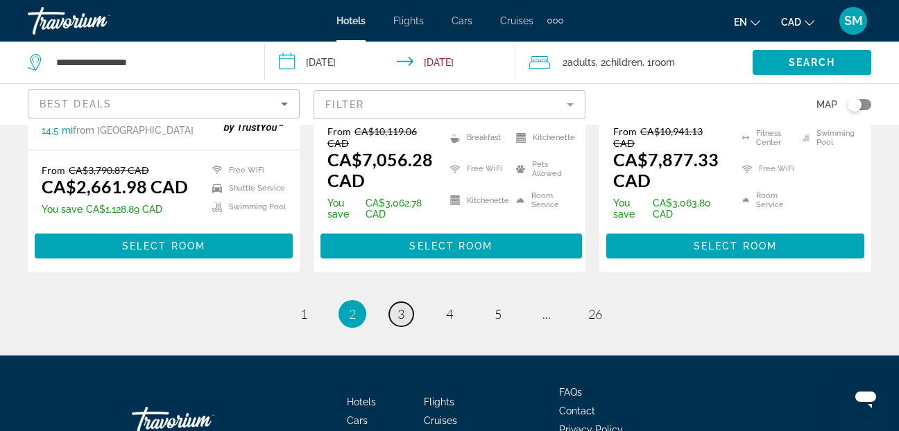
click at [401, 307] on span "3" at bounding box center [400, 314] width 7 height 15
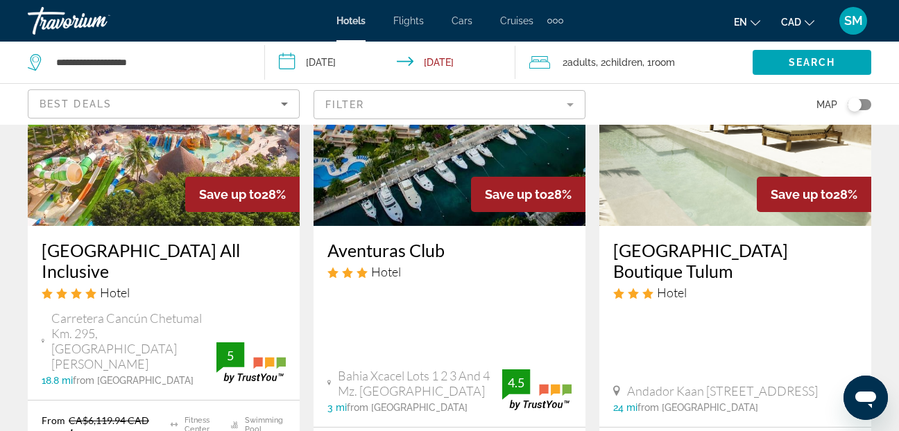
scroll to position [139, 0]
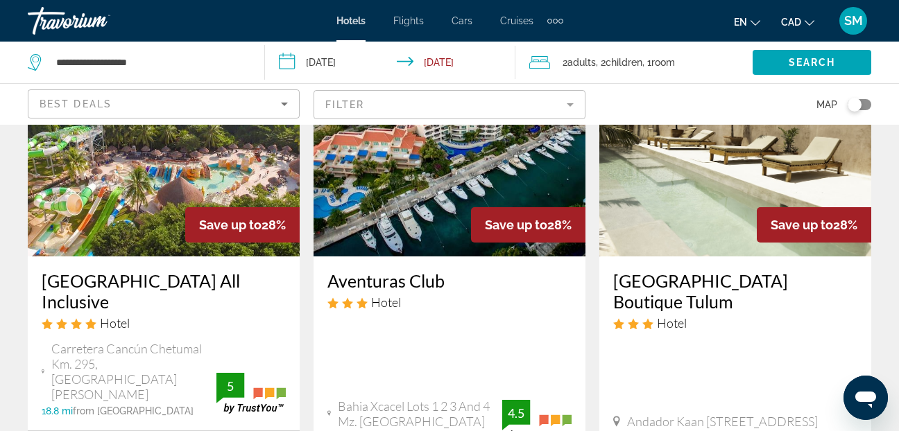
click at [510, 19] on span "Cruises" at bounding box center [516, 20] width 33 height 11
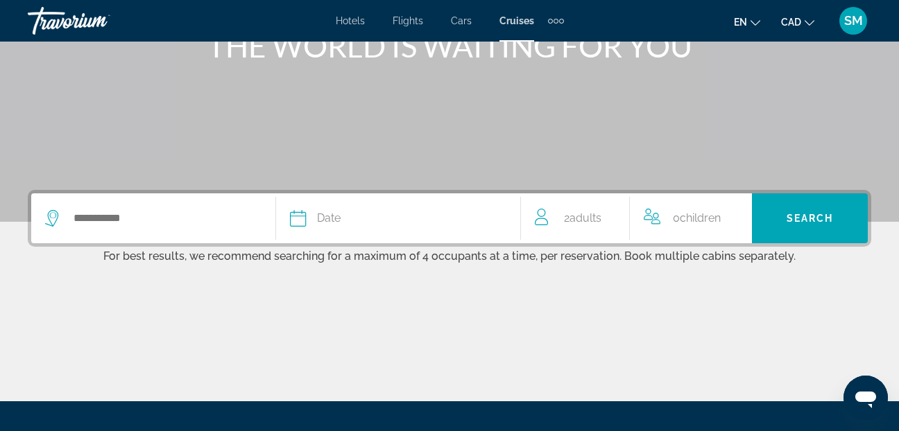
scroll to position [208, 0]
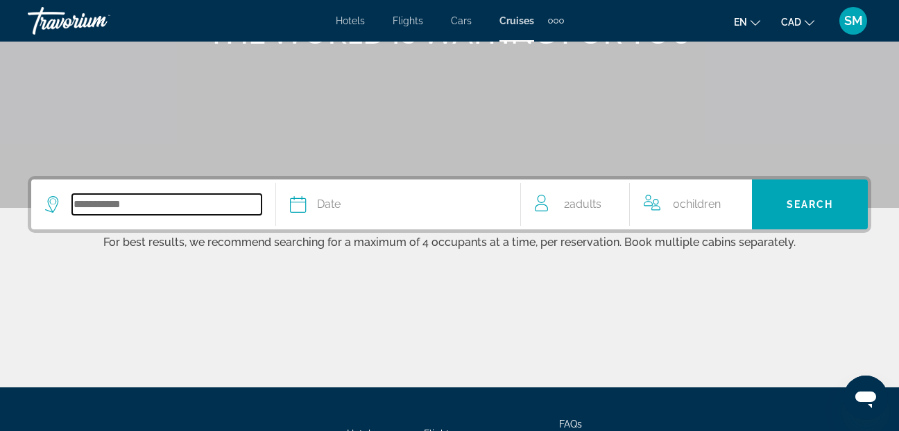
click at [96, 200] on input "Search widget" at bounding box center [166, 204] width 189 height 21
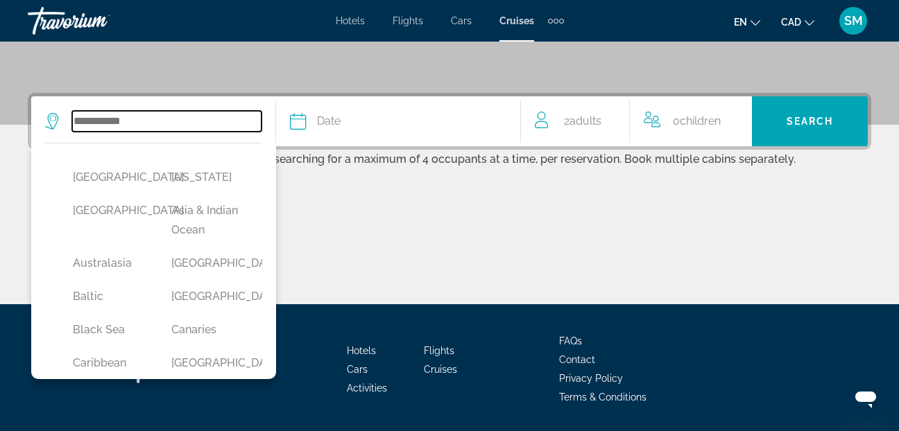
scroll to position [334, 0]
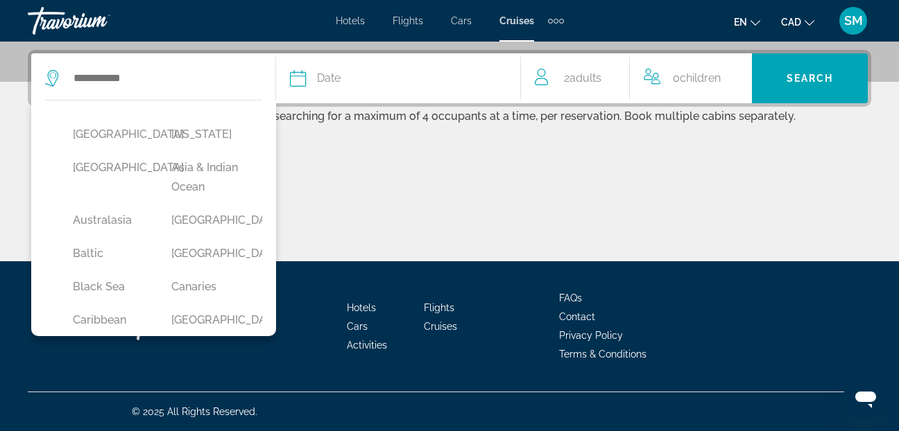
click at [389, 191] on div "Main content" at bounding box center [449, 209] width 843 height 104
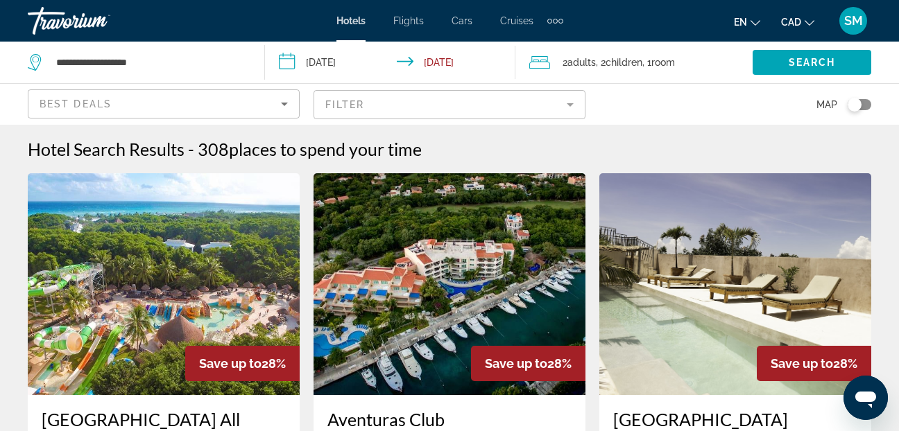
click at [174, 310] on img "Main content" at bounding box center [164, 284] width 272 height 222
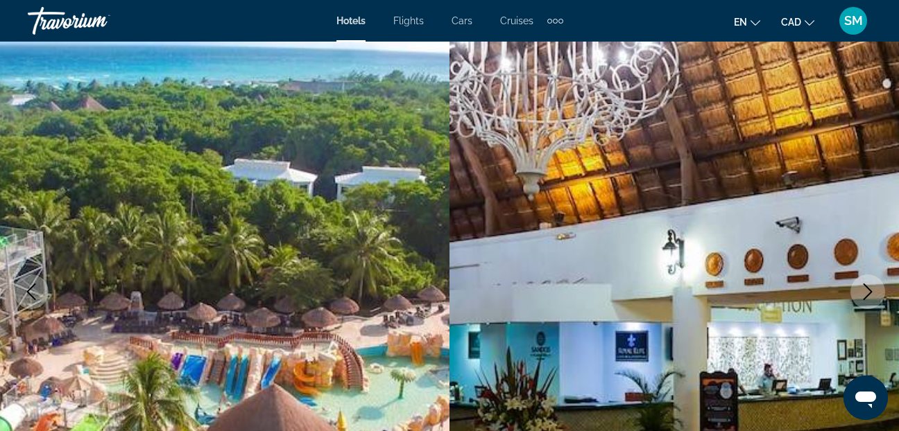
scroll to position [208, 0]
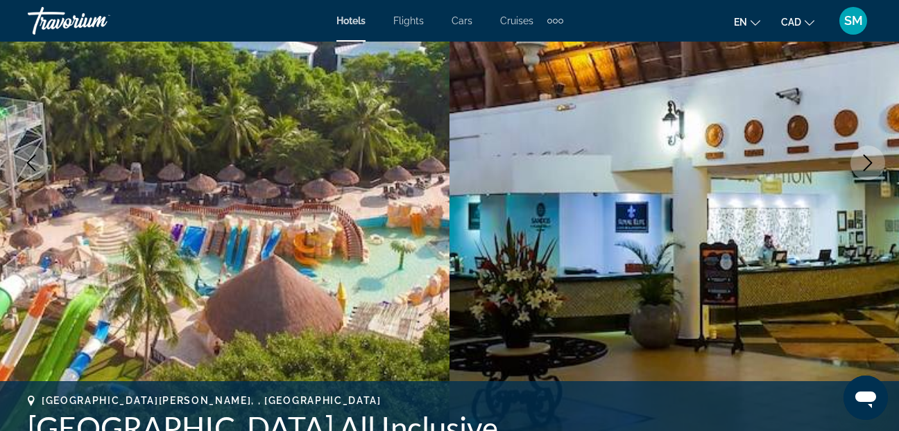
click at [867, 163] on icon "Next image" at bounding box center [867, 163] width 17 height 17
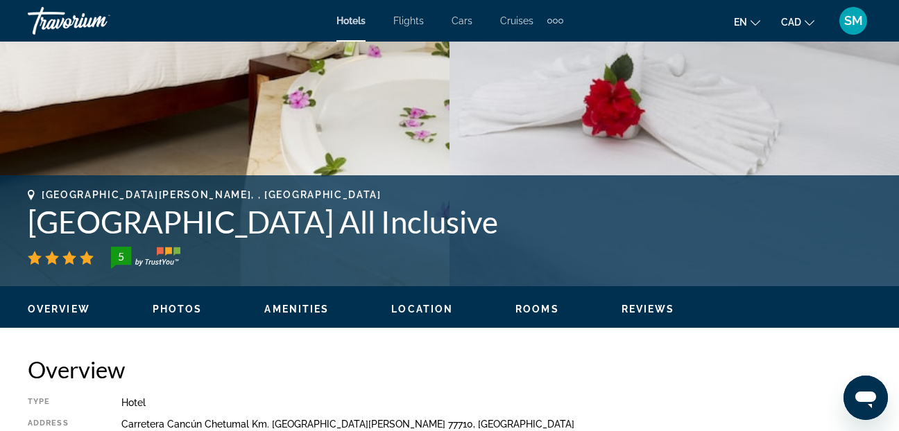
scroll to position [224, 0]
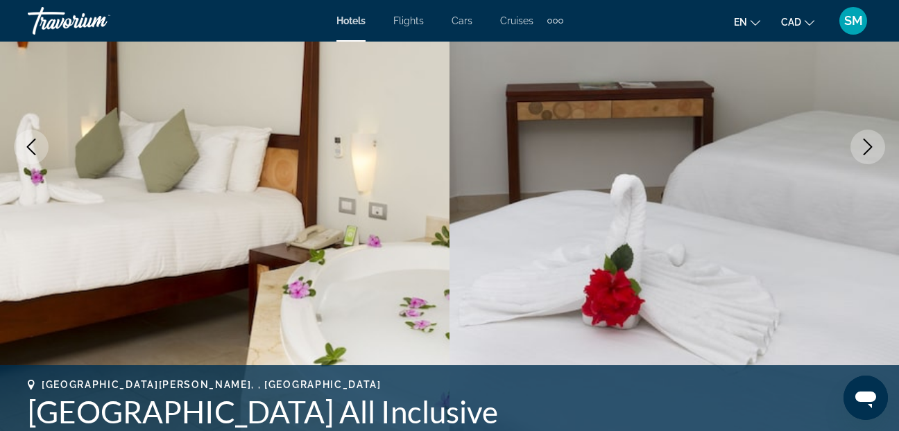
click at [863, 145] on icon "Next image" at bounding box center [867, 147] width 17 height 17
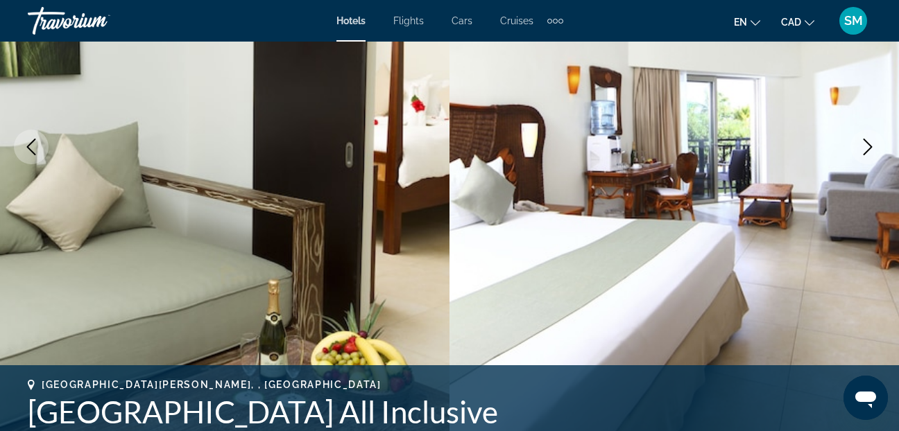
click at [872, 148] on icon "Next image" at bounding box center [867, 147] width 17 height 17
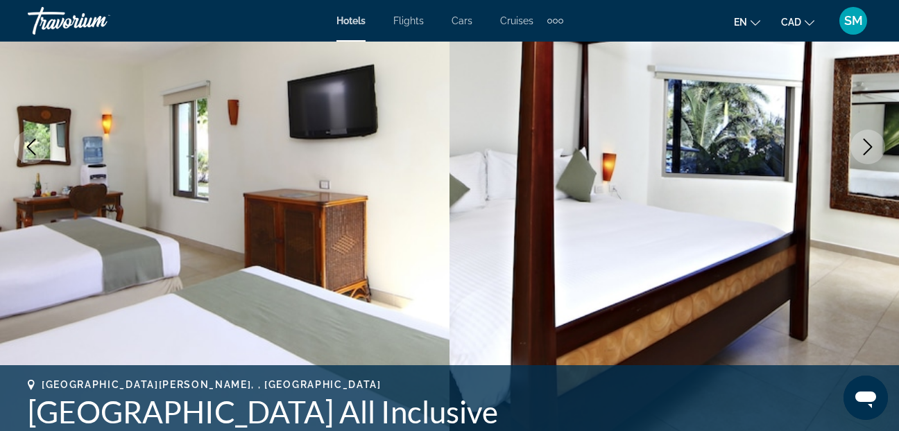
click at [866, 150] on icon "Next image" at bounding box center [867, 147] width 17 height 17
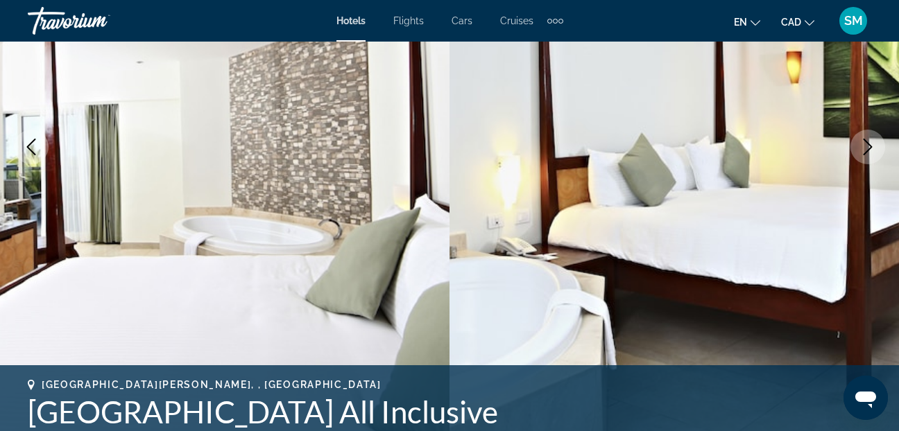
click at [866, 150] on icon "Next image" at bounding box center [867, 147] width 17 height 17
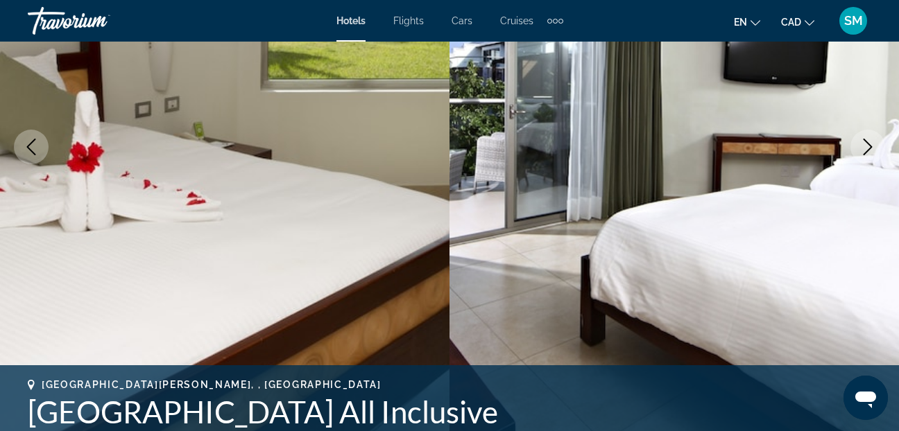
click at [866, 150] on icon "Next image" at bounding box center [867, 147] width 17 height 17
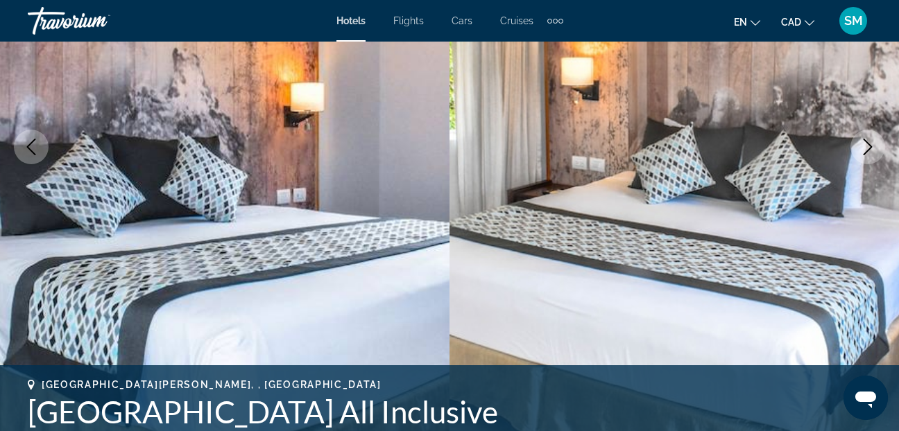
click at [866, 150] on icon "Next image" at bounding box center [867, 147] width 17 height 17
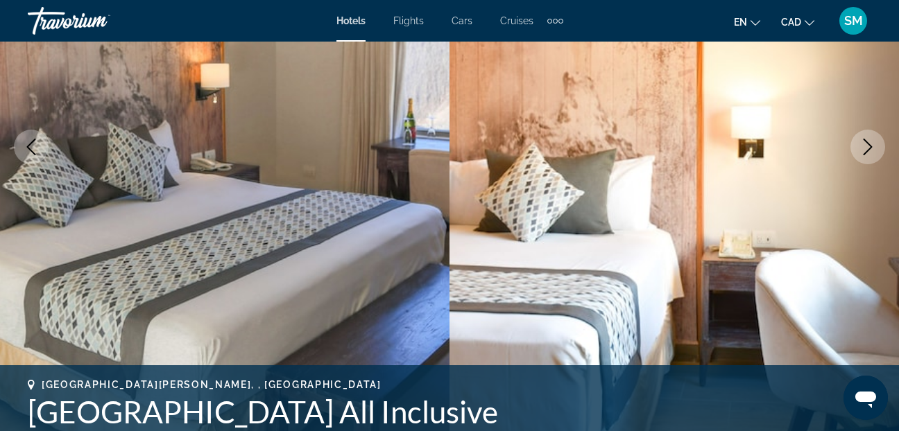
click at [866, 150] on icon "Next image" at bounding box center [867, 147] width 17 height 17
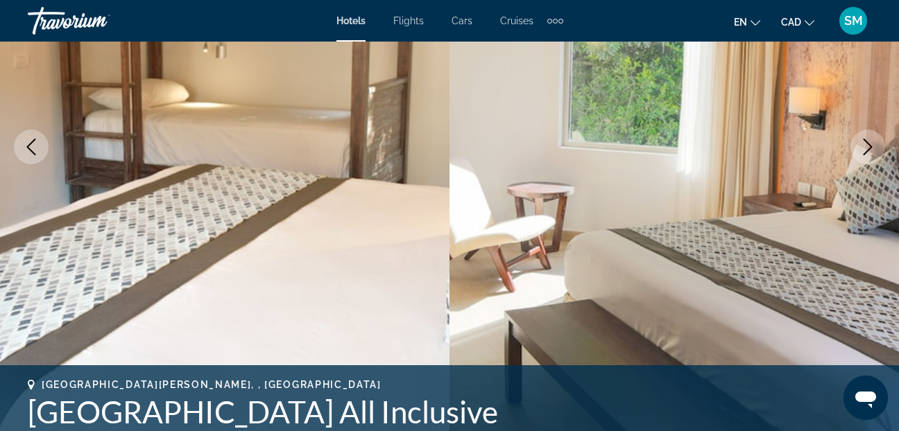
click at [866, 150] on icon "Next image" at bounding box center [867, 147] width 17 height 17
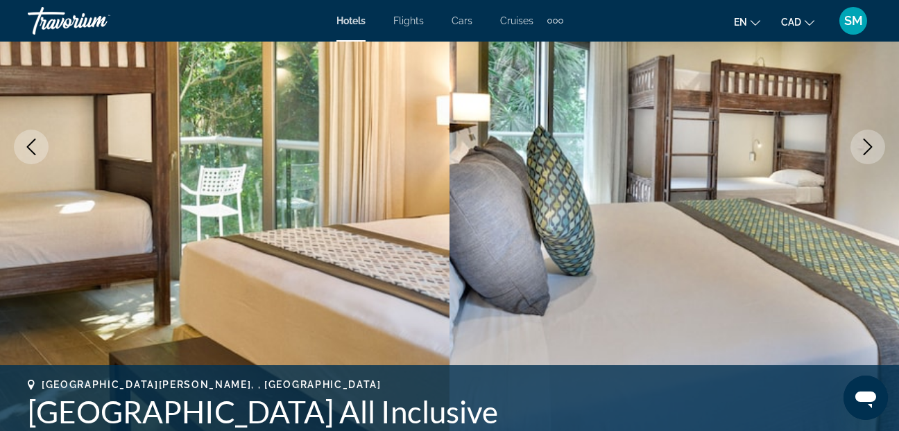
click at [866, 150] on icon "Next image" at bounding box center [867, 147] width 17 height 17
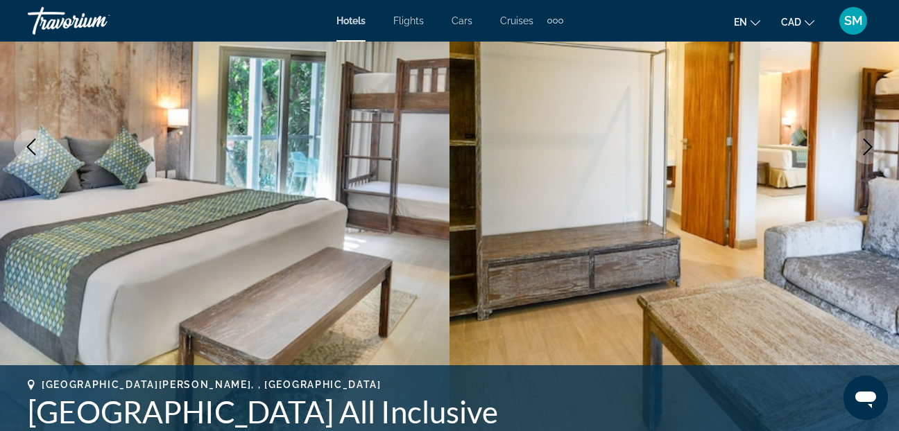
click at [866, 150] on icon "Next image" at bounding box center [867, 147] width 17 height 17
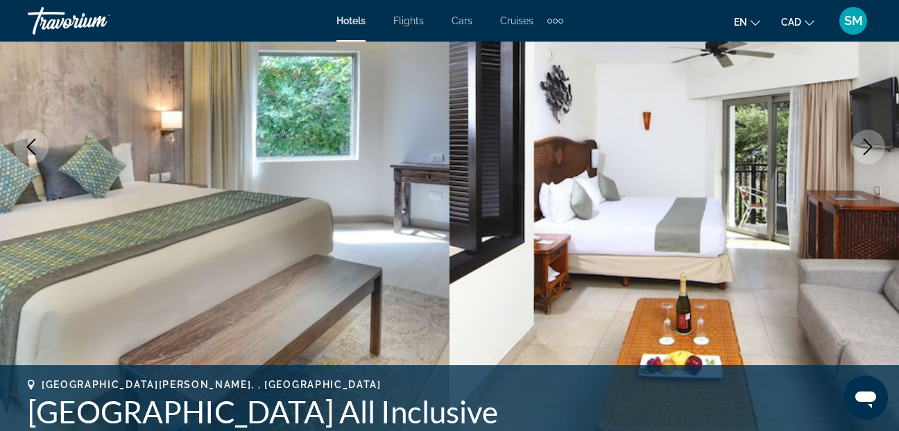
click at [866, 150] on icon "Next image" at bounding box center [867, 147] width 17 height 17
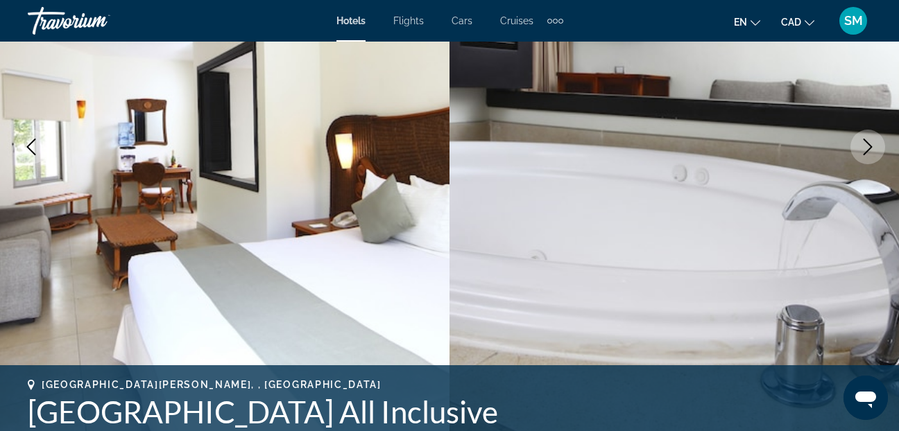
click at [866, 150] on icon "Next image" at bounding box center [867, 147] width 17 height 17
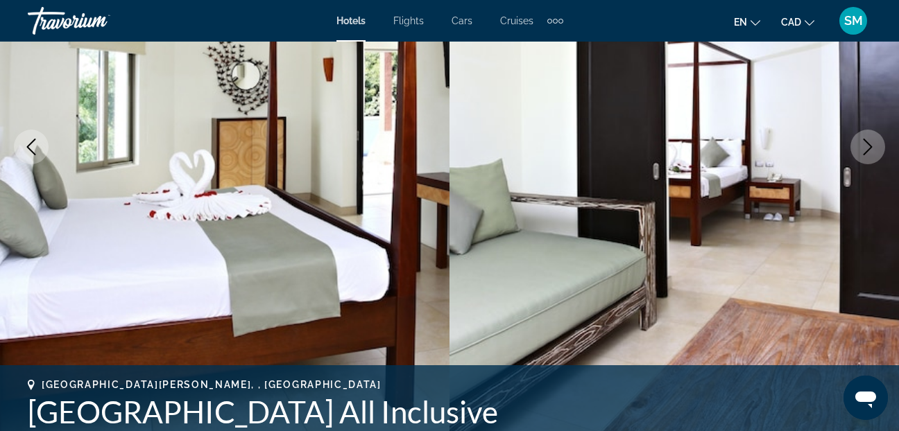
click at [866, 150] on icon "Next image" at bounding box center [867, 147] width 17 height 17
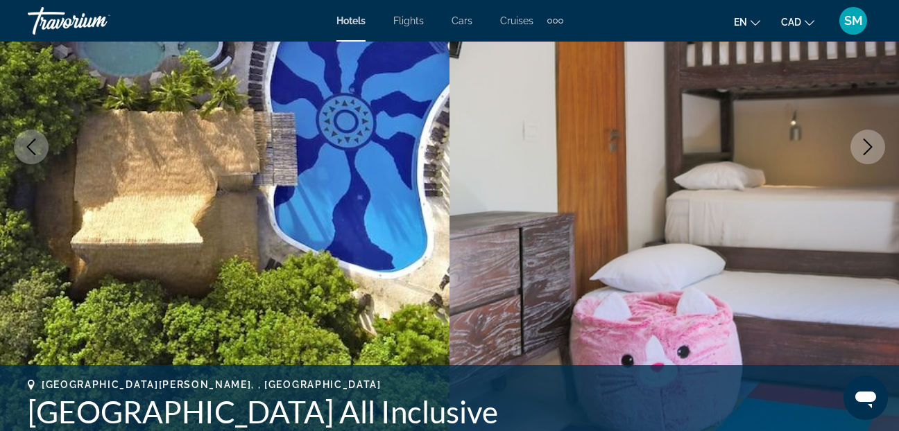
click at [866, 150] on icon "Next image" at bounding box center [867, 147] width 17 height 17
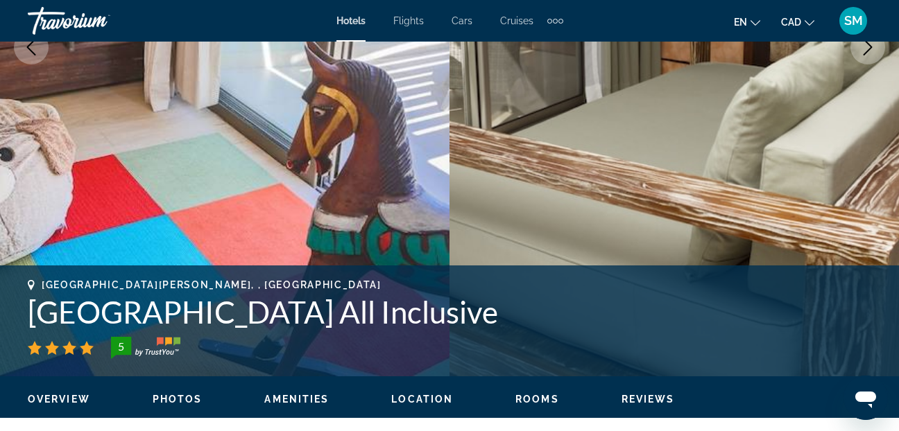
scroll to position [293, 0]
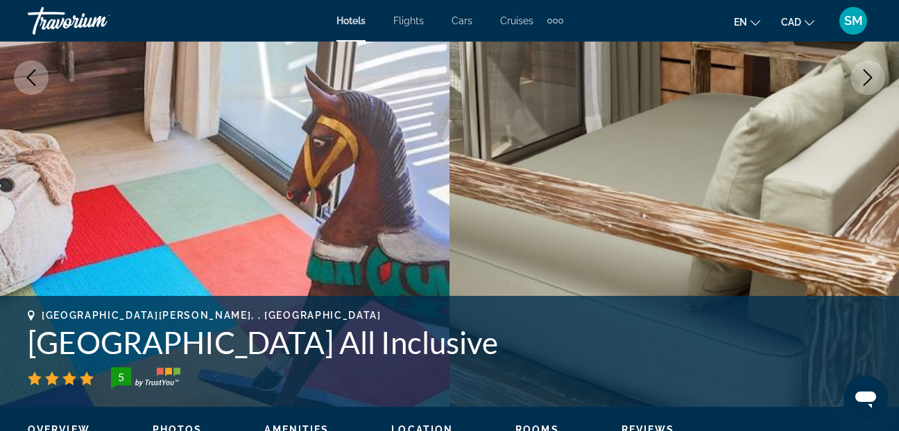
click at [868, 82] on icon "Next image" at bounding box center [867, 77] width 17 height 17
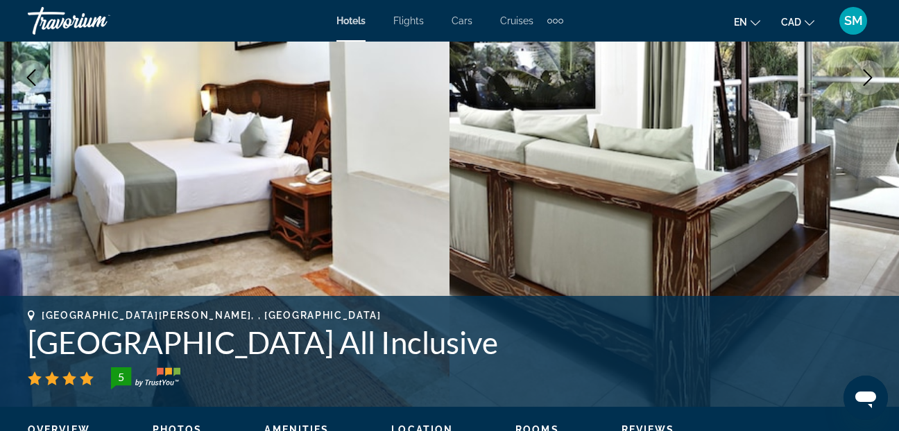
click at [868, 82] on icon "Next image" at bounding box center [867, 77] width 17 height 17
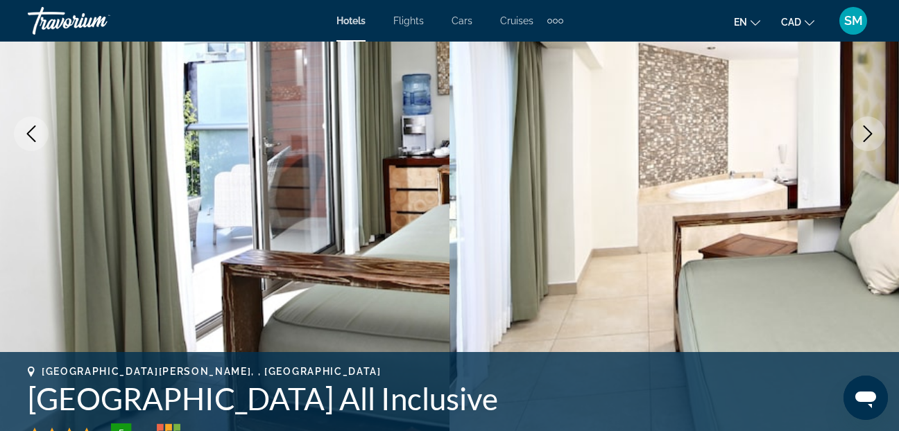
scroll to position [155, 0]
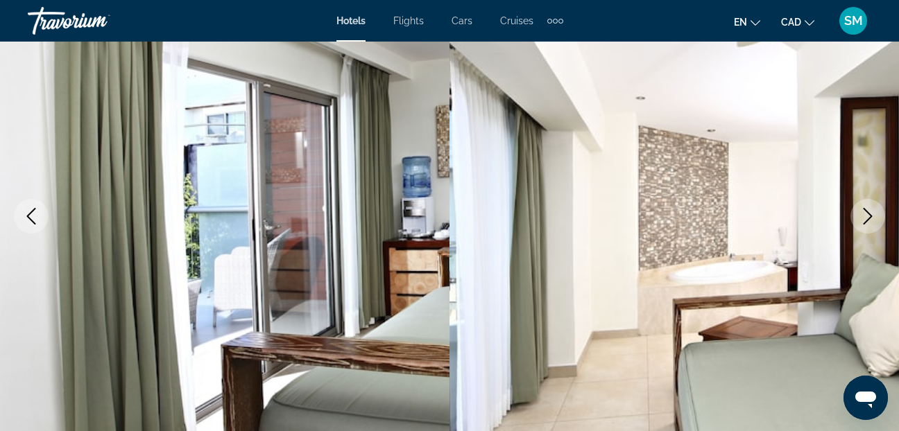
click at [863, 214] on icon "Next image" at bounding box center [867, 216] width 17 height 17
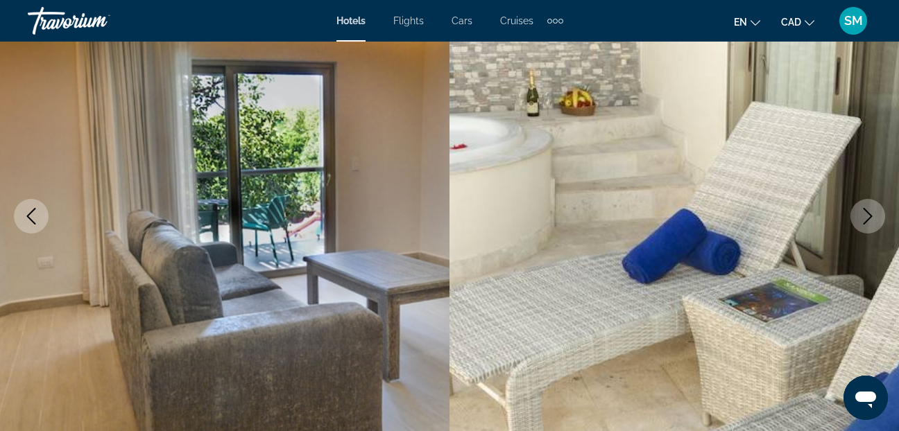
click at [863, 214] on icon "Next image" at bounding box center [867, 216] width 17 height 17
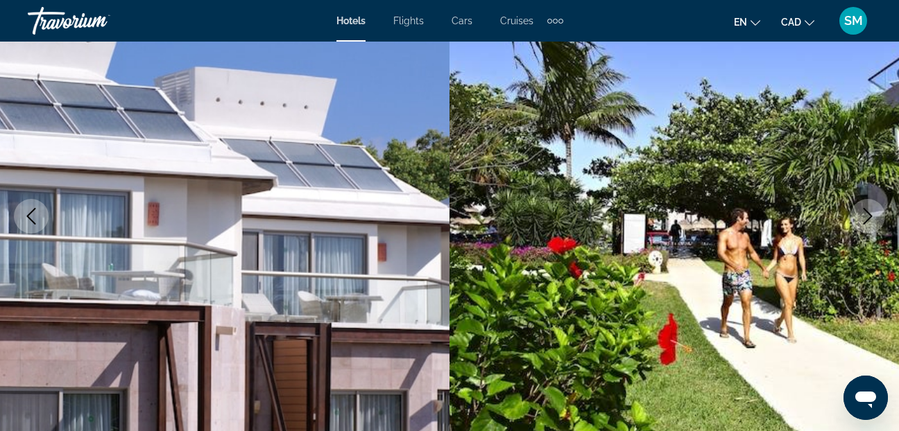
click at [863, 214] on icon "Next image" at bounding box center [867, 216] width 17 height 17
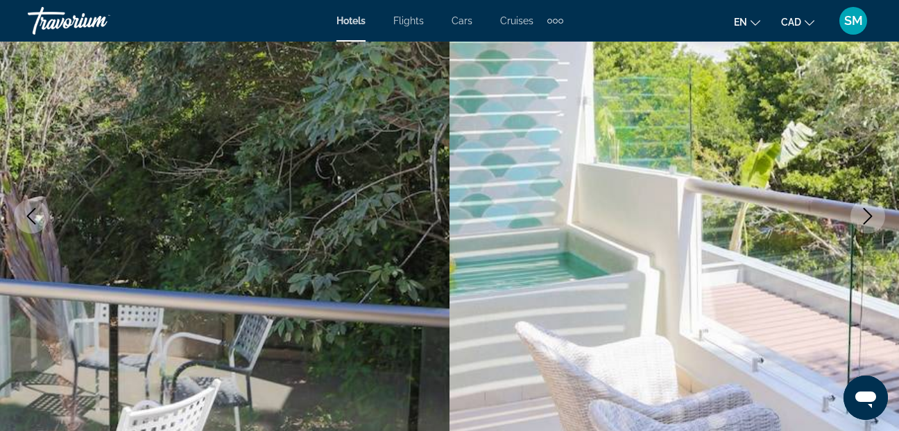
click at [863, 214] on icon "Next image" at bounding box center [867, 216] width 17 height 17
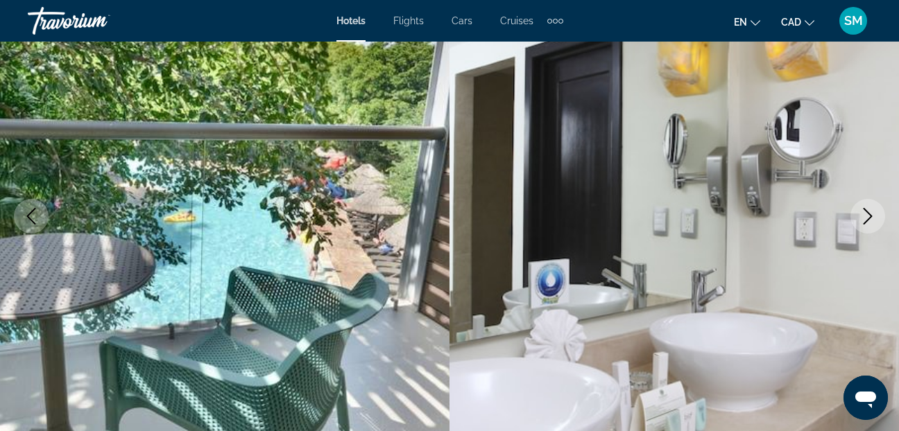
click at [863, 214] on icon "Next image" at bounding box center [867, 216] width 17 height 17
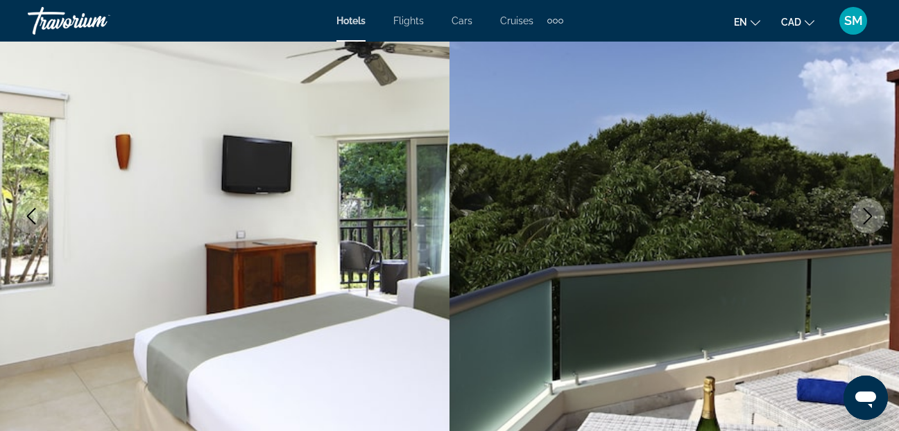
click at [863, 214] on icon "Next image" at bounding box center [867, 216] width 17 height 17
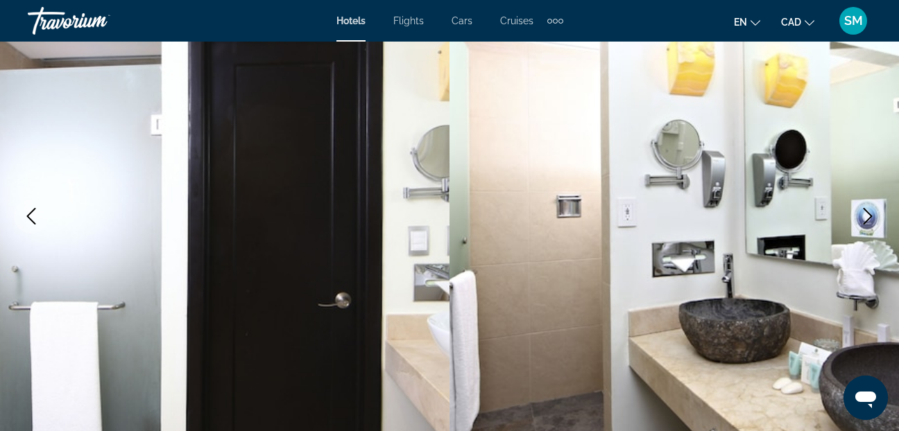
click at [863, 214] on icon "Next image" at bounding box center [867, 216] width 17 height 17
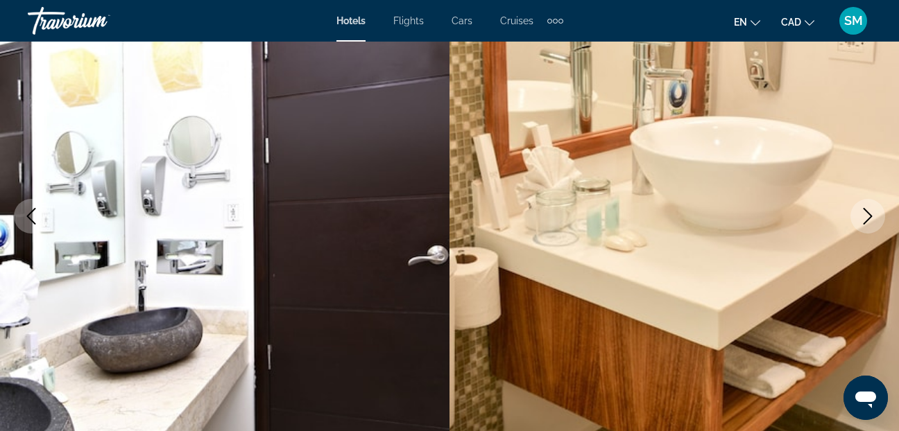
click at [863, 214] on icon "Next image" at bounding box center [867, 216] width 17 height 17
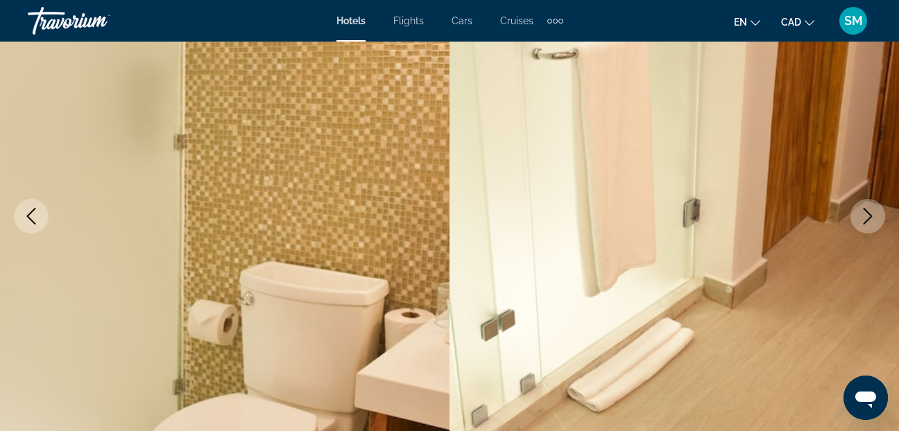
click at [863, 214] on icon "Next image" at bounding box center [867, 216] width 17 height 17
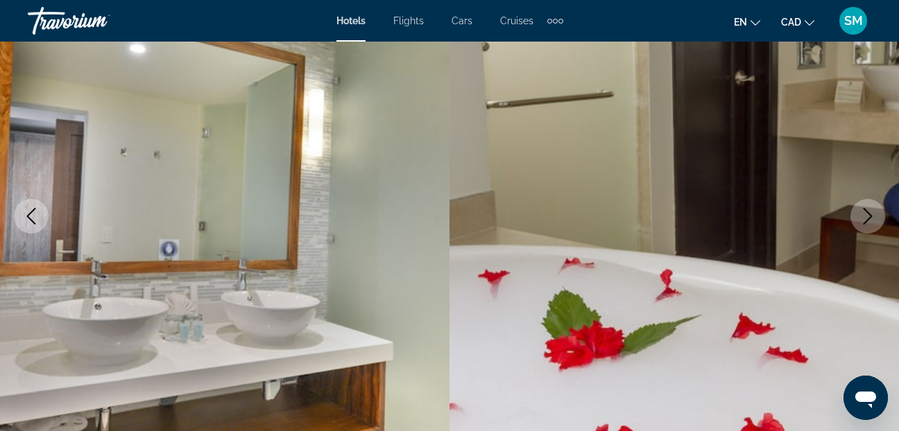
click at [863, 214] on icon "Next image" at bounding box center [867, 216] width 17 height 17
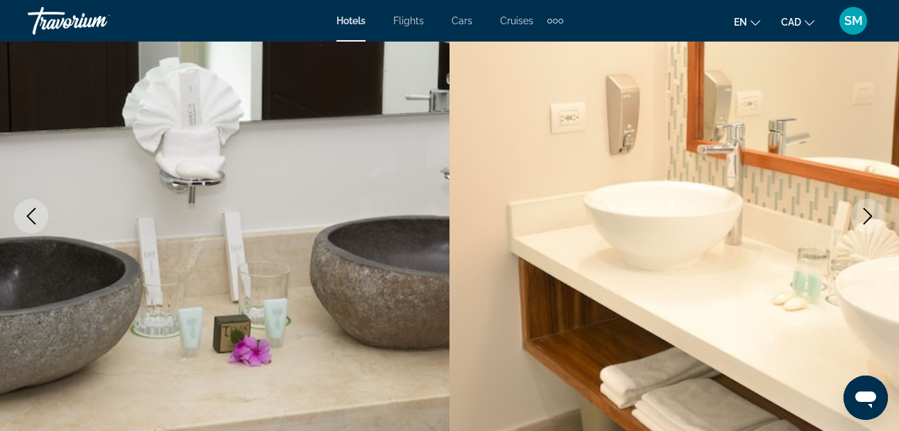
click at [863, 214] on icon "Next image" at bounding box center [867, 216] width 17 height 17
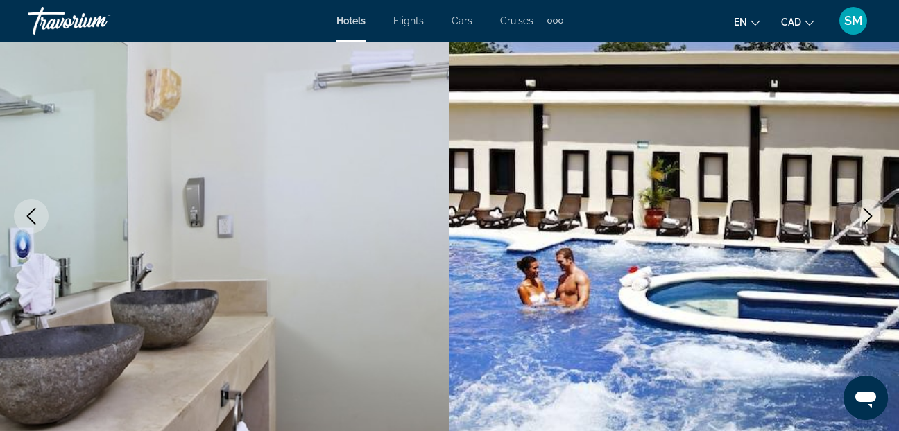
click at [863, 214] on icon "Next image" at bounding box center [867, 216] width 17 height 17
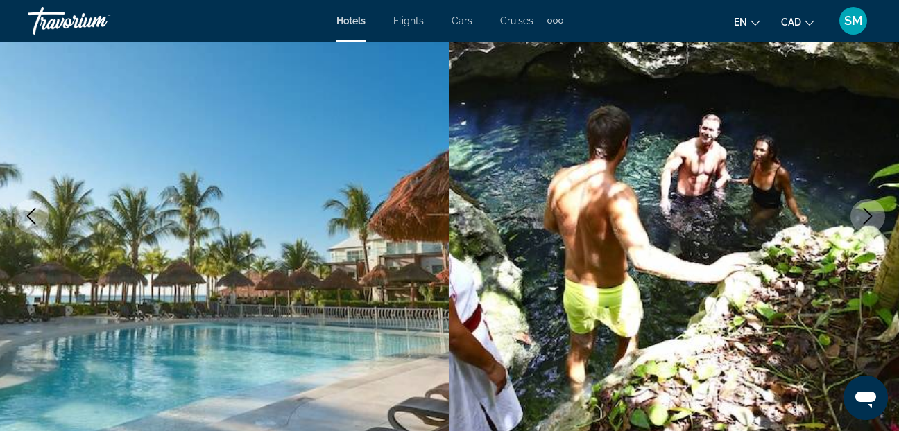
click at [863, 214] on icon "Next image" at bounding box center [867, 216] width 17 height 17
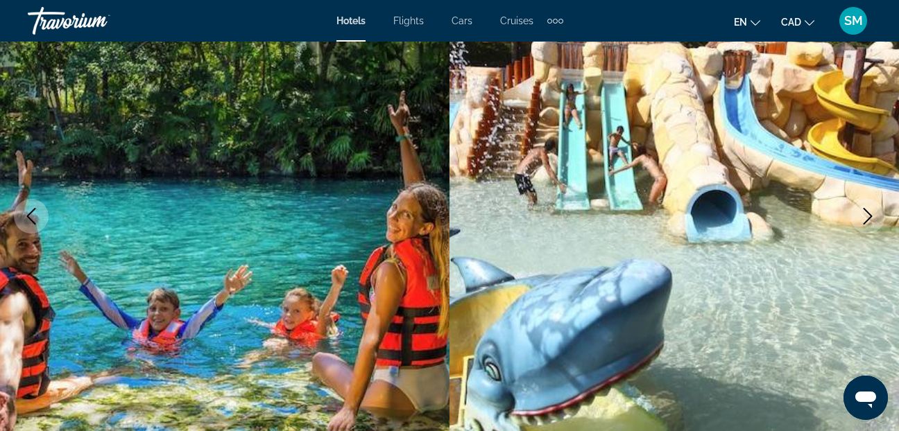
click at [863, 214] on icon "Next image" at bounding box center [867, 216] width 17 height 17
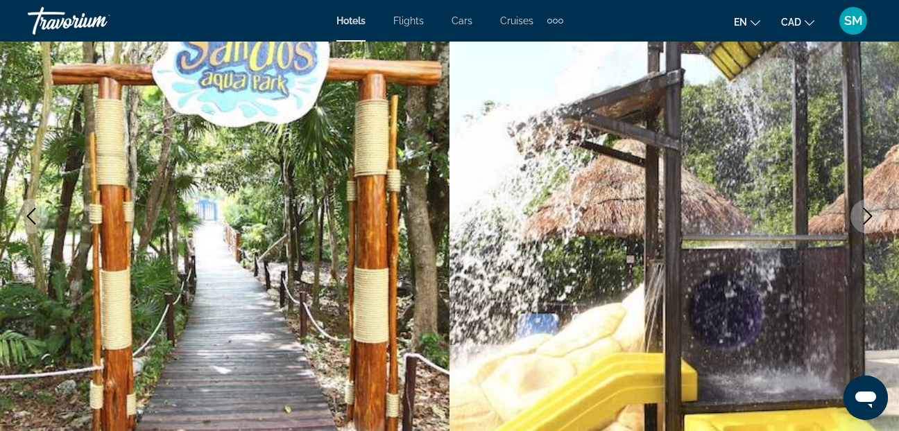
click at [863, 214] on icon "Next image" at bounding box center [867, 216] width 17 height 17
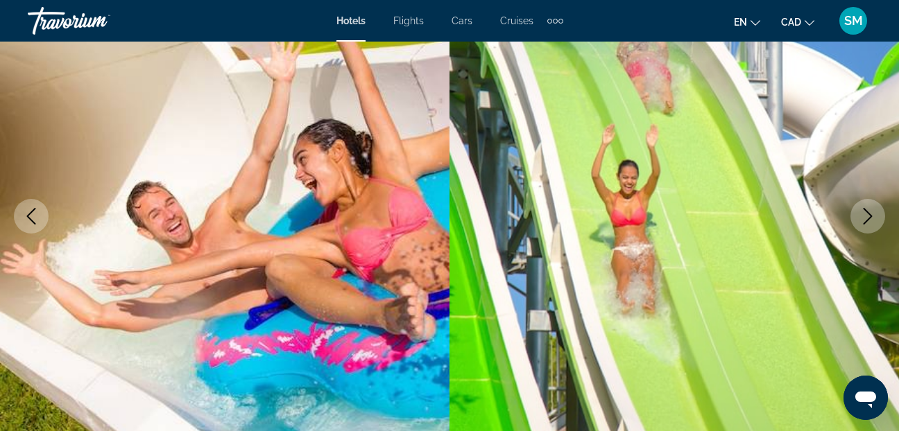
click at [863, 214] on icon "Next image" at bounding box center [867, 216] width 17 height 17
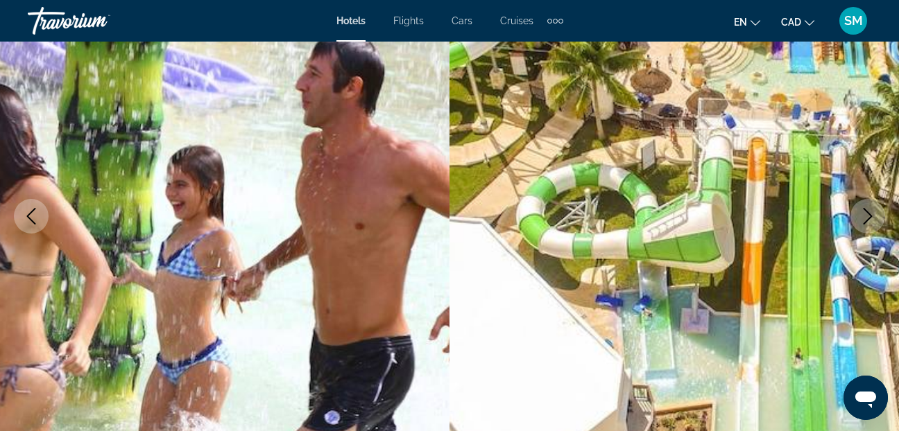
click at [863, 214] on icon "Next image" at bounding box center [867, 216] width 17 height 17
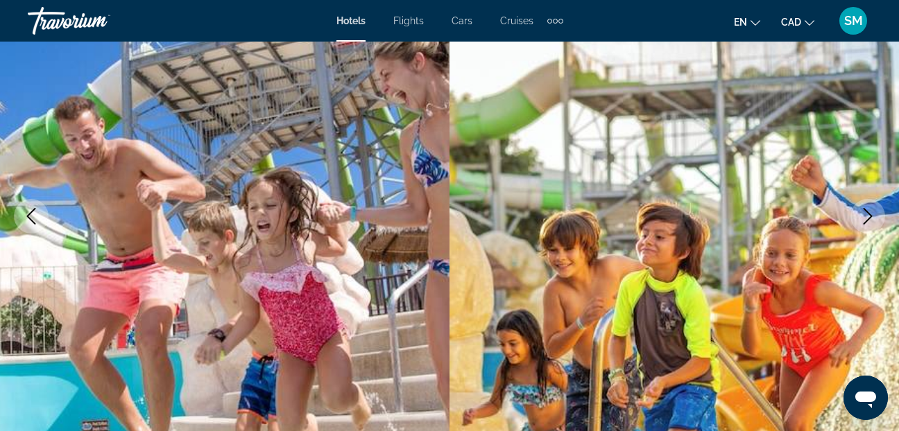
click at [863, 214] on icon "Next image" at bounding box center [867, 216] width 17 height 17
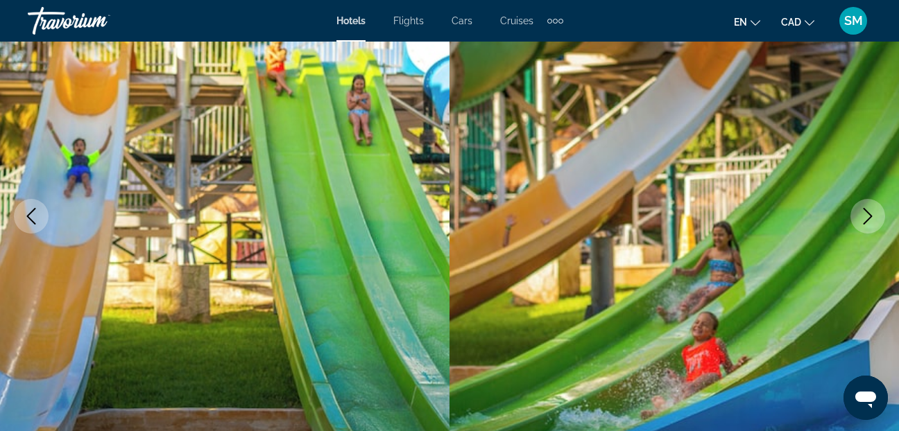
click at [863, 214] on icon "Next image" at bounding box center [867, 216] width 17 height 17
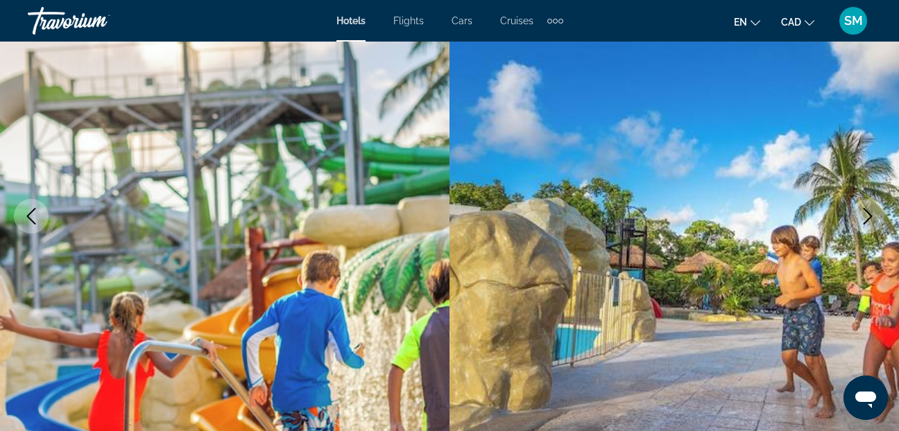
click at [863, 214] on icon "Next image" at bounding box center [867, 216] width 17 height 17
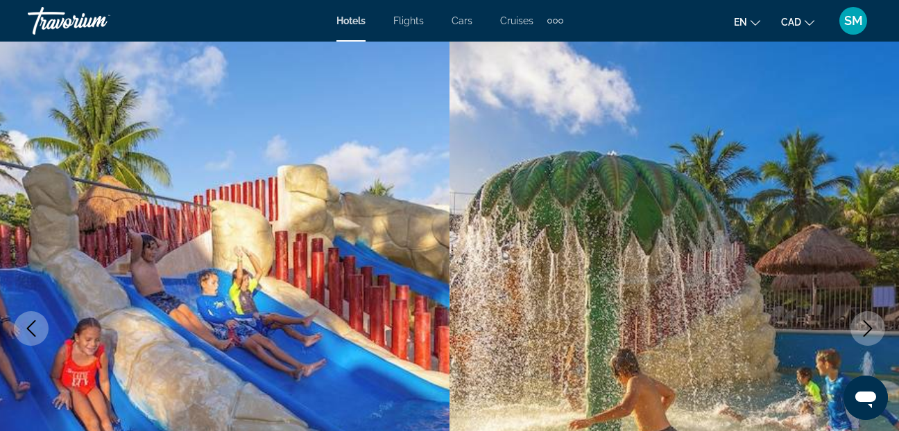
scroll to position [0, 0]
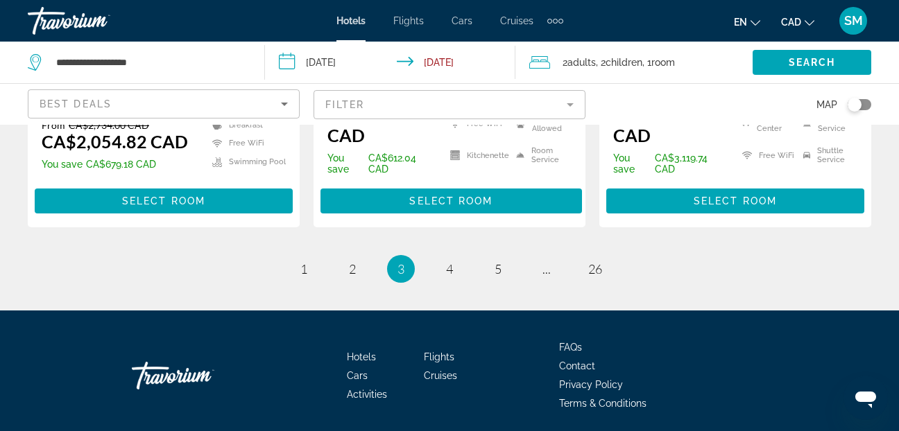
scroll to position [2151, 0]
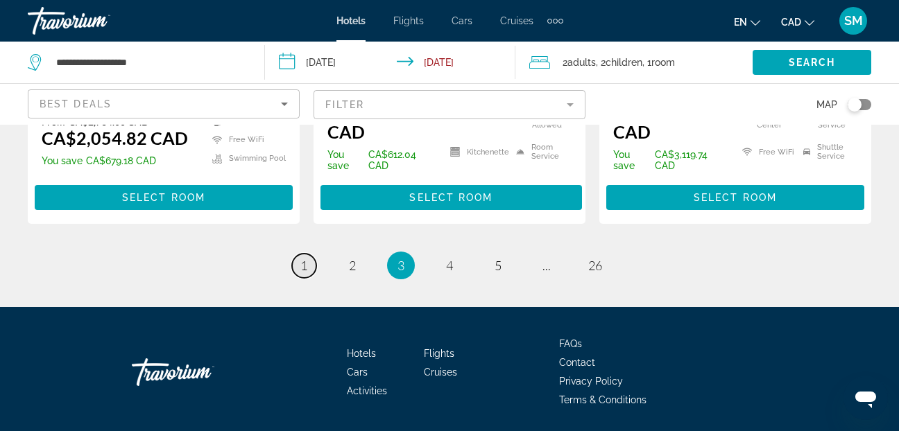
click at [303, 258] on span "1" at bounding box center [303, 265] width 7 height 15
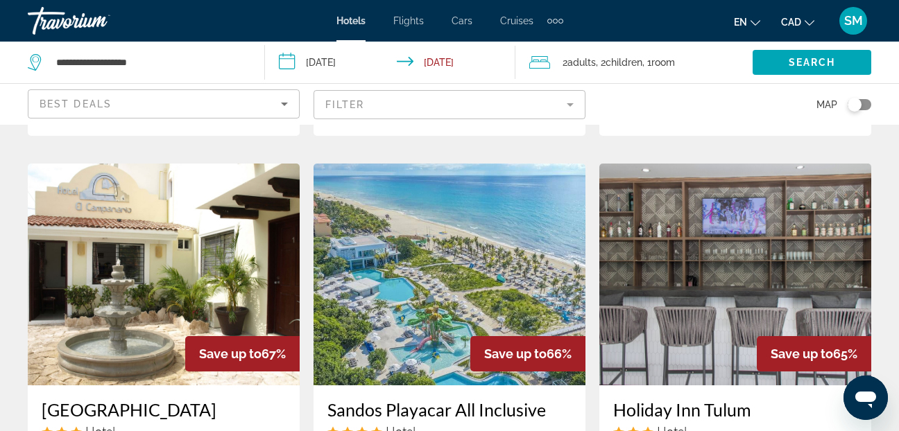
scroll to position [555, 0]
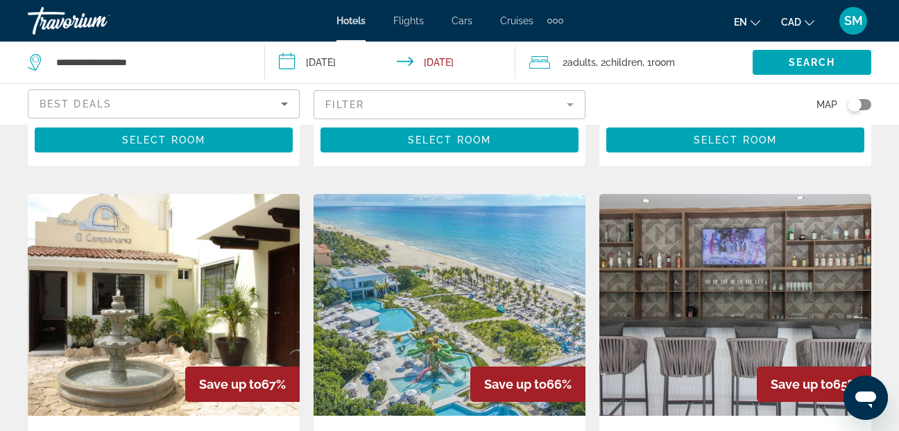
click at [411, 295] on img "Main content" at bounding box center [449, 305] width 272 height 222
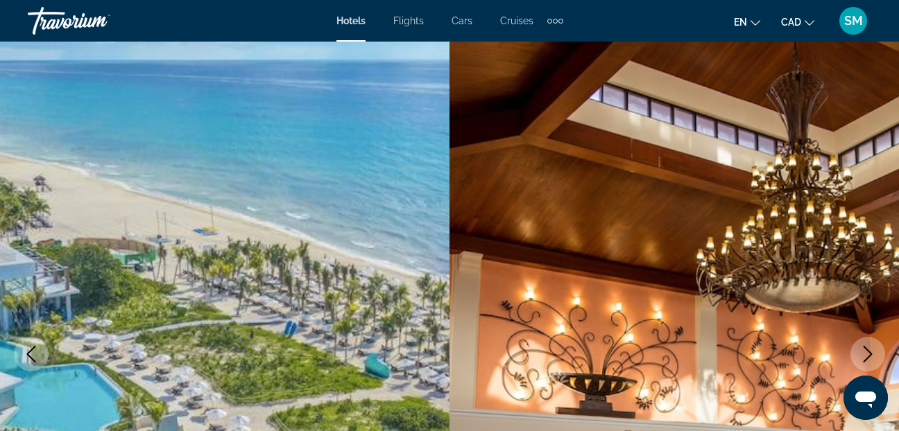
scroll to position [139, 0]
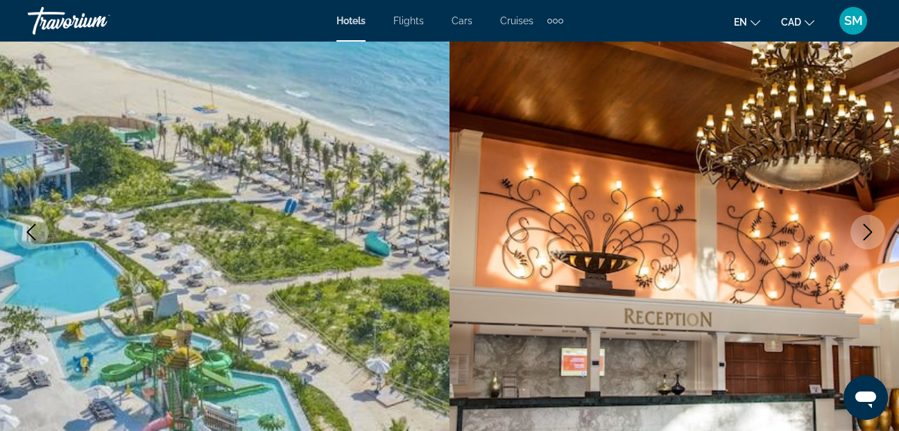
click at [866, 227] on icon "Next image" at bounding box center [867, 232] width 9 height 17
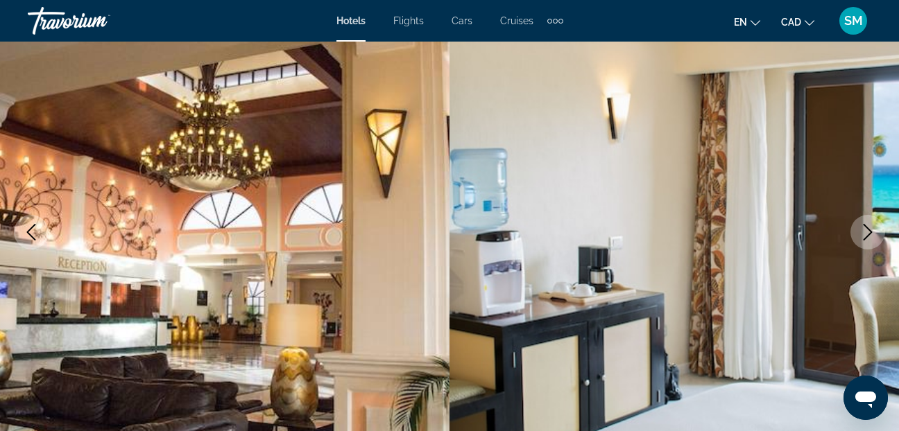
click at [866, 227] on icon "Next image" at bounding box center [867, 232] width 9 height 17
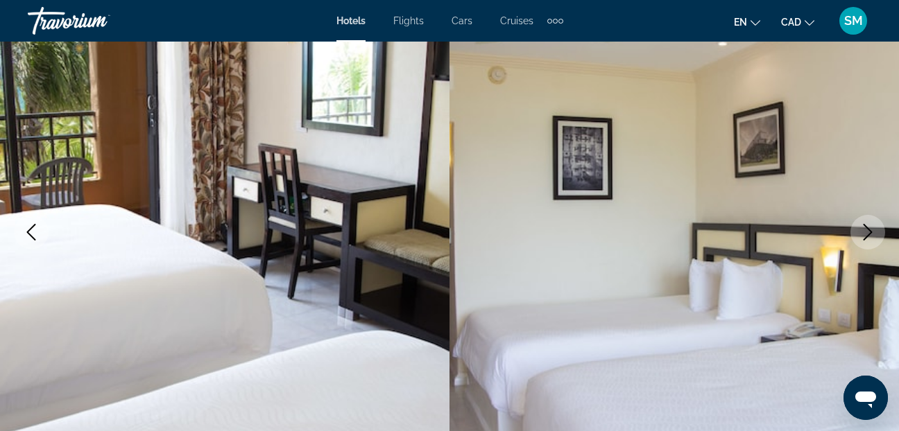
click at [866, 227] on icon "Next image" at bounding box center [867, 232] width 9 height 17
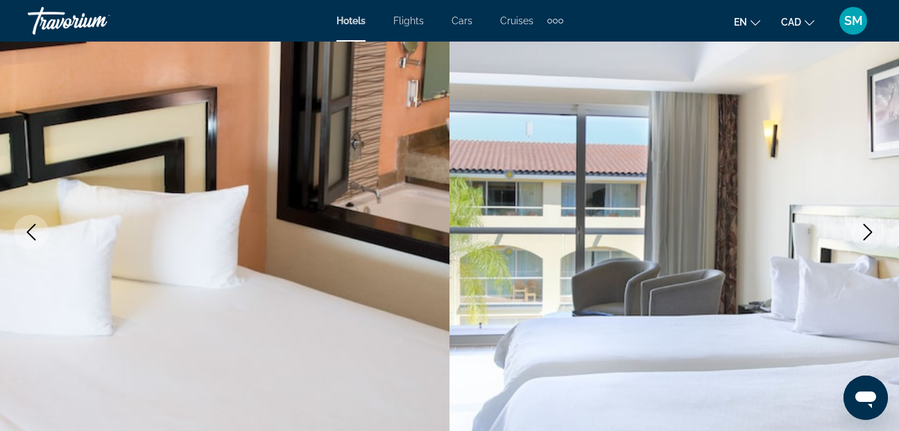
click at [866, 227] on icon "Next image" at bounding box center [867, 232] width 9 height 17
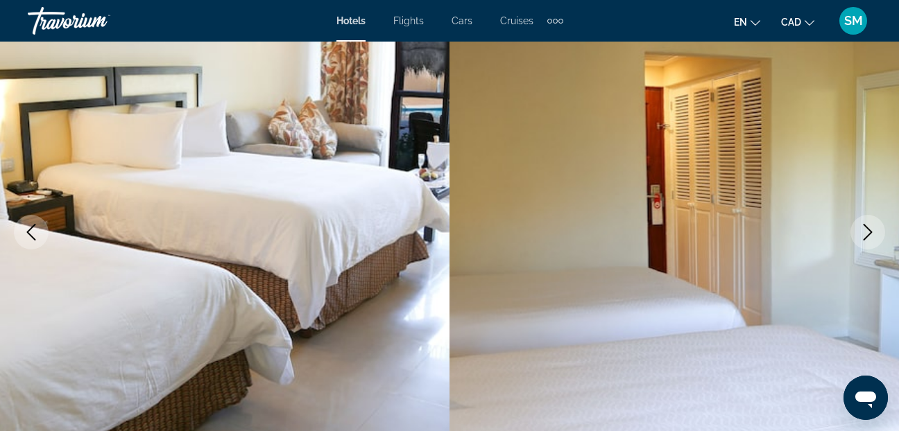
click at [866, 227] on icon "Next image" at bounding box center [867, 232] width 9 height 17
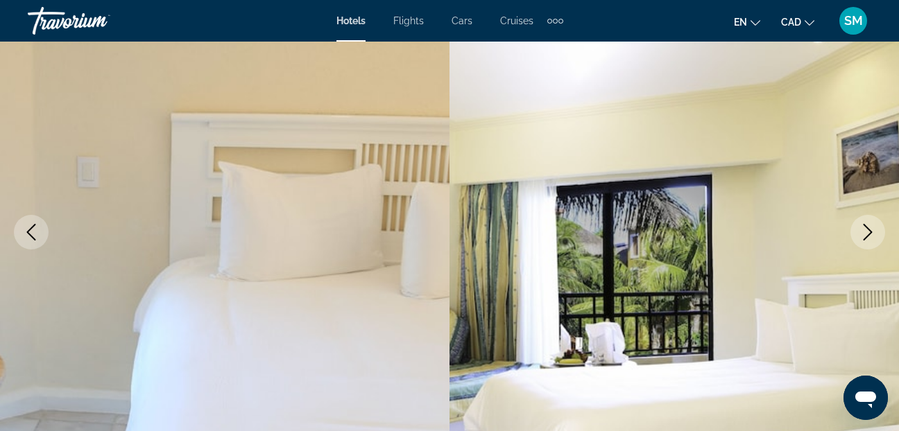
click at [866, 227] on icon "Next image" at bounding box center [867, 232] width 9 height 17
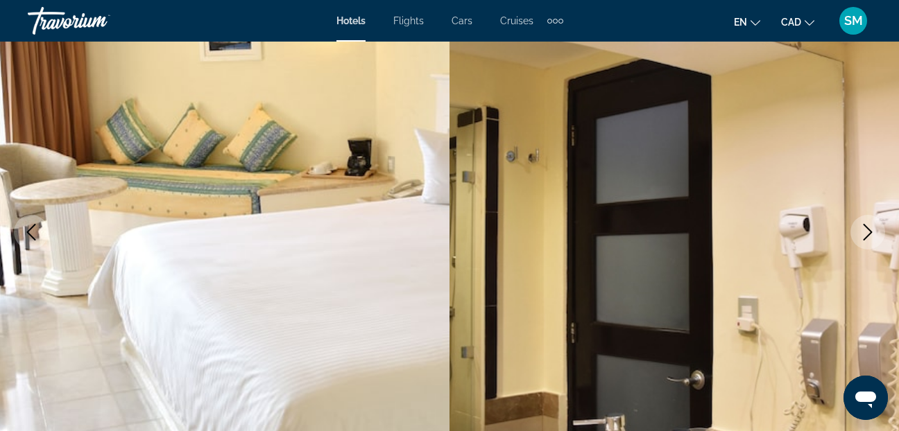
click at [877, 228] on button "Next image" at bounding box center [867, 232] width 35 height 35
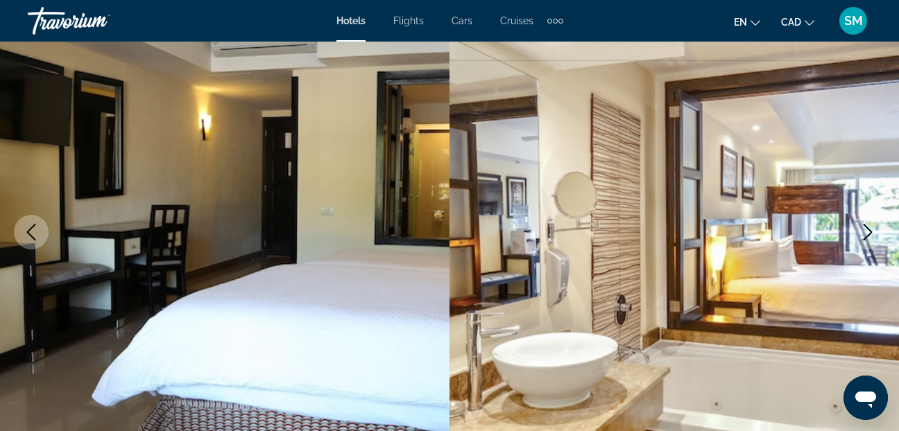
click at [866, 229] on icon "Next image" at bounding box center [867, 232] width 17 height 17
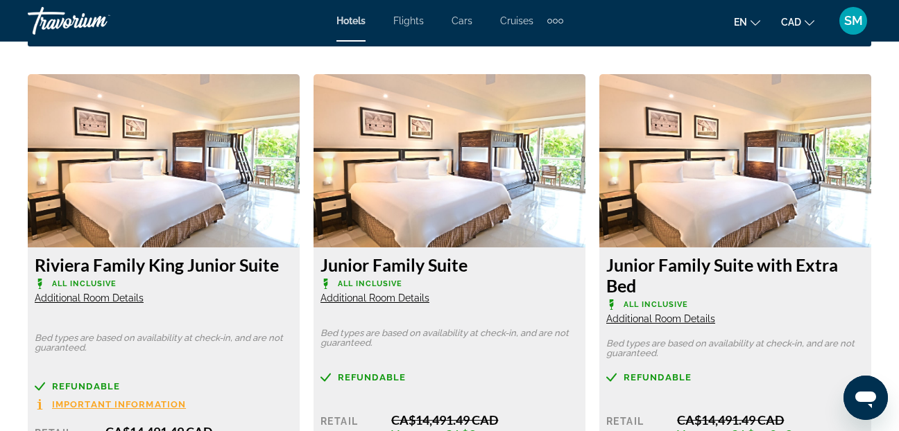
scroll to position [1942, 0]
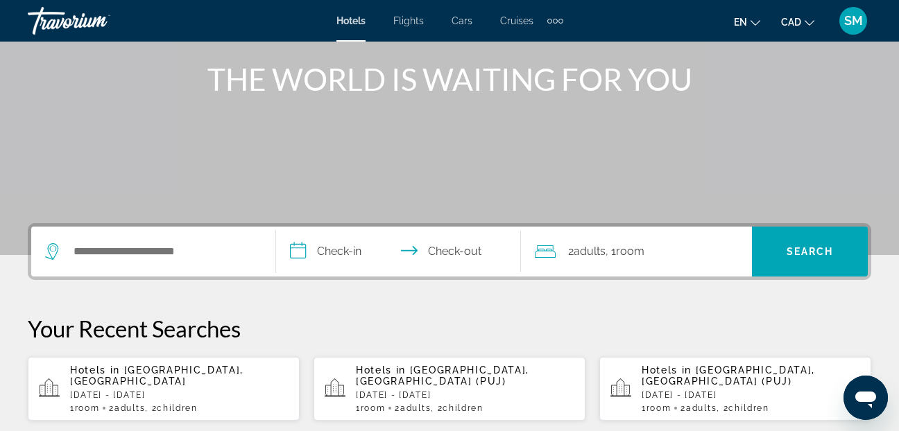
scroll to position [139, 0]
